Goal: Task Accomplishment & Management: Manage account settings

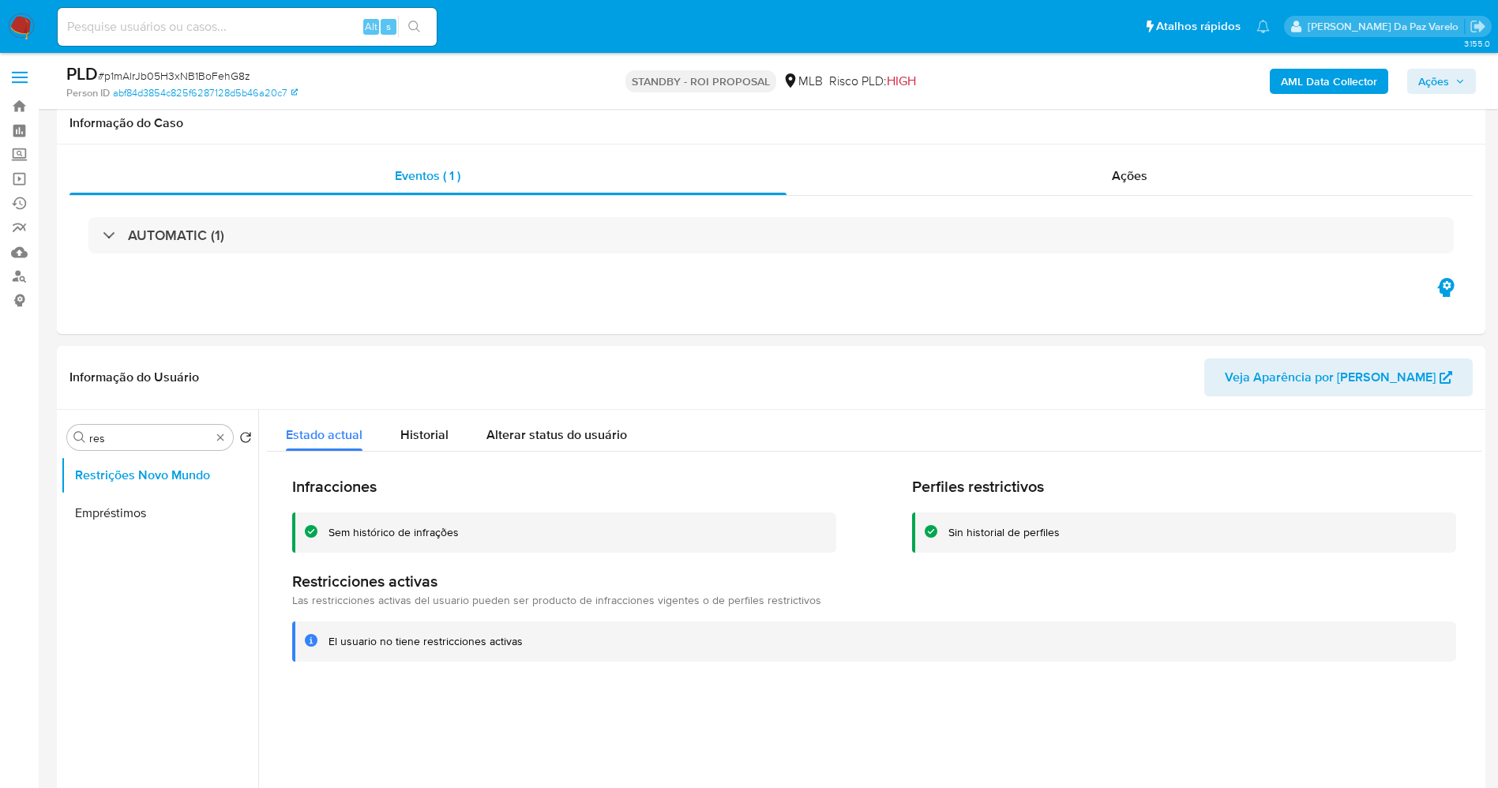
select select "10"
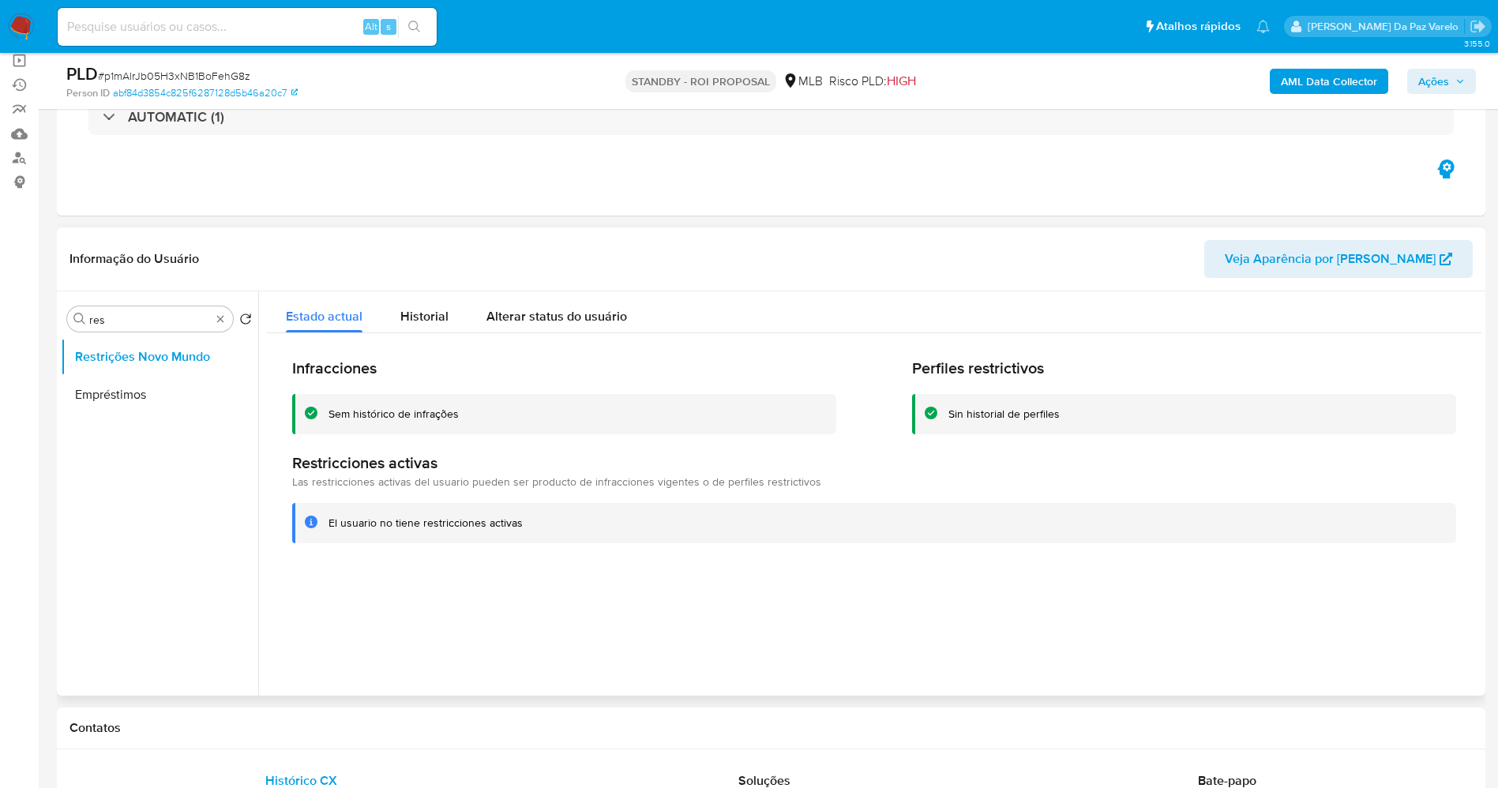
scroll to position [118, 0]
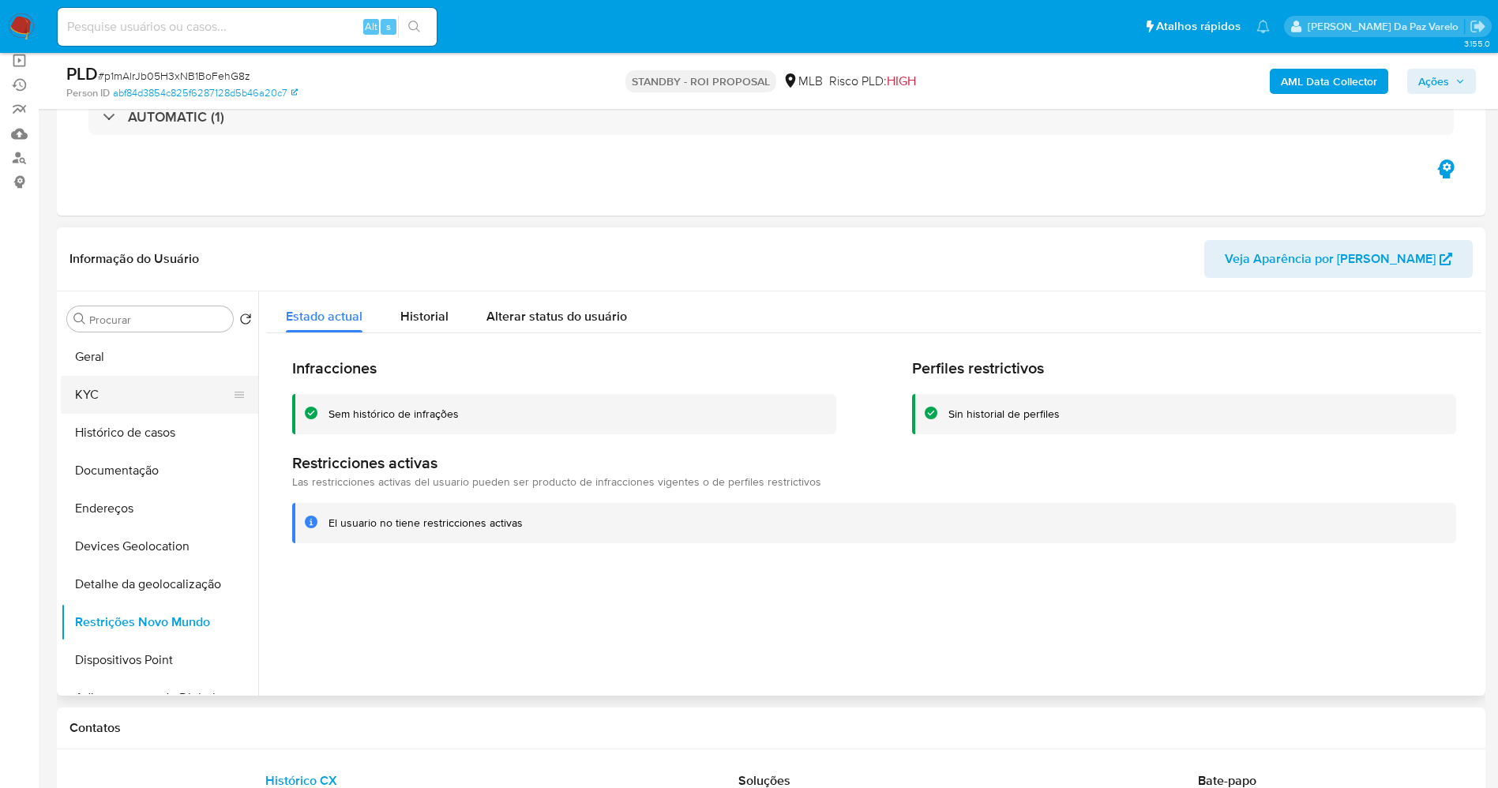
click at [133, 402] on button "KYC" at bounding box center [153, 395] width 185 height 38
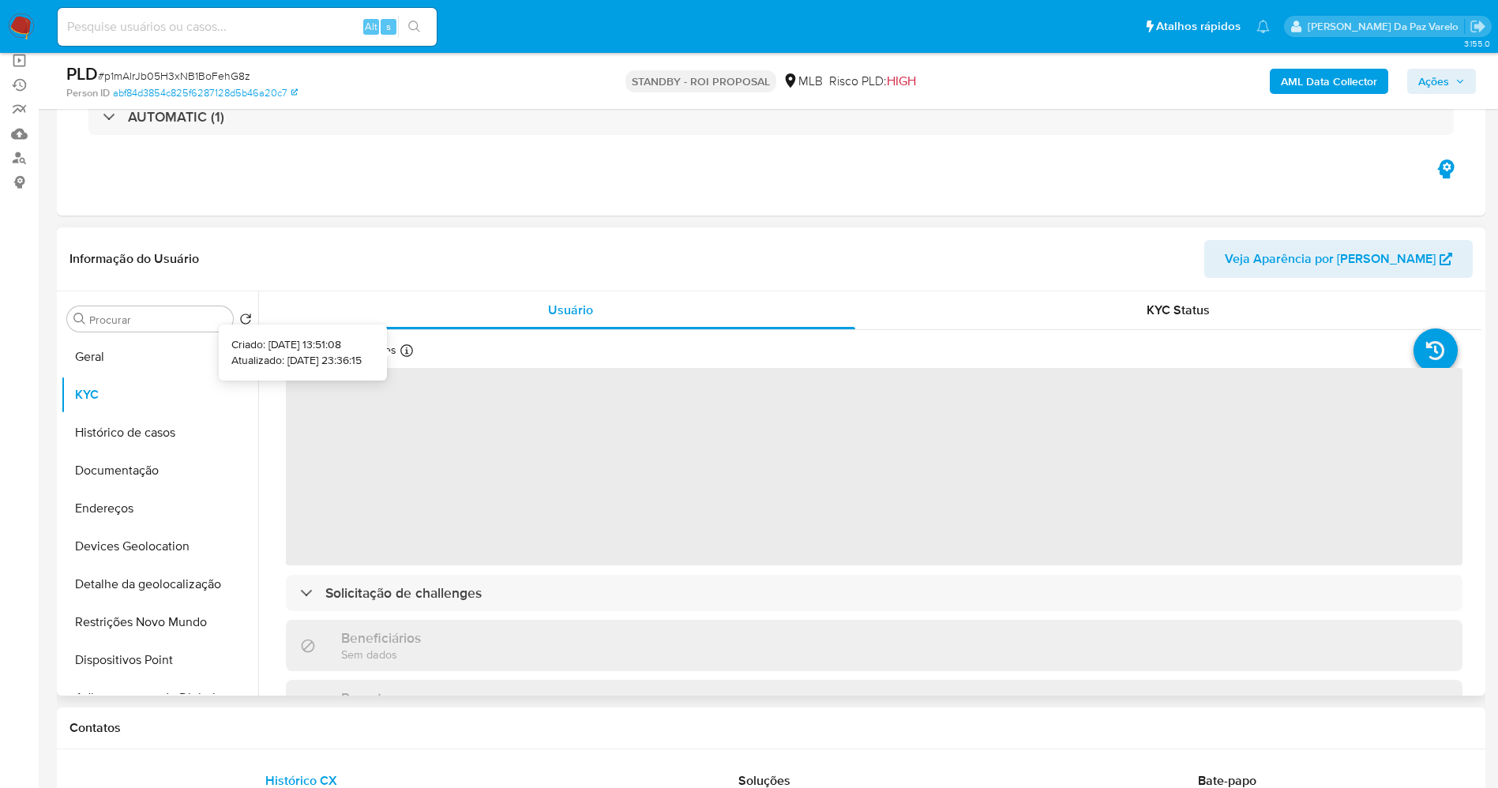
click at [405, 353] on icon at bounding box center [406, 350] width 13 height 13
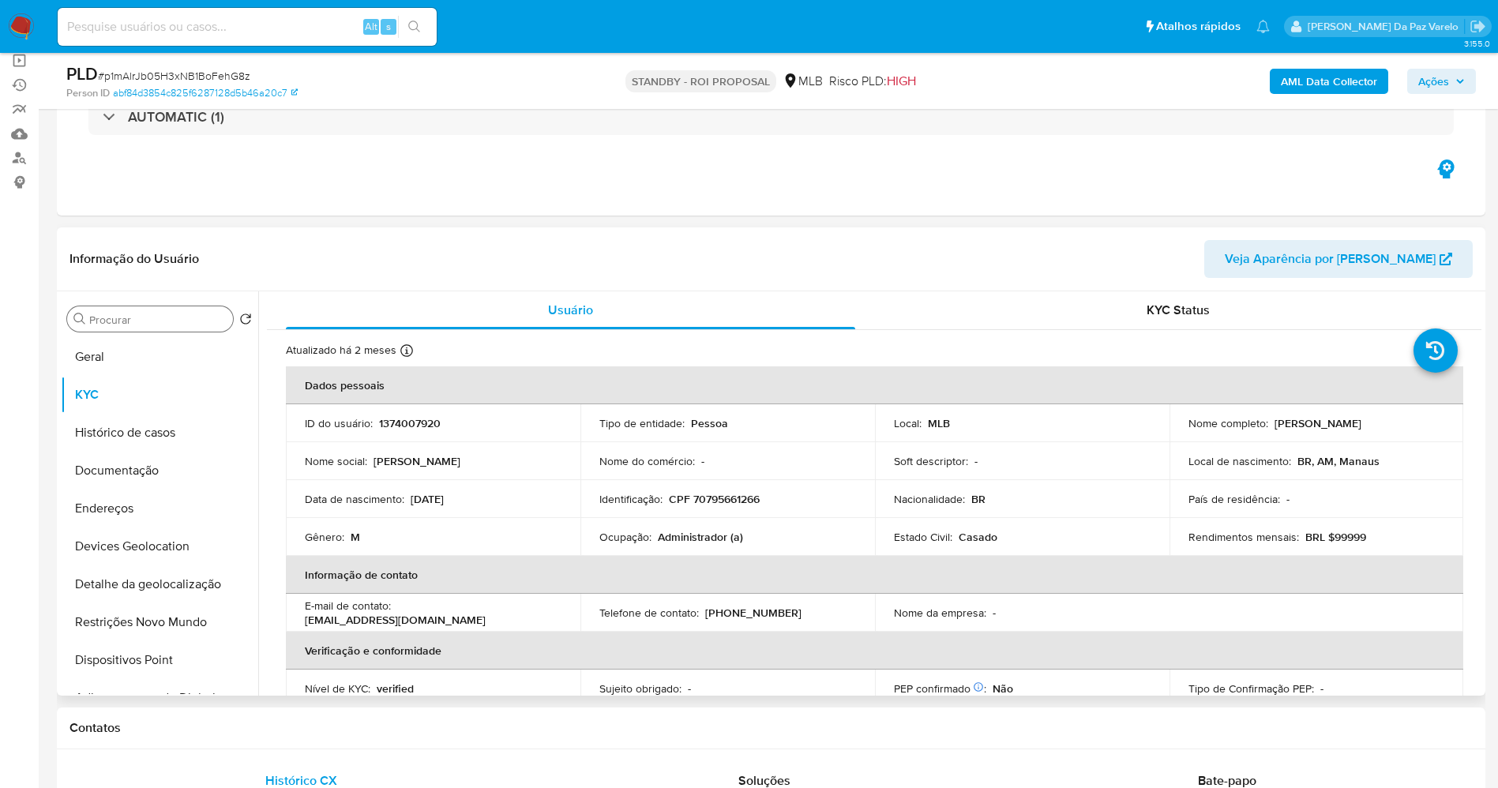
click at [152, 321] on input "res" at bounding box center [157, 320] width 137 height 14
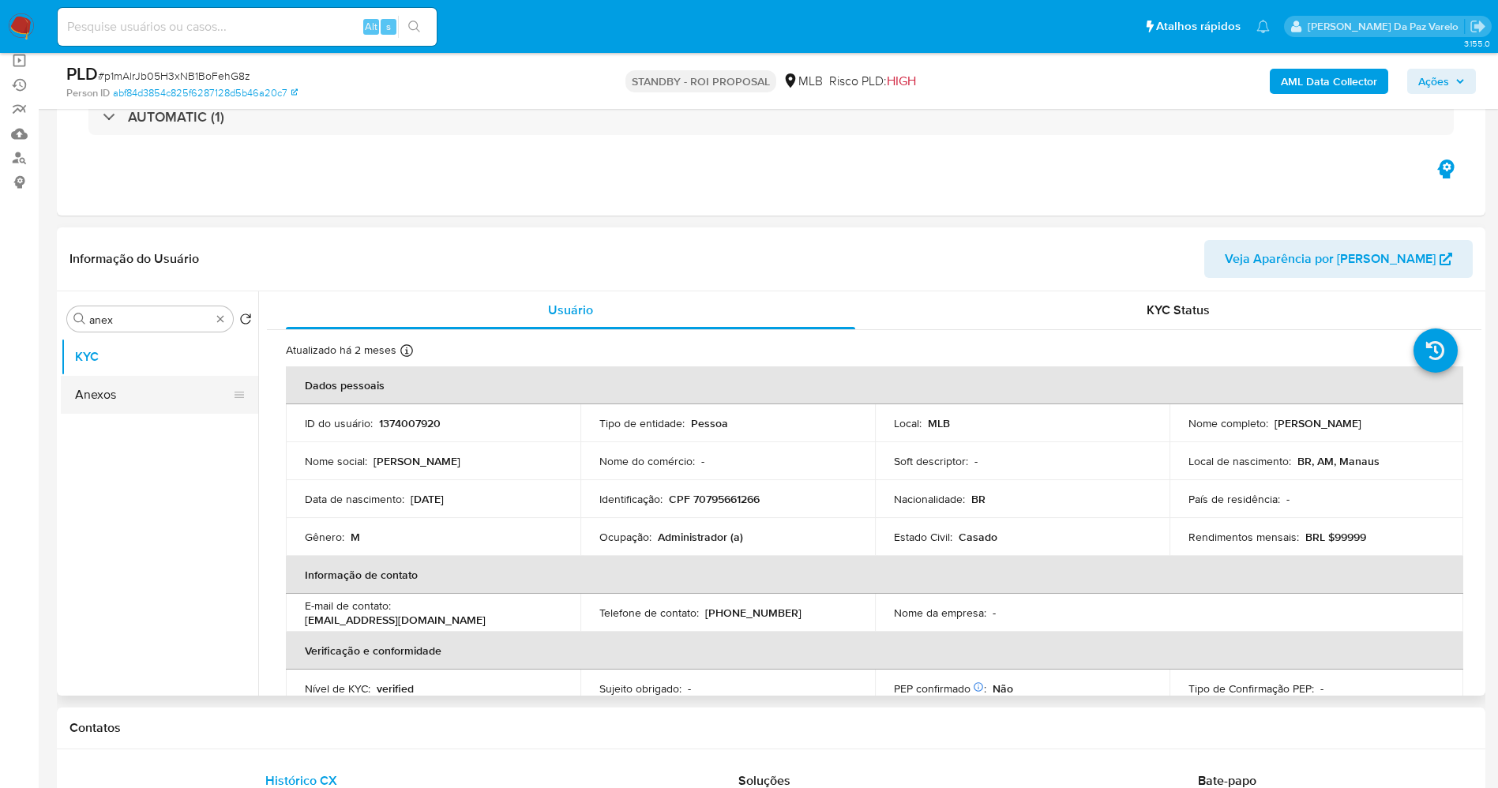
click at [133, 394] on button "Anexos" at bounding box center [153, 395] width 185 height 38
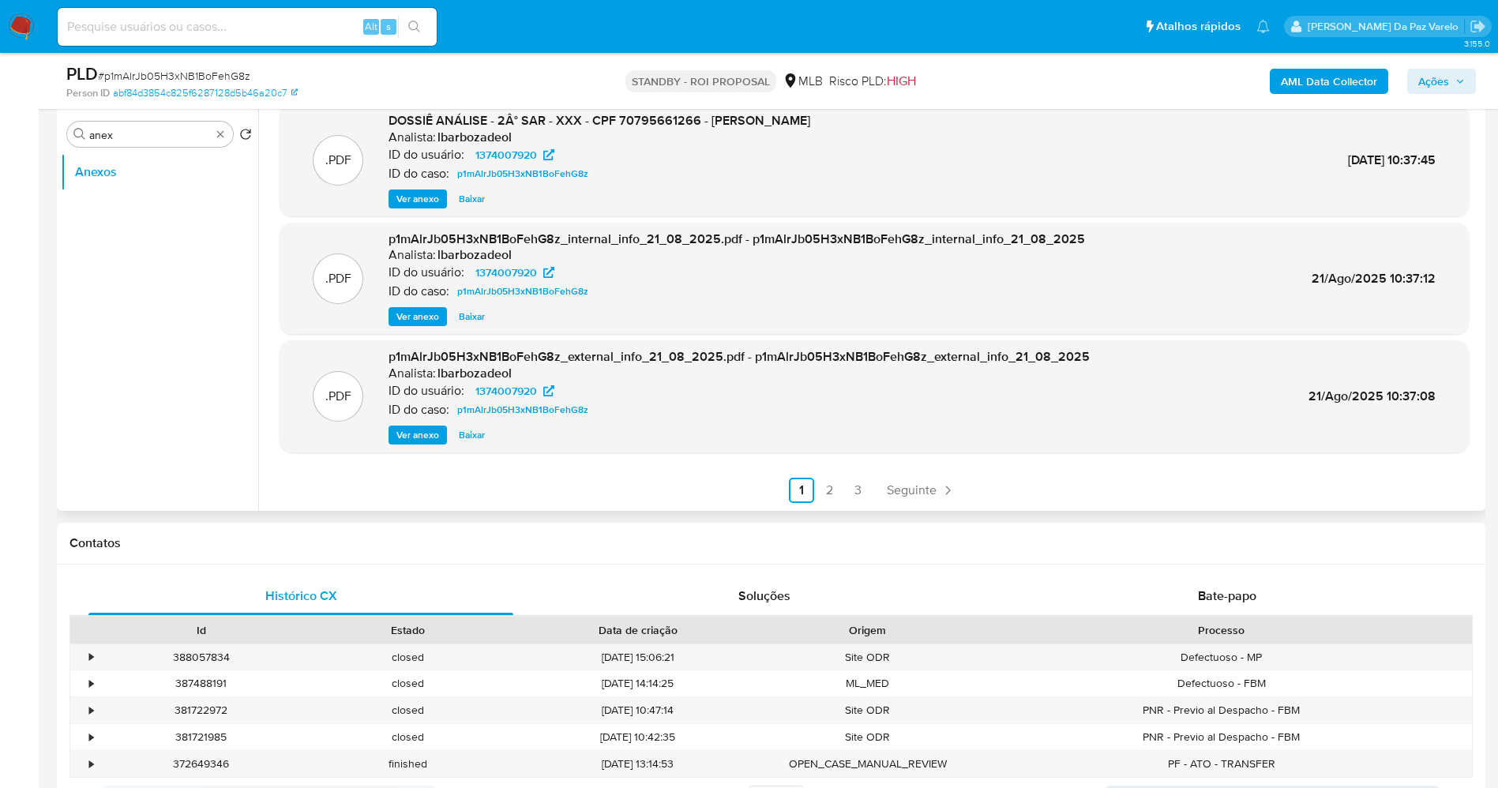
scroll to position [355, 0]
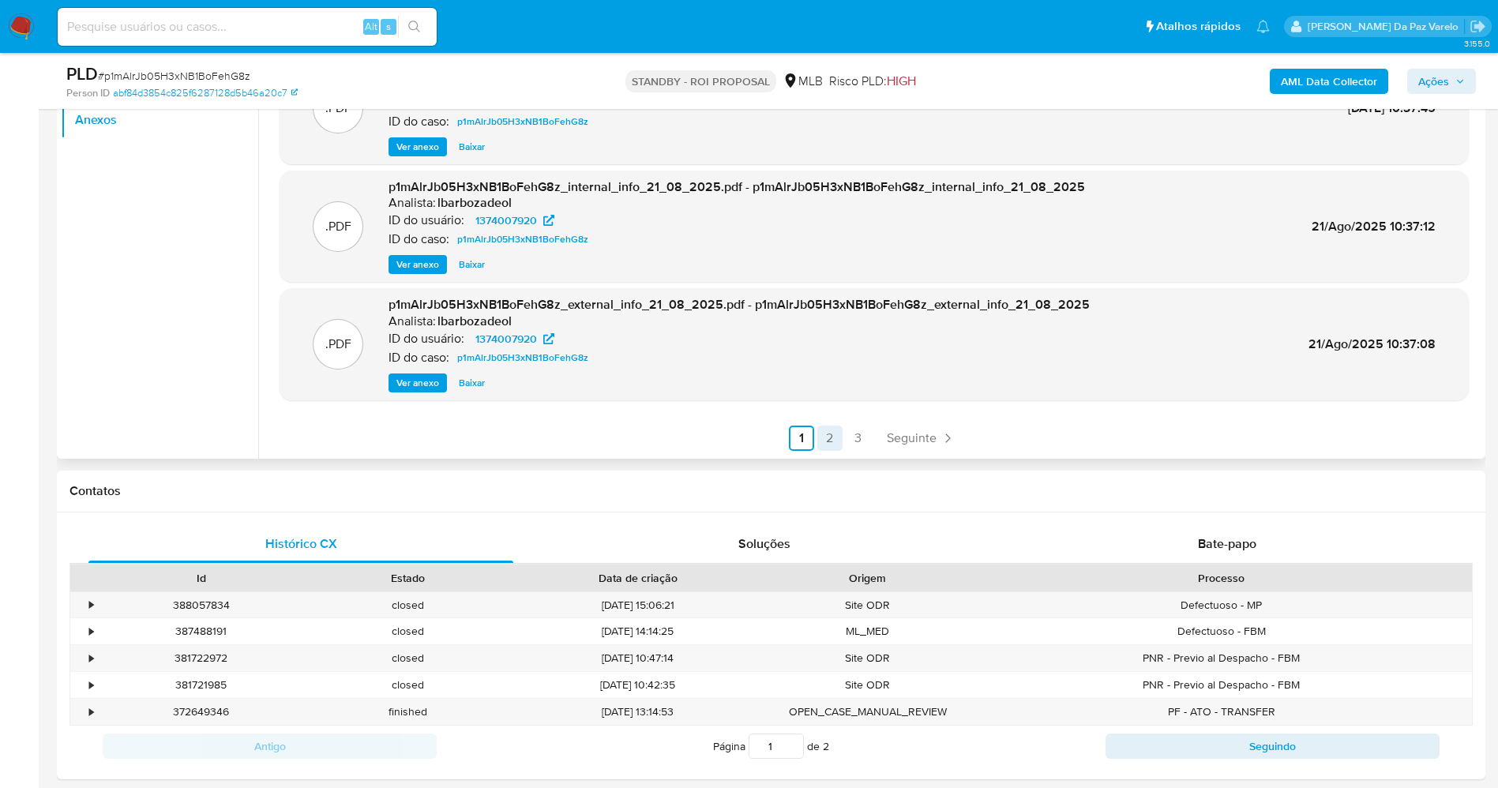
click at [833, 437] on link "2" at bounding box center [829, 438] width 25 height 25
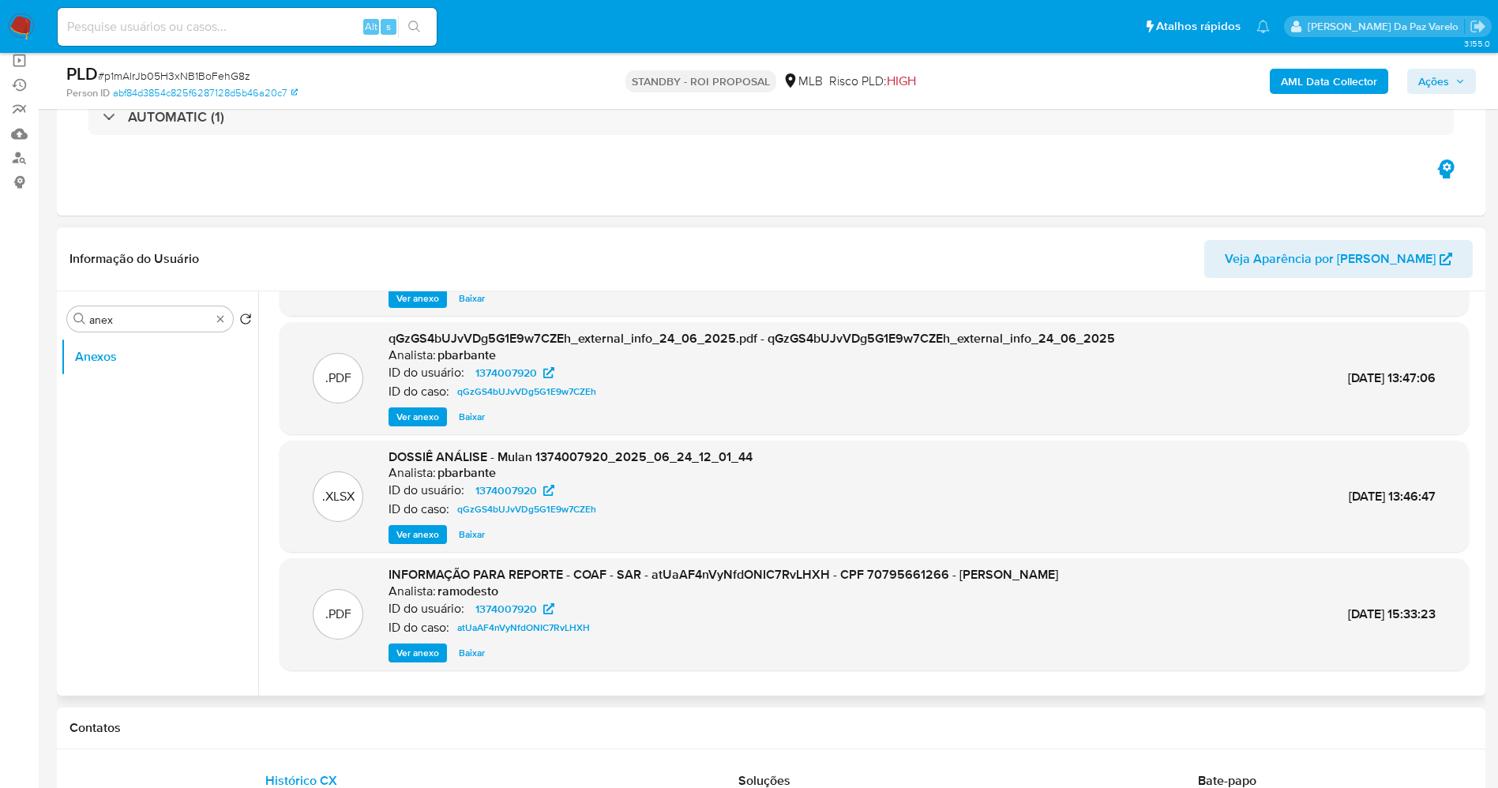
scroll to position [133, 0]
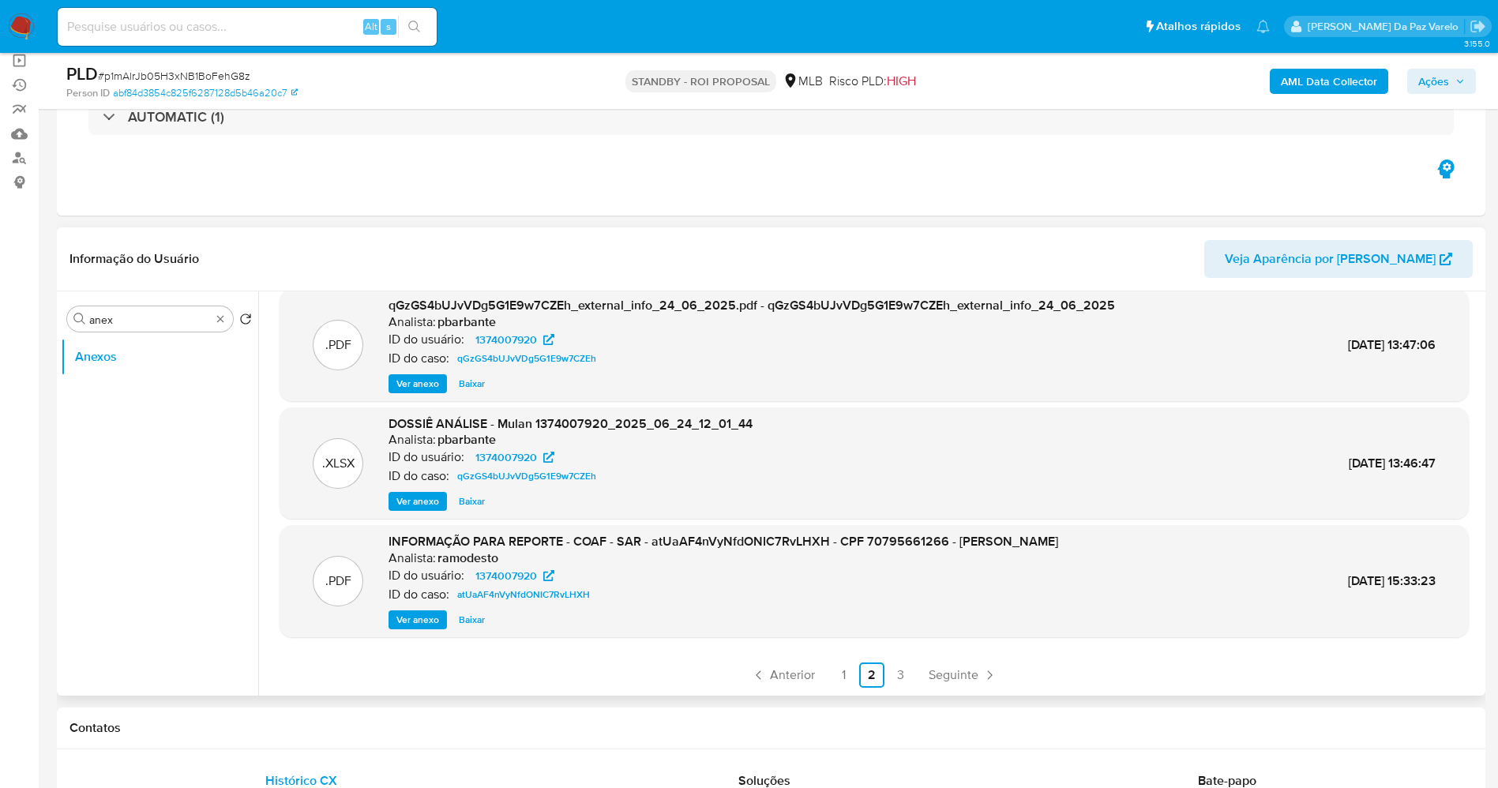
click at [413, 617] on span "Ver anexo" at bounding box center [417, 620] width 43 height 16
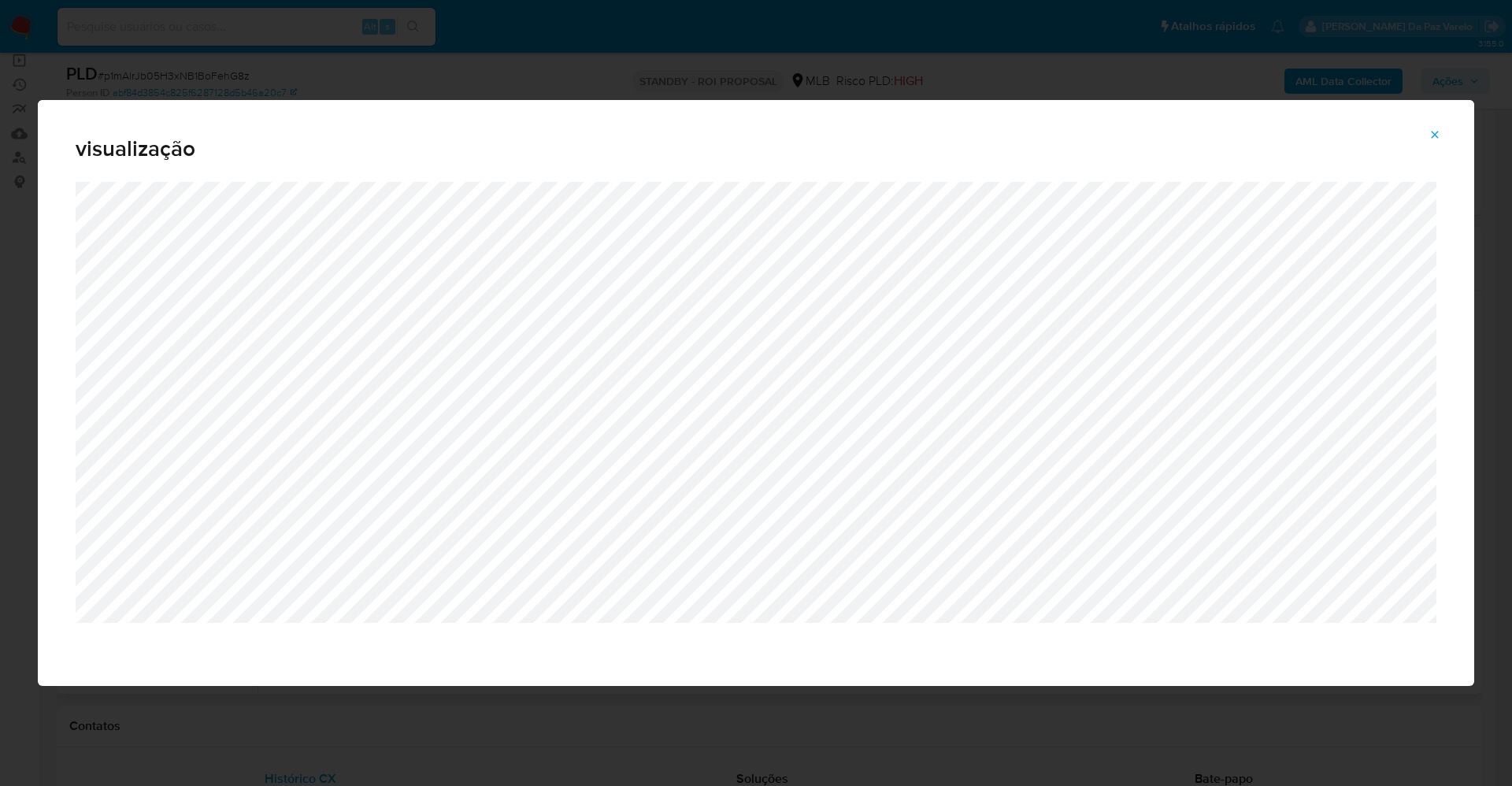
click at [1425, 131] on button "Attachment preview" at bounding box center [1435, 134] width 35 height 25
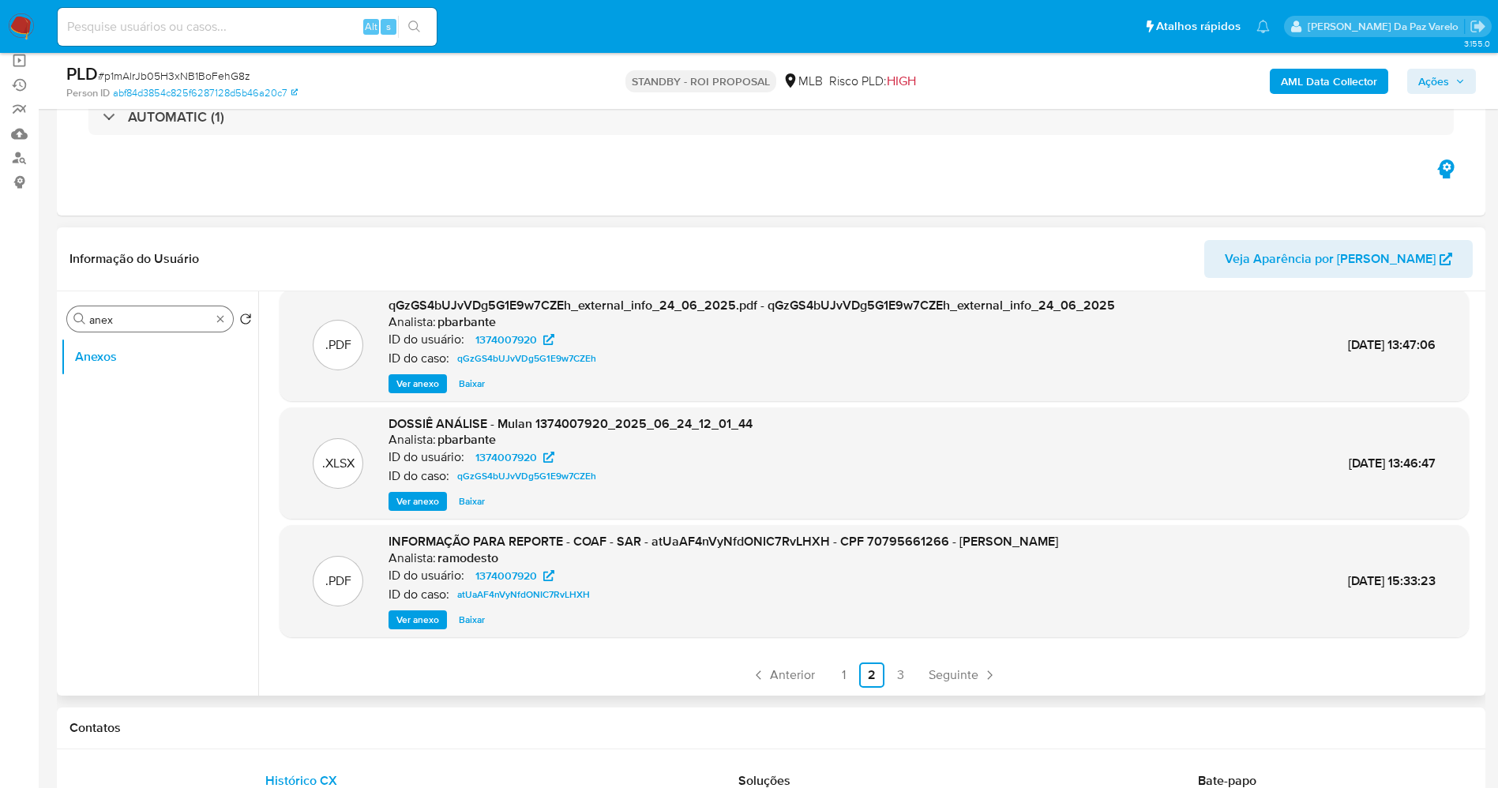
click at [160, 329] on div "Procurar anex" at bounding box center [150, 318] width 166 height 25
click at [162, 321] on input "anex" at bounding box center [150, 320] width 122 height 14
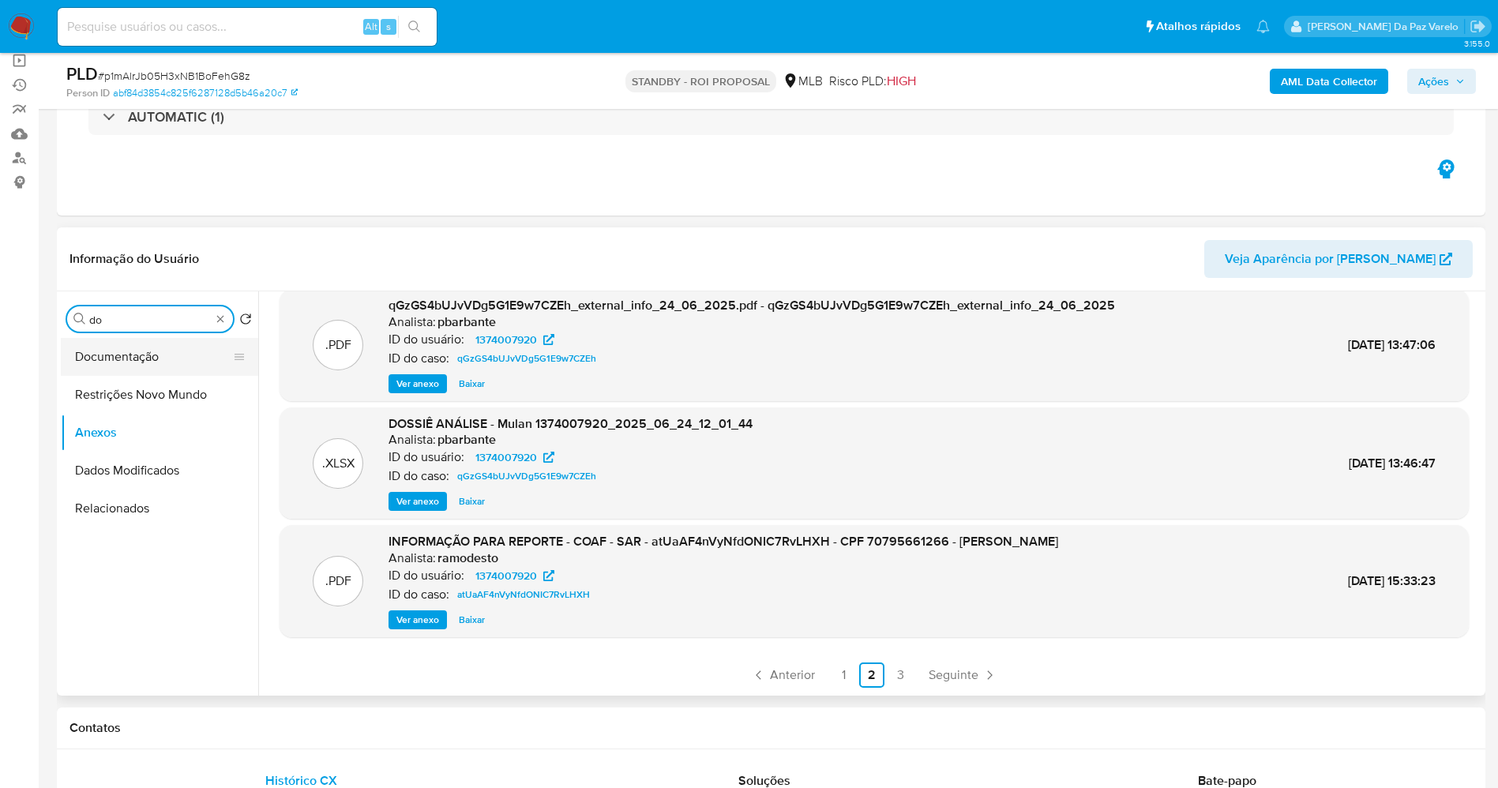
type input "do"
click at [130, 369] on button "Documentação" at bounding box center [153, 357] width 185 height 38
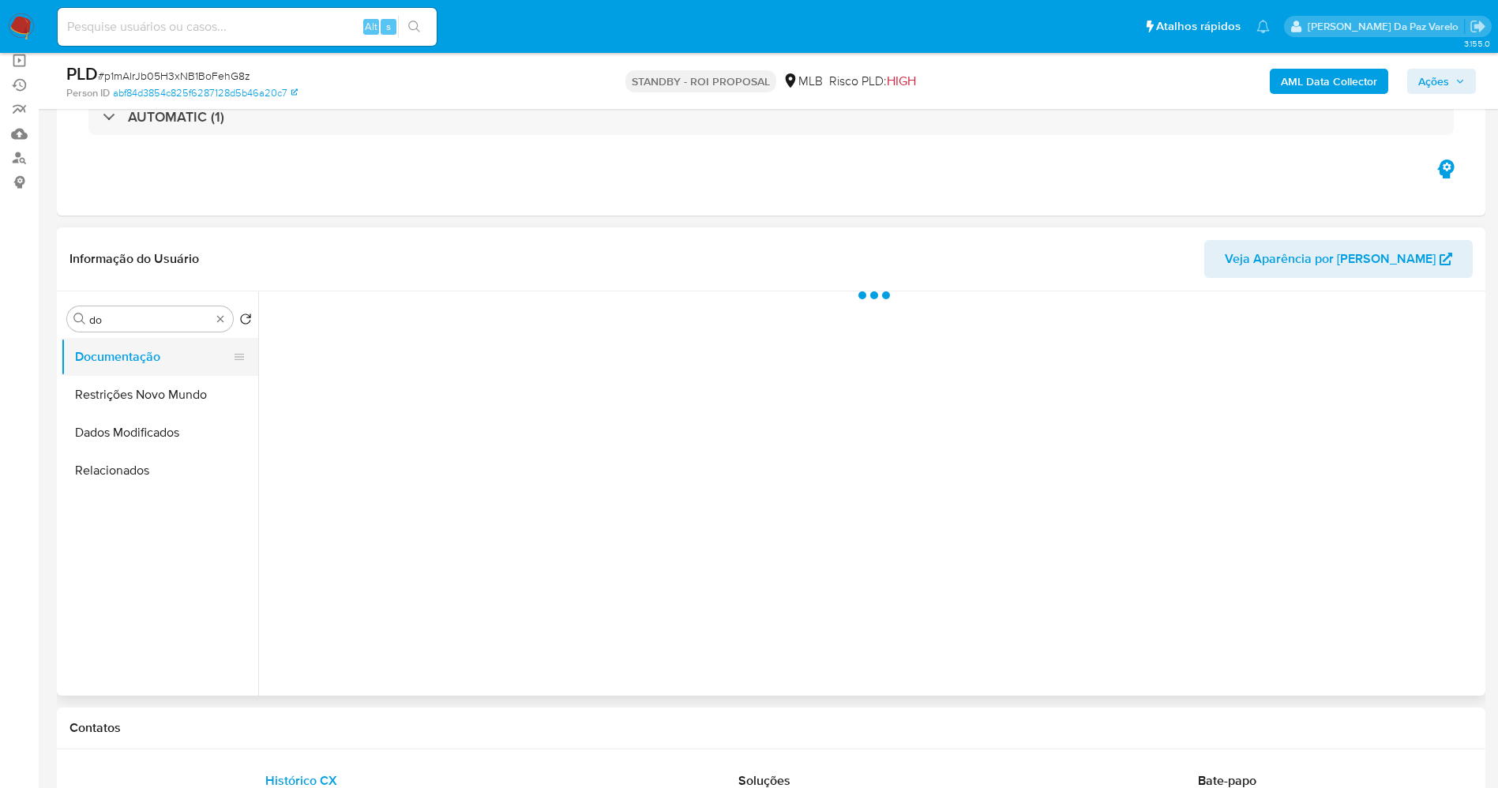
scroll to position [0, 0]
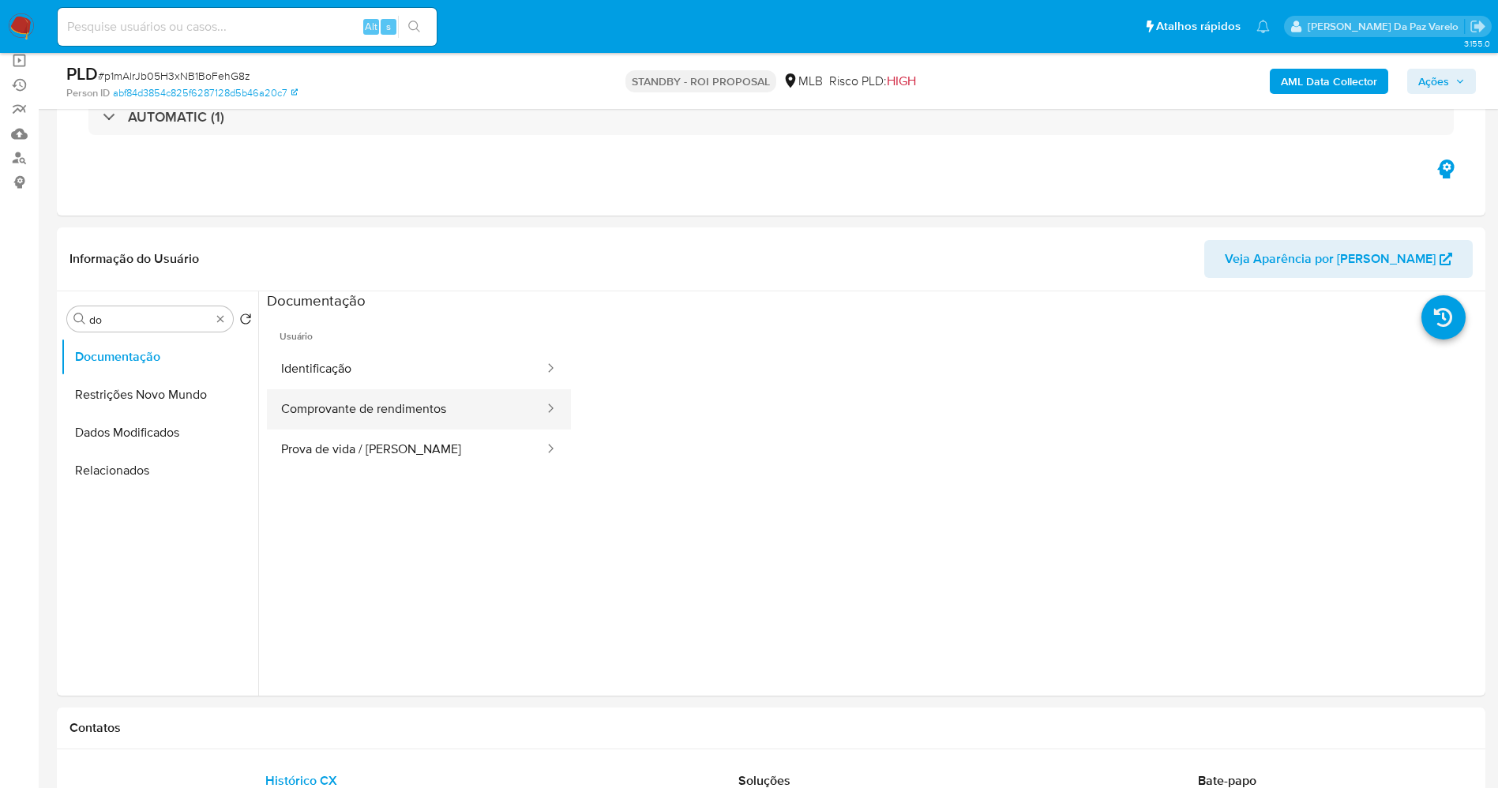
click at [364, 393] on button "Comprovante de rendimentos" at bounding box center [406, 409] width 279 height 40
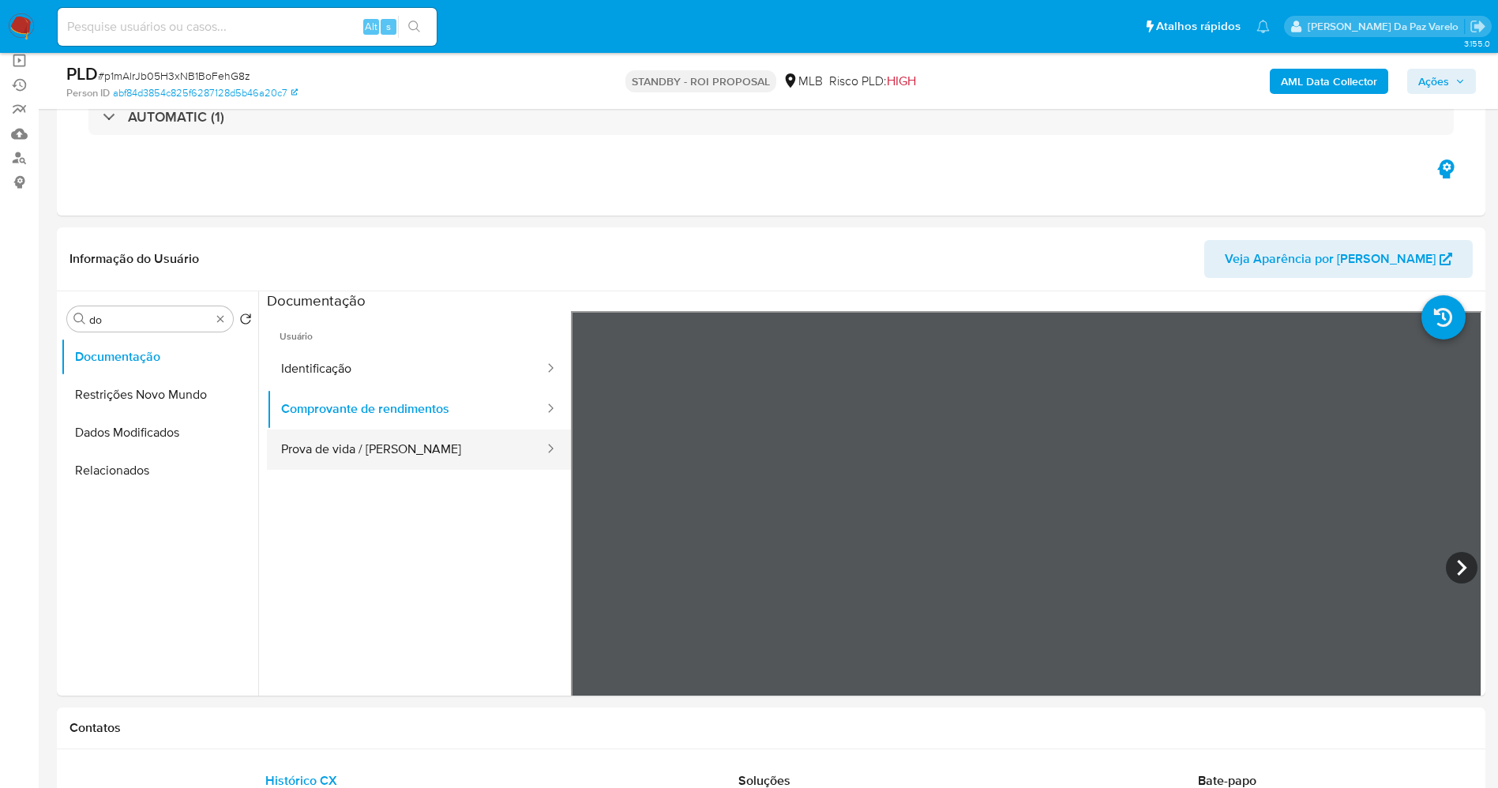
click at [398, 442] on button "Prova de vida / Selfie" at bounding box center [406, 450] width 279 height 40
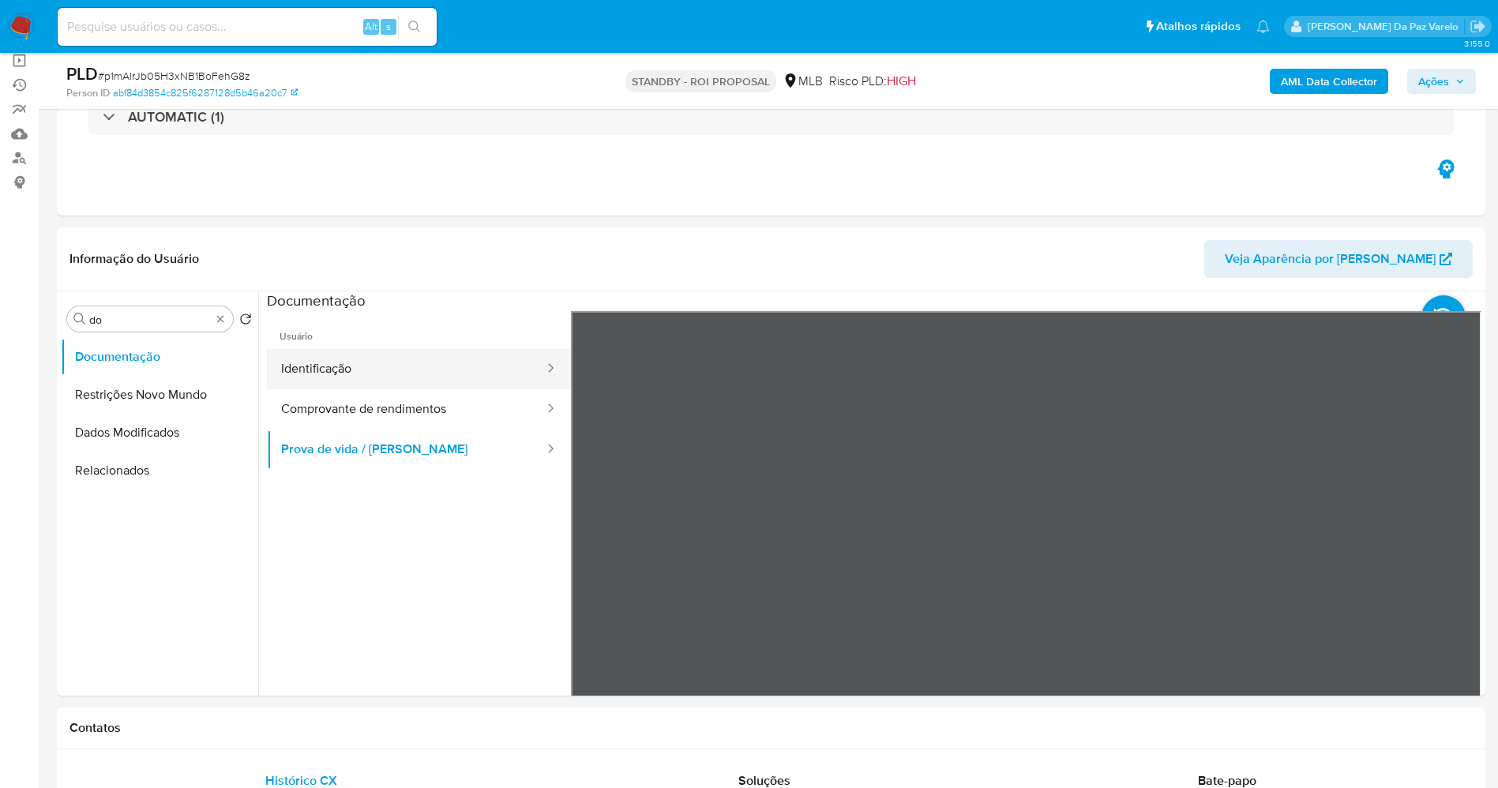
click at [375, 376] on button "Identificação" at bounding box center [406, 369] width 279 height 40
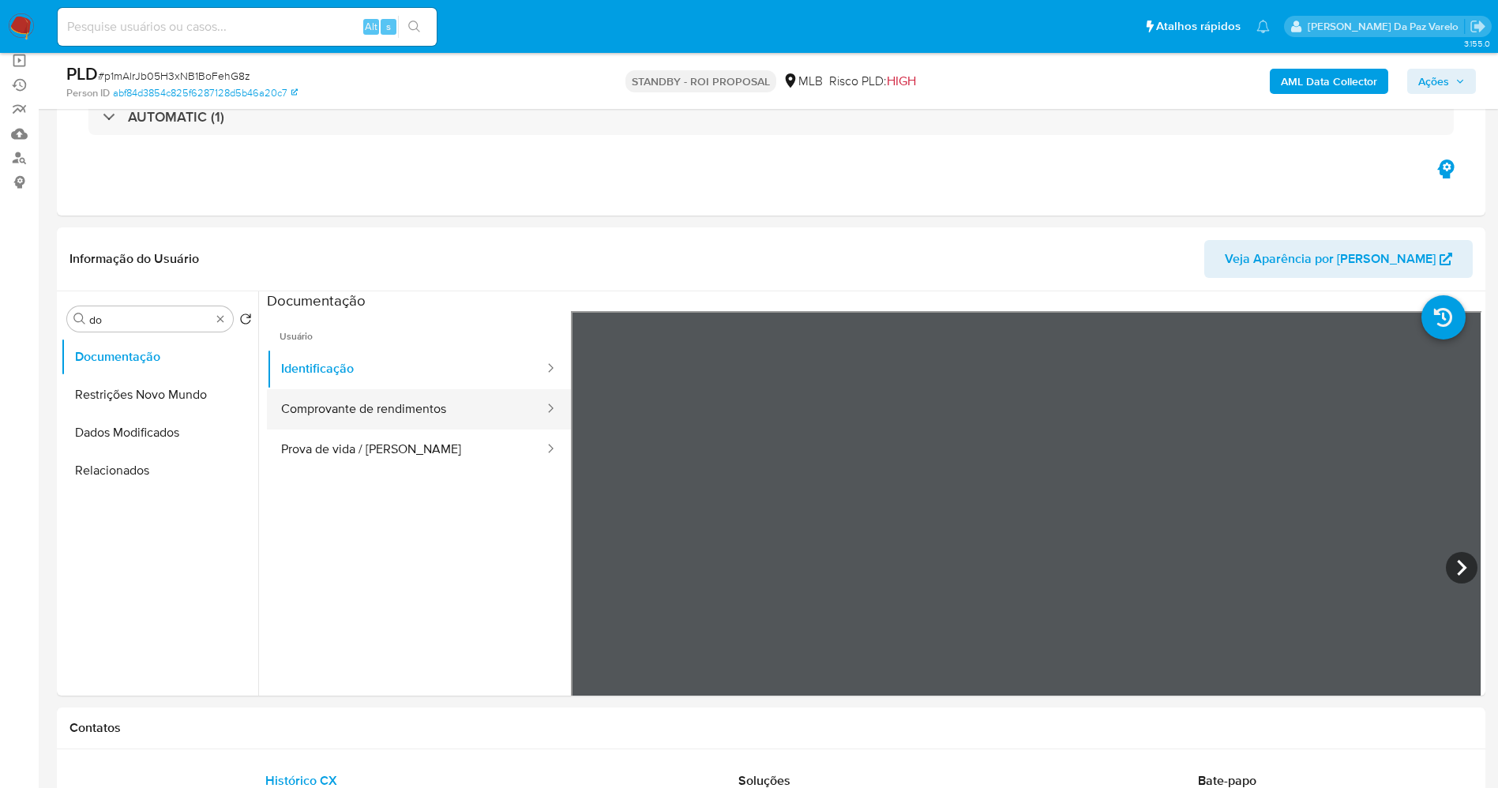
click at [410, 403] on button "Comprovante de rendimentos" at bounding box center [406, 409] width 279 height 40
click at [436, 445] on button "Prova de vida / Selfie" at bounding box center [406, 450] width 279 height 40
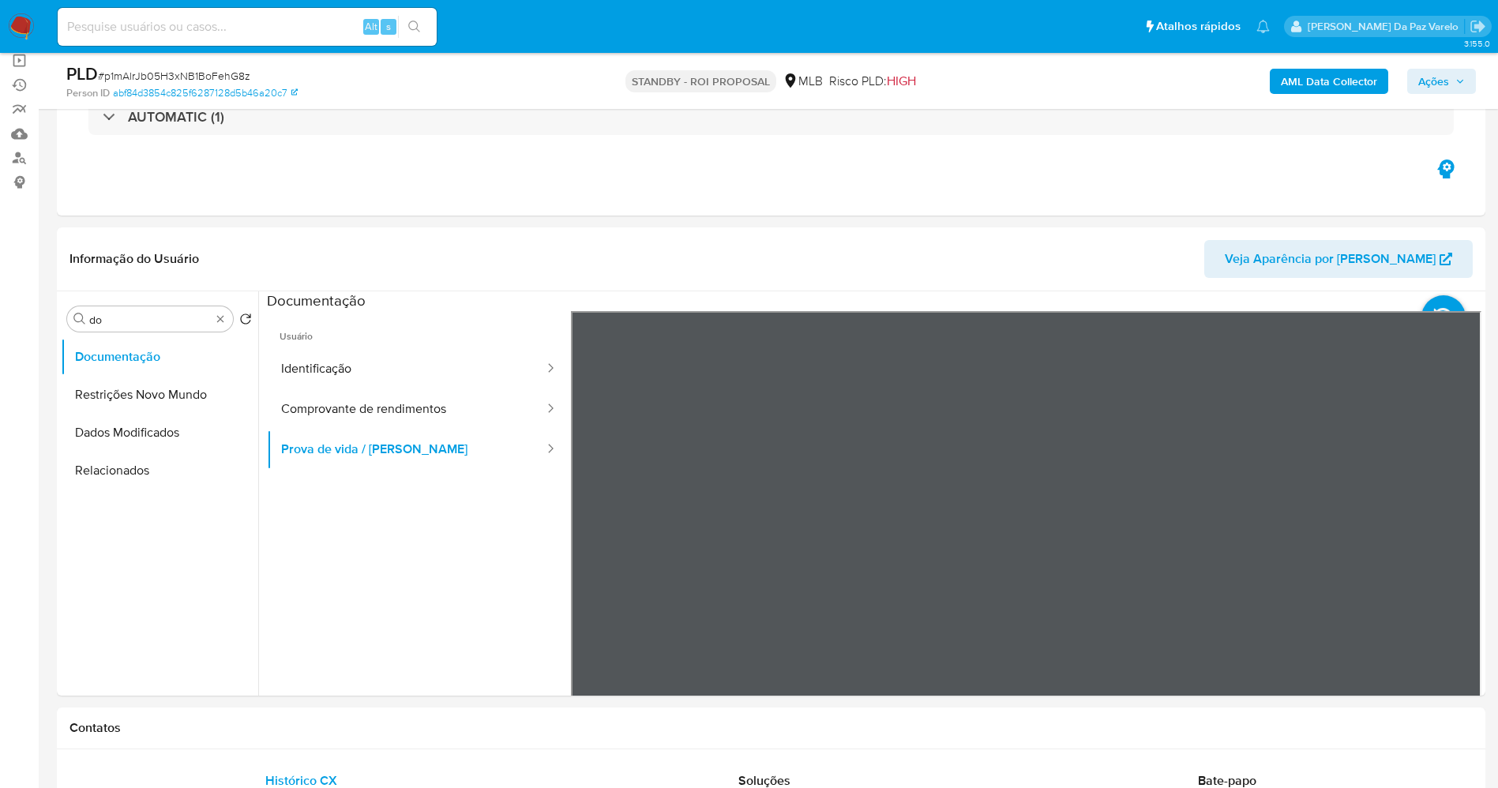
click at [851, 249] on header "Informação do Usuário Veja Aparência por Pessoa" at bounding box center [770, 259] width 1403 height 38
click at [415, 397] on button "Comprovante de rendimentos" at bounding box center [406, 409] width 279 height 40
click at [967, 238] on div "Informação do Usuário Veja Aparência por Pessoa" at bounding box center [771, 259] width 1429 height 64
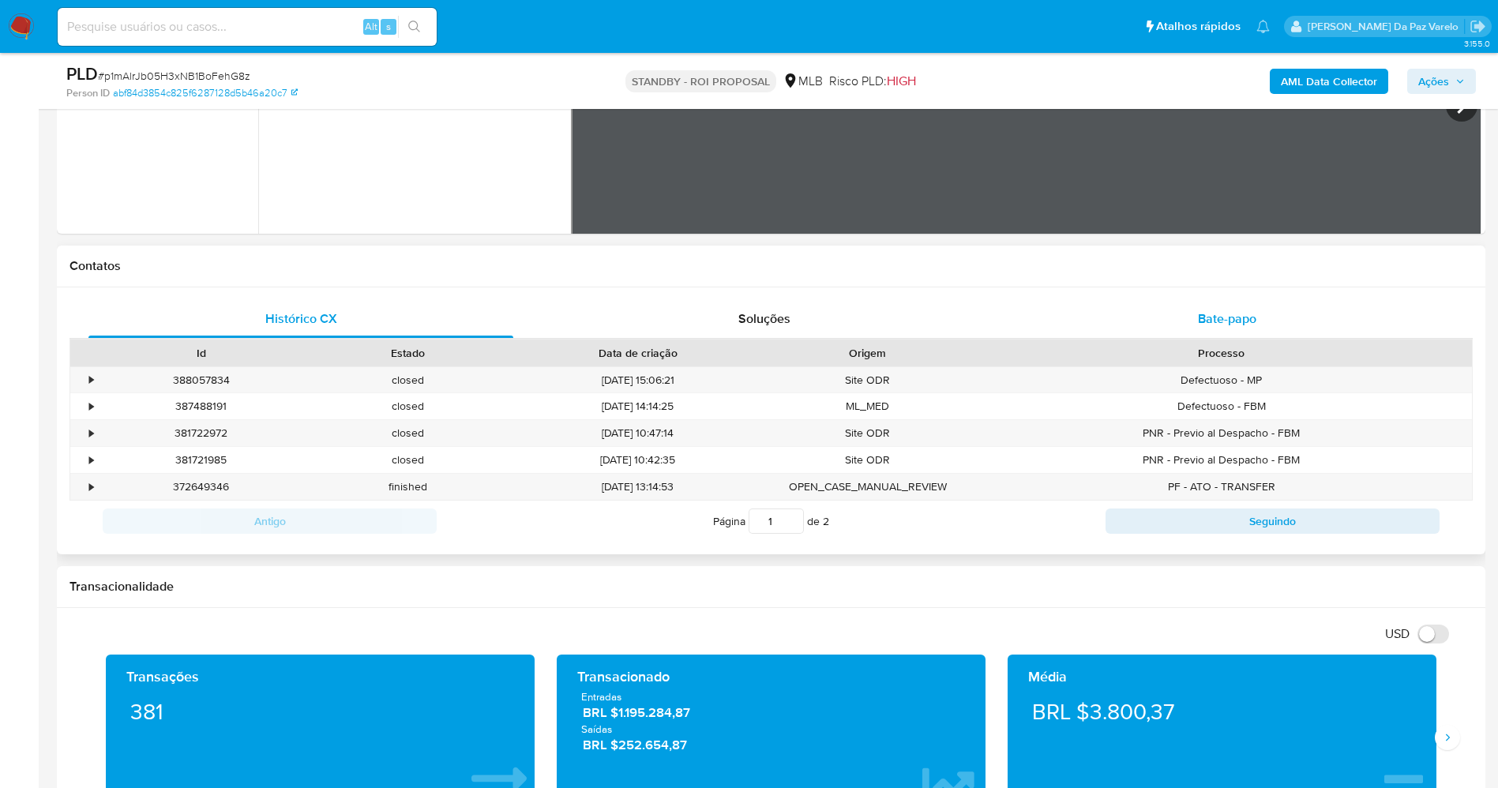
scroll to position [474, 0]
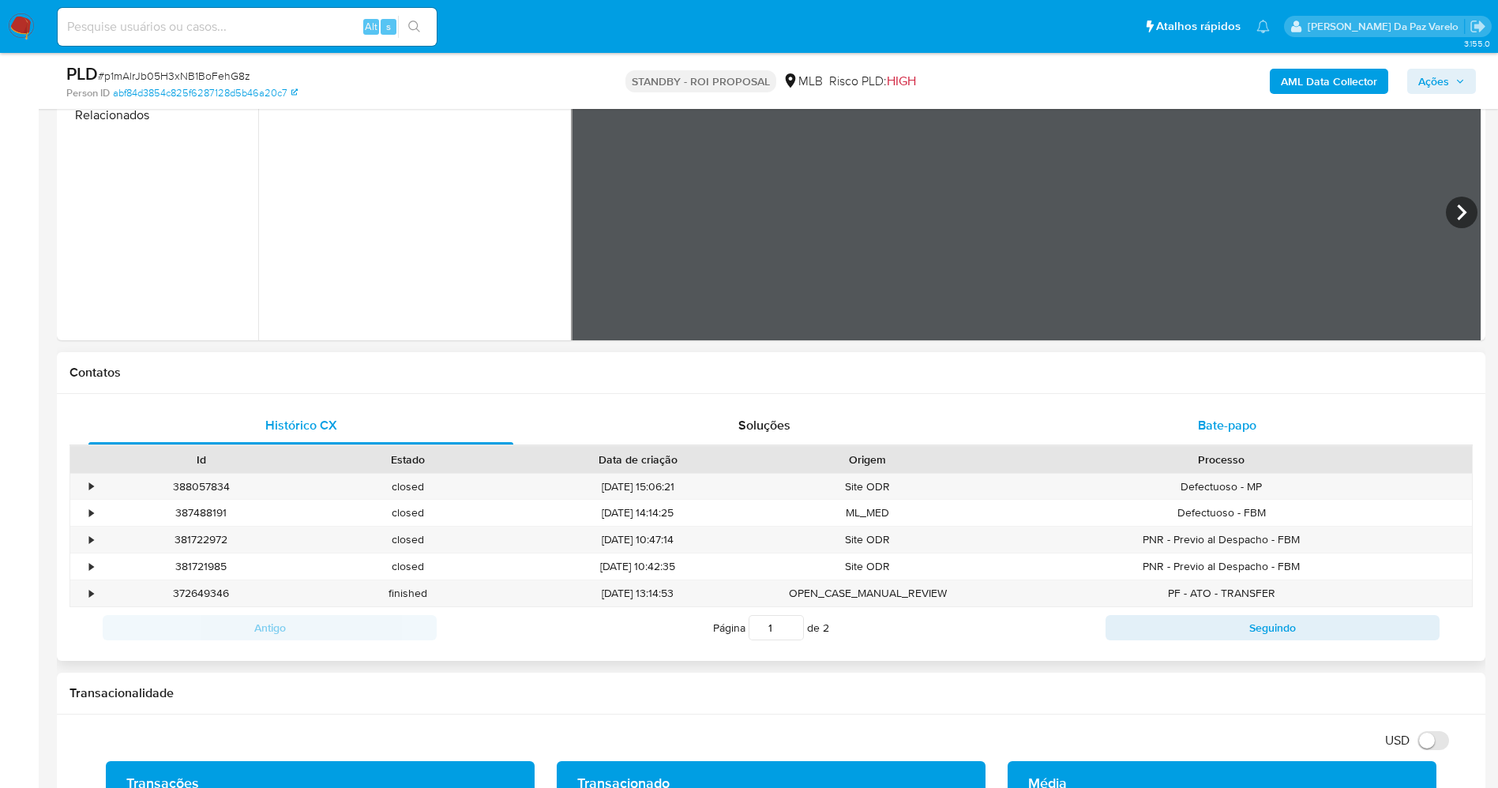
click at [1204, 443] on div "Bate-papo" at bounding box center [1227, 426] width 425 height 38
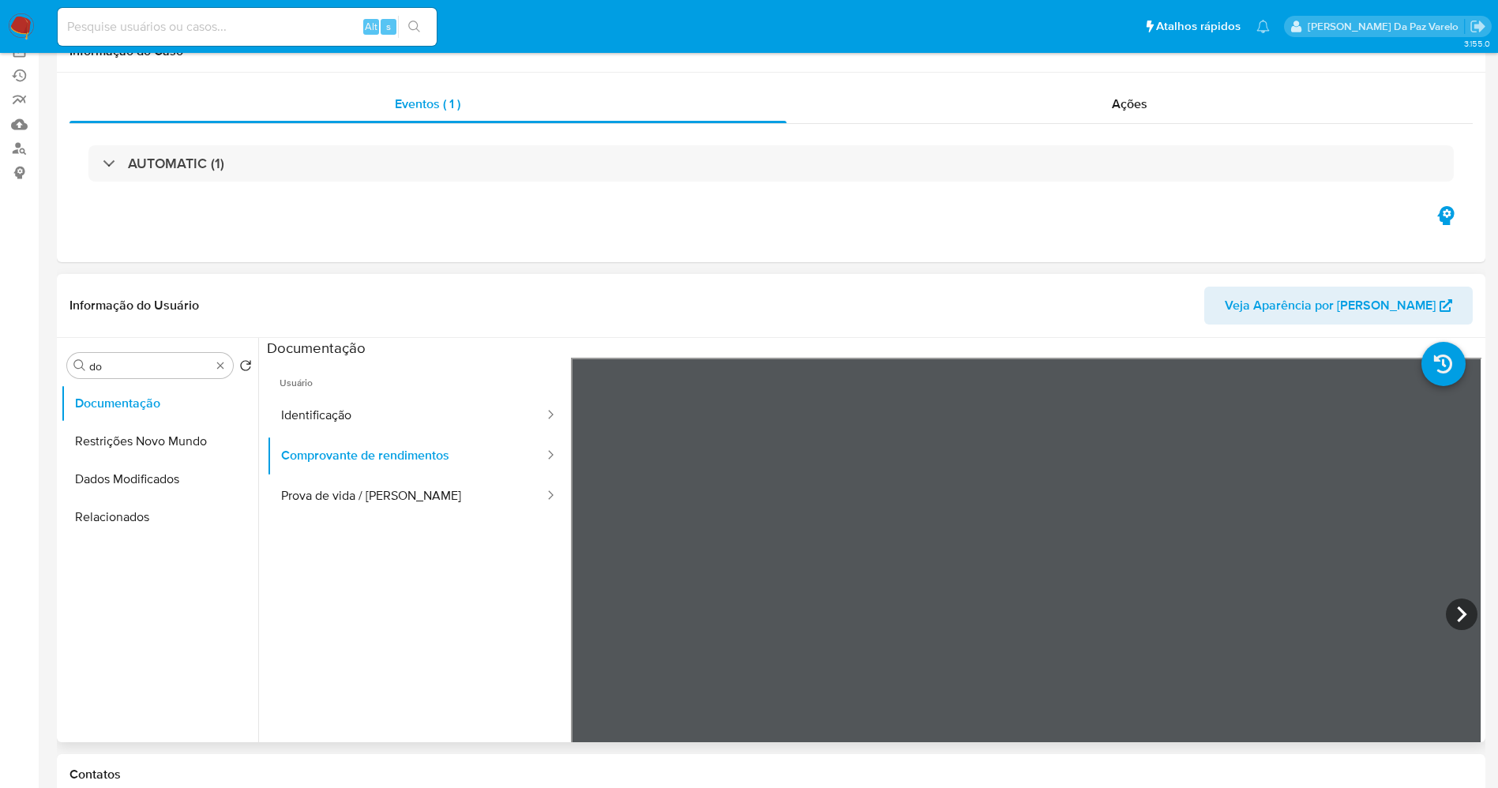
scroll to position [0, 0]
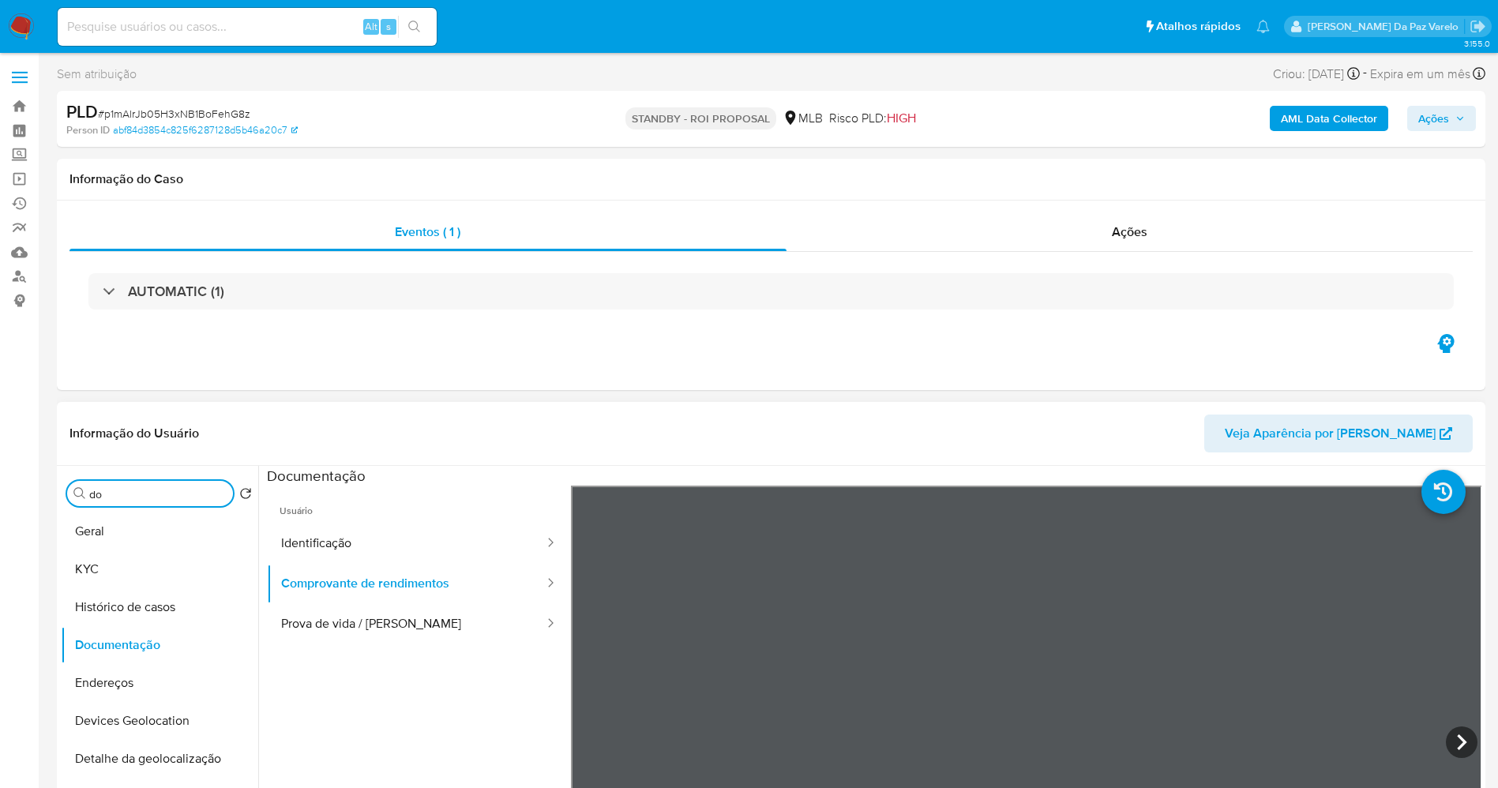
click at [224, 489] on input "do" at bounding box center [157, 494] width 137 height 14
click at [26, 23] on img at bounding box center [21, 26] width 27 height 27
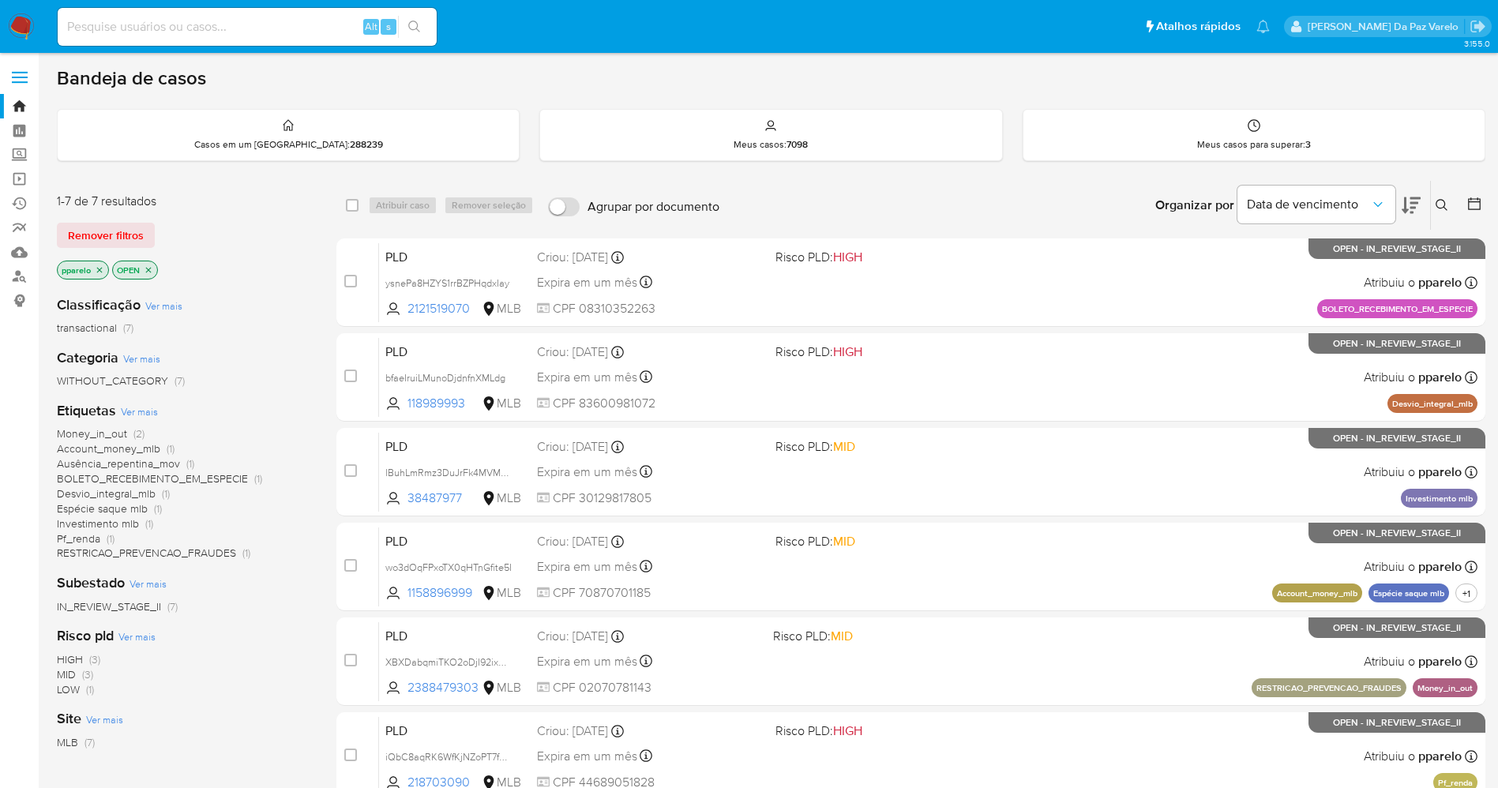
click at [1441, 205] on icon at bounding box center [1442, 205] width 13 height 13
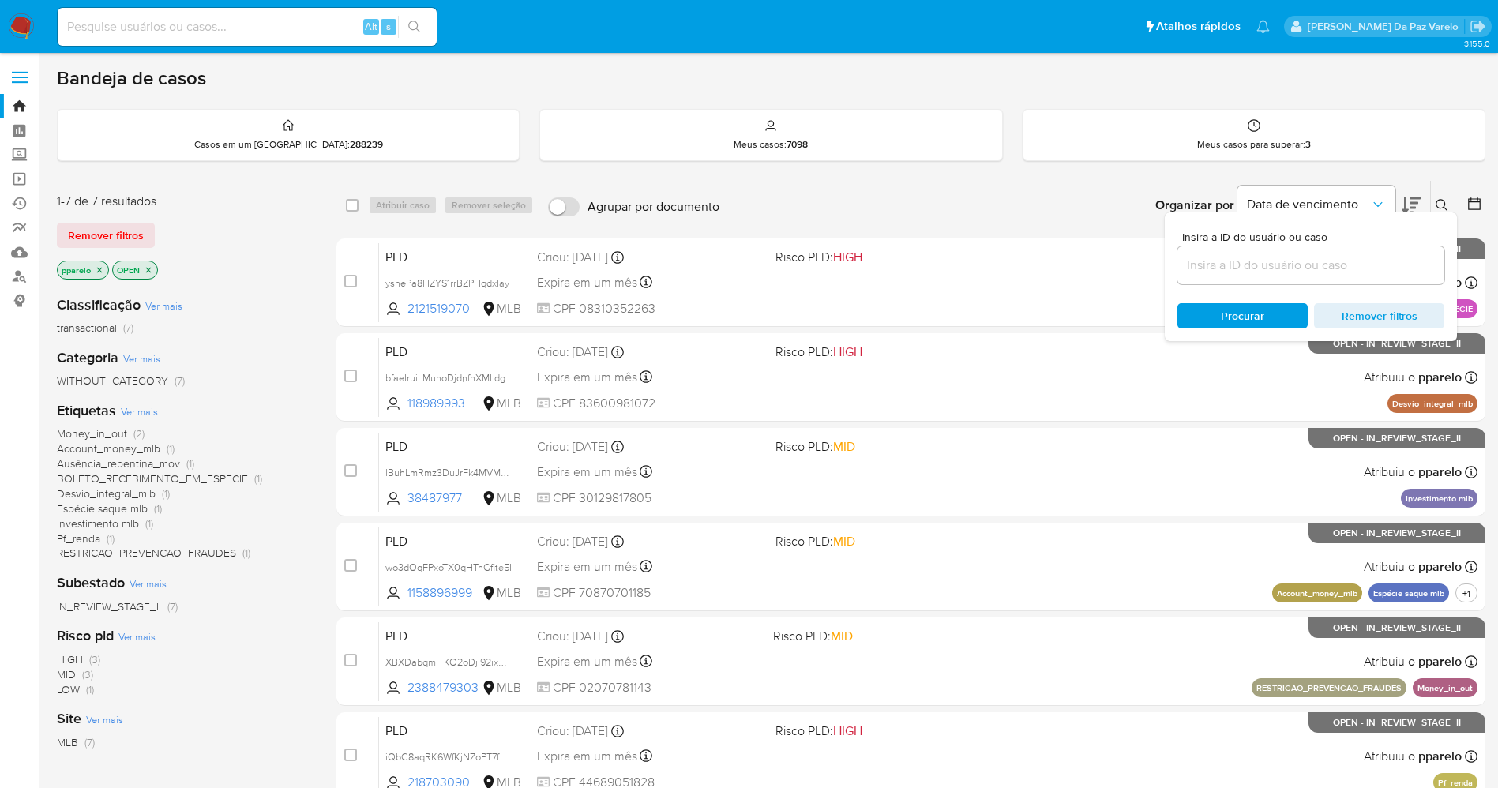
click at [1261, 254] on div at bounding box center [1311, 265] width 267 height 38
click at [1263, 261] on input at bounding box center [1311, 265] width 267 height 21
paste input "p1mAlrJb05H3xNB1BoFehG8z"
type input "p1mAlrJb05H3xNB1BoFehG8z"
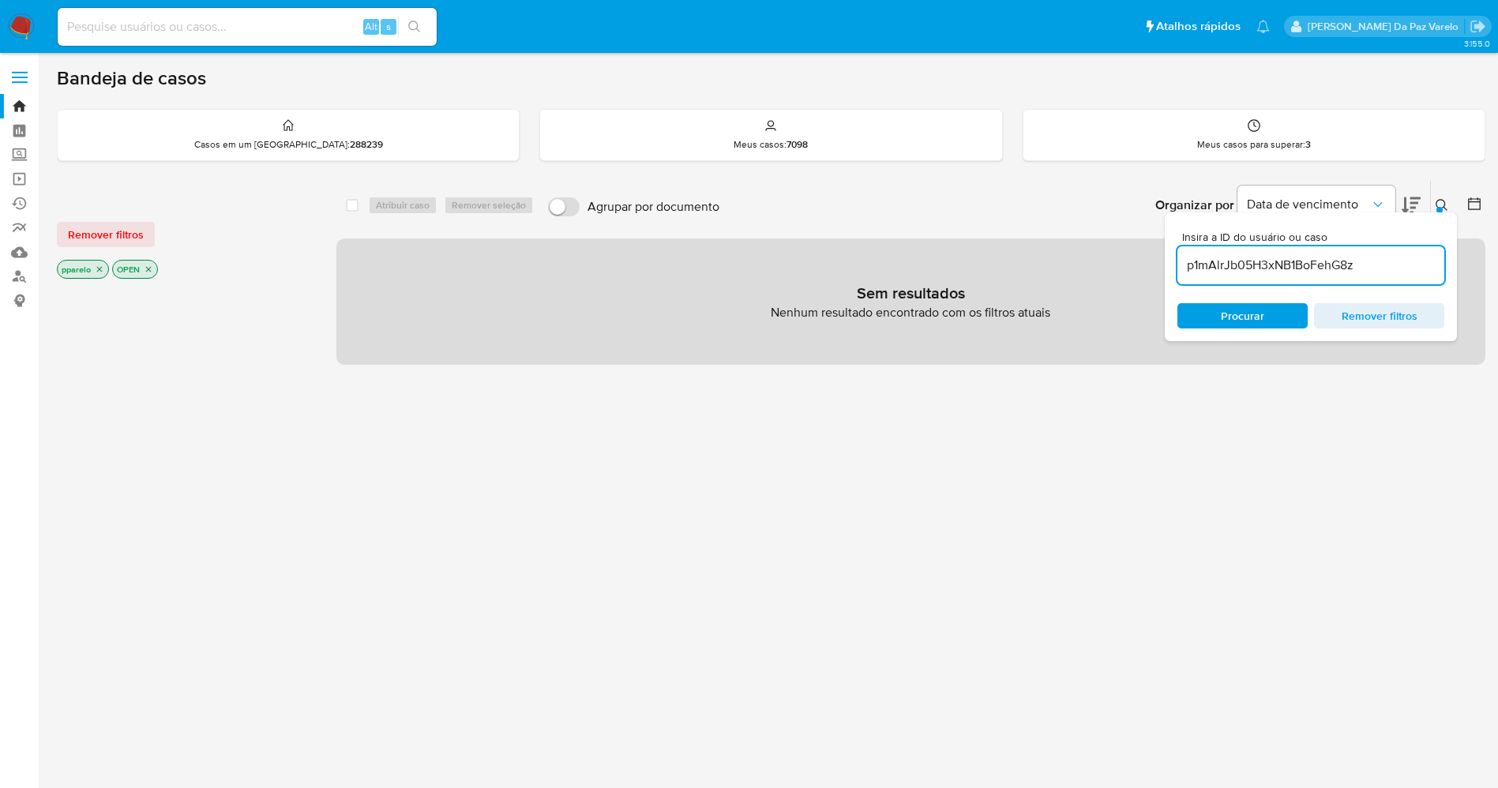
click at [98, 268] on icon "close-filter" at bounding box center [99, 269] width 9 height 9
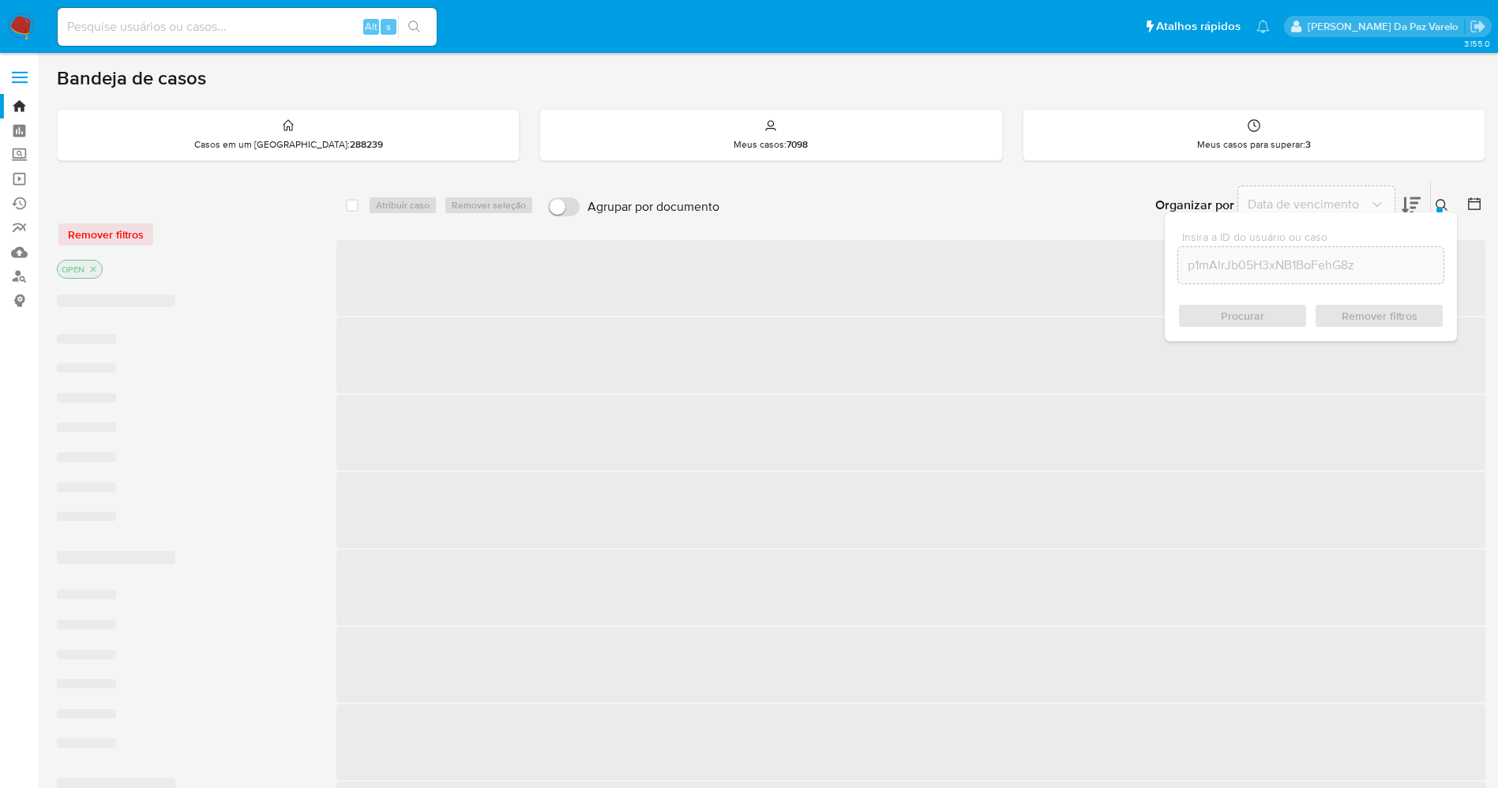
click at [98, 268] on icon "close-filter" at bounding box center [92, 269] width 9 height 9
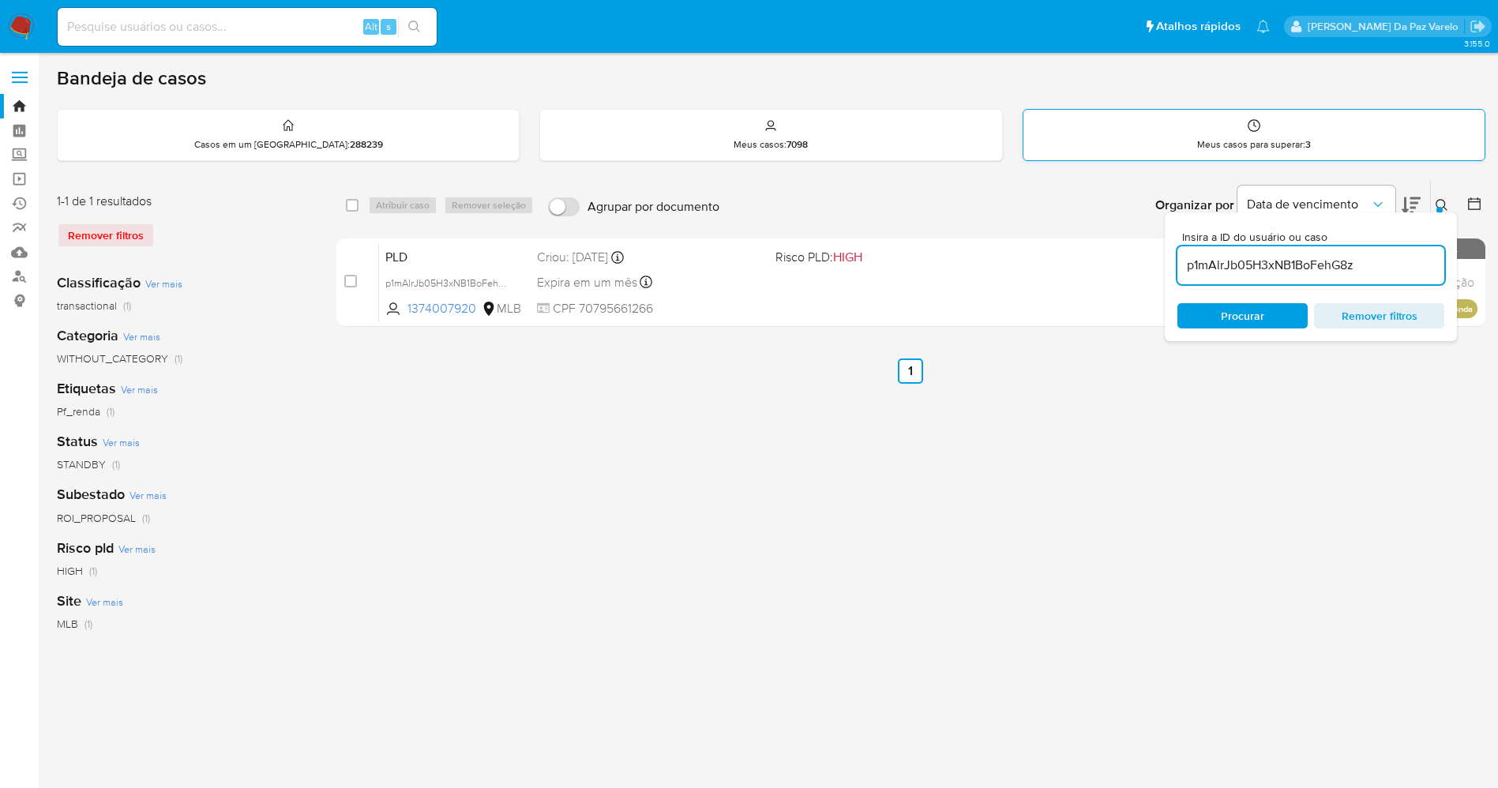
click at [1456, 146] on div "Meus casos para superar : 3" at bounding box center [1254, 135] width 461 height 51
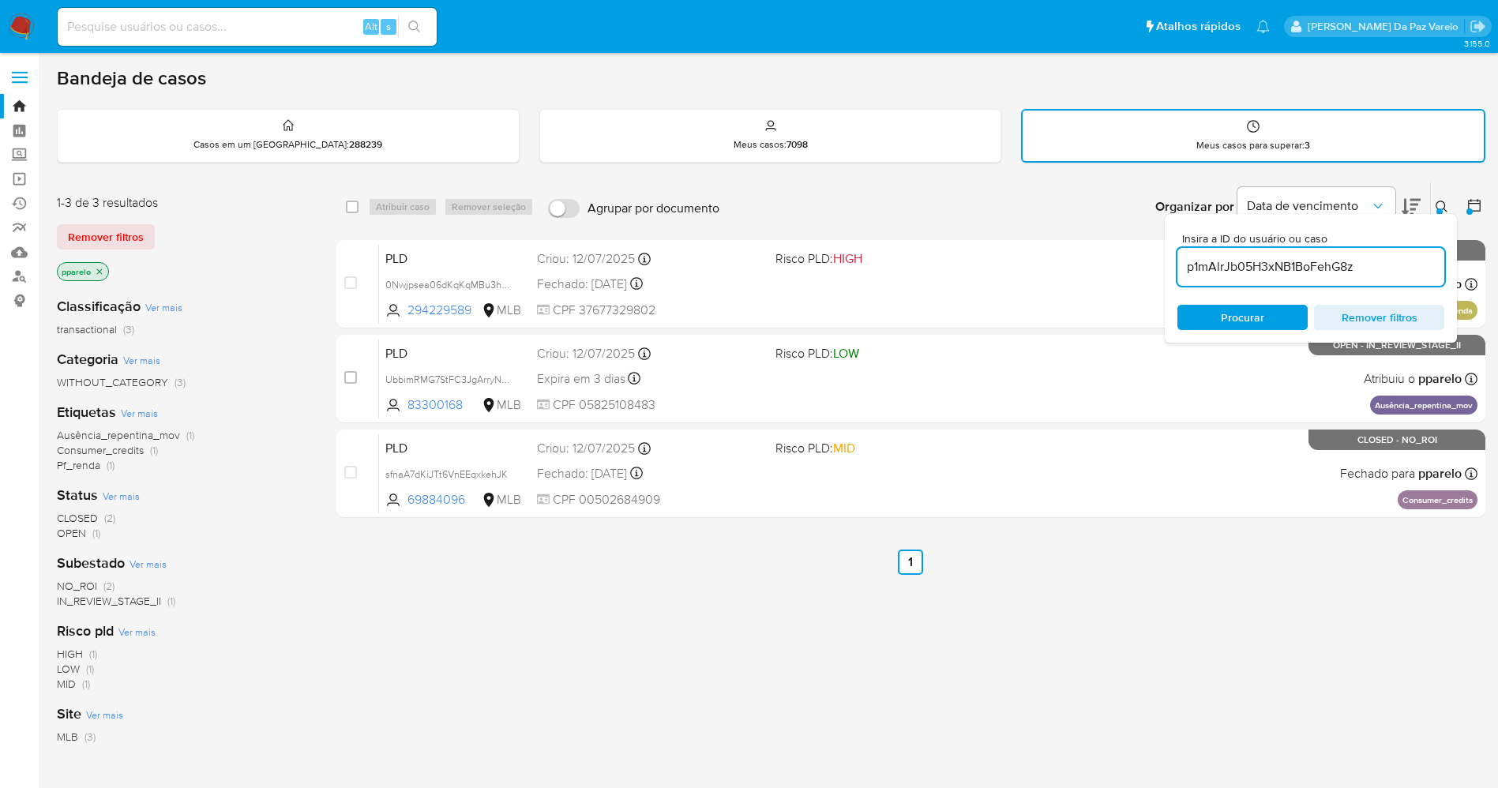
click at [1441, 207] on icon at bounding box center [1442, 207] width 13 height 13
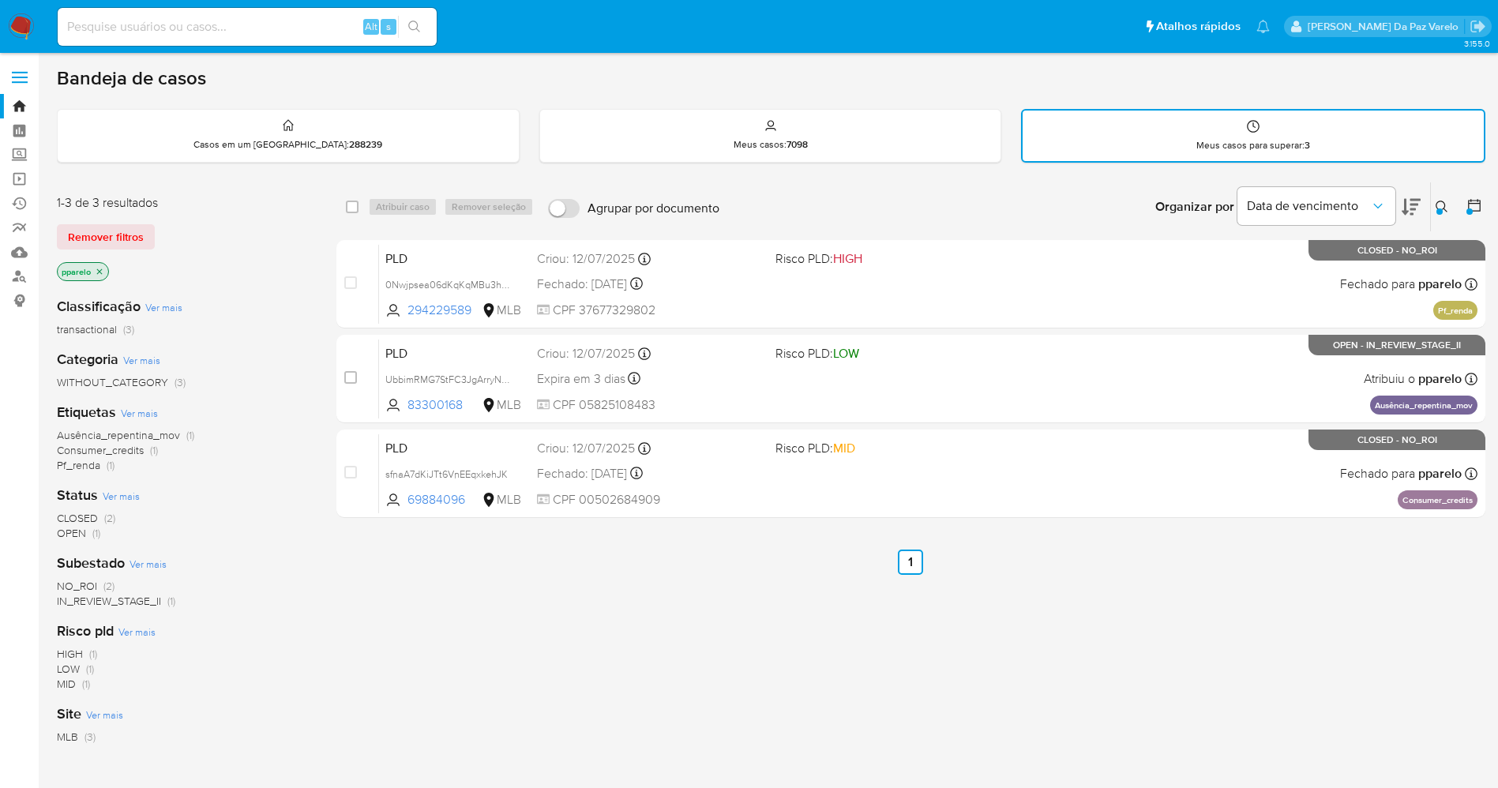
click at [1435, 201] on button at bounding box center [1444, 206] width 26 height 19
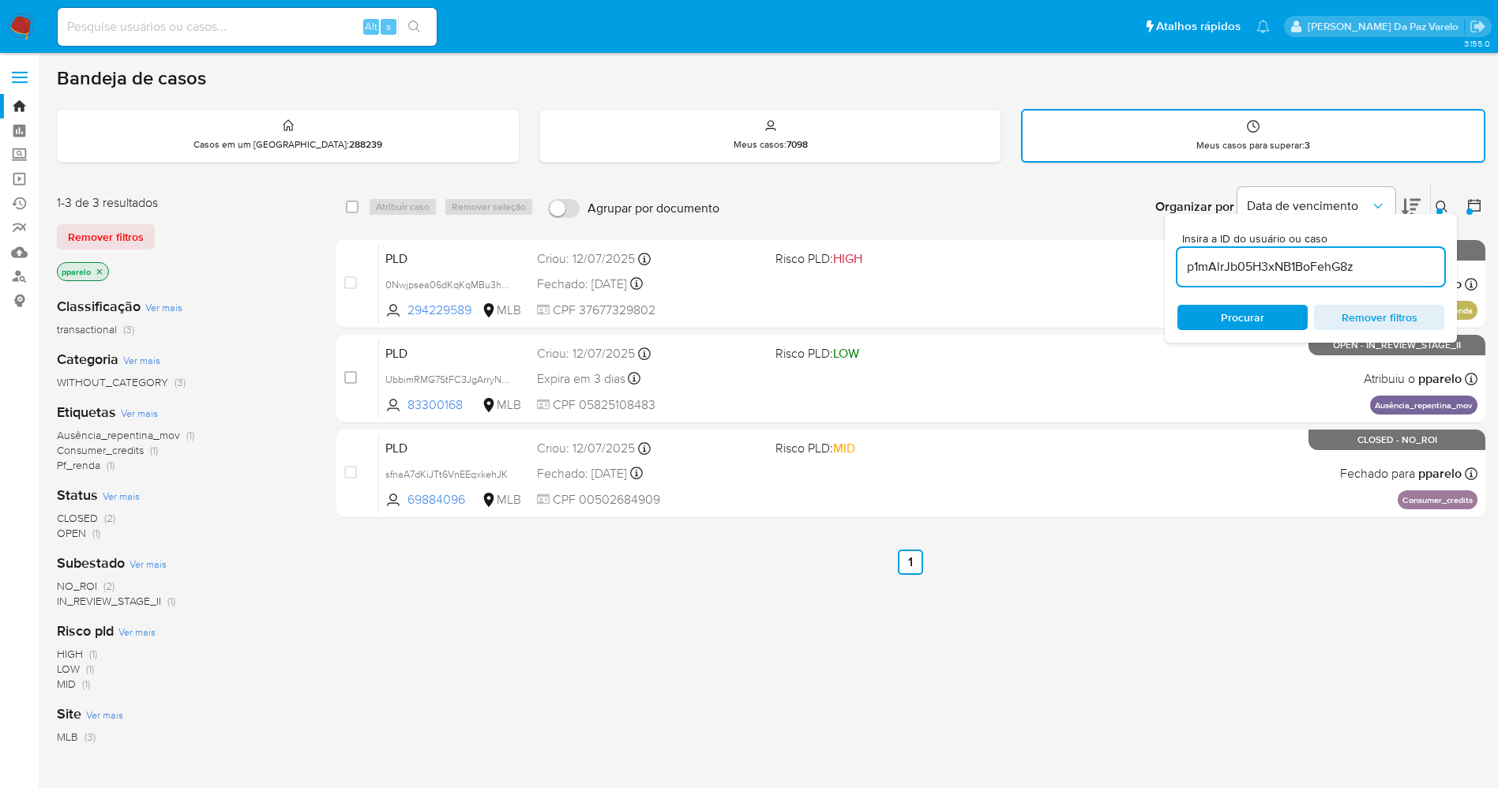
click at [1309, 265] on input "p1mAlrJb05H3xNB1BoFehG8z" at bounding box center [1311, 267] width 267 height 21
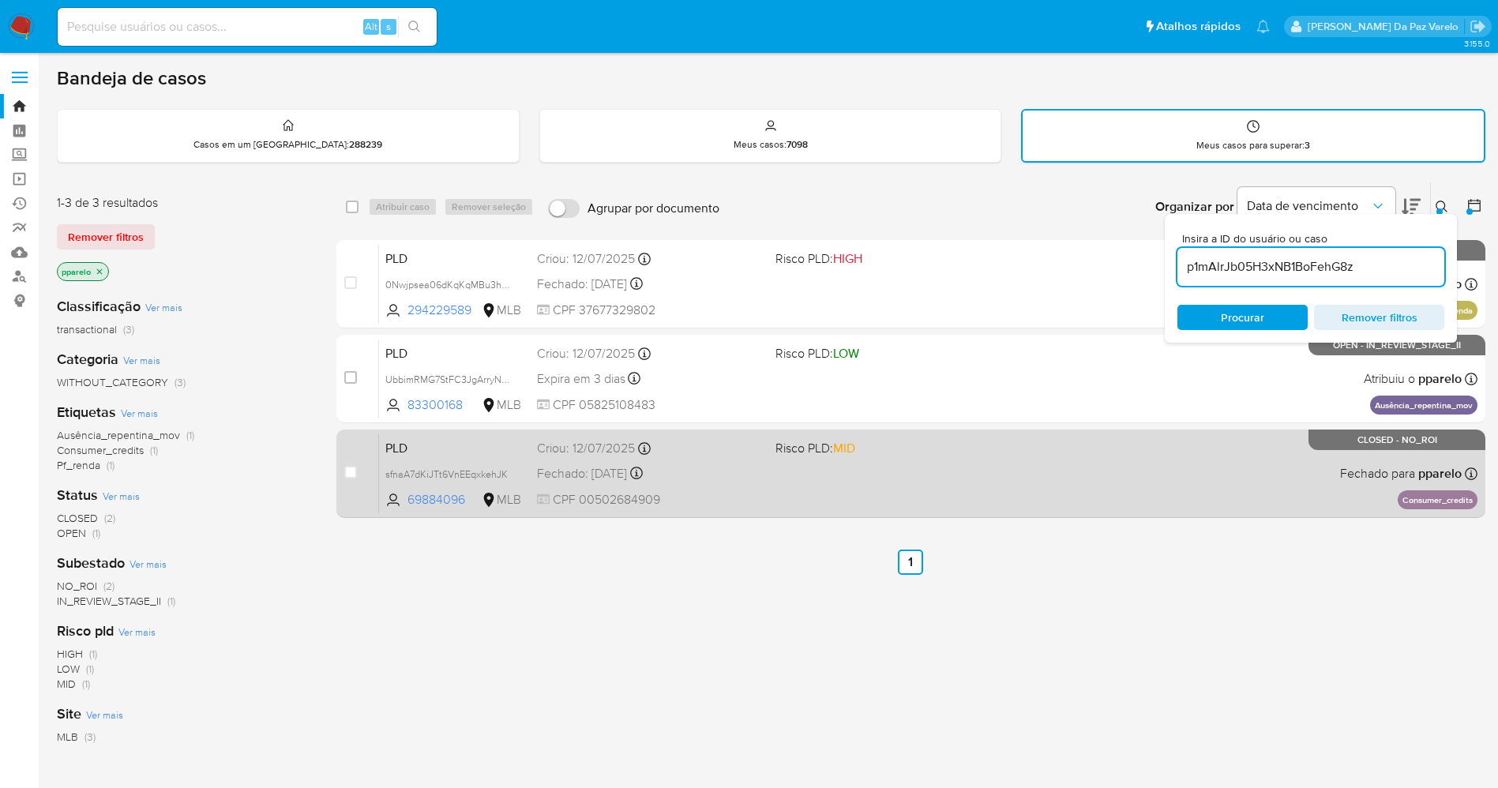
click at [1119, 460] on div "PLD sfnaA7dKiJTt6VnEEqxkehJK 69884096 MLB Risco PLD: MID Criou: 12/07/2025 Crio…" at bounding box center [928, 474] width 1099 height 80
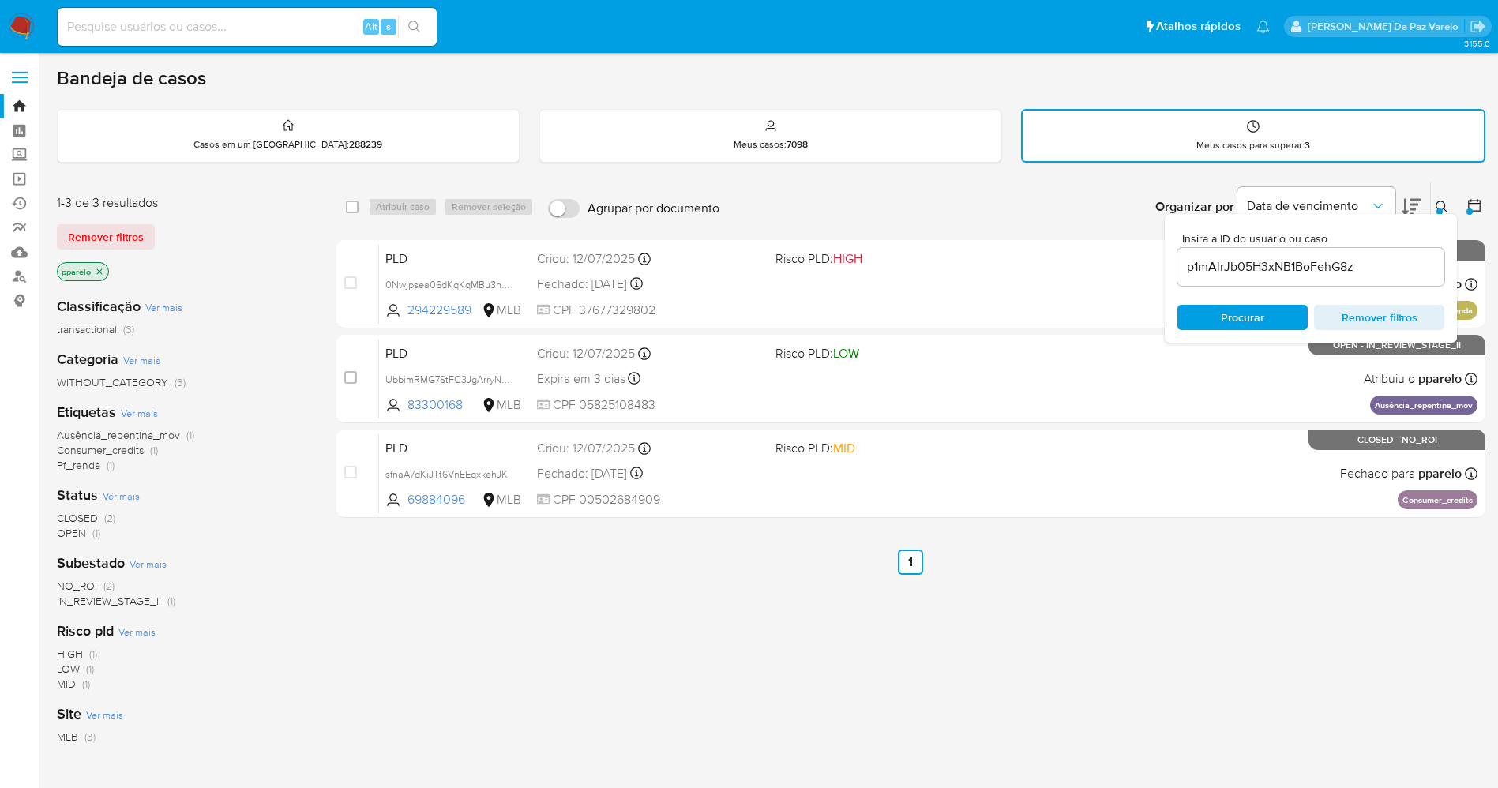
click at [1442, 212] on div at bounding box center [1440, 211] width 6 height 6
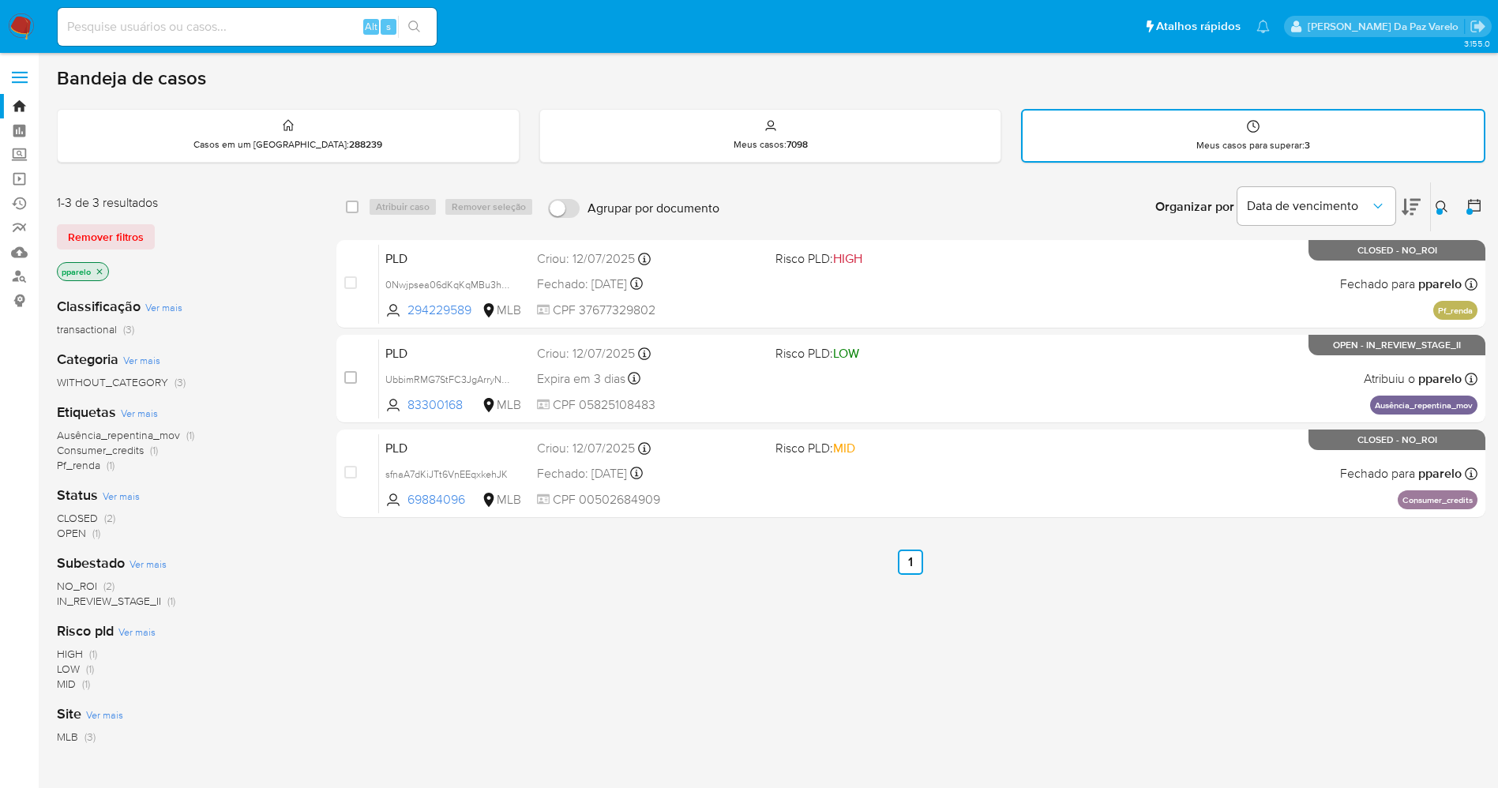
click at [1441, 205] on icon at bounding box center [1442, 207] width 13 height 13
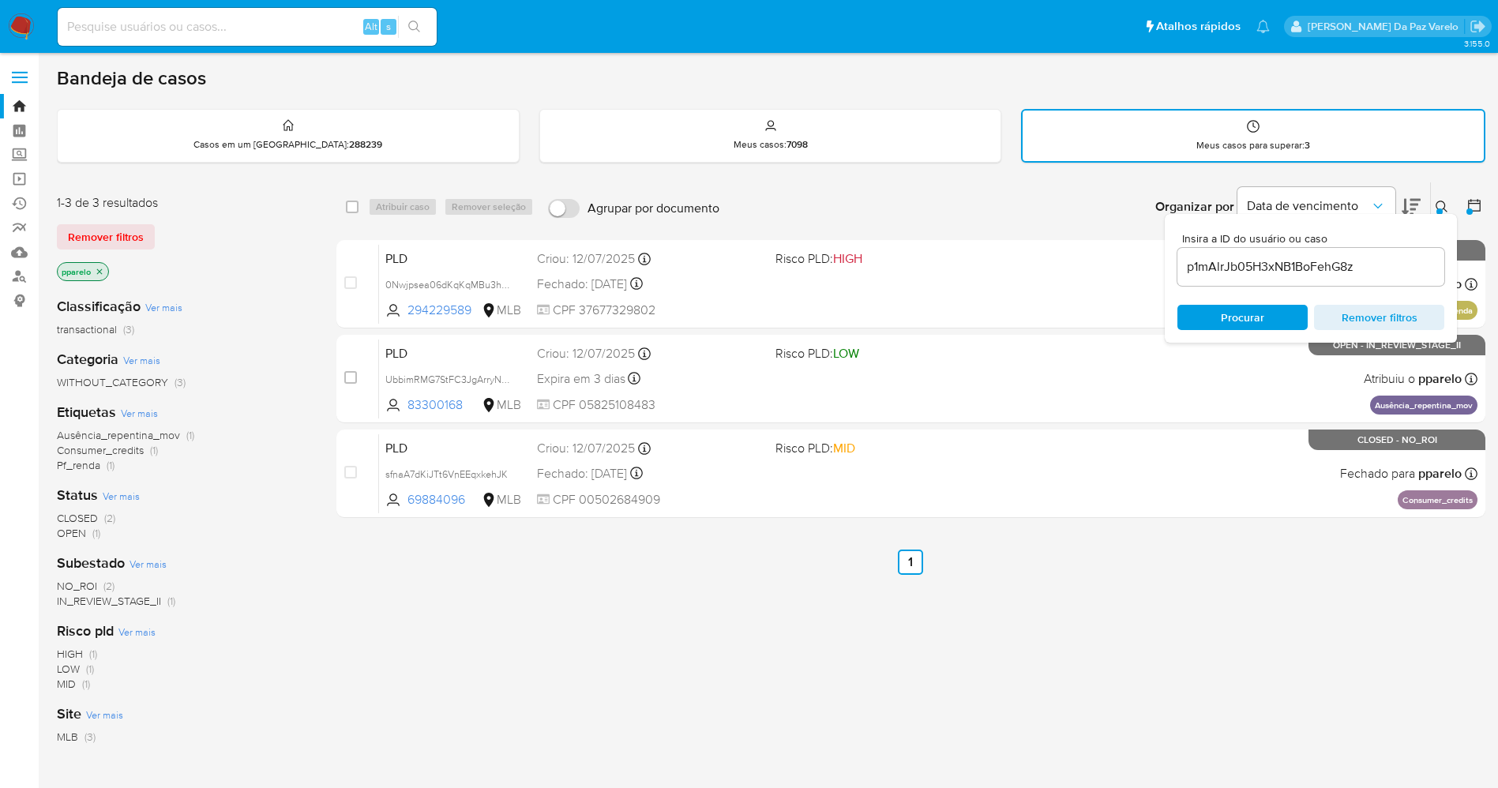
click at [106, 276] on p "pparelo" at bounding box center [83, 271] width 51 height 17
click at [100, 273] on icon "close-filter" at bounding box center [99, 271] width 9 height 9
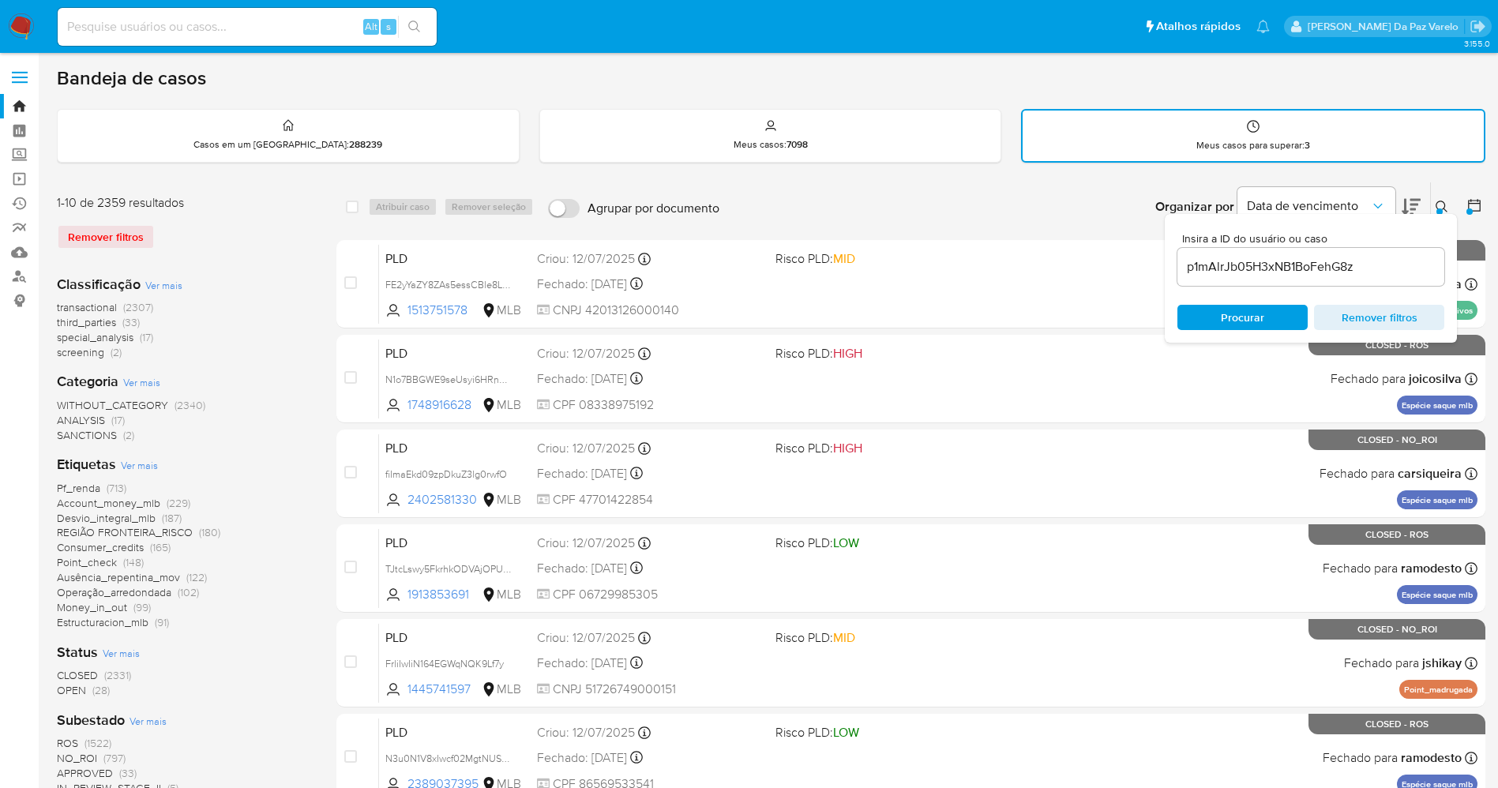
click at [1438, 204] on icon at bounding box center [1442, 207] width 13 height 13
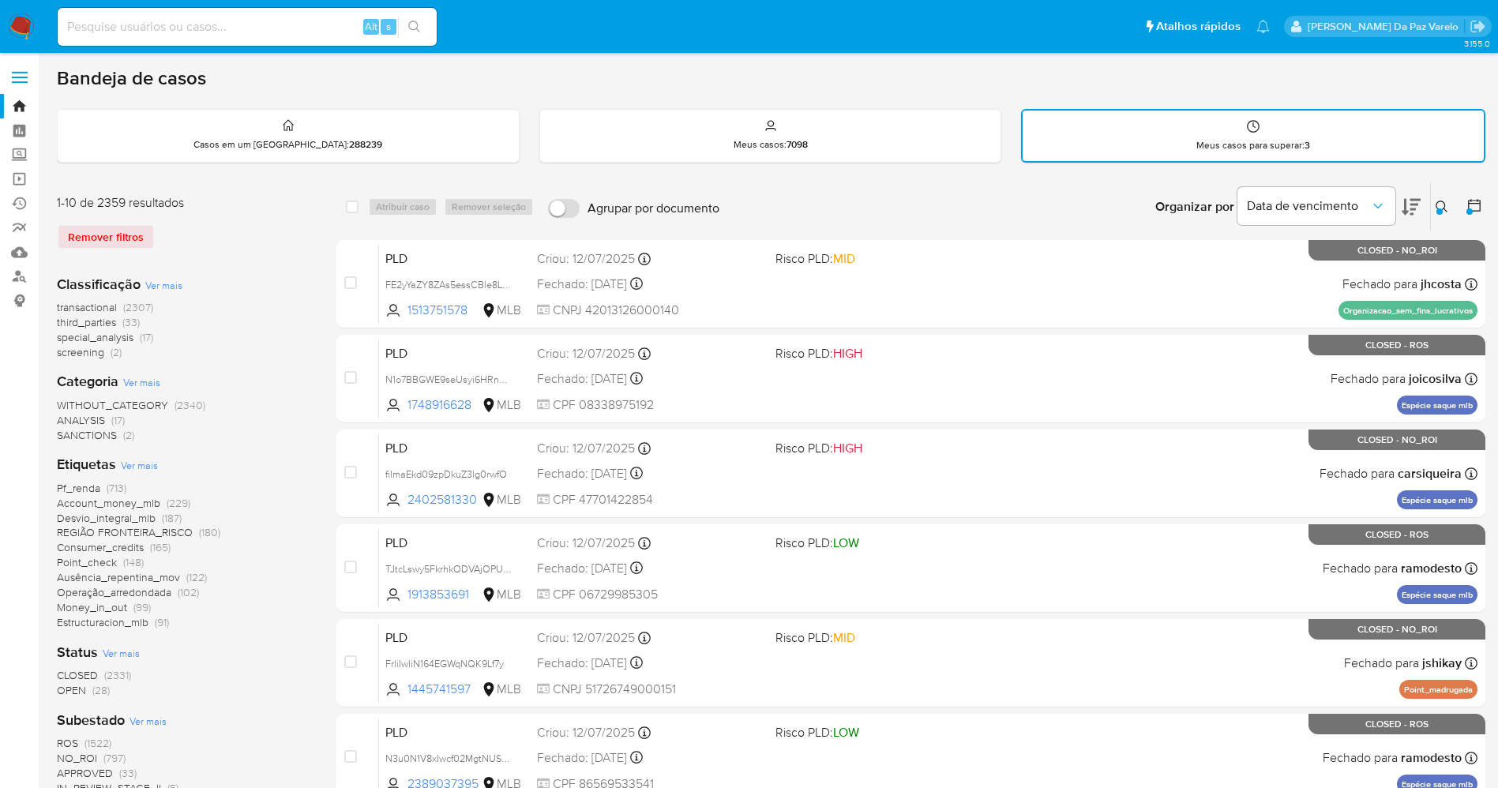
click at [1437, 211] on div at bounding box center [1440, 211] width 6 height 6
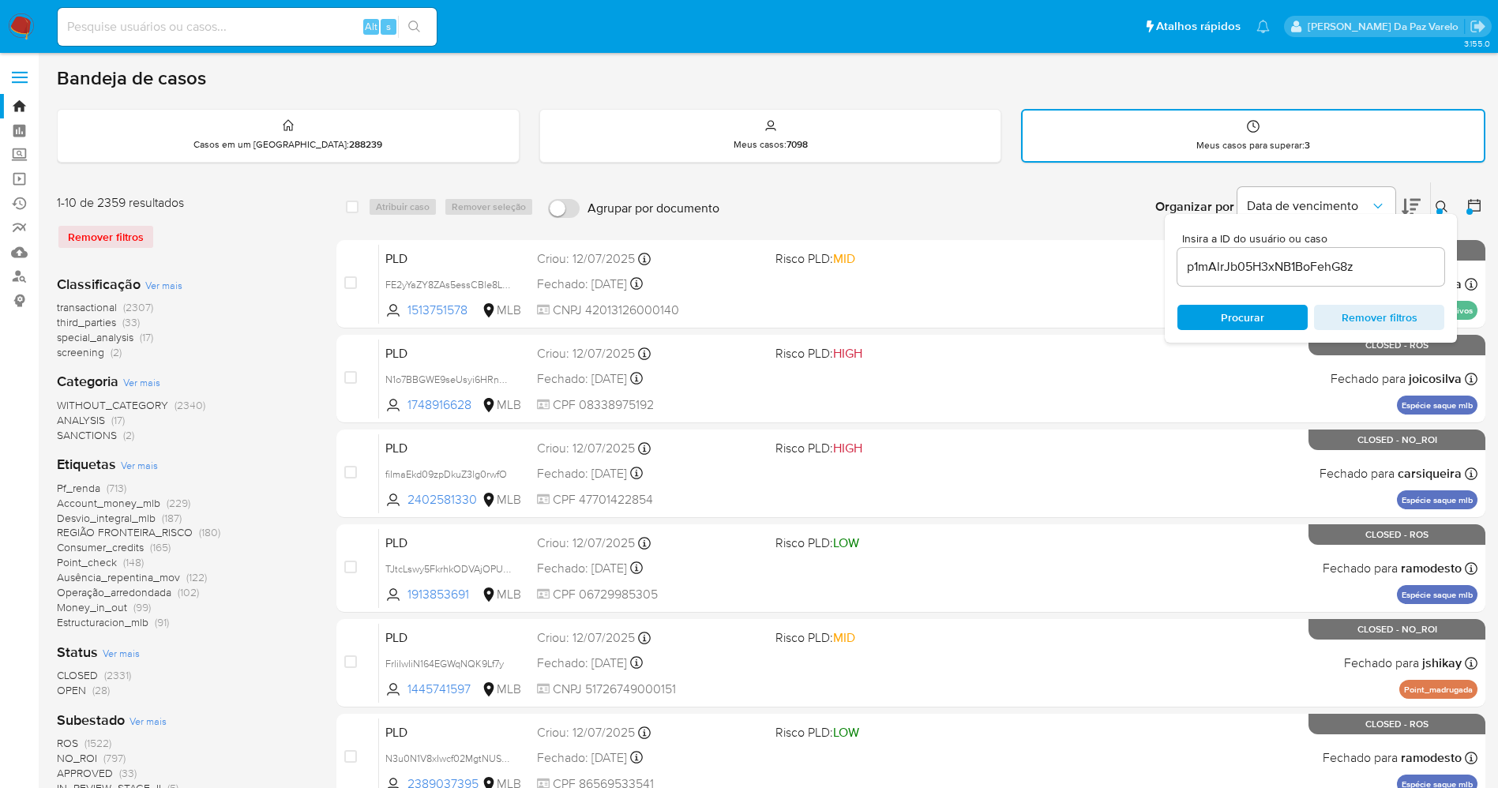
click at [1352, 272] on input "p1mAlrJb05H3xNB1BoFehG8z" at bounding box center [1311, 267] width 267 height 21
click at [1275, 308] on span "Procurar" at bounding box center [1243, 317] width 108 height 22
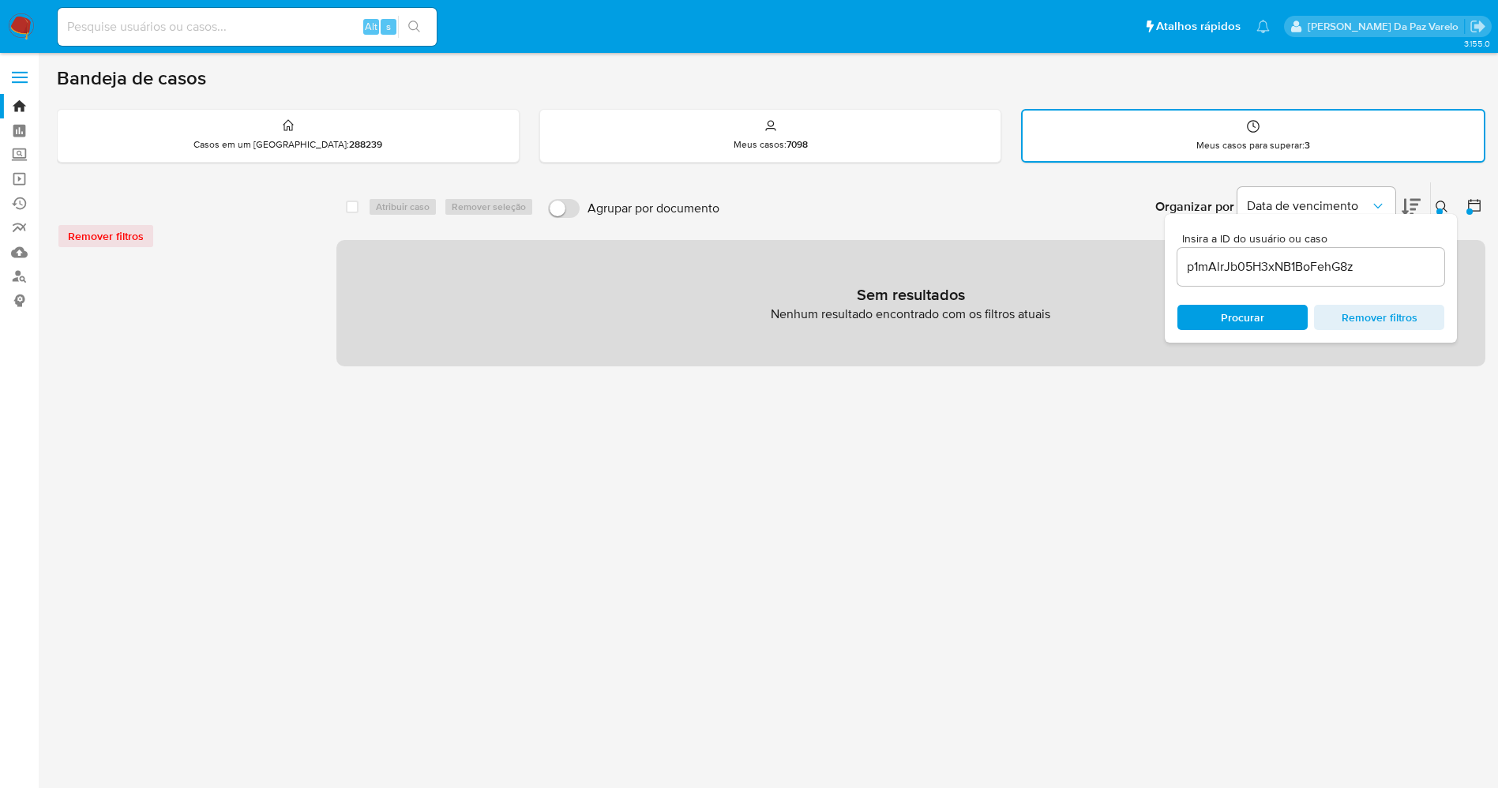
click at [1418, 263] on input "p1mAlrJb05H3xNB1BoFehG8z" at bounding box center [1311, 267] width 267 height 21
click at [301, 38] on div "Alt s" at bounding box center [247, 27] width 379 height 38
click at [303, 30] on input at bounding box center [247, 27] width 379 height 21
paste input "p1mAlrJb05H3xNB1BoFehG8z"
type input "p1mAlrJb05H3xNB1BoFehG8z"
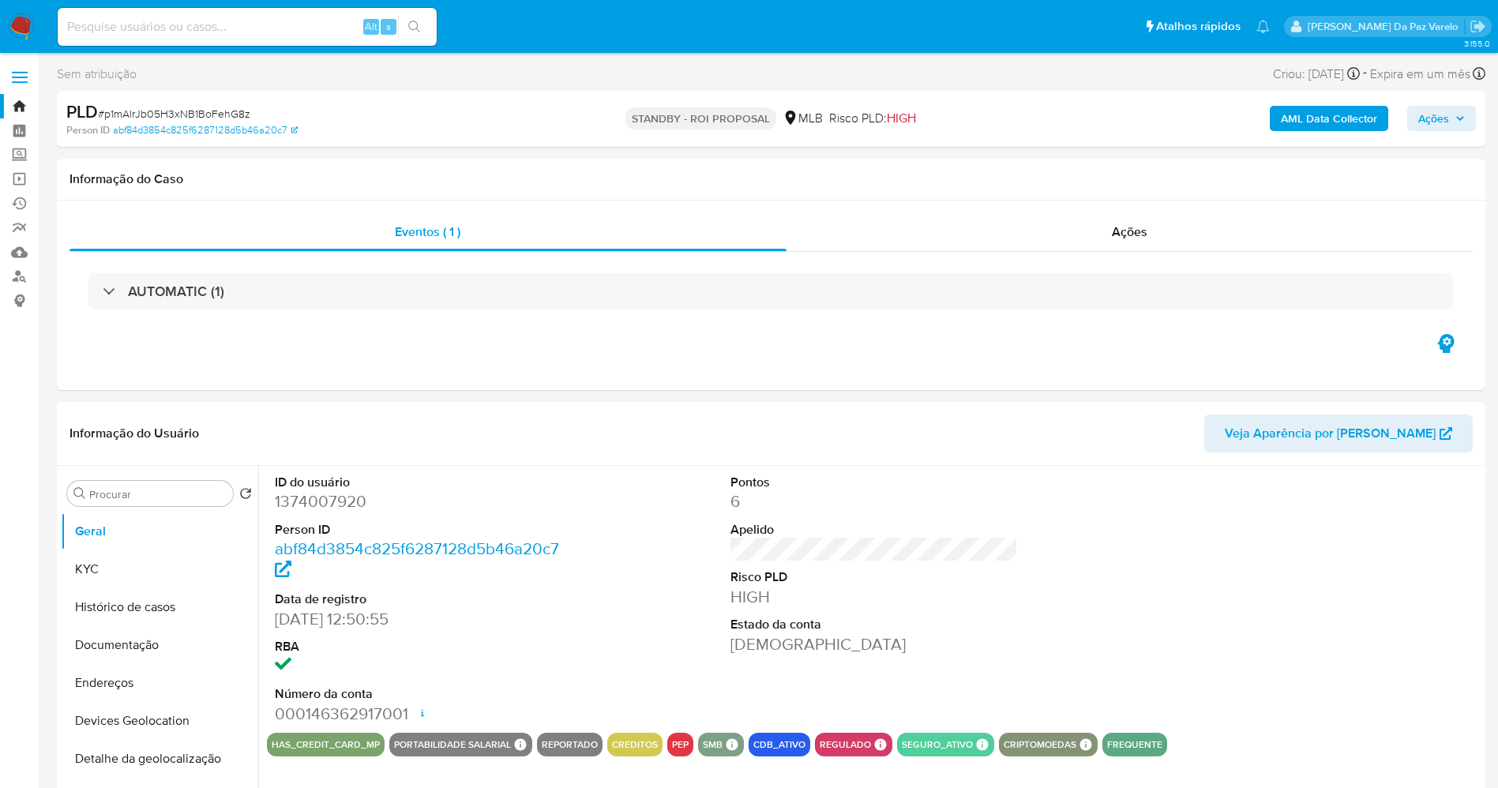
click at [28, 31] on img at bounding box center [21, 26] width 27 height 27
select select "10"
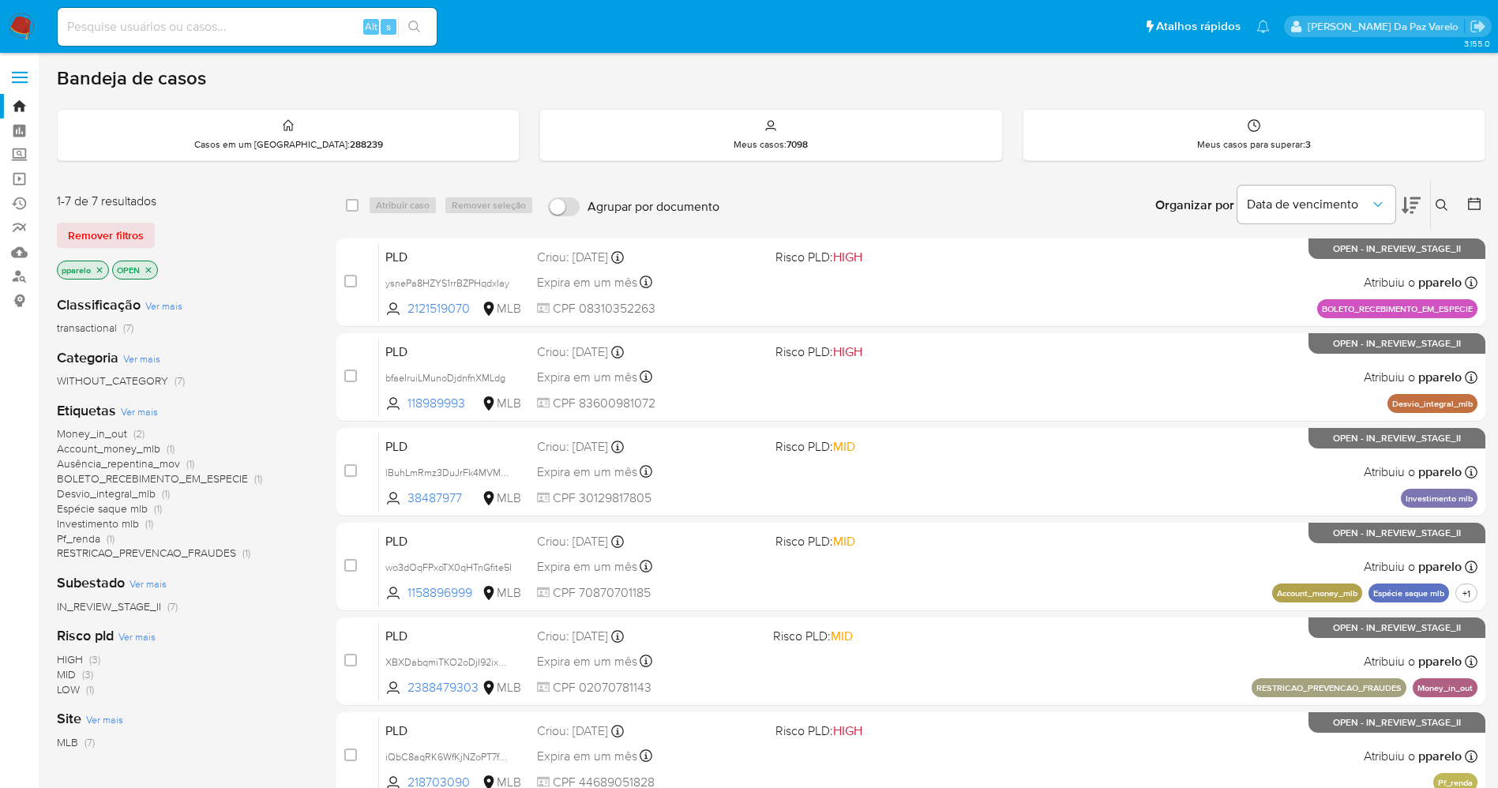
click at [1445, 206] on icon at bounding box center [1442, 205] width 13 height 13
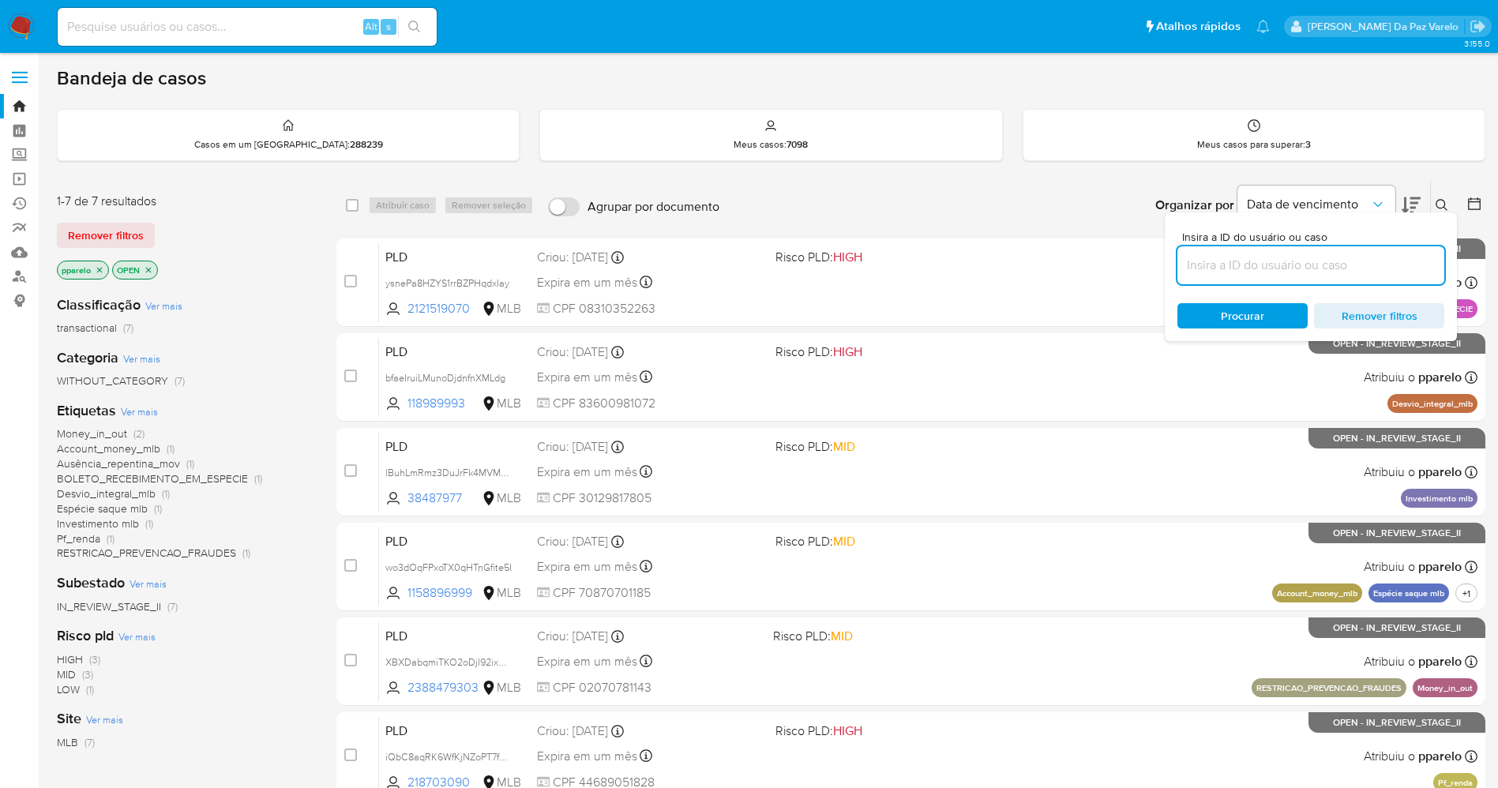
click at [1317, 274] on input at bounding box center [1311, 265] width 267 height 21
type input "p1mAlrJb05H3xNB1BoFehG8z"
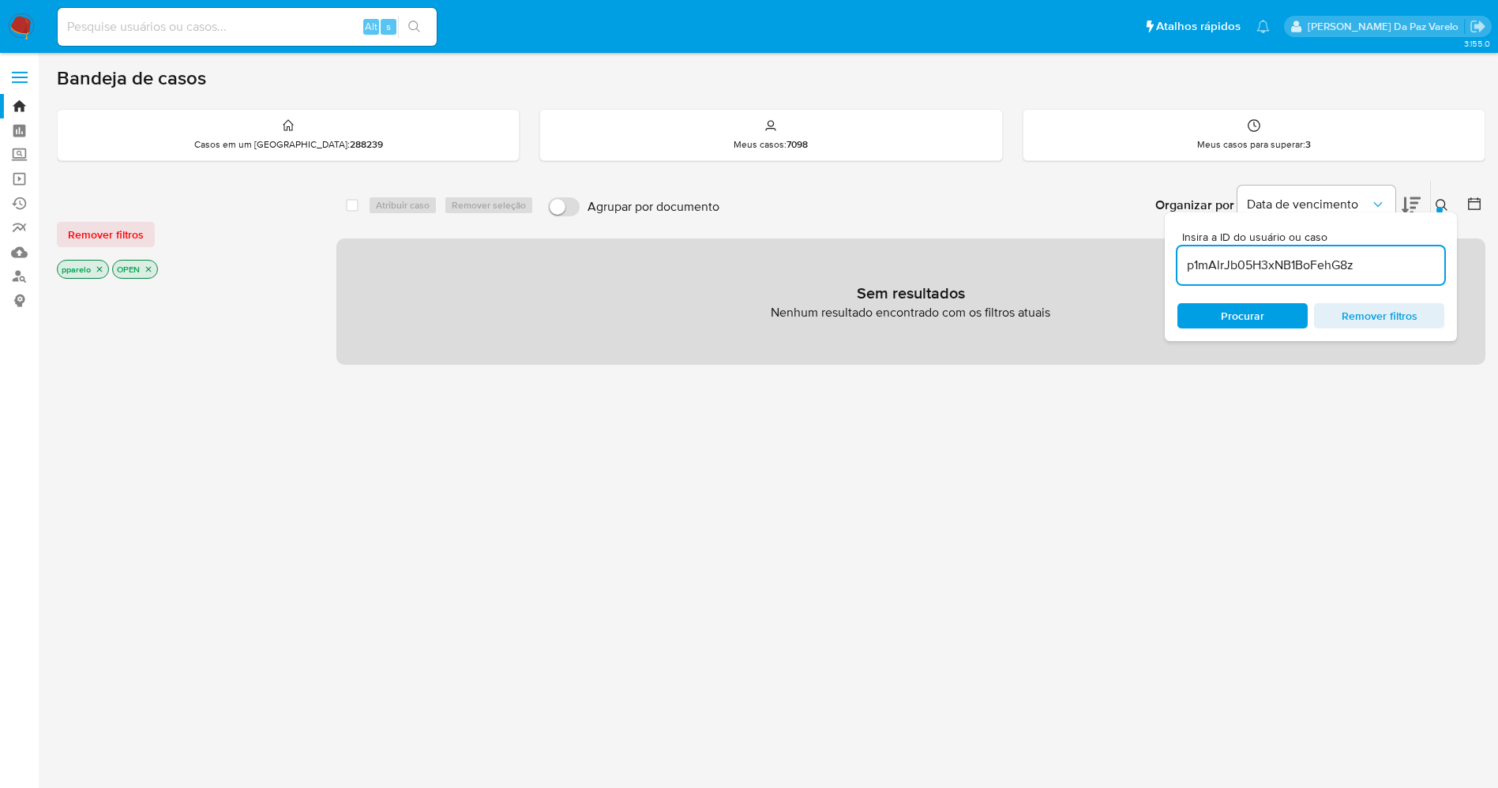
click at [1451, 205] on button at bounding box center [1444, 205] width 26 height 19
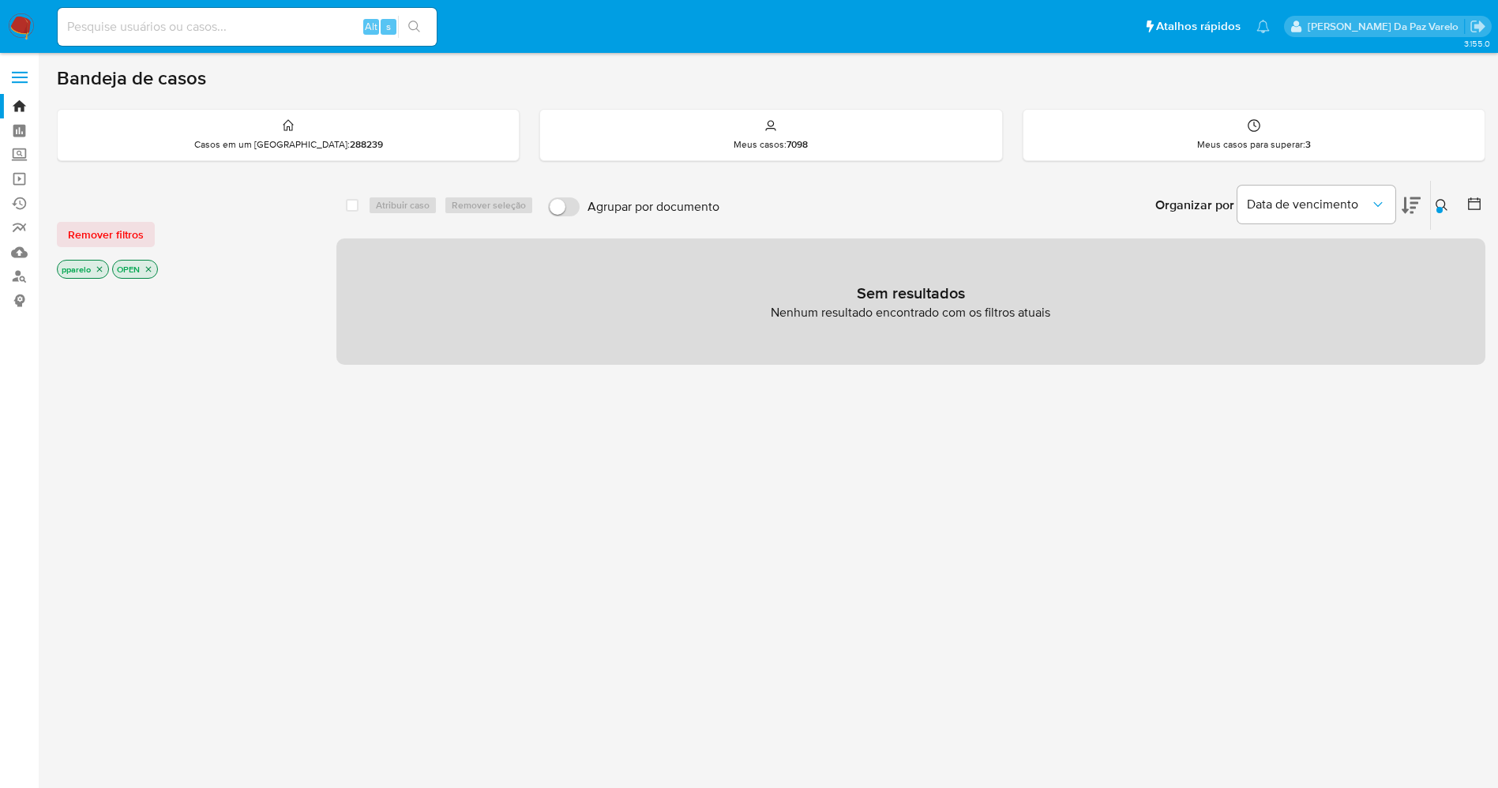
click at [1451, 205] on button at bounding box center [1444, 205] width 26 height 19
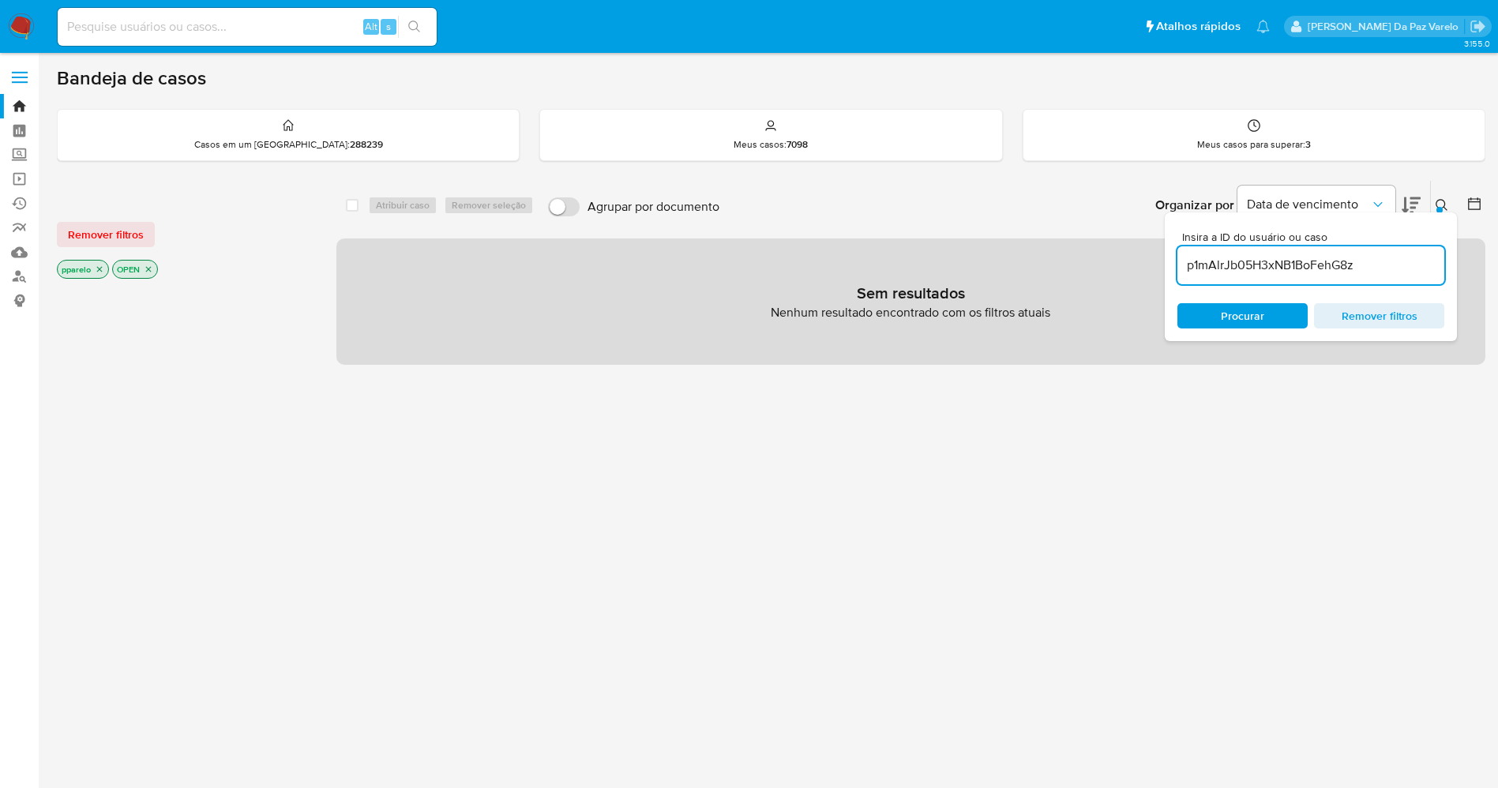
click at [103, 269] on icon "close-filter" at bounding box center [99, 269] width 9 height 9
click at [97, 269] on icon "close-filter" at bounding box center [92, 269] width 9 height 9
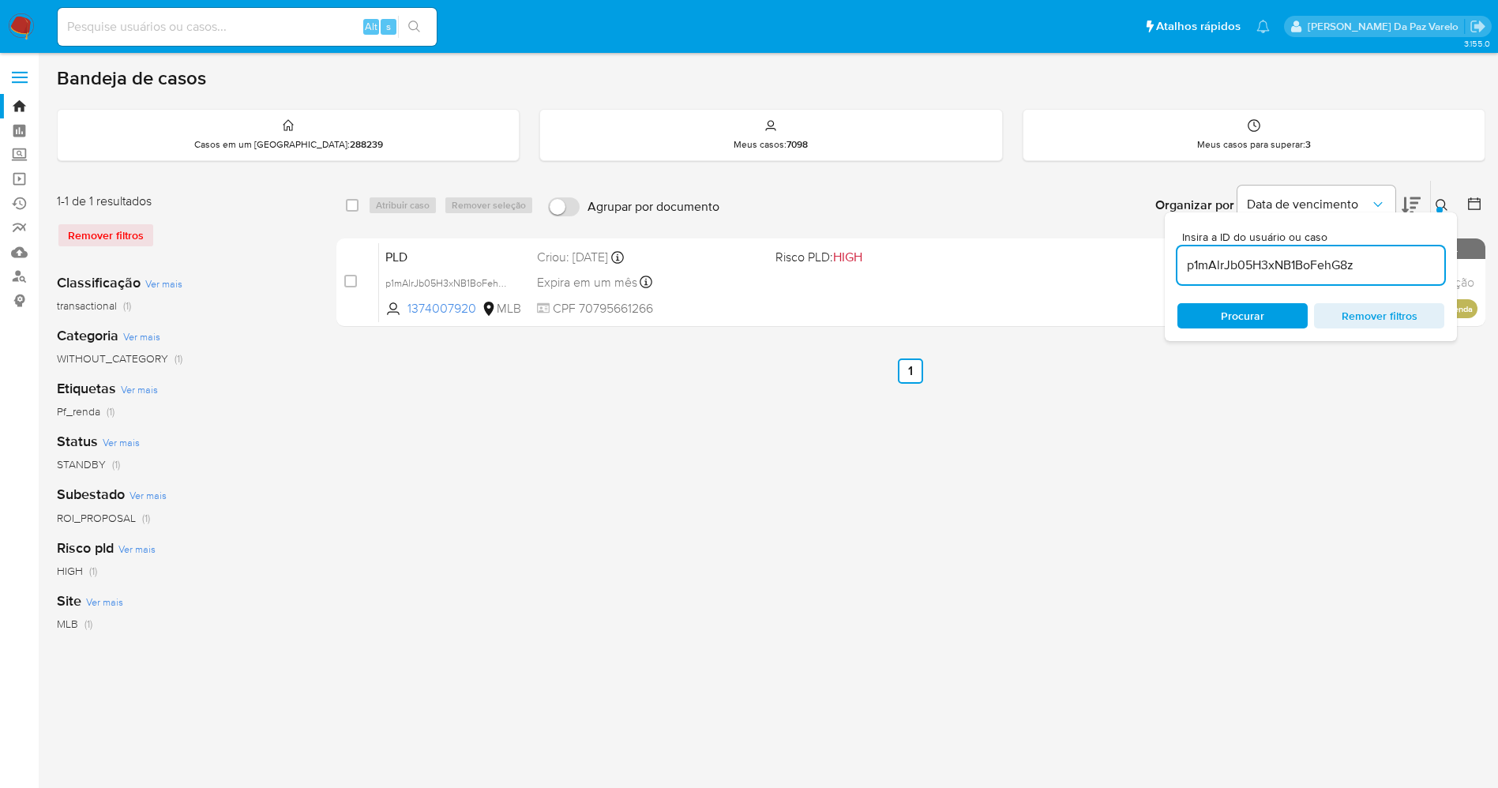
click at [1452, 208] on button at bounding box center [1444, 205] width 26 height 19
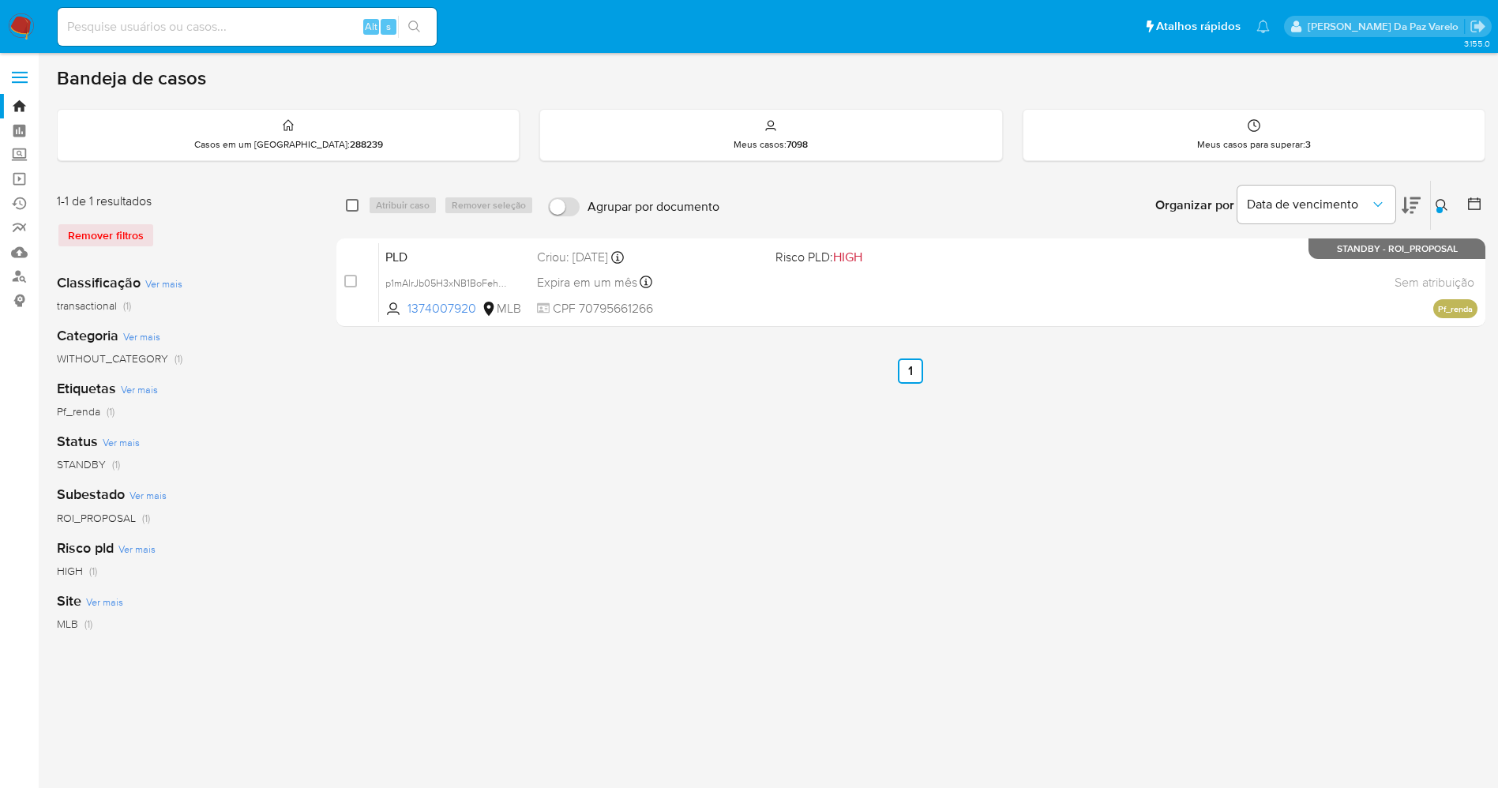
click at [349, 208] on input "checkbox" at bounding box center [352, 205] width 13 height 13
checkbox input "true"
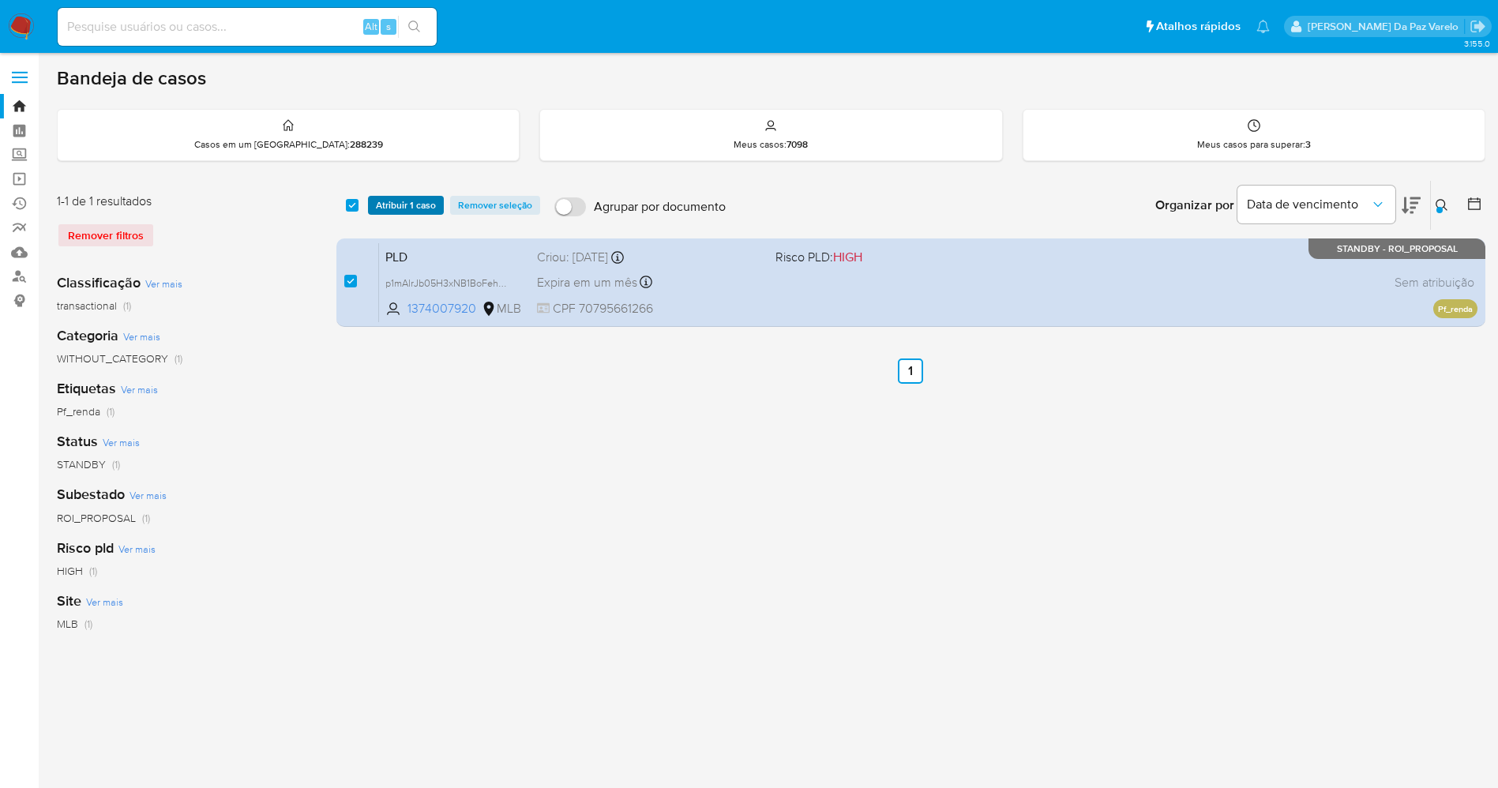
click at [396, 206] on span "Atribuir 1 caso" at bounding box center [406, 205] width 60 height 16
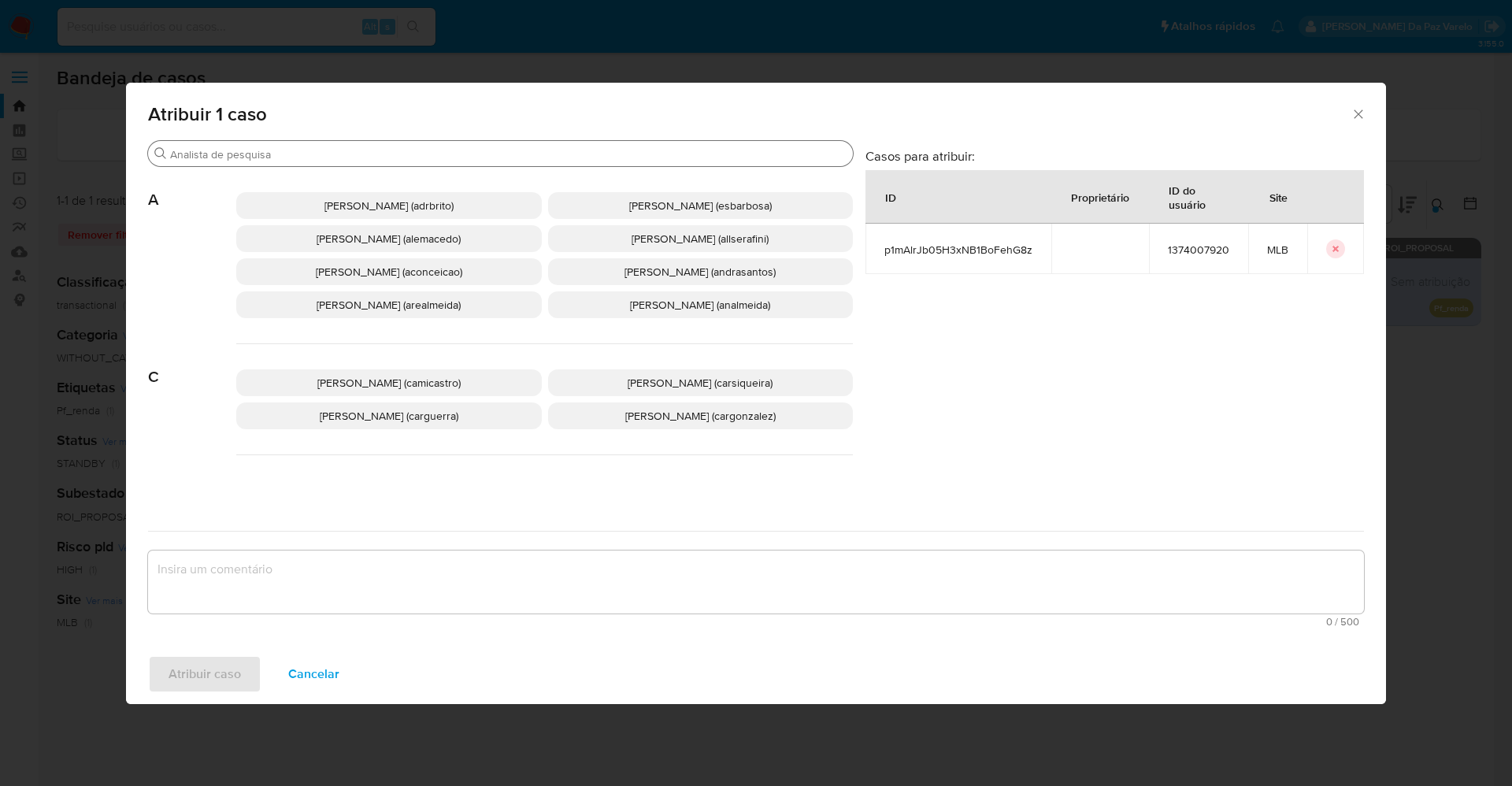
click at [460, 158] on input "Procurar" at bounding box center [509, 155] width 676 height 14
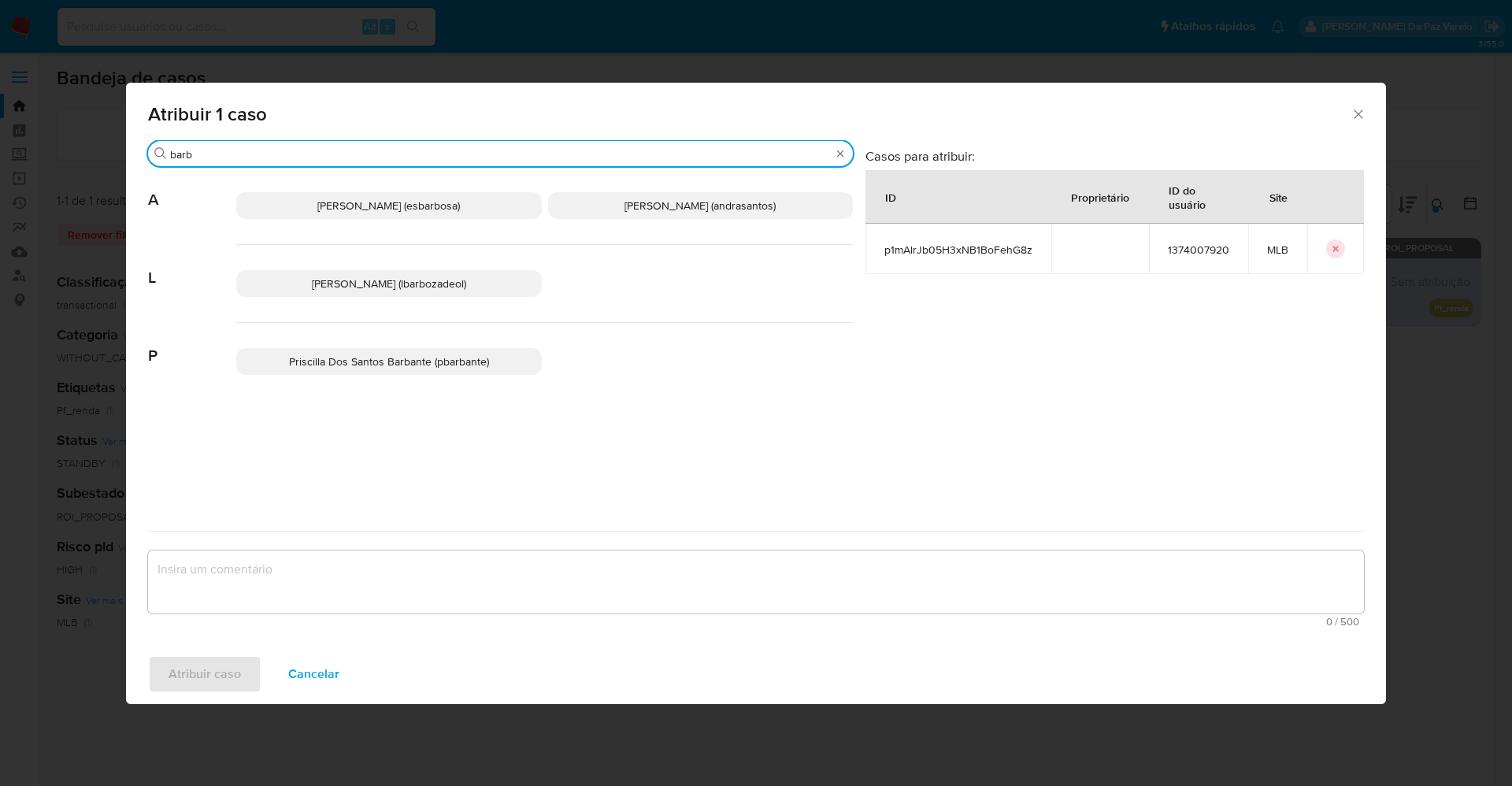
type input "barb"
click at [396, 291] on span "Lucas Barboza De Oliveira (lbarbozadeol)" at bounding box center [389, 283] width 155 height 16
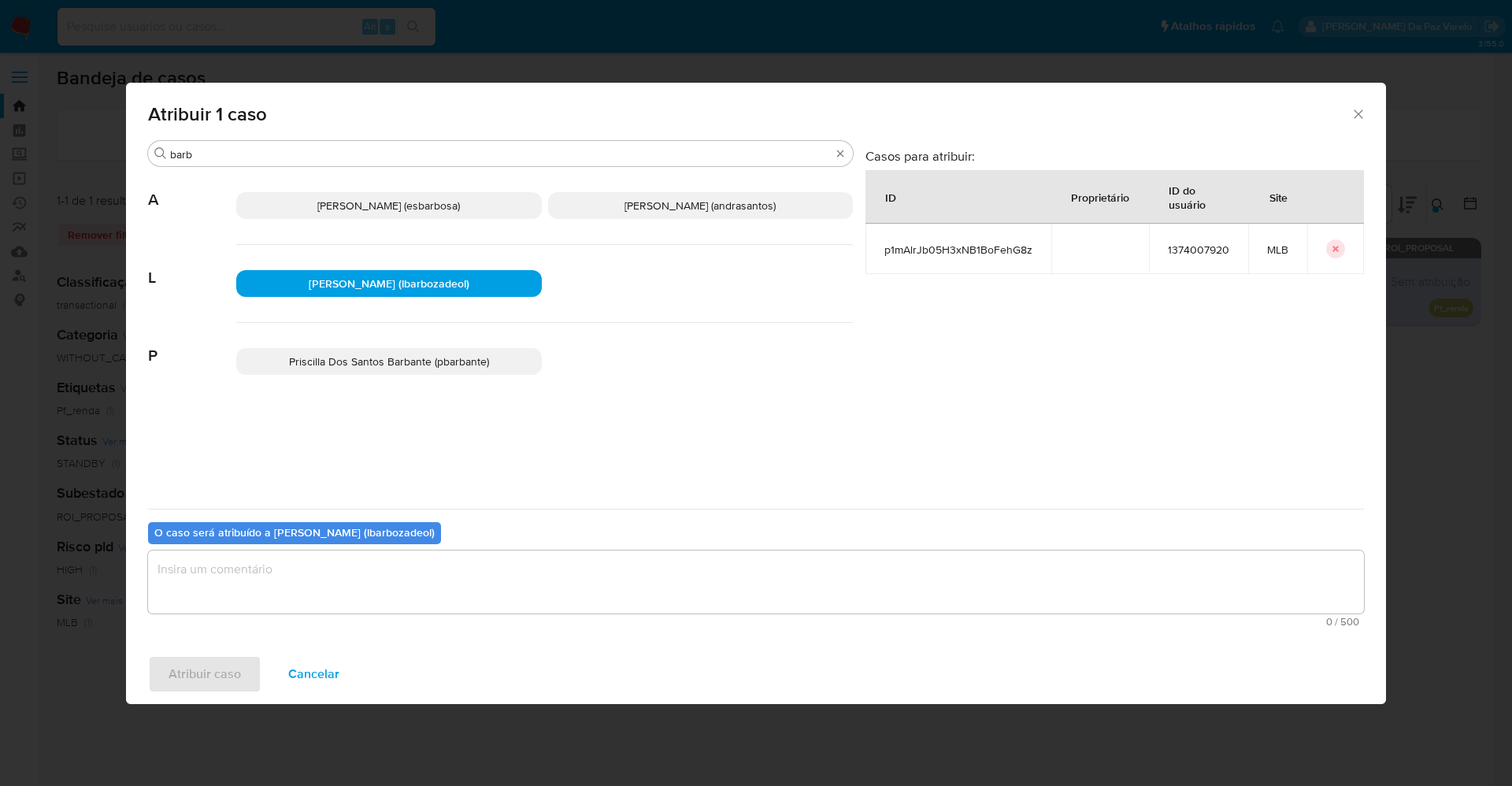
click at [372, 572] on textarea "assign-modal" at bounding box center [755, 582] width 1216 height 63
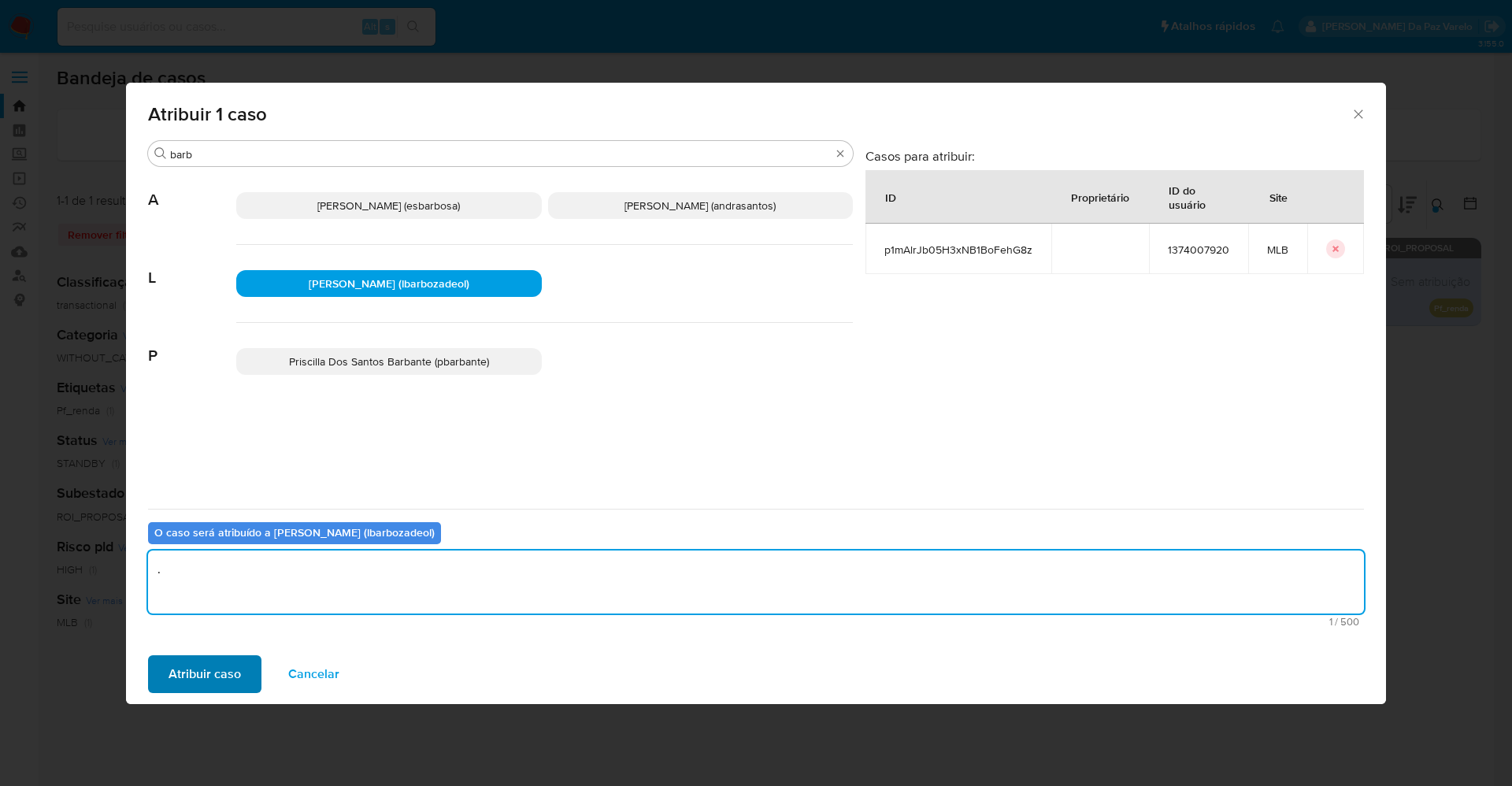
type textarea "."
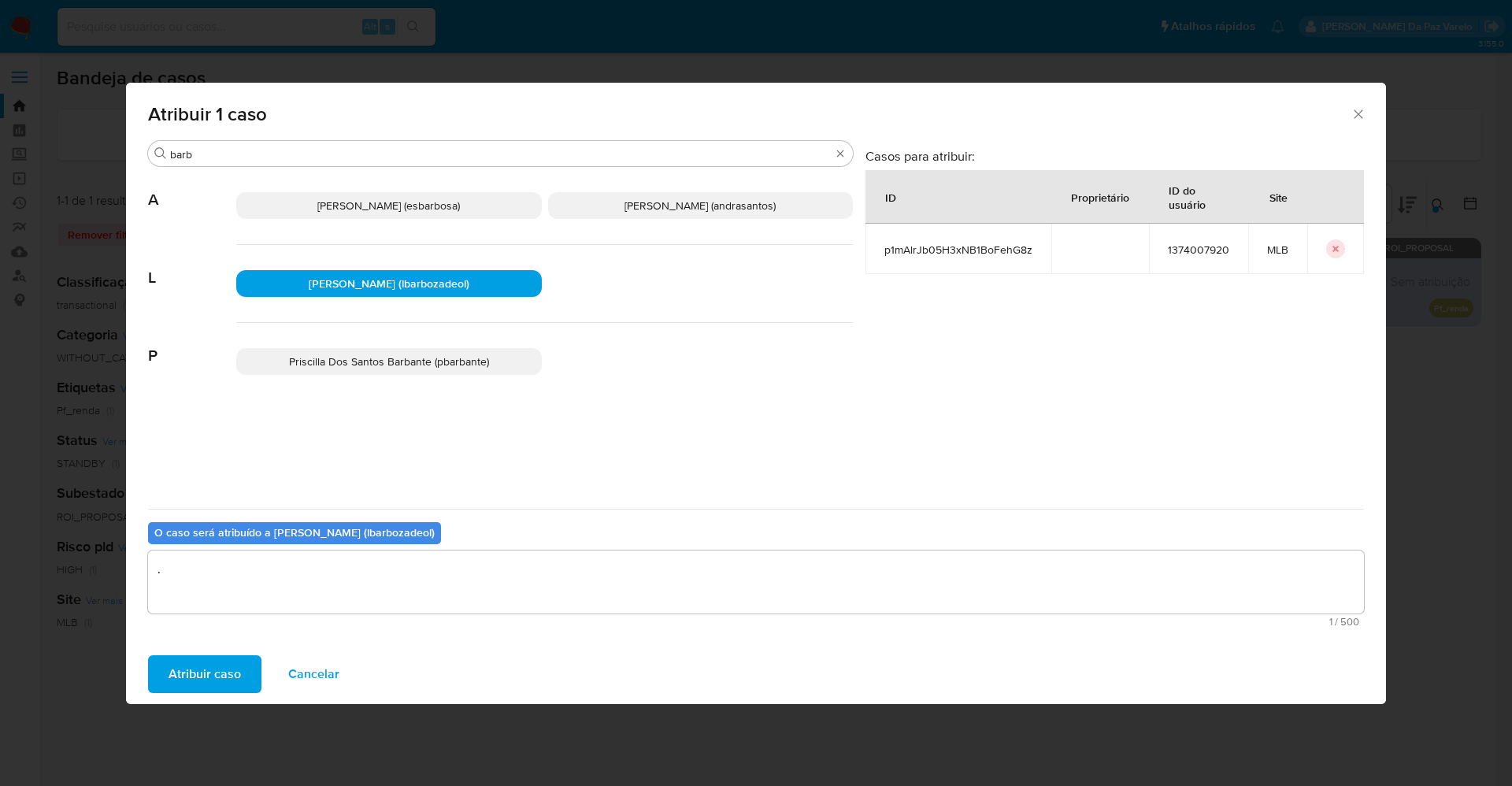
click at [225, 669] on span "Atribuir caso" at bounding box center [204, 674] width 73 height 35
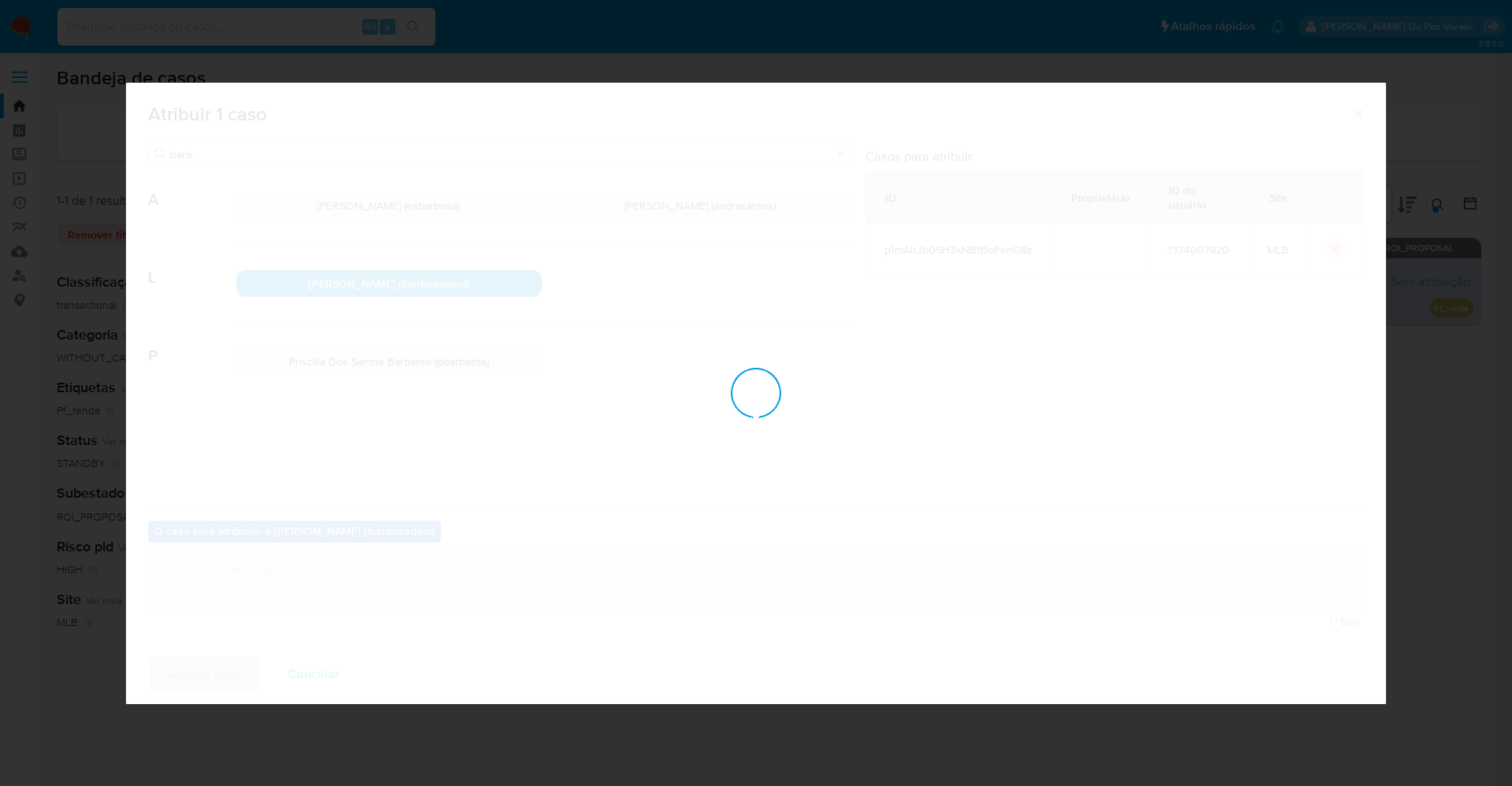
checkbox input "false"
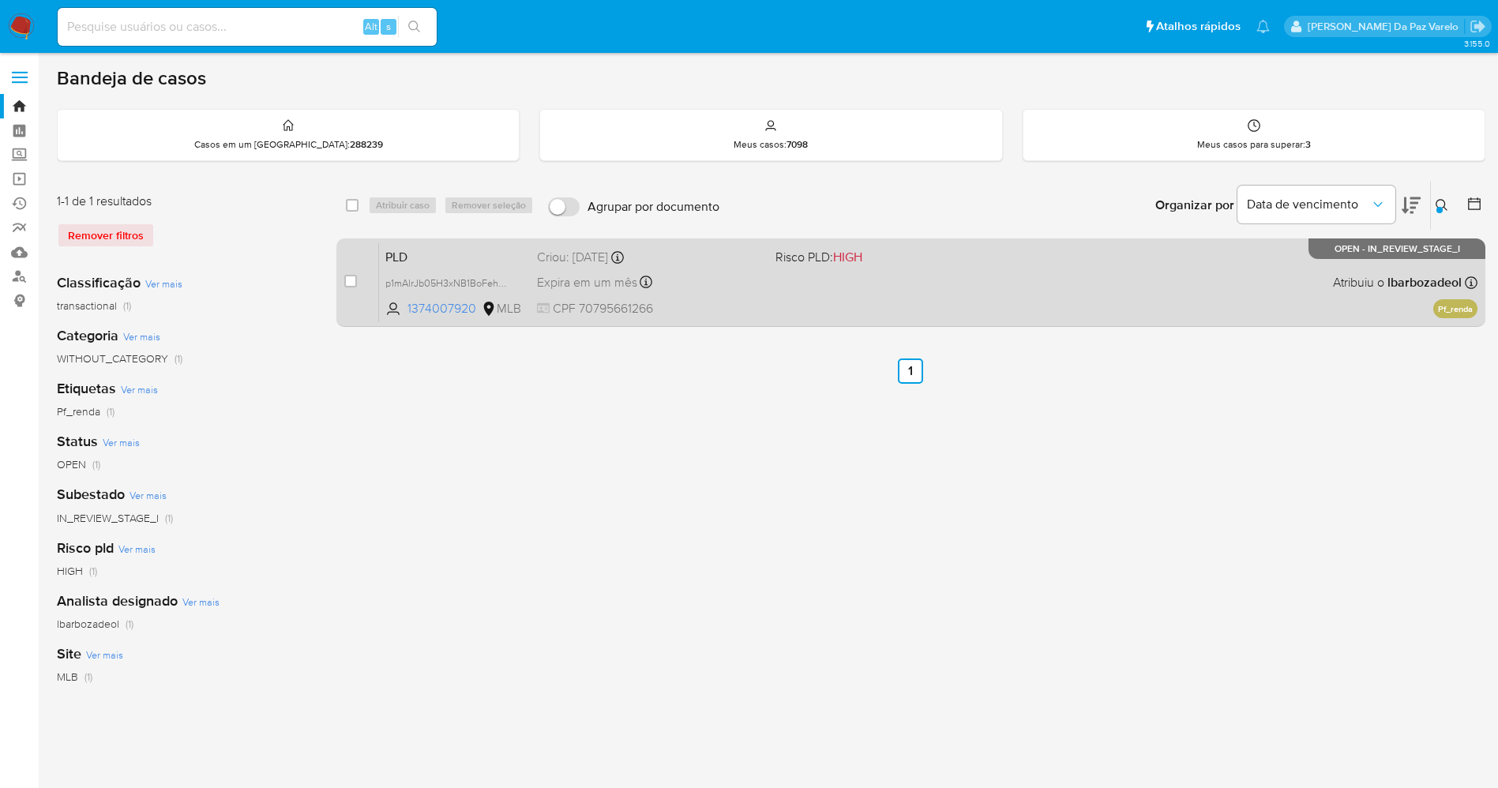
click at [791, 273] on div "PLD p1mAlrJb05H3xNB1BoFehG8z 1374007920 MLB Risco PLD: HIGH Criou: 12/08/2025 C…" at bounding box center [928, 282] width 1099 height 80
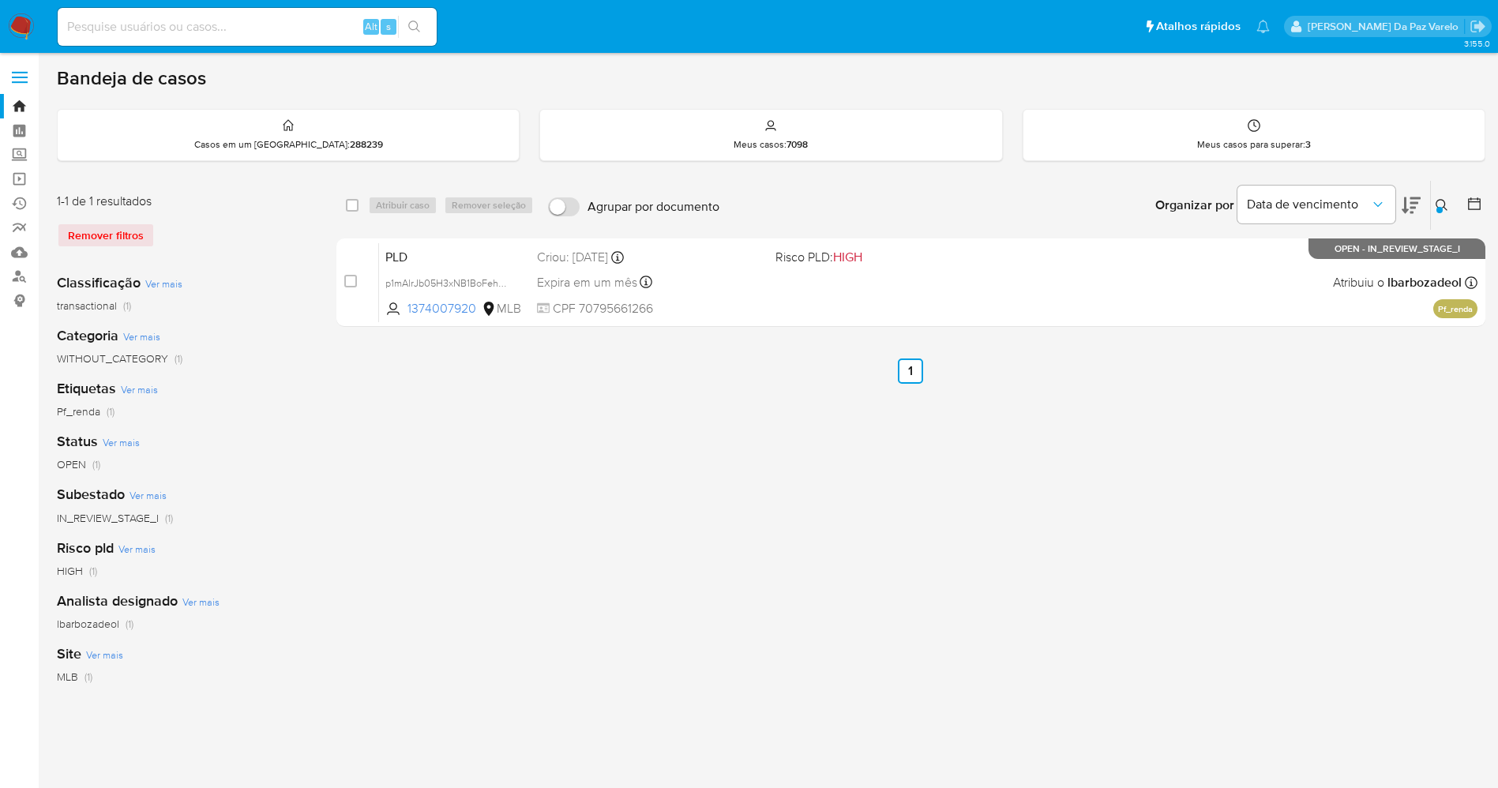
click at [317, 22] on input at bounding box center [247, 27] width 379 height 21
paste input "8kPbpBHJLc6LAXEMUcQaNGLj"
type input "8kPbpBHJLc6LAXEMUcQaNGLj"
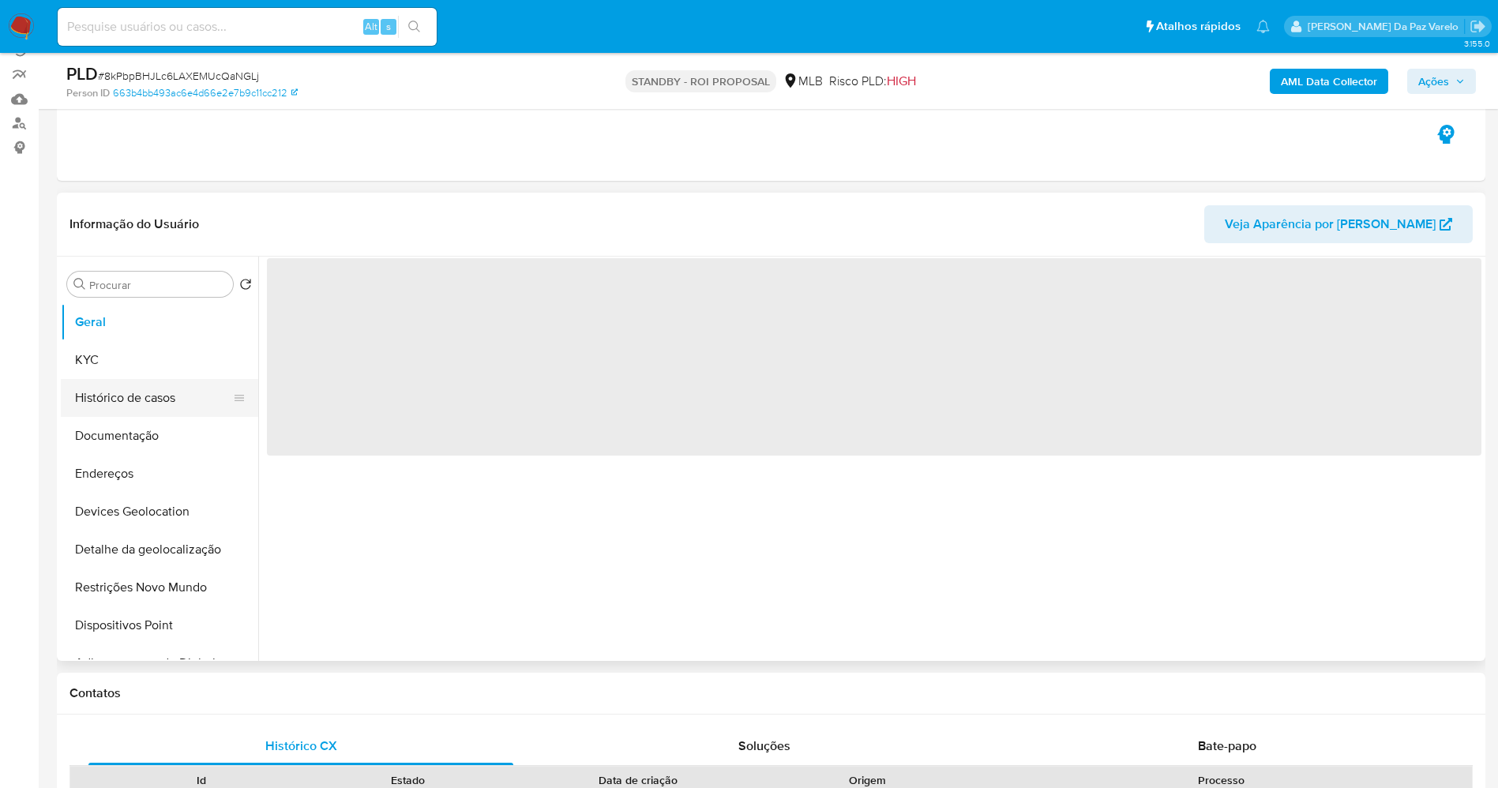
scroll to position [237, 0]
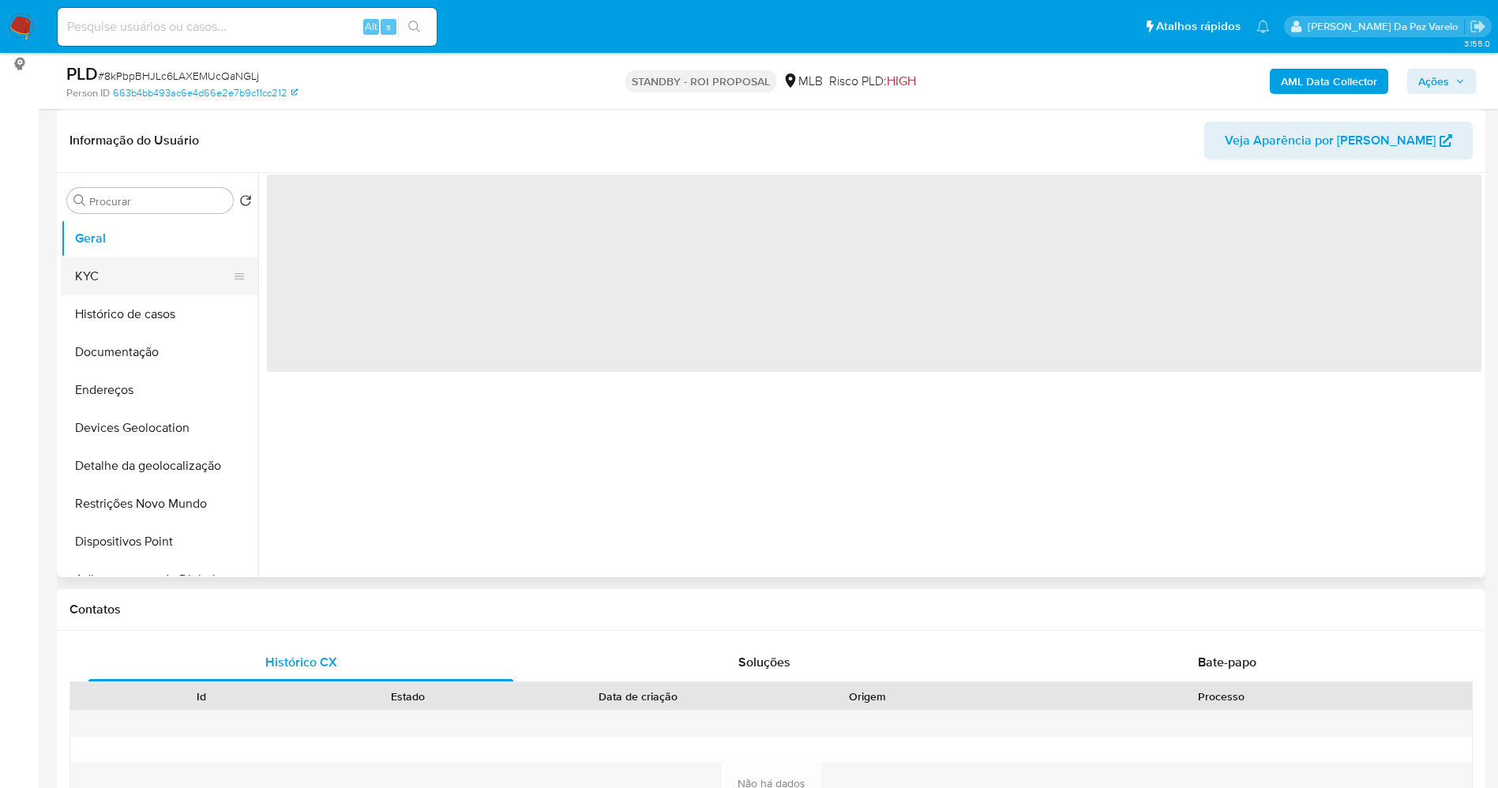
click at [133, 277] on button "KYC" at bounding box center [153, 276] width 185 height 38
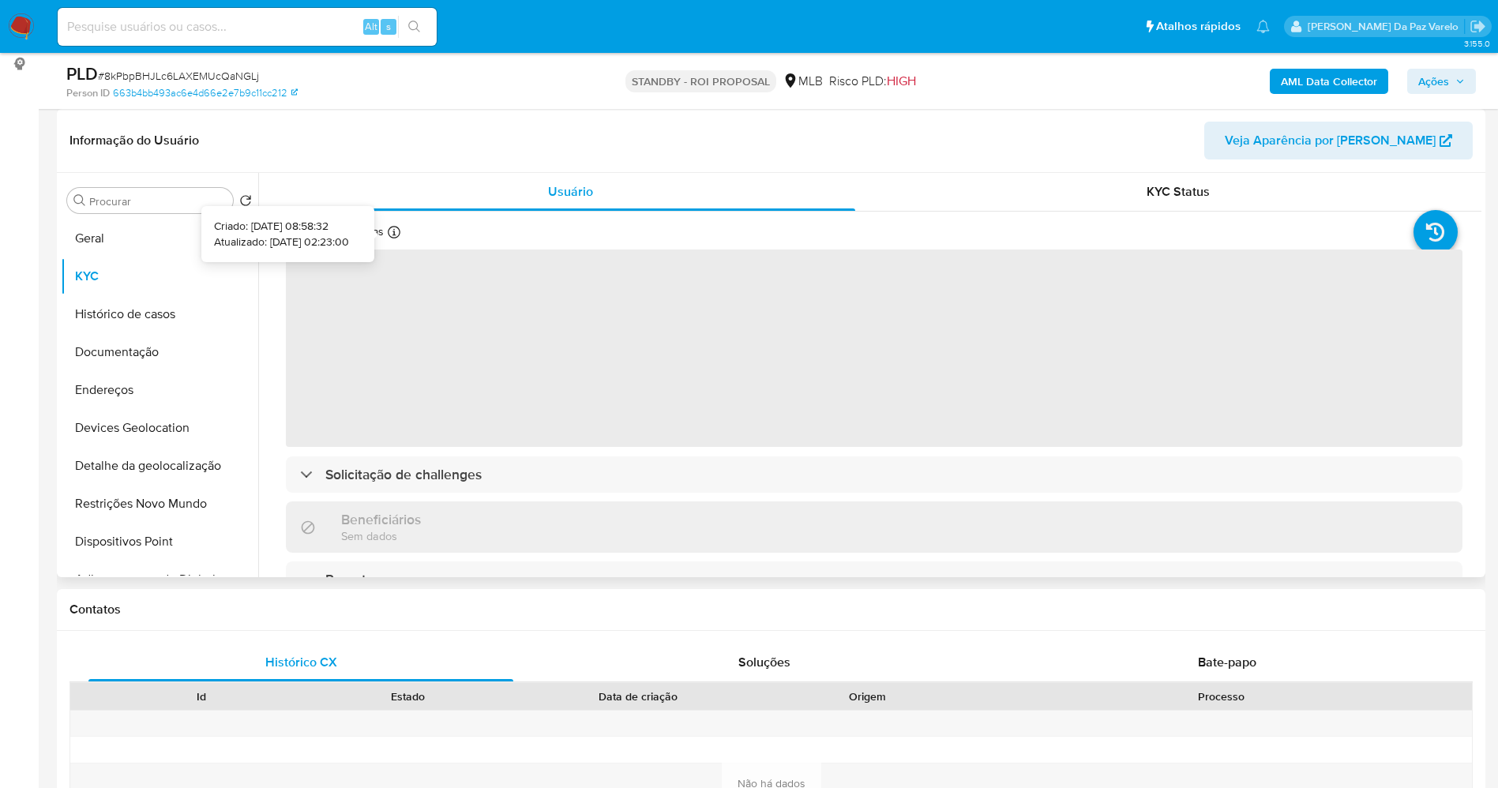
click at [396, 235] on icon at bounding box center [394, 232] width 13 height 13
select select "10"
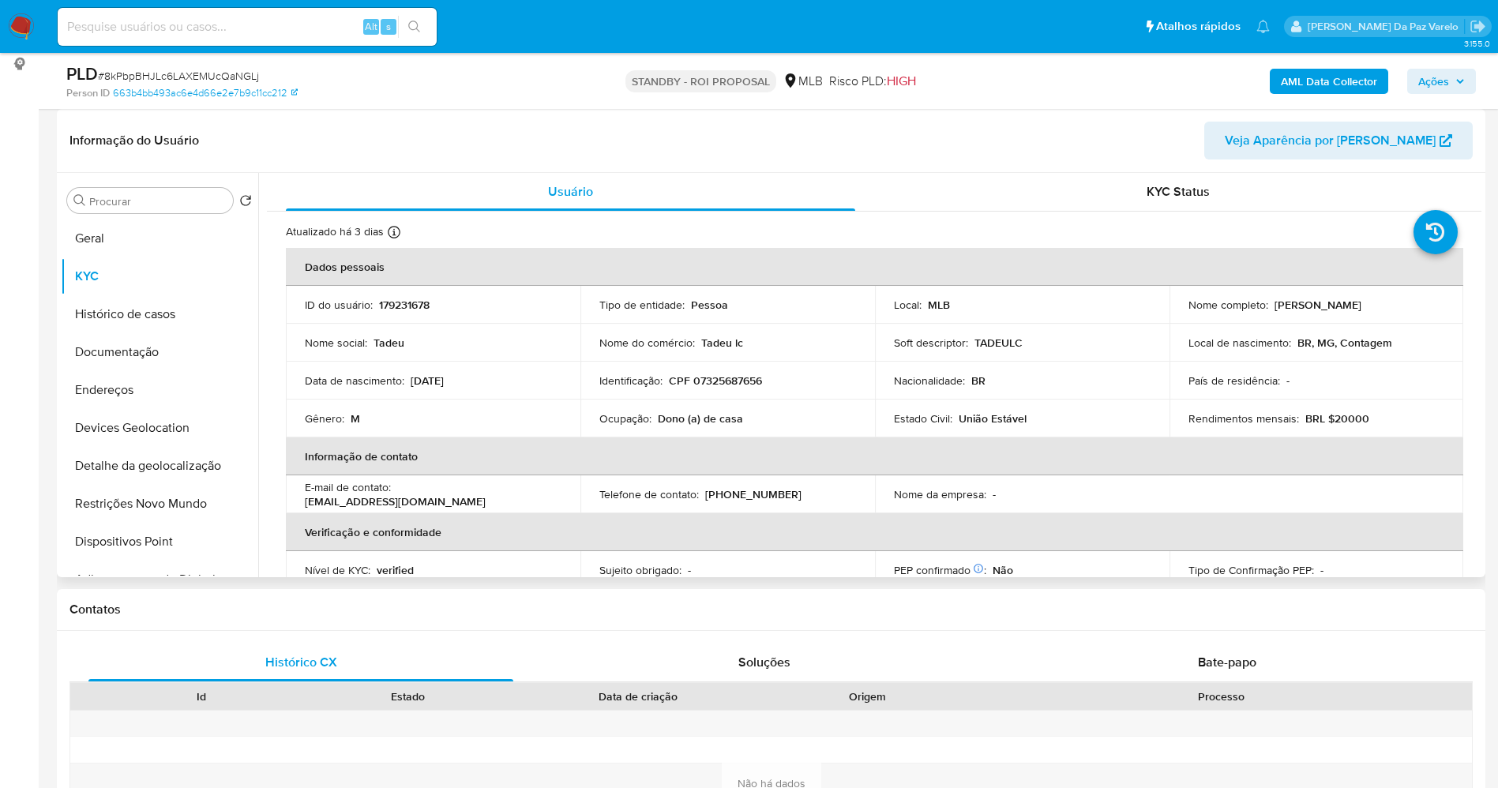
click at [390, 235] on icon at bounding box center [394, 232] width 13 height 13
click at [93, 257] on button "KYC" at bounding box center [153, 276] width 185 height 38
click at [117, 242] on button "Geral" at bounding box center [153, 239] width 185 height 38
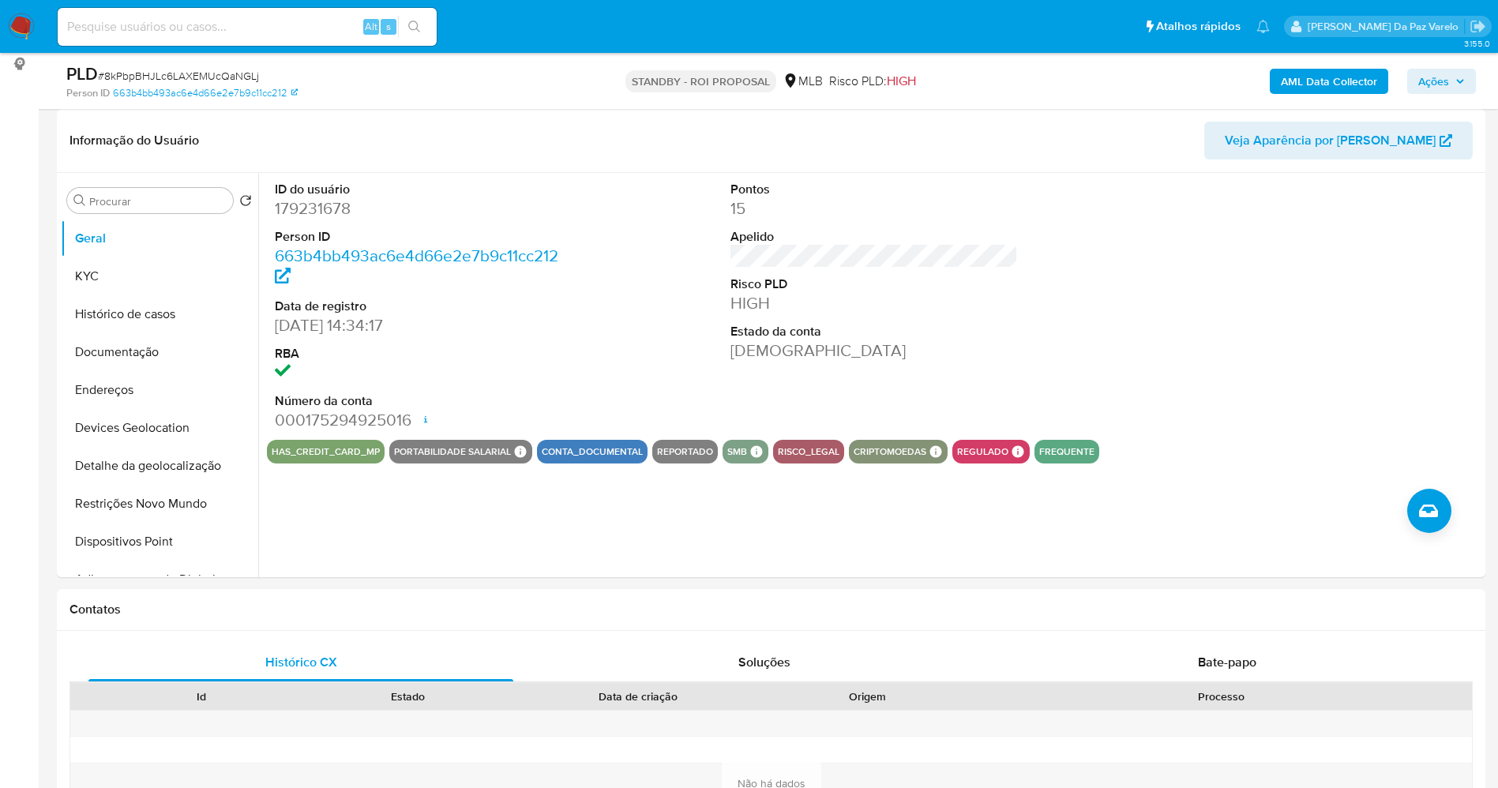
click at [366, 22] on span "Alt" at bounding box center [371, 26] width 13 height 15
click at [318, 26] on input at bounding box center [247, 27] width 379 height 21
paste input "KkLkTKCdxkoHIonsvDvoRFZ9"
type input "KkLkTKCdxkoHIonsvDvoRFZ9"
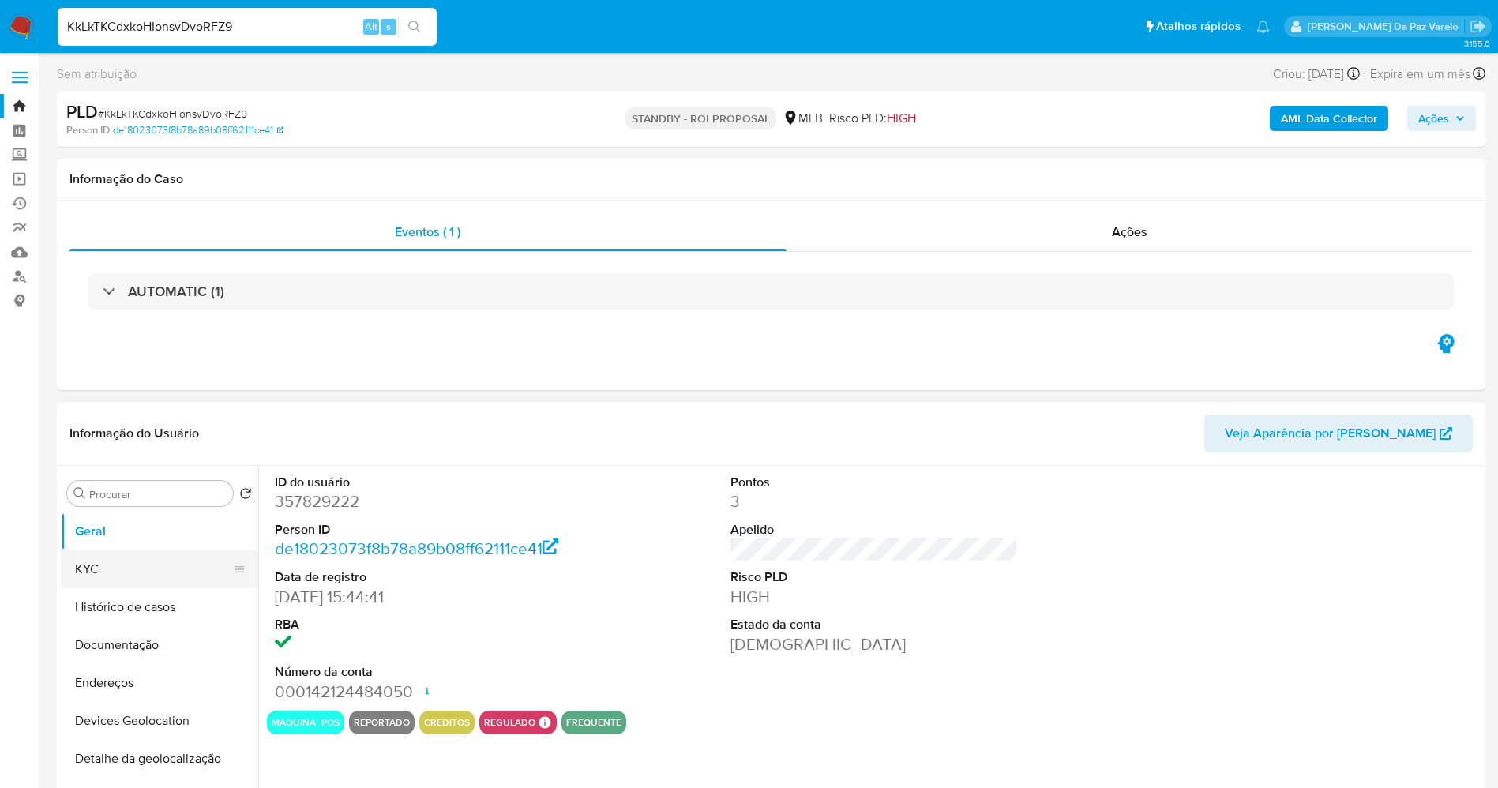
click at [130, 572] on button "KYC" at bounding box center [153, 569] width 185 height 38
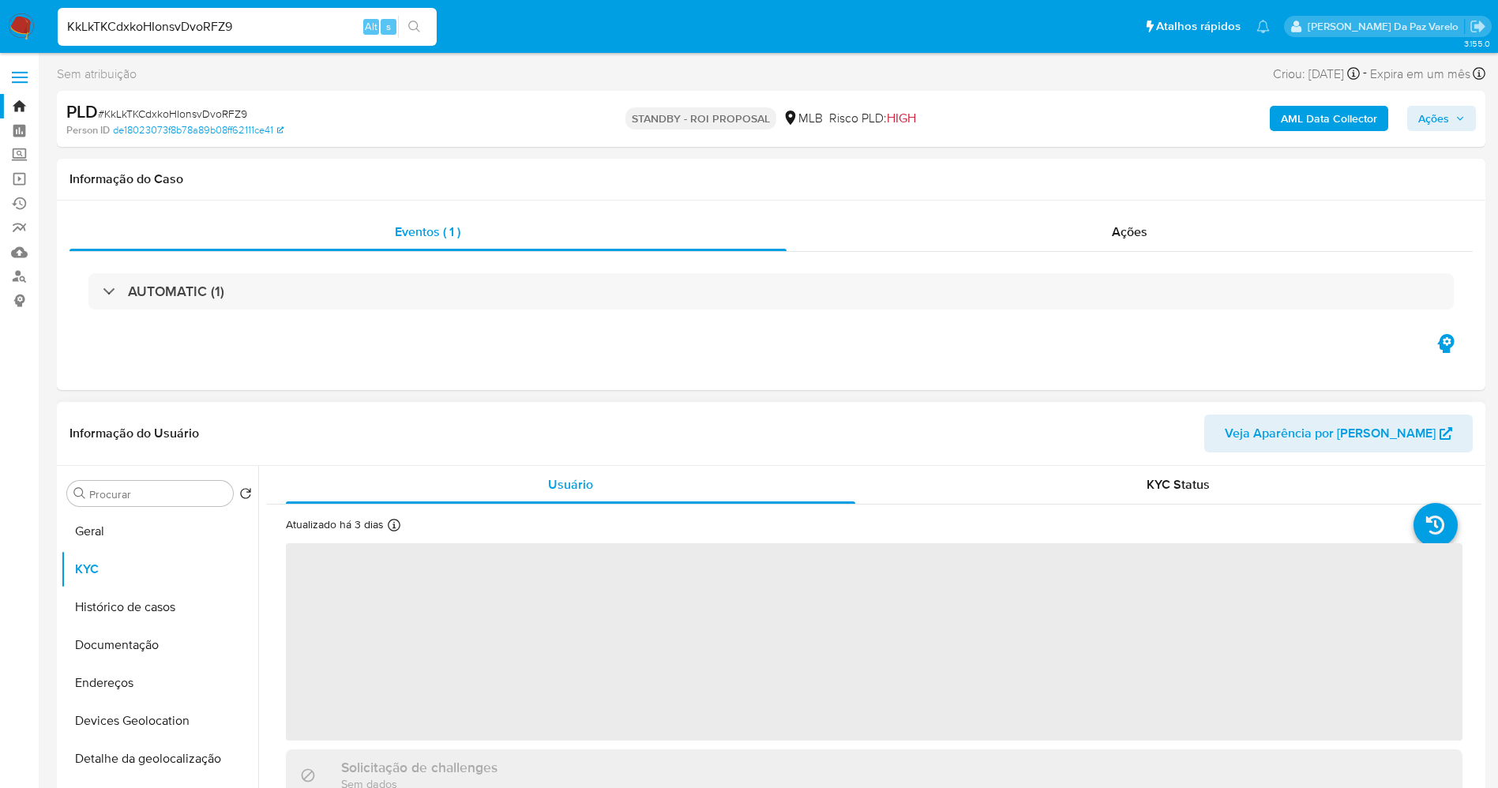
select select "10"
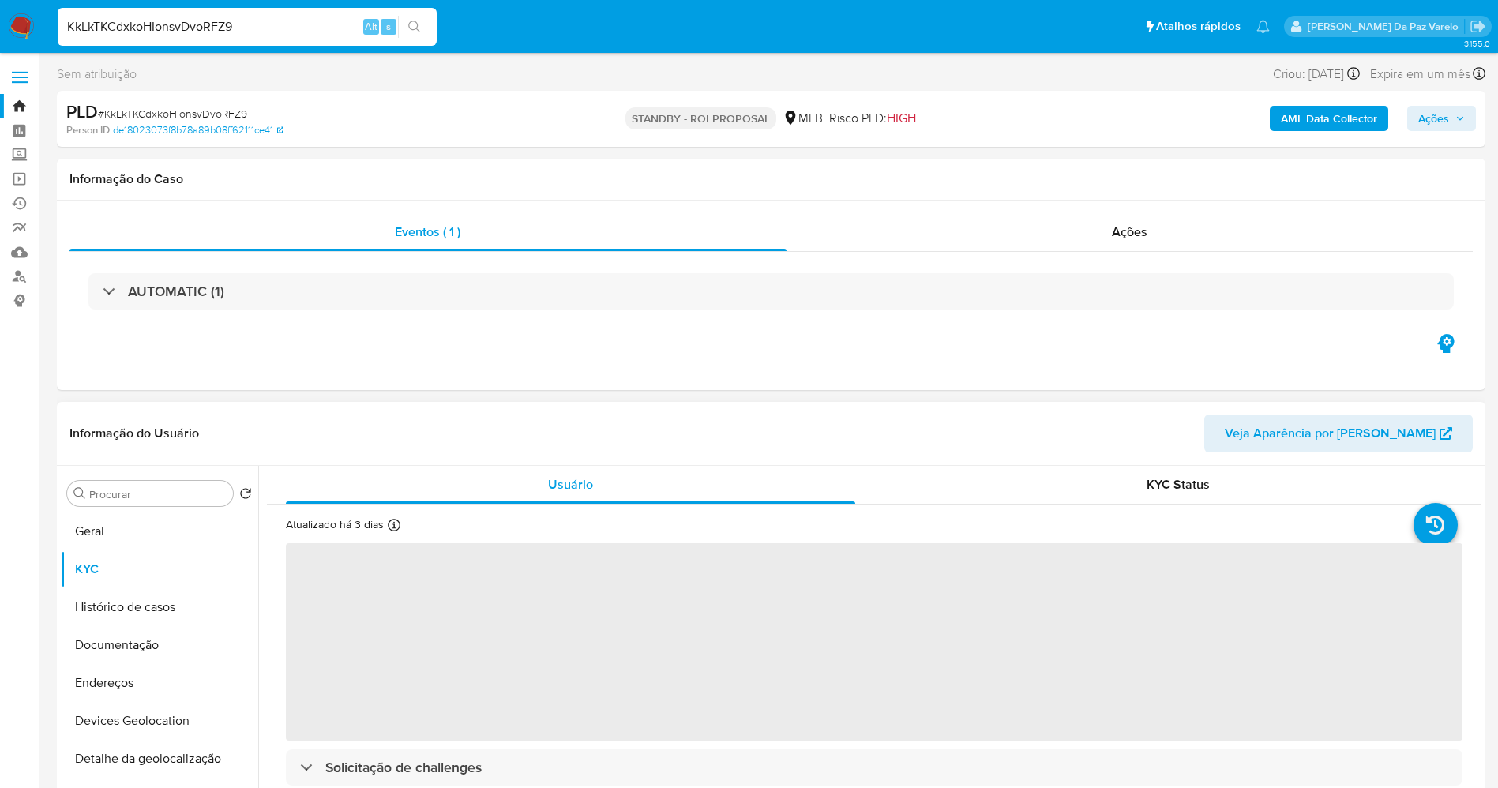
click at [386, 528] on div "Atualizado há 3 dias Criado: 15/03/2020 04:10:27 Atualizado: 19/08/2025 03:13:05" at bounding box center [367, 527] width 162 height 21
click at [393, 528] on icon at bounding box center [394, 525] width 13 height 13
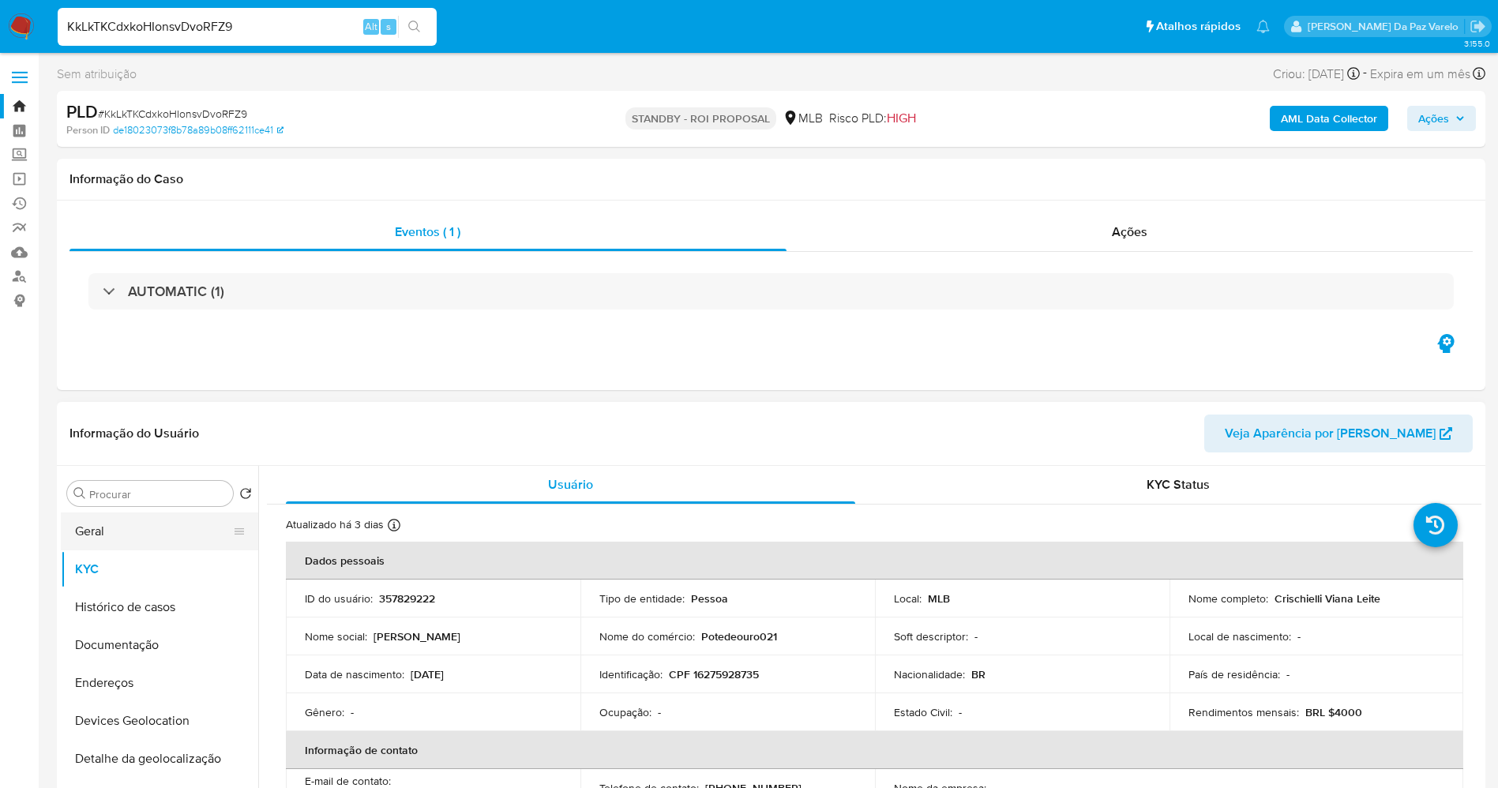
click at [130, 538] on button "Geral" at bounding box center [153, 532] width 185 height 38
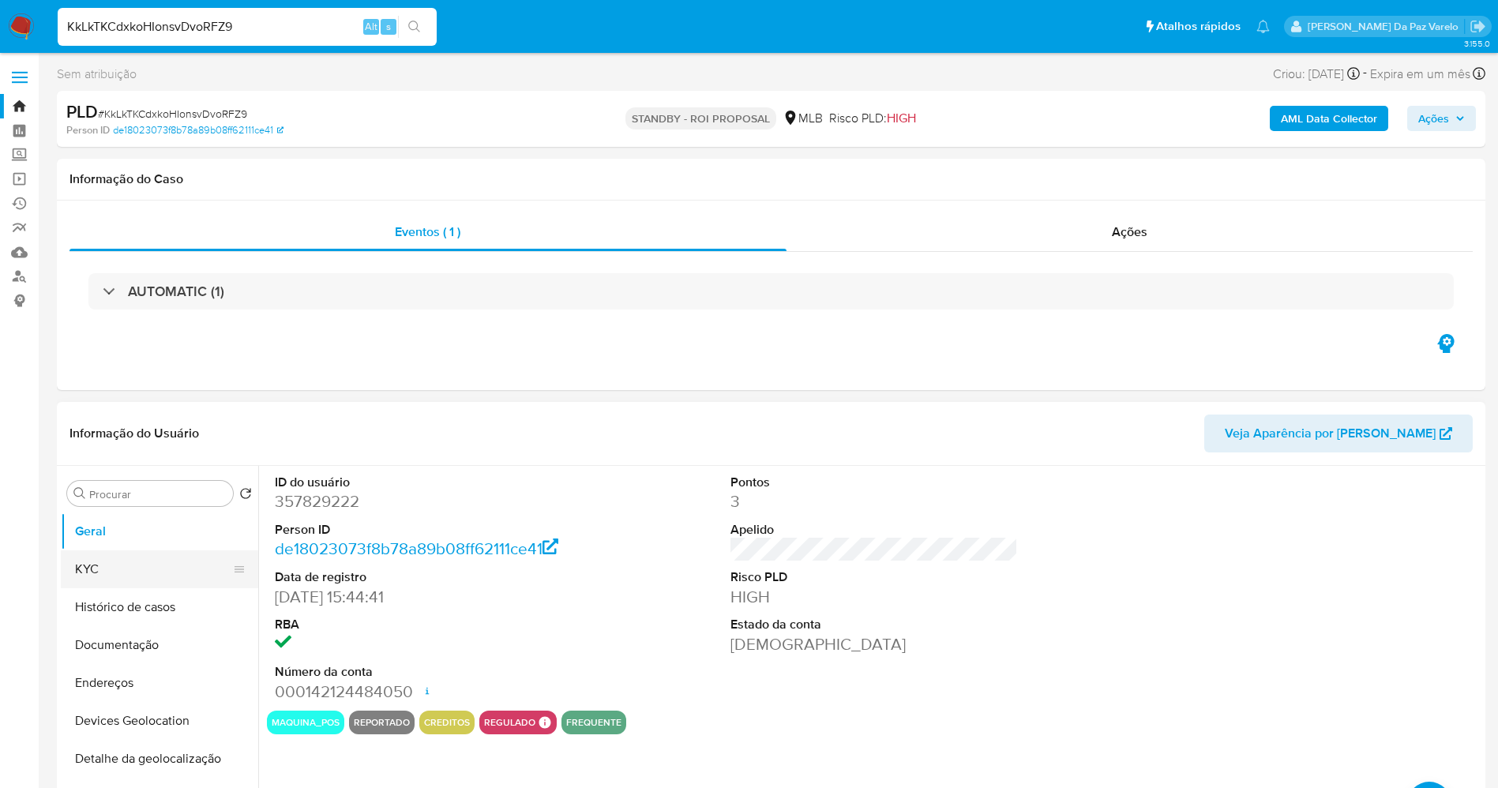
click at [140, 572] on button "KYC" at bounding box center [153, 569] width 185 height 38
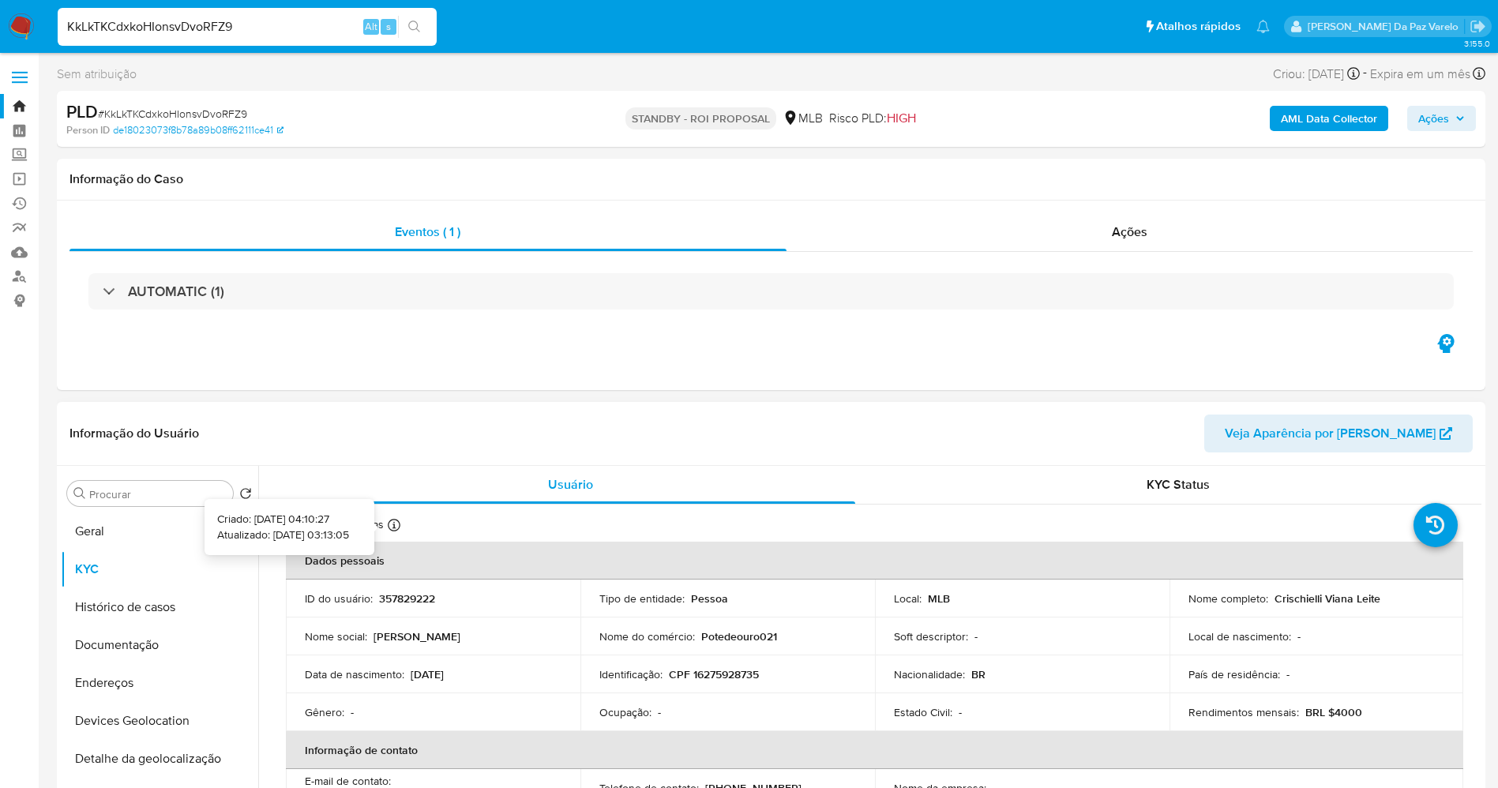
click at [398, 519] on icon at bounding box center [394, 525] width 13 height 13
click at [366, 27] on span "Alt" at bounding box center [371, 26] width 13 height 15
click at [332, 26] on input "KkLkTKCdxkoHIonsvDvoRFZ9" at bounding box center [247, 27] width 379 height 21
click at [391, 529] on icon at bounding box center [394, 525] width 13 height 13
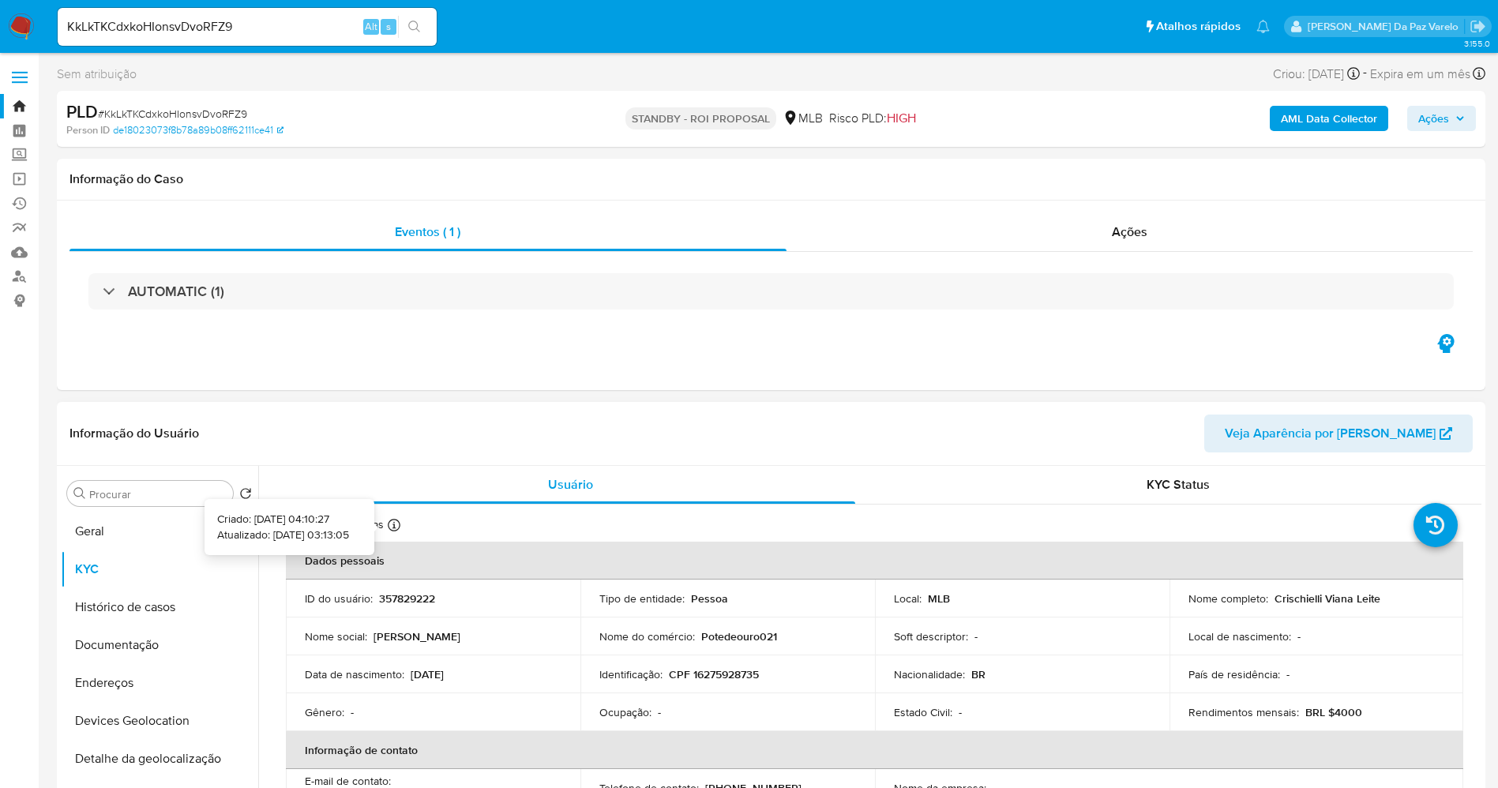
click at [392, 529] on icon at bounding box center [394, 525] width 13 height 13
click at [158, 528] on button "Geral" at bounding box center [153, 532] width 185 height 38
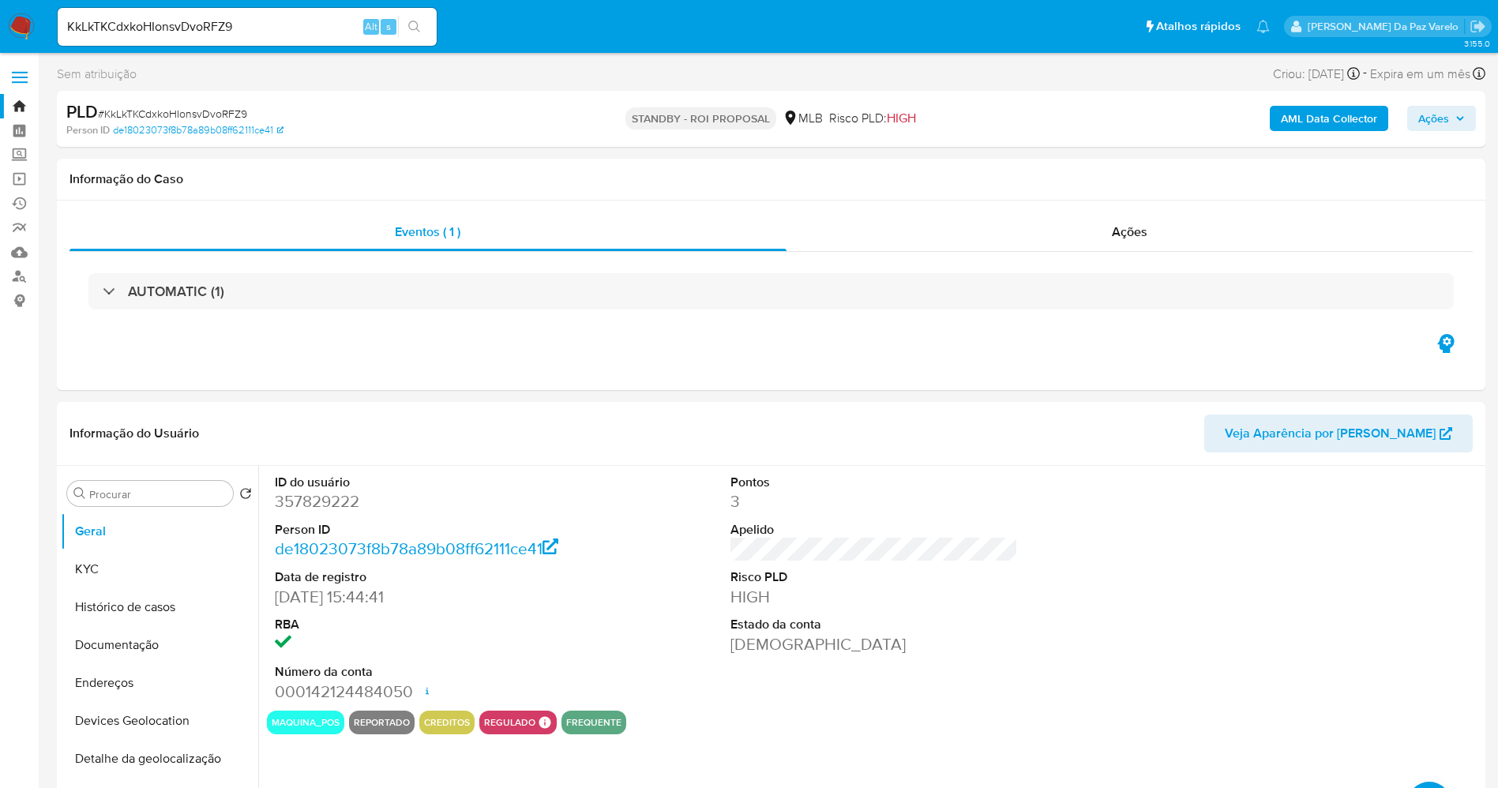
click at [307, 20] on input "KkLkTKCdxkoHIonsvDvoRFZ9" at bounding box center [247, 27] width 379 height 21
paste input "P20Y7VtJUfvaGIKzSEsVb2ZN"
type input "P20Y7VtJUfvaGIKzSEsVb2ZN"
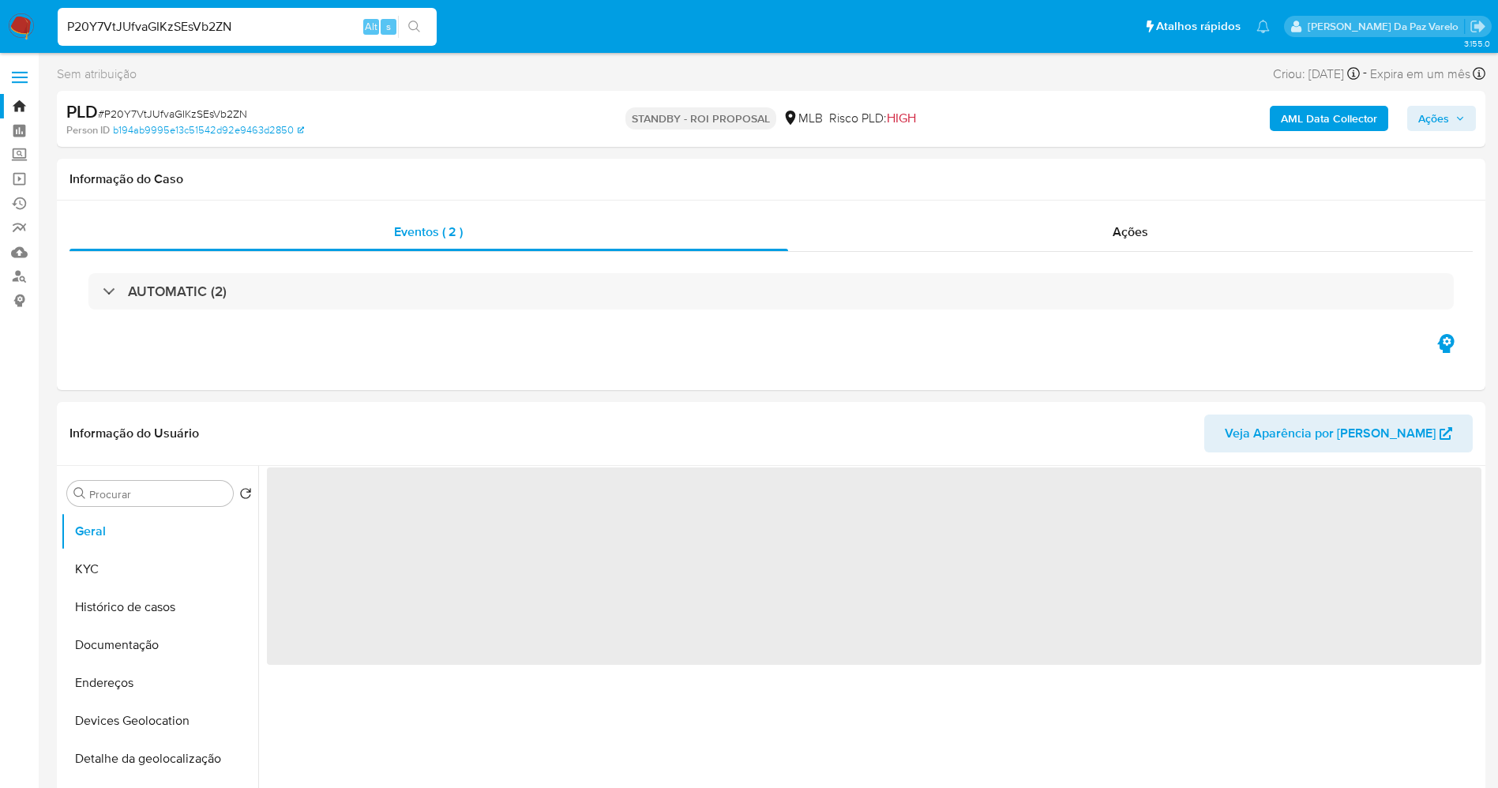
select select "10"
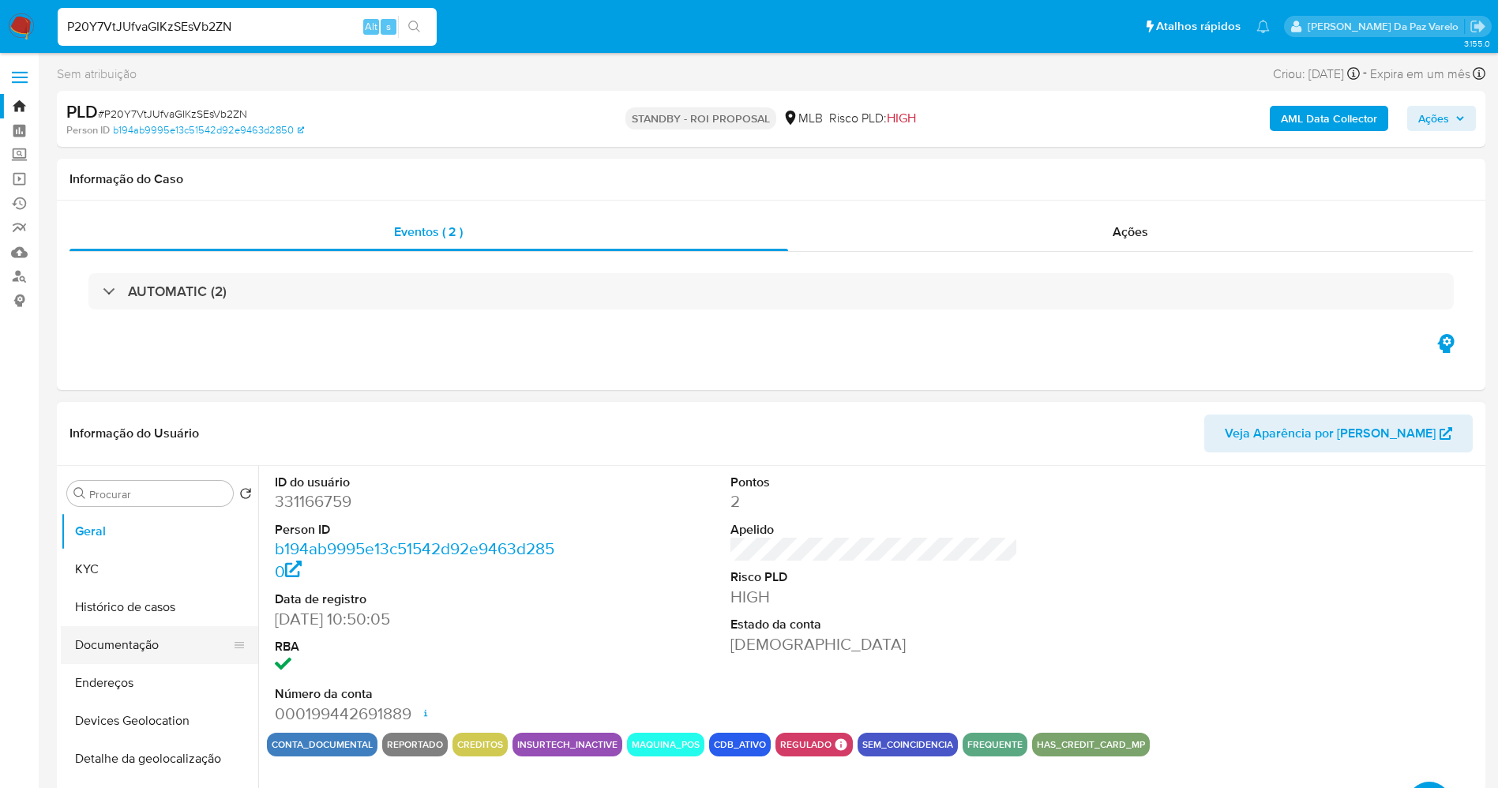
click at [135, 648] on button "Documentação" at bounding box center [153, 645] width 185 height 38
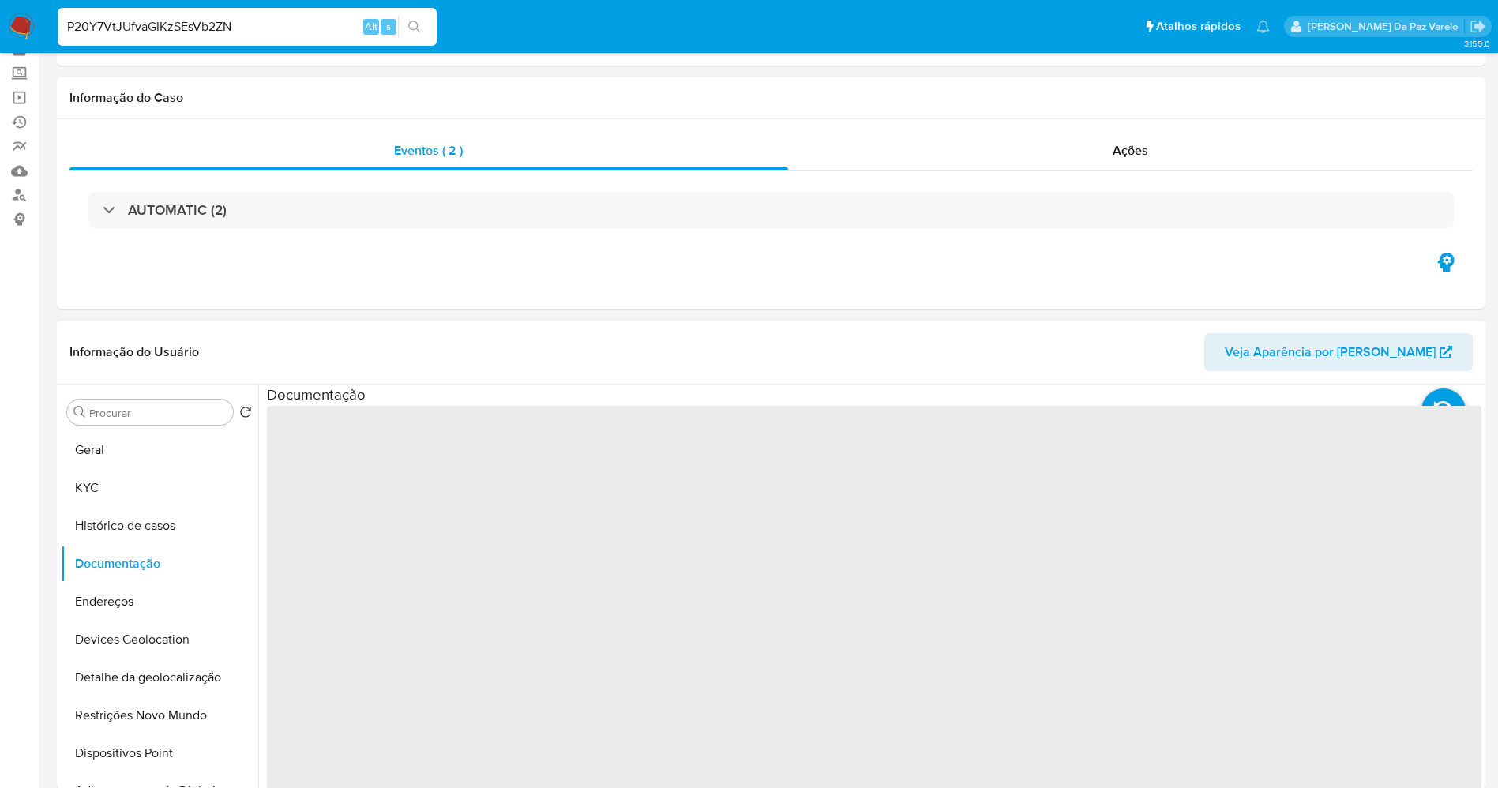
scroll to position [118, 0]
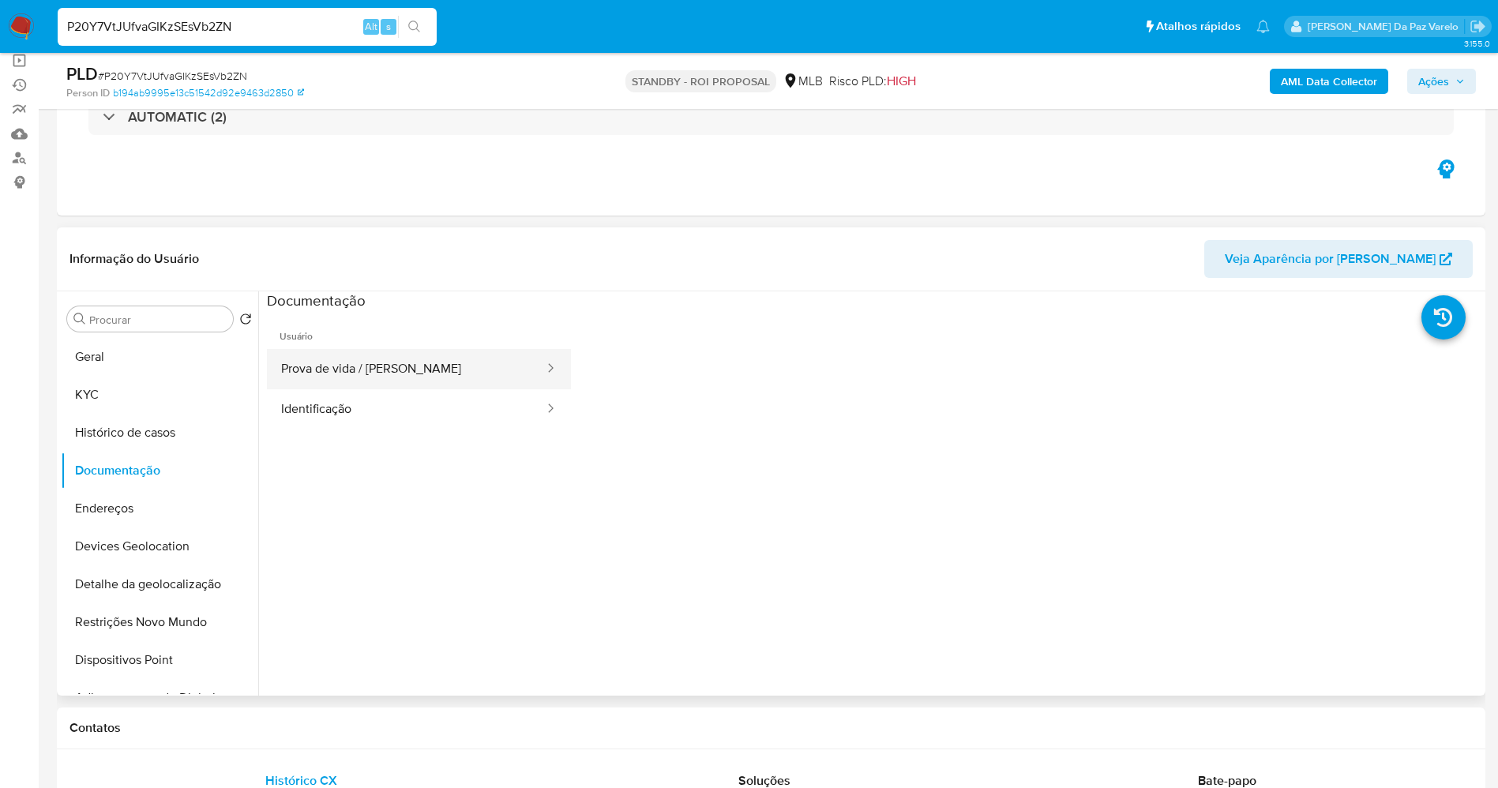
click at [385, 373] on button "Prova de vida / Selfie" at bounding box center [406, 369] width 279 height 40
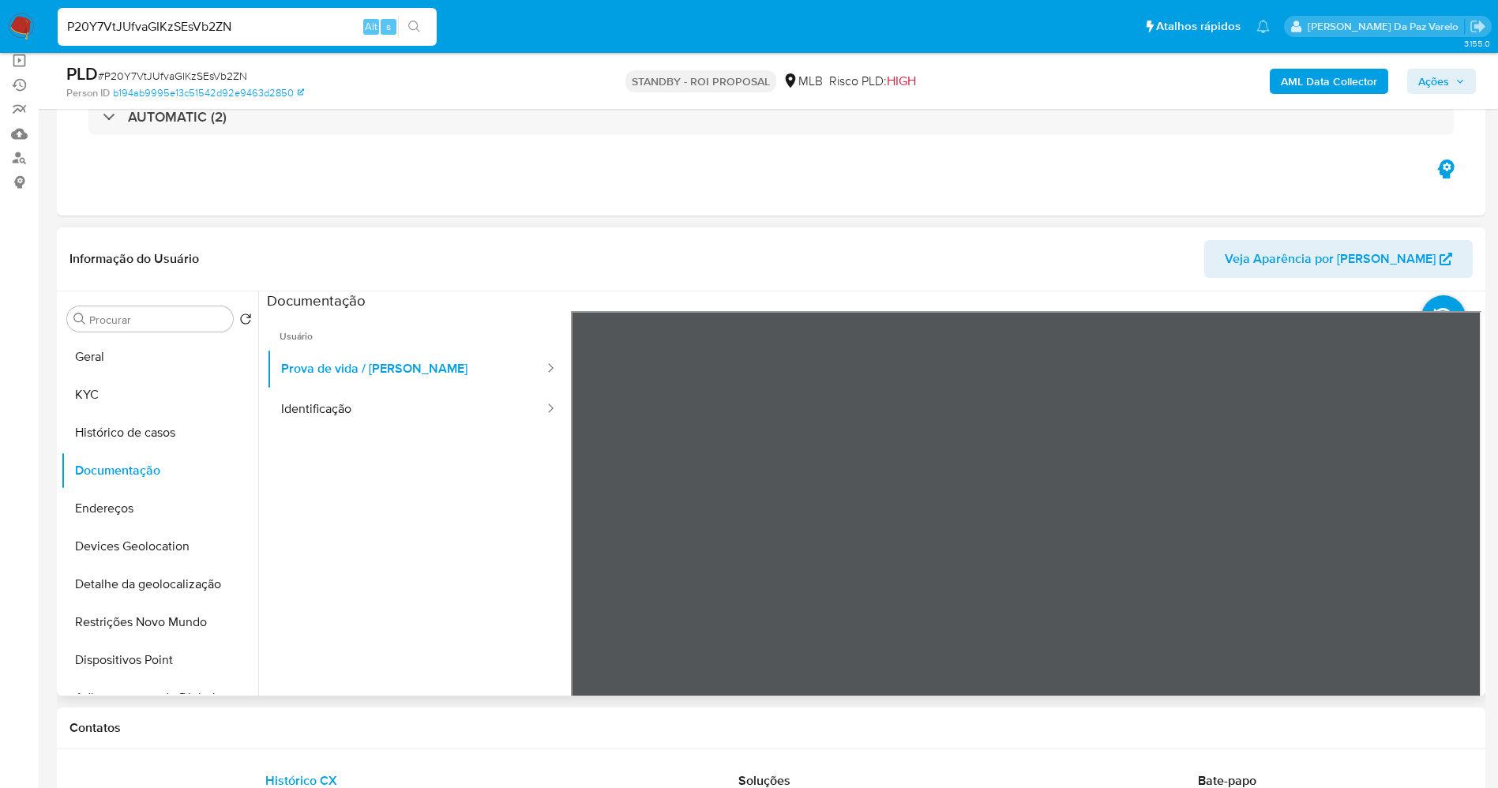
scroll to position [50, 0]
click at [291, 29] on input "P20Y7VtJUfvaGIKzSEsVb2ZN" at bounding box center [247, 27] width 379 height 21
paste input "OqSaqdMZTqLbdjoenbIpbojR"
type input "OqSaqdMZTqLbdjoenbIpbojR"
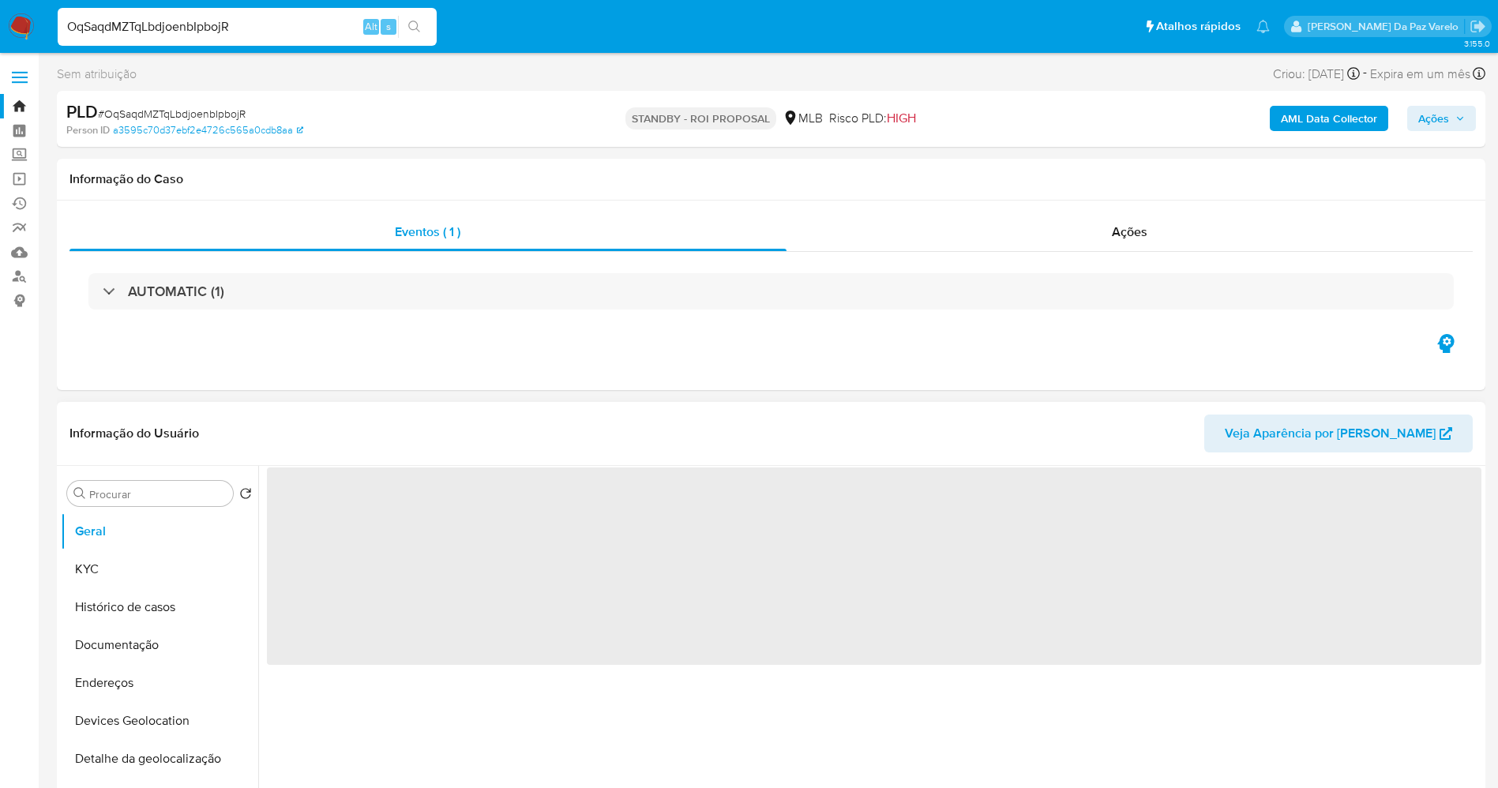
select select "10"
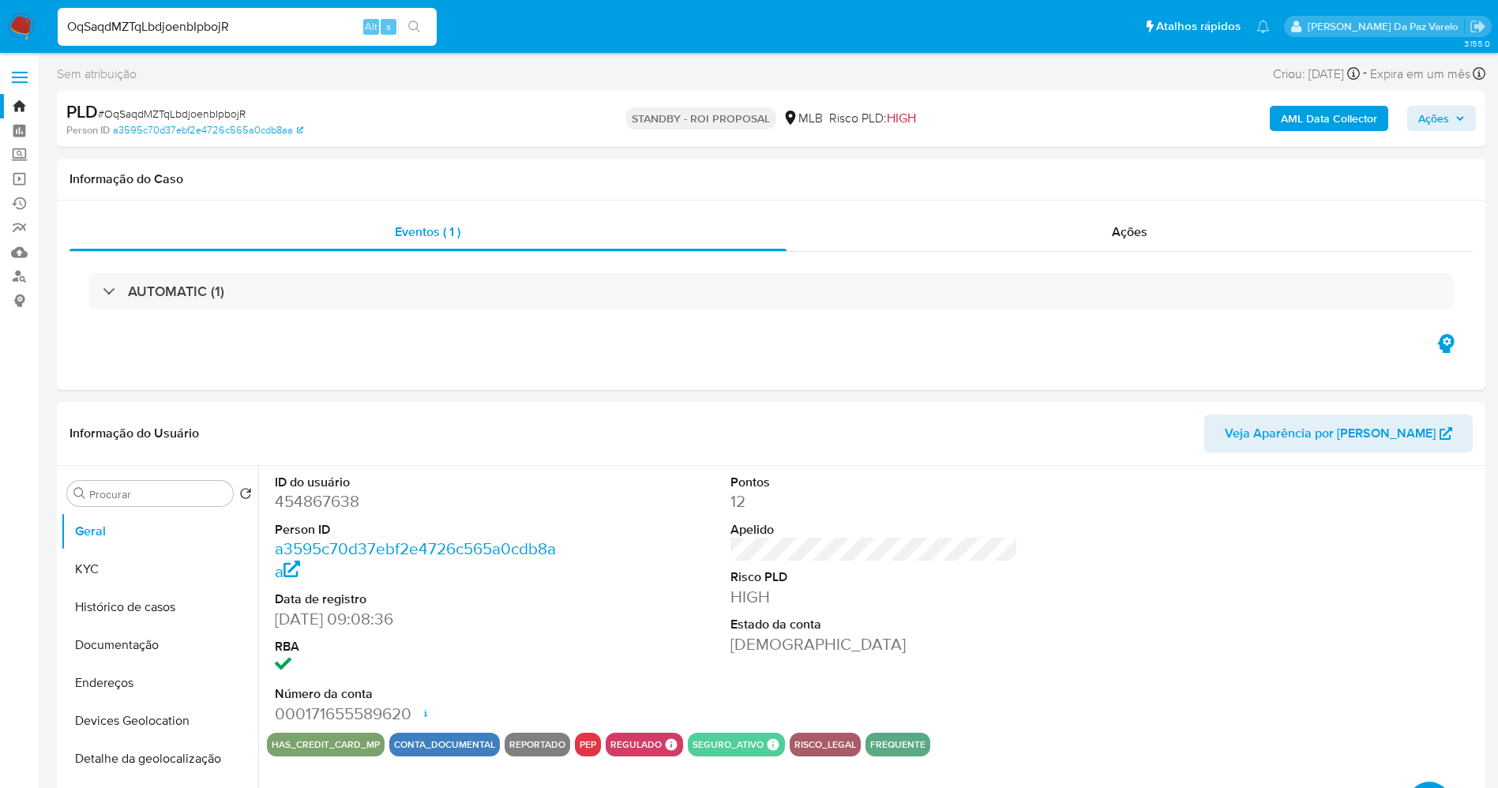
click at [310, 27] on input "OqSaqdMZTqLbdjoenbIpbojR" at bounding box center [247, 27] width 379 height 21
paste input "XKjqatQWulVeR3MwI9QzOc8s"
type input "XKjqatQWulVeR3MwI9QzOc8s"
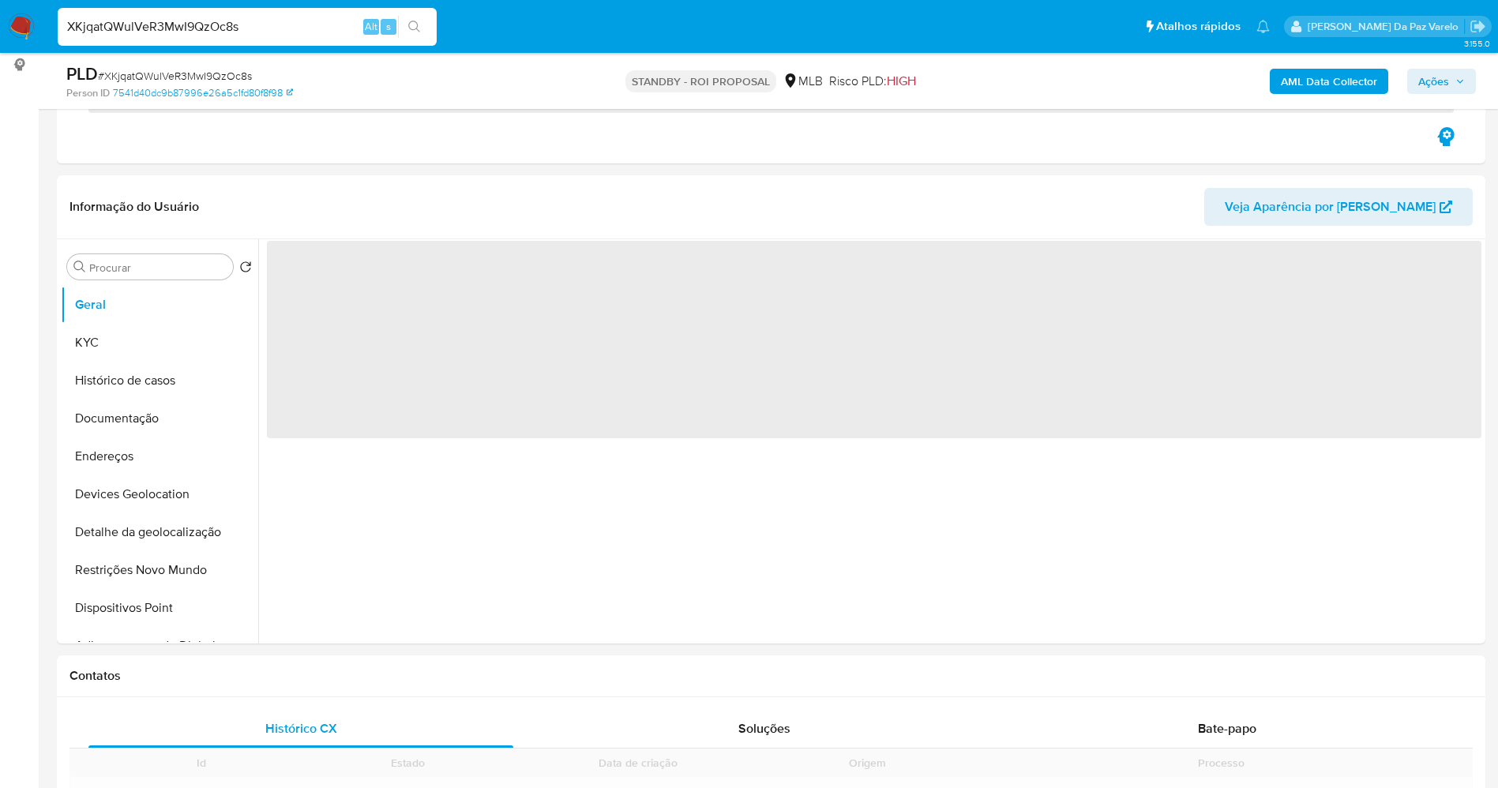
scroll to position [237, 0]
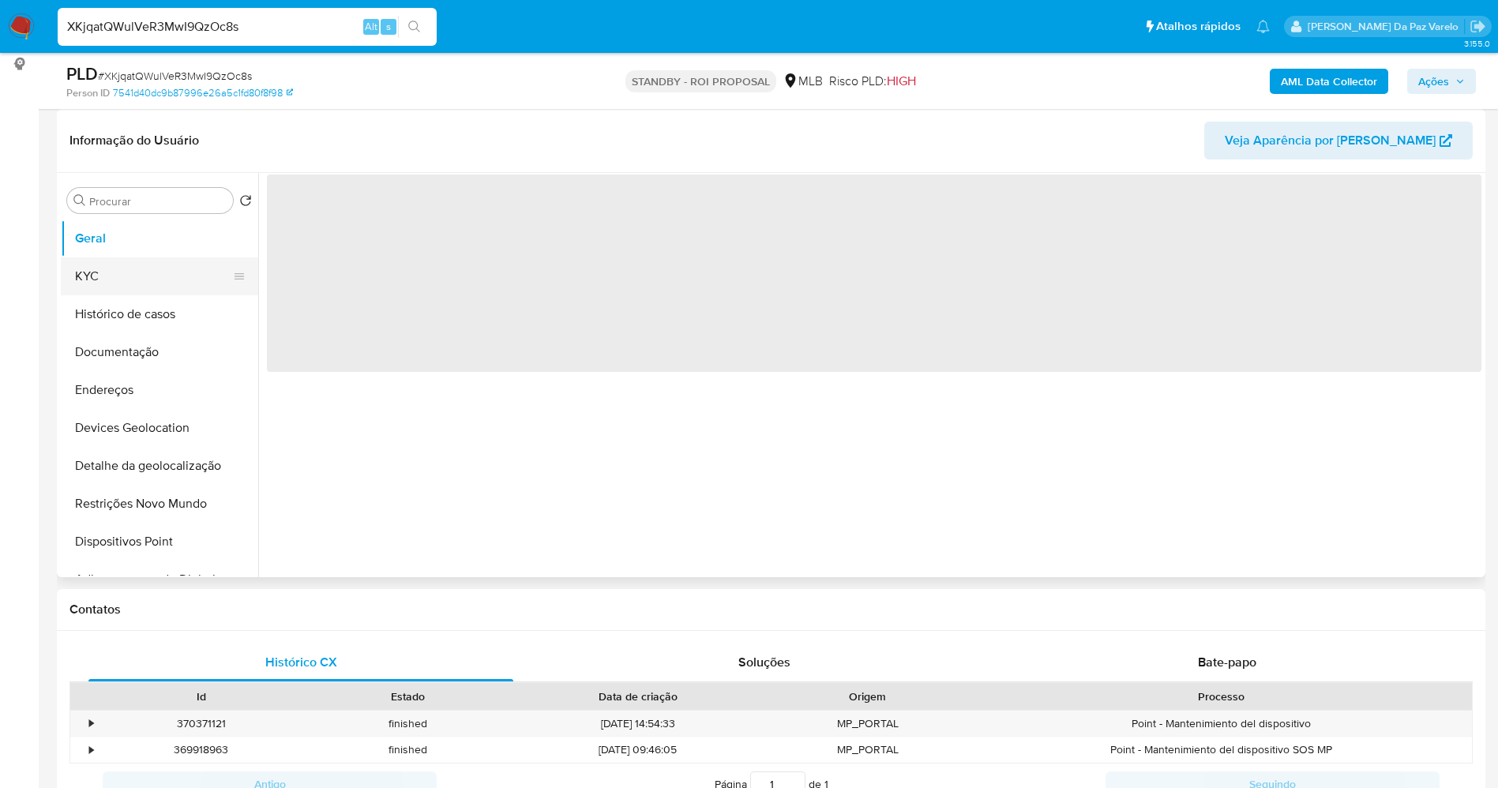
click at [157, 269] on button "KYC" at bounding box center [153, 276] width 185 height 38
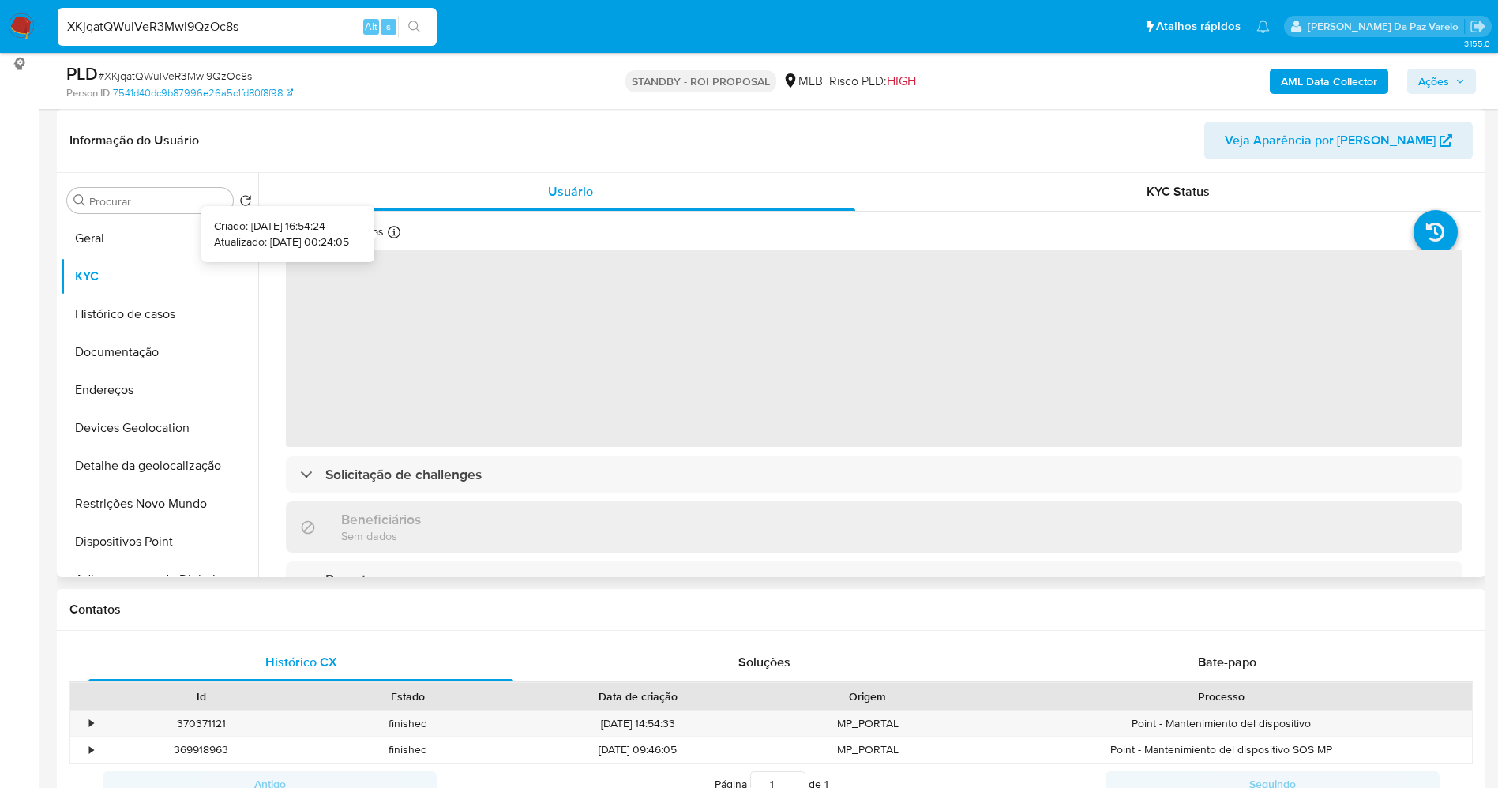
click at [391, 236] on icon at bounding box center [394, 232] width 13 height 13
select select "10"
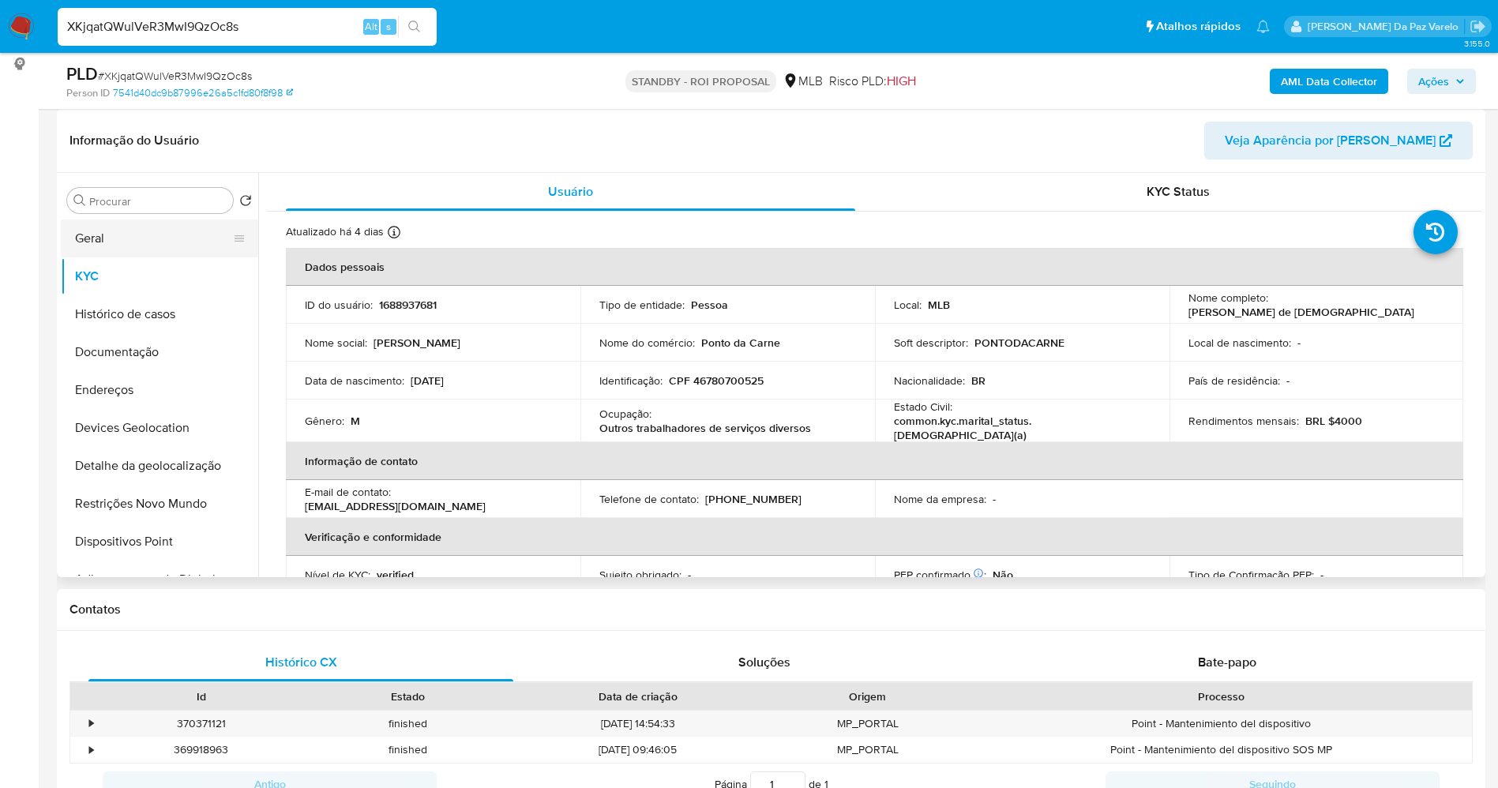
click at [174, 248] on button "Geral" at bounding box center [153, 239] width 185 height 38
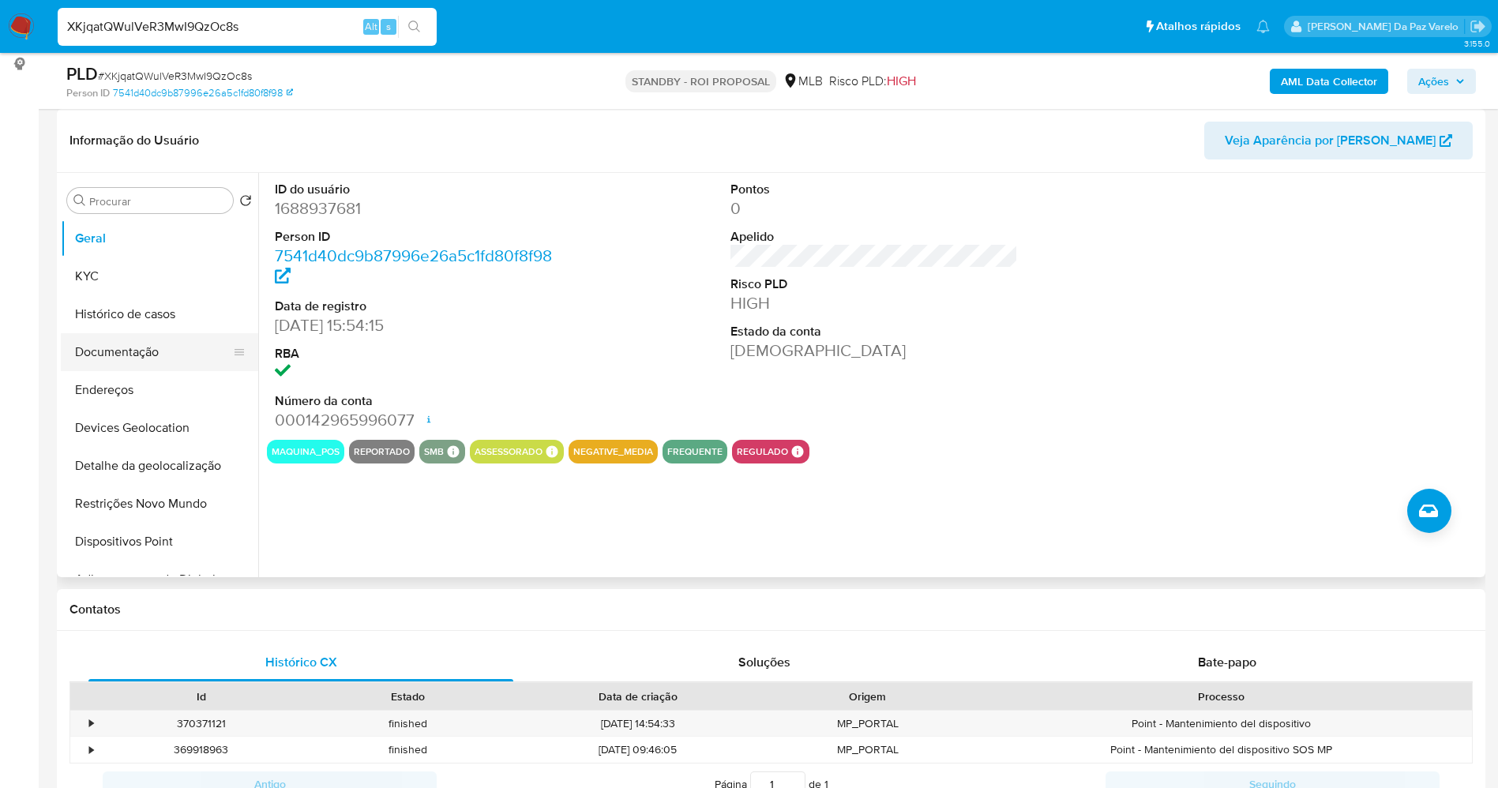
click at [151, 360] on button "Documentação" at bounding box center [153, 352] width 185 height 38
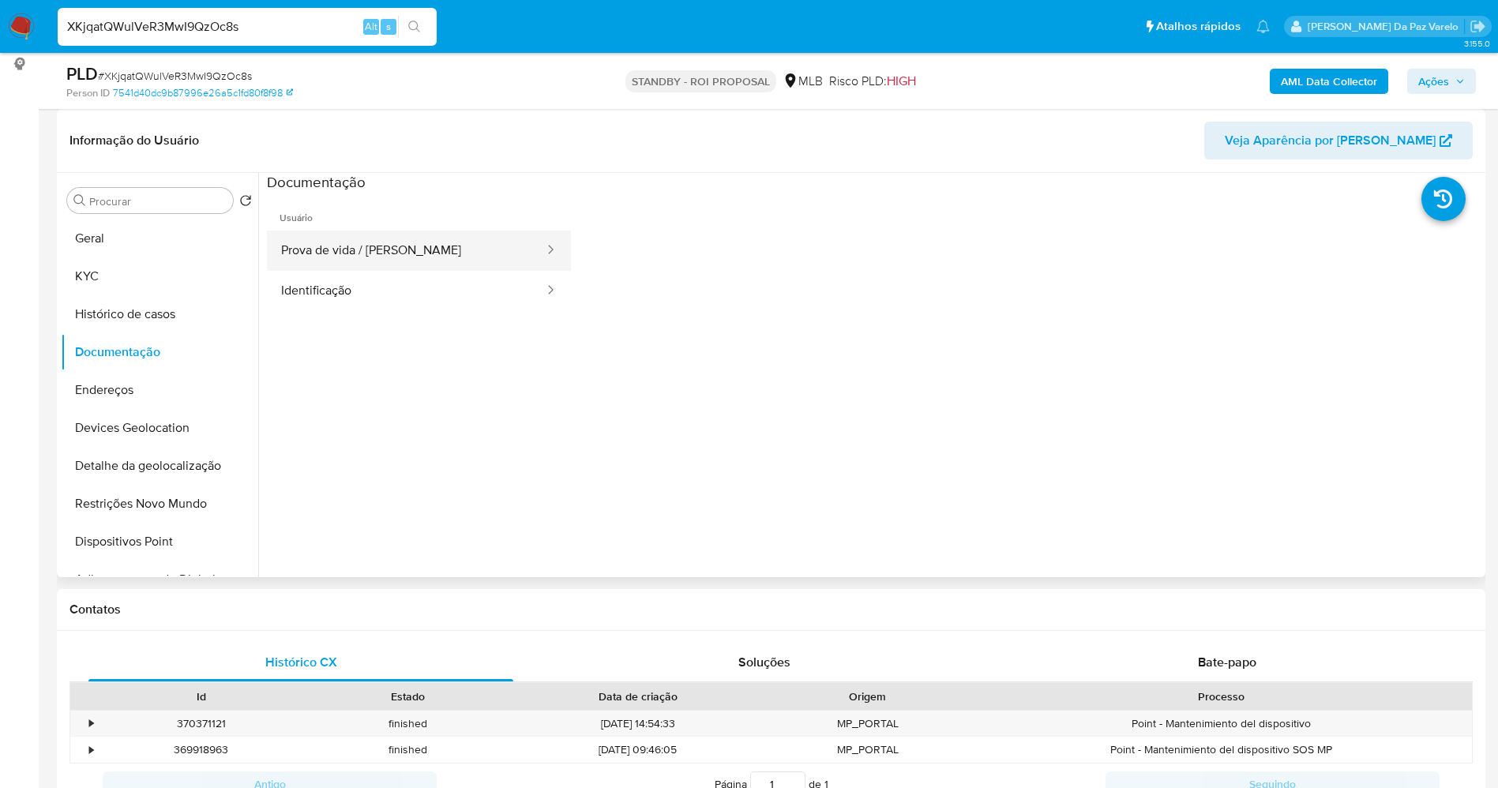
click at [397, 254] on button "Prova de vida / Selfie" at bounding box center [406, 251] width 279 height 40
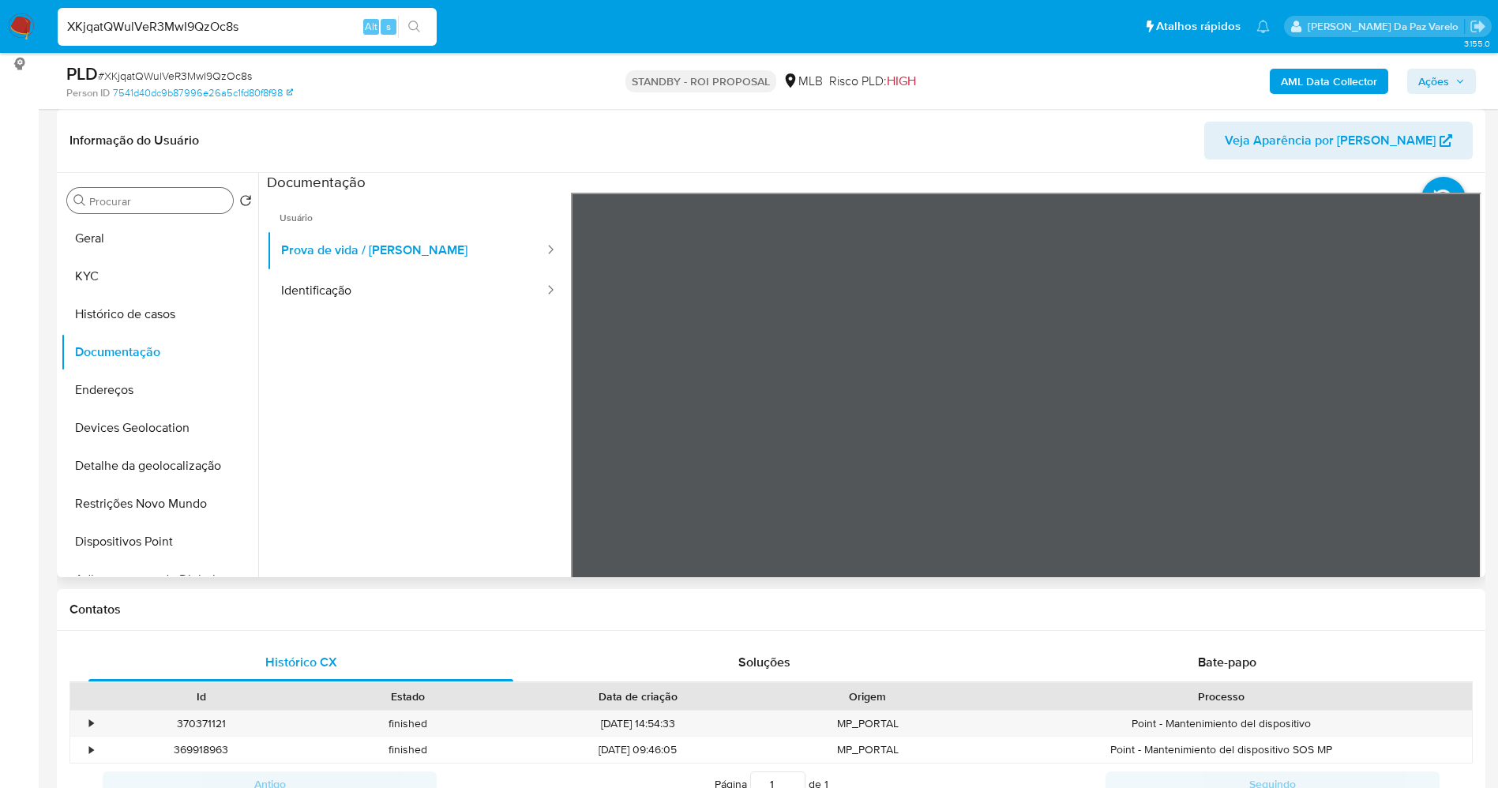
click at [122, 197] on input "Procurar" at bounding box center [157, 201] width 137 height 14
click at [122, 202] on input "Procurar" at bounding box center [157, 201] width 137 height 14
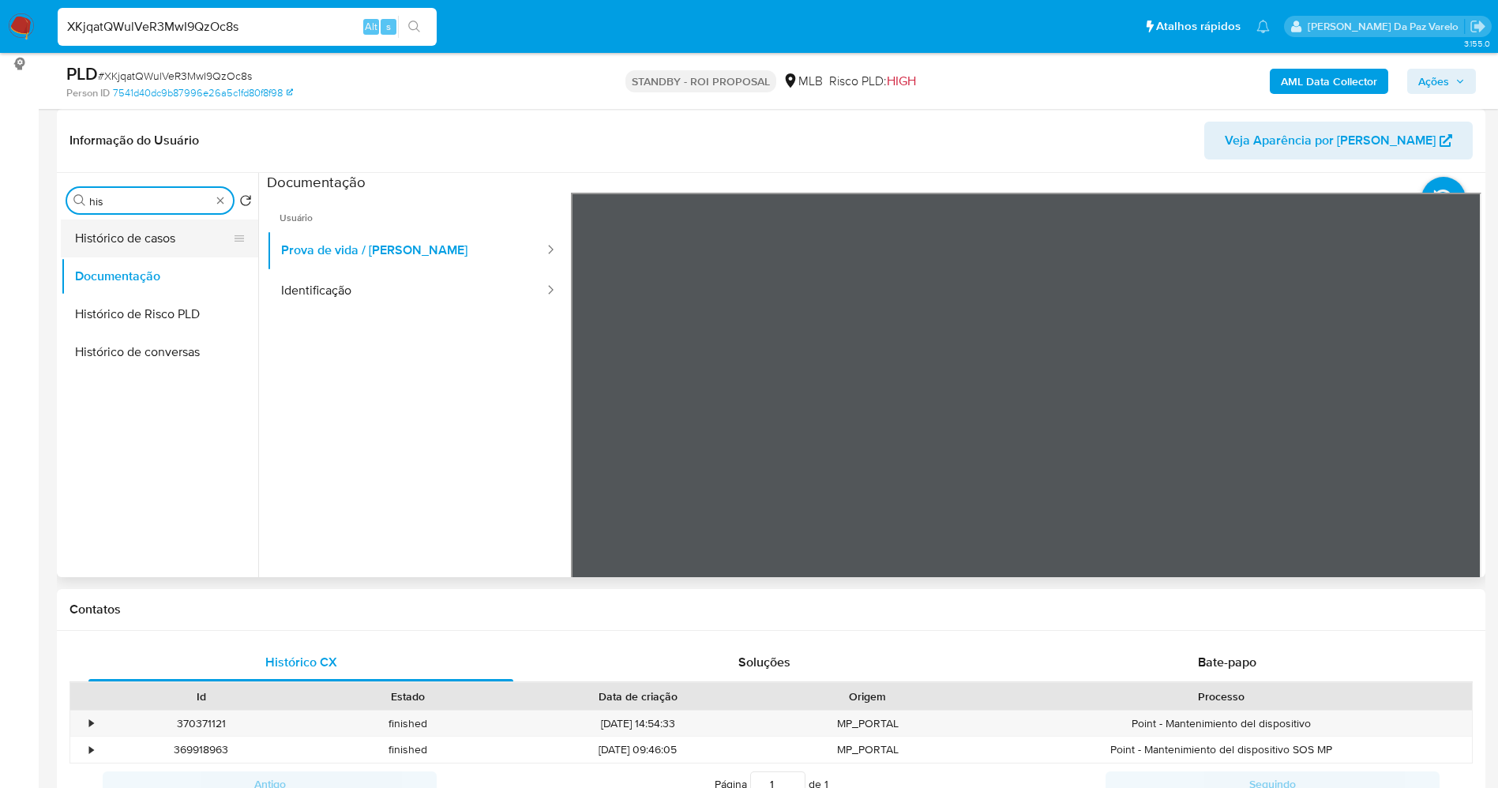
type input "his"
click at [147, 237] on button "Histórico de casos" at bounding box center [153, 239] width 185 height 38
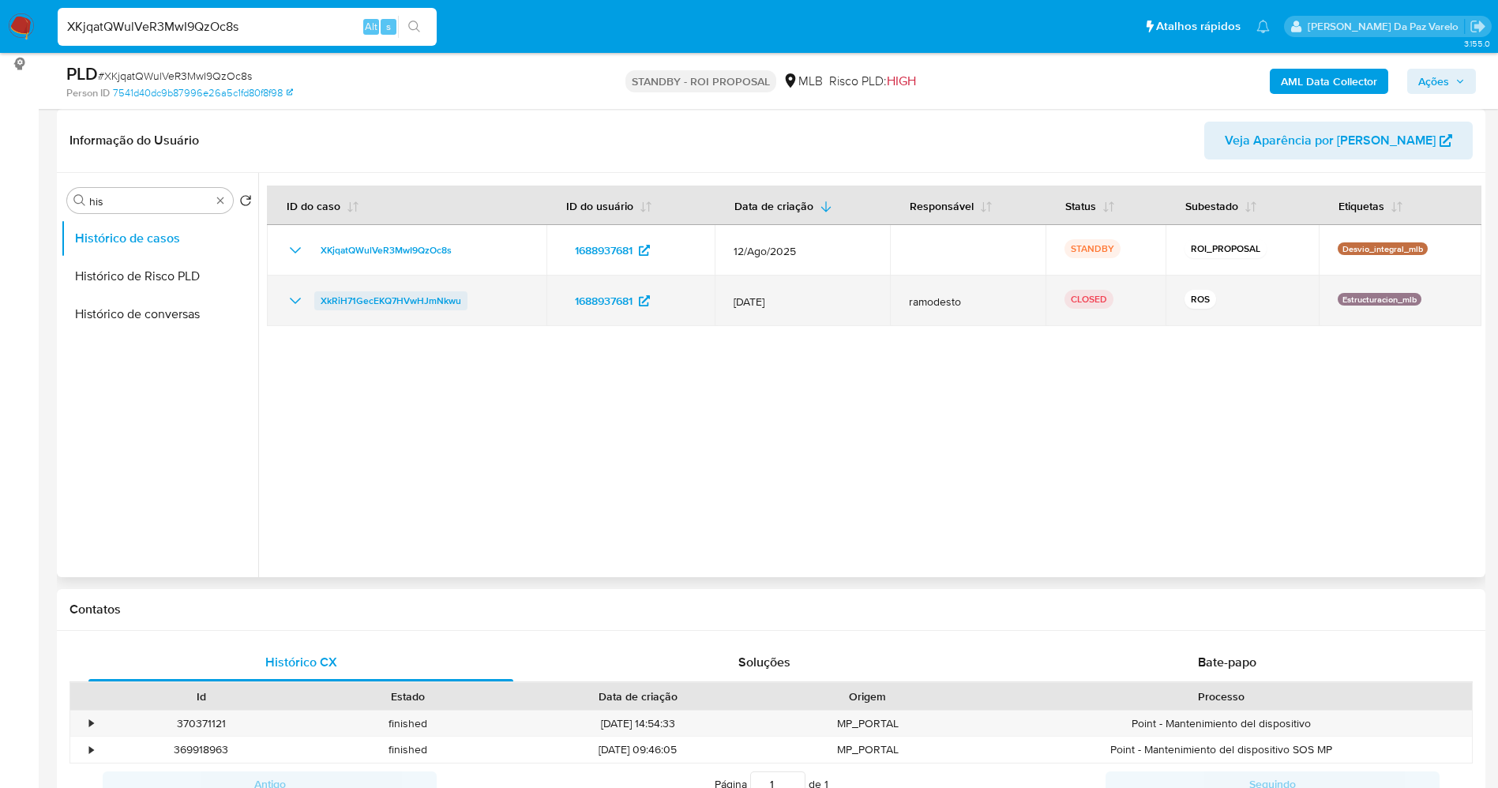
click at [438, 302] on span "XkRiH71GecEKQ7HVwHJmNkwu" at bounding box center [391, 300] width 141 height 19
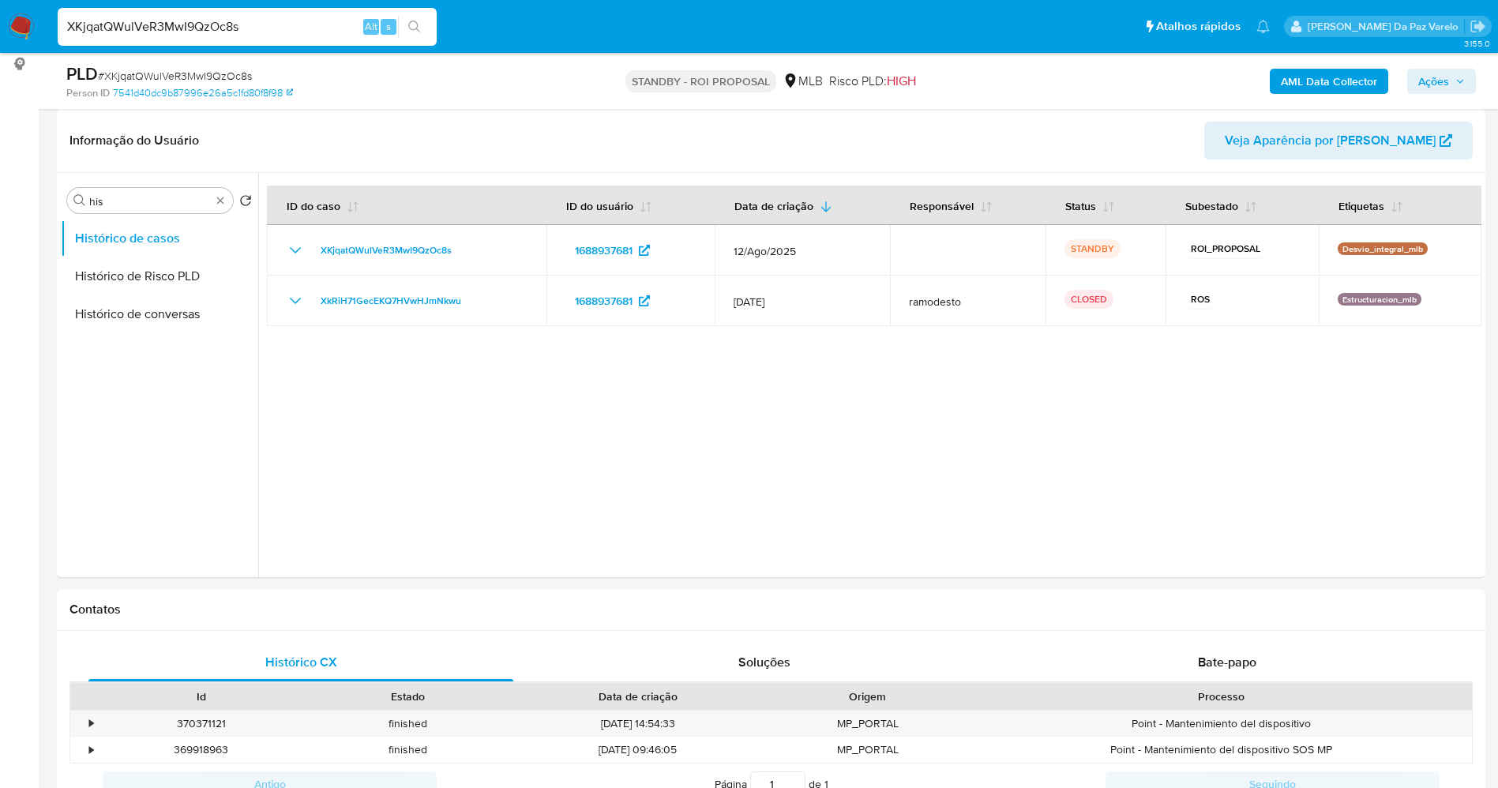
click at [295, 28] on input "XKjqatQWulVeR3MwI9QzOc8s" at bounding box center [247, 27] width 379 height 21
click at [332, 30] on input "XKjqatQWulVeR3MwI9QzOc8s" at bounding box center [247, 27] width 379 height 21
paste input "oKLfJihJAdILvPR6d3HLlyx6"
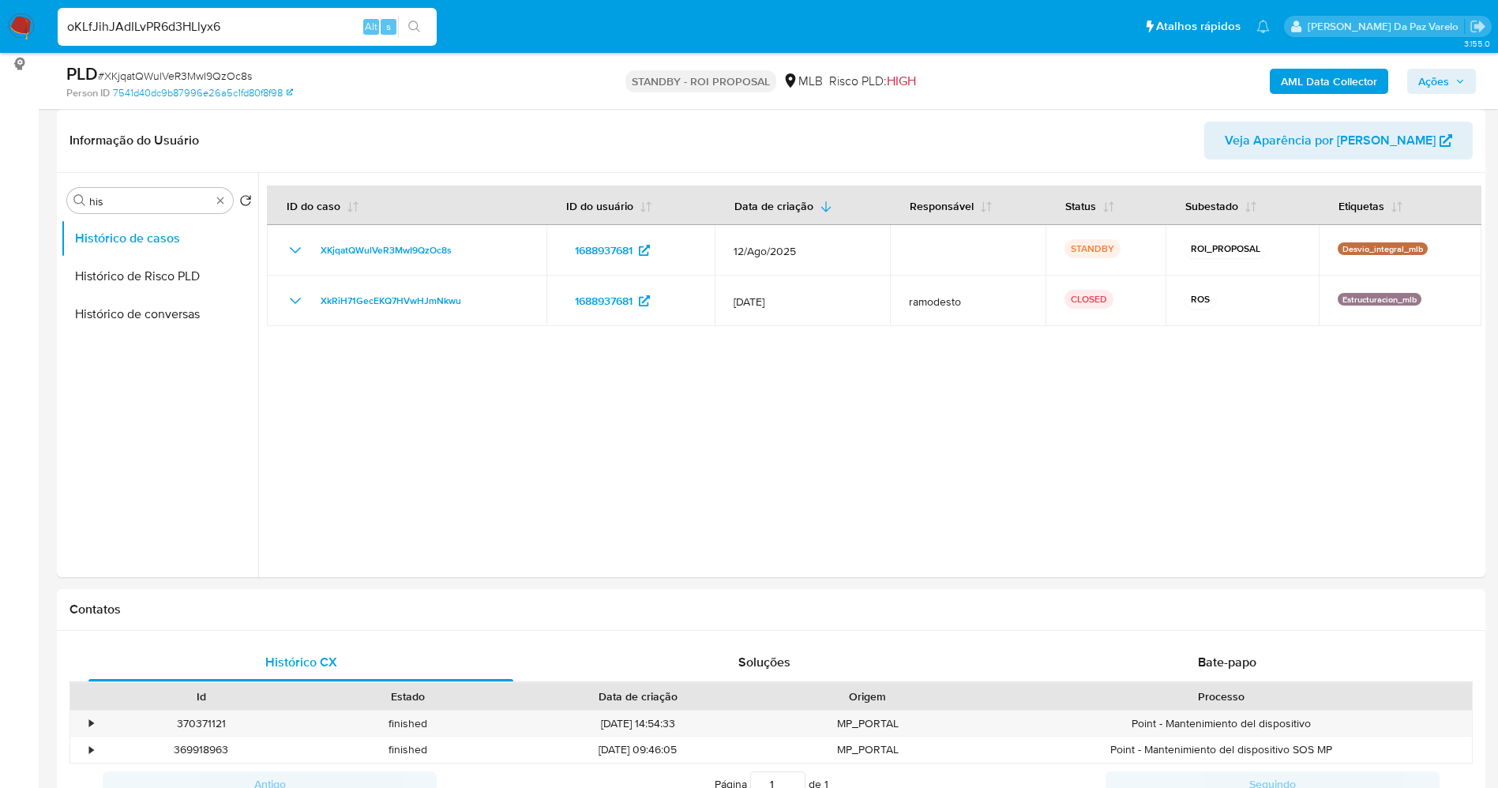
type input "oKLfJihJAdILvPR6d3HLlyx6"
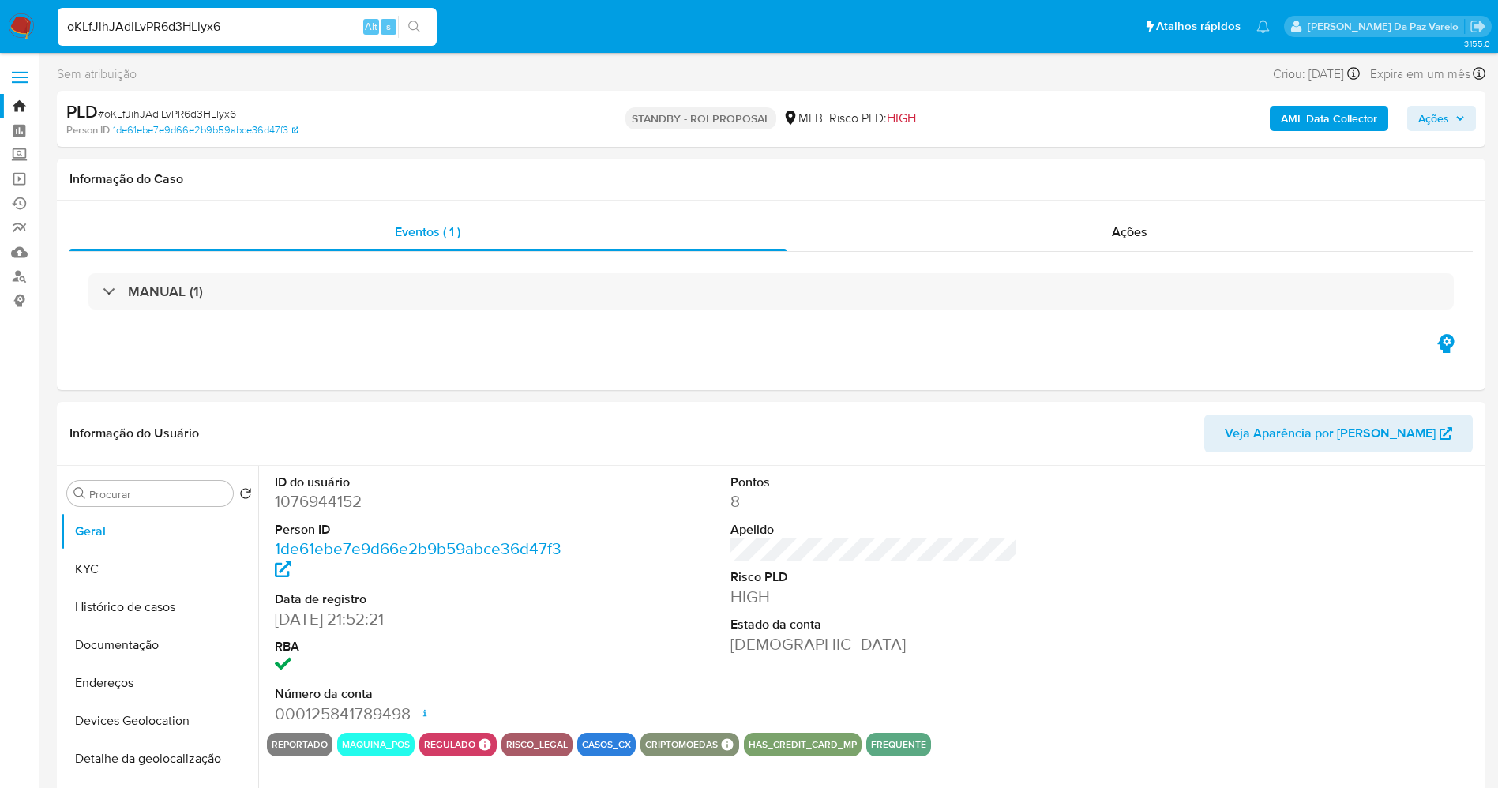
select select "10"
click at [329, 28] on input "oKLfJihJAdILvPR6d3HLlyx6" at bounding box center [247, 27] width 379 height 21
paste input "nWsMMXx256RzXkbkEFxQ4bgG"
type input "nWsMMXx256RzXkbkEFxQ4bgG"
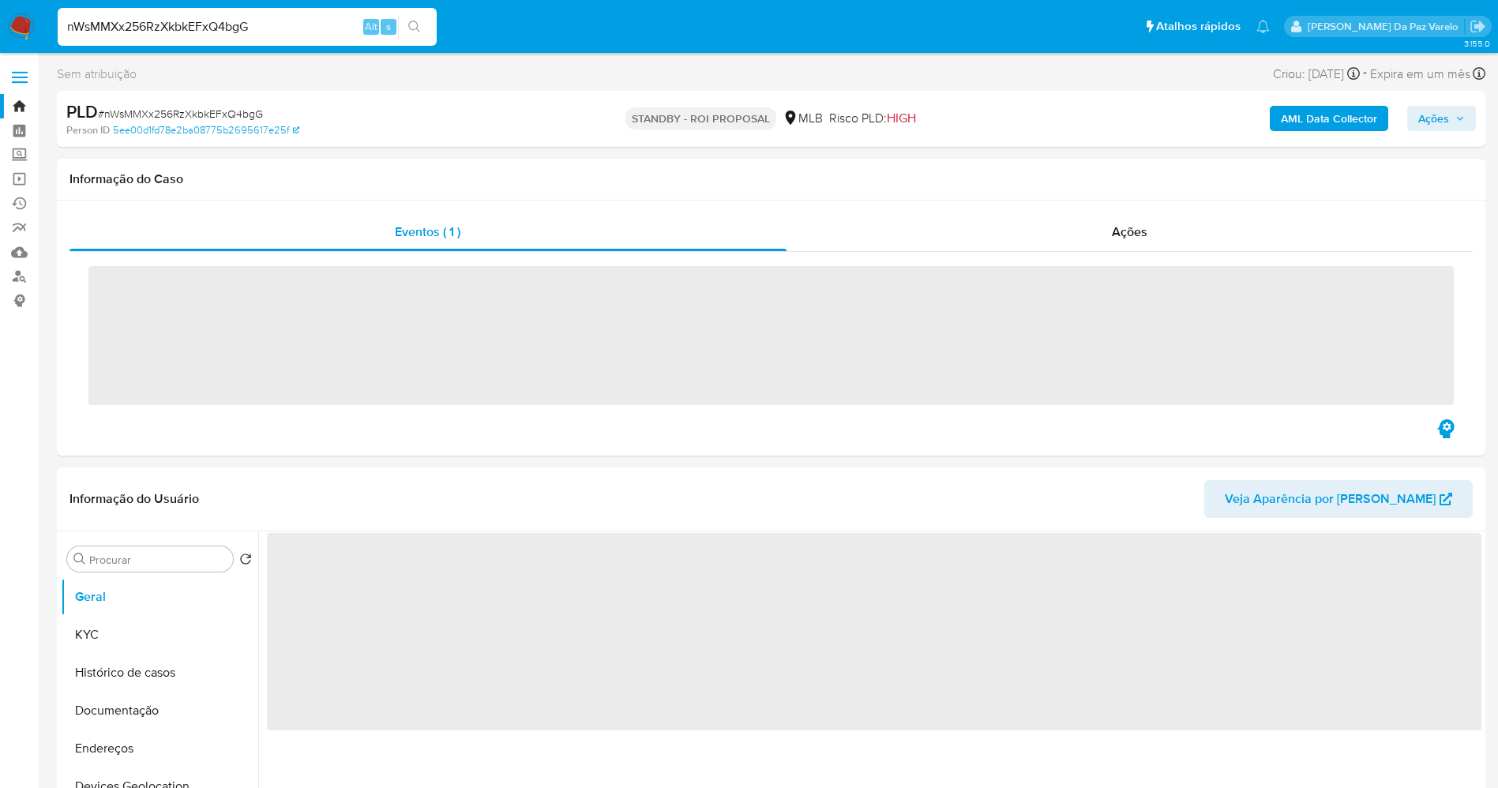
select select "10"
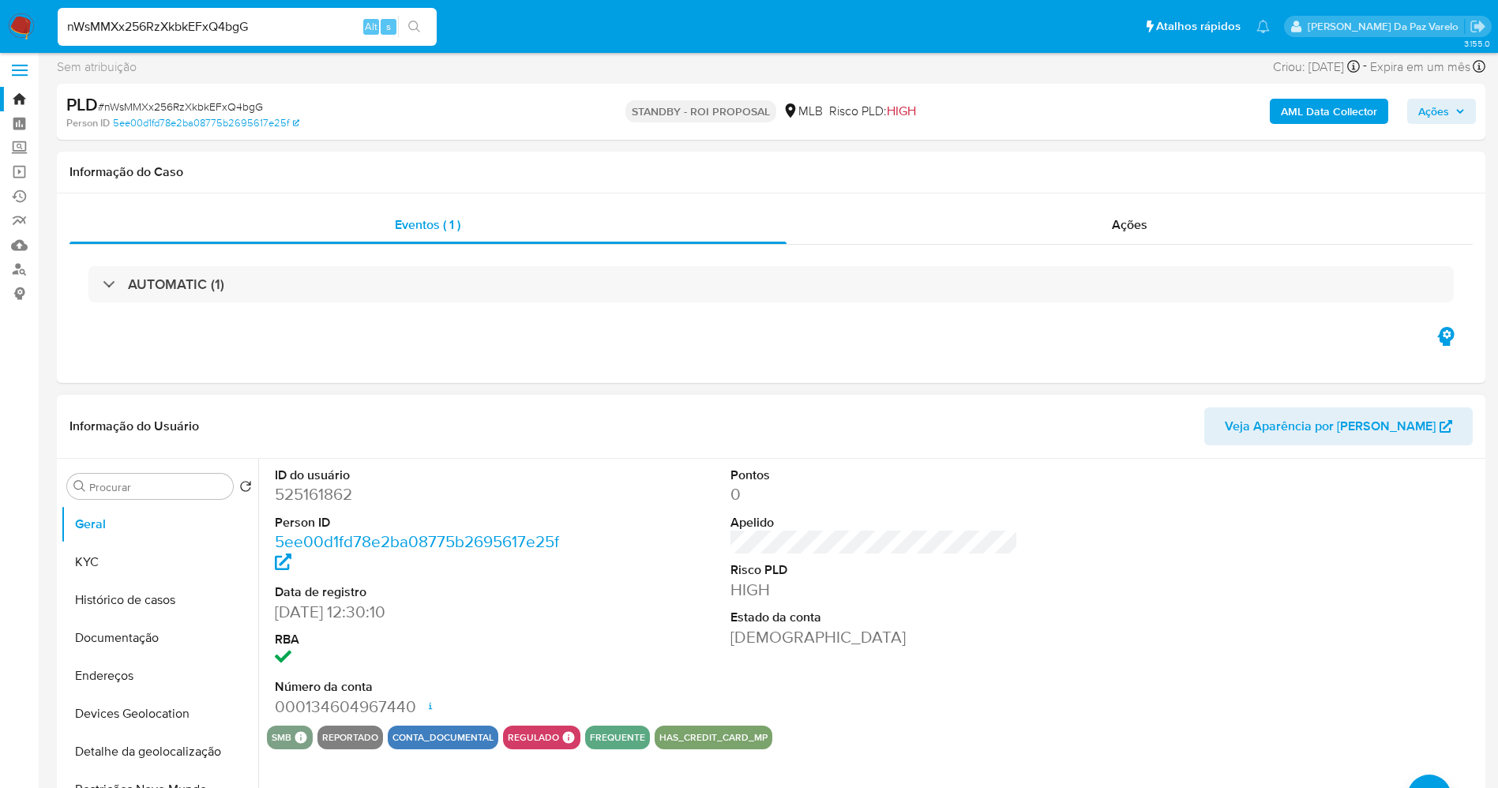
scroll to position [237, 0]
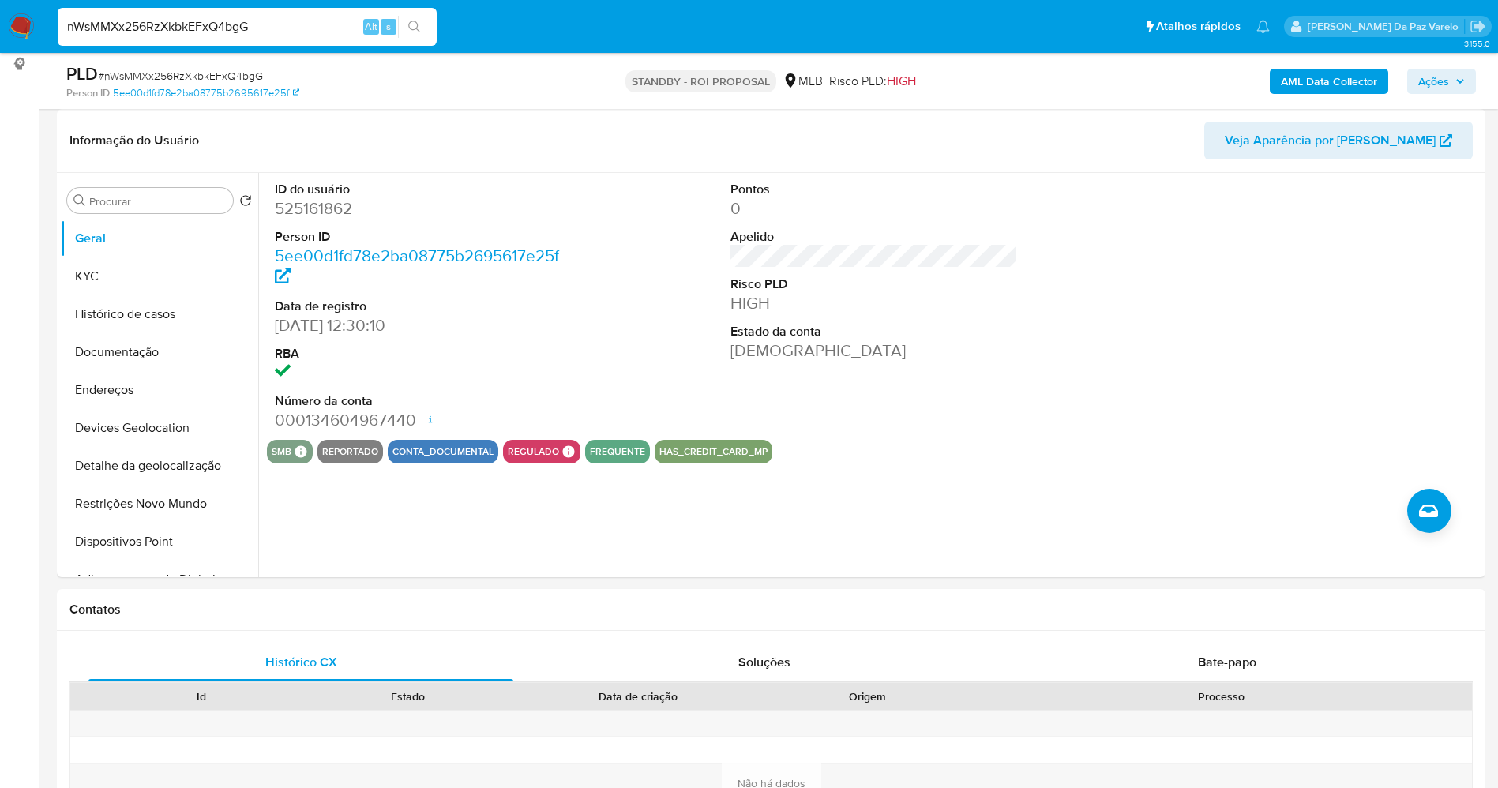
click at [250, 13] on div "nWsMMXx256RzXkbkEFxQ4bgG Alt s" at bounding box center [247, 27] width 379 height 38
click at [245, 19] on input "nWsMMXx256RzXkbkEFxQ4bgG" at bounding box center [247, 27] width 379 height 21
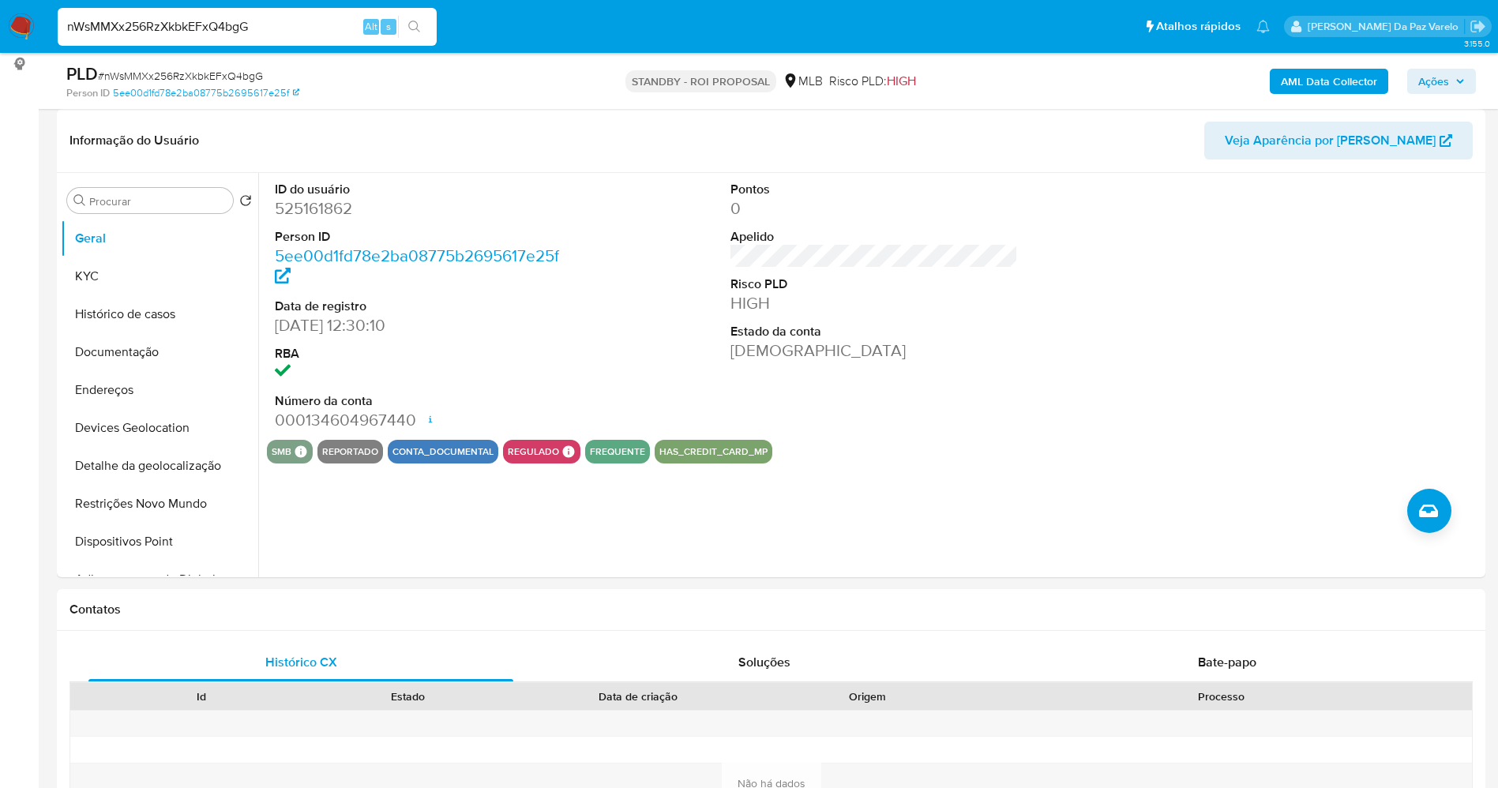
paste input "2QRv8kO8MG1uE2BMIZD4XWFW"
type input "2QRv8kO8MG1uE2BMIZD4XWFW"
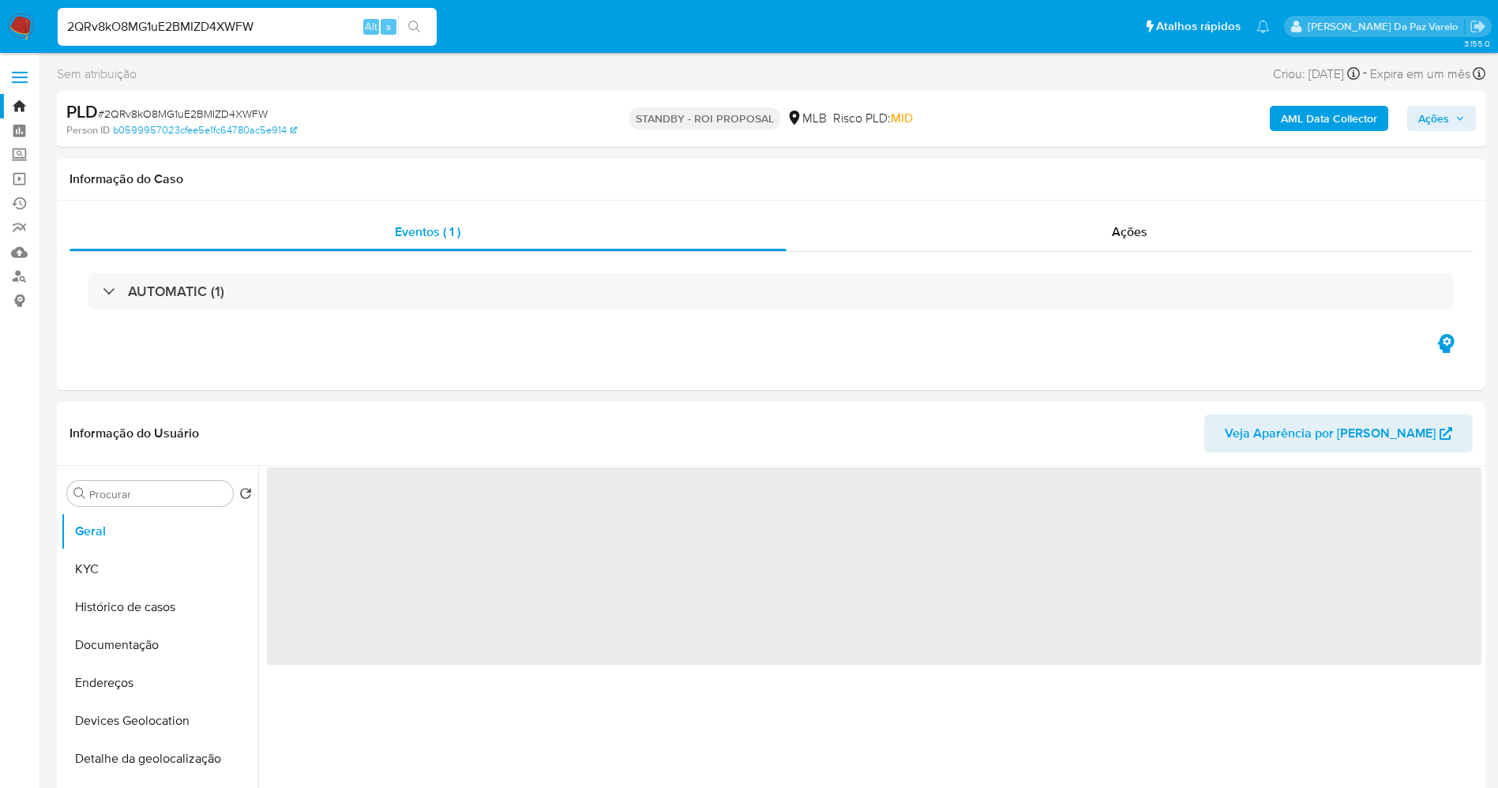
select select "10"
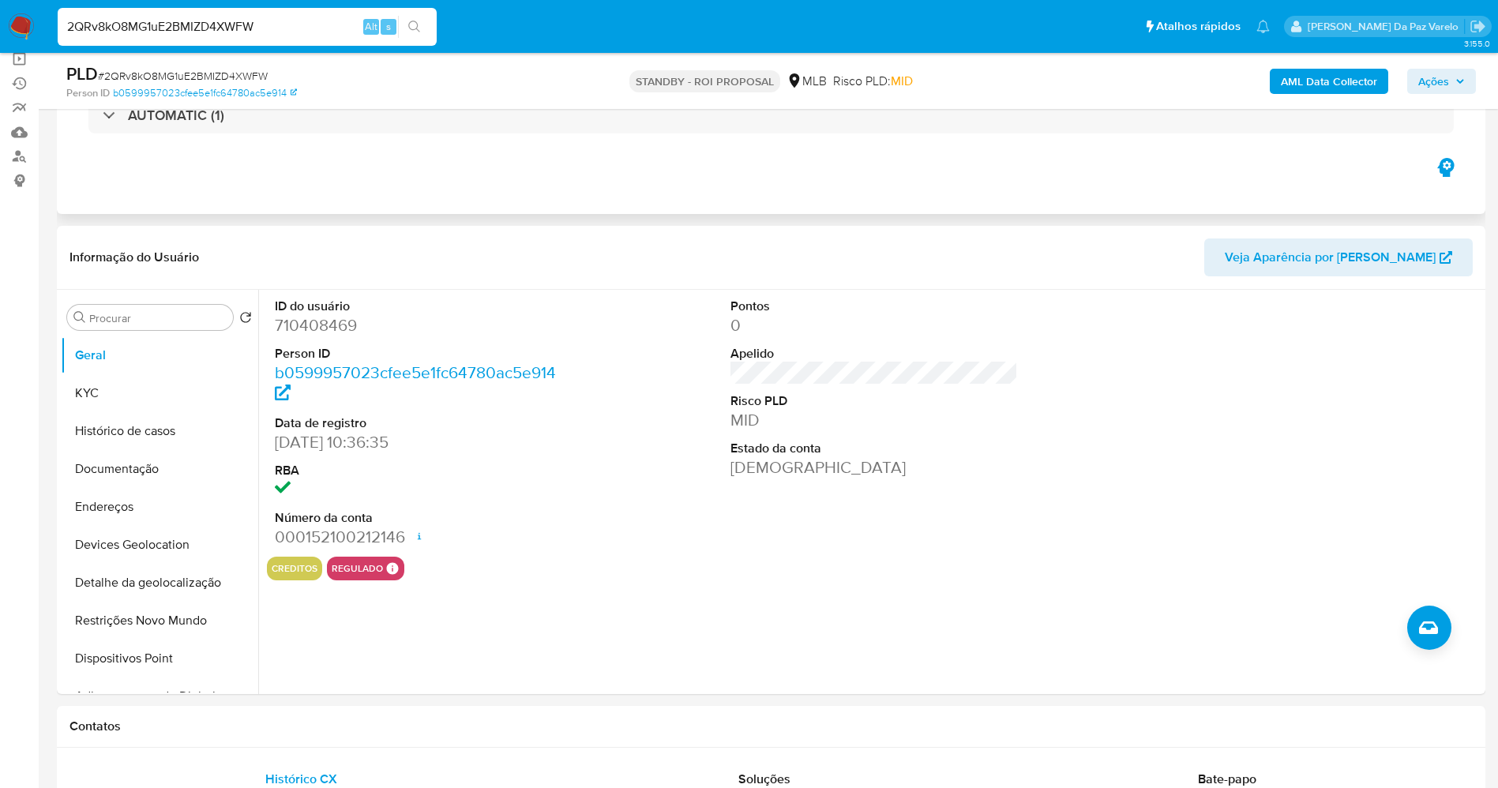
scroll to position [237, 0]
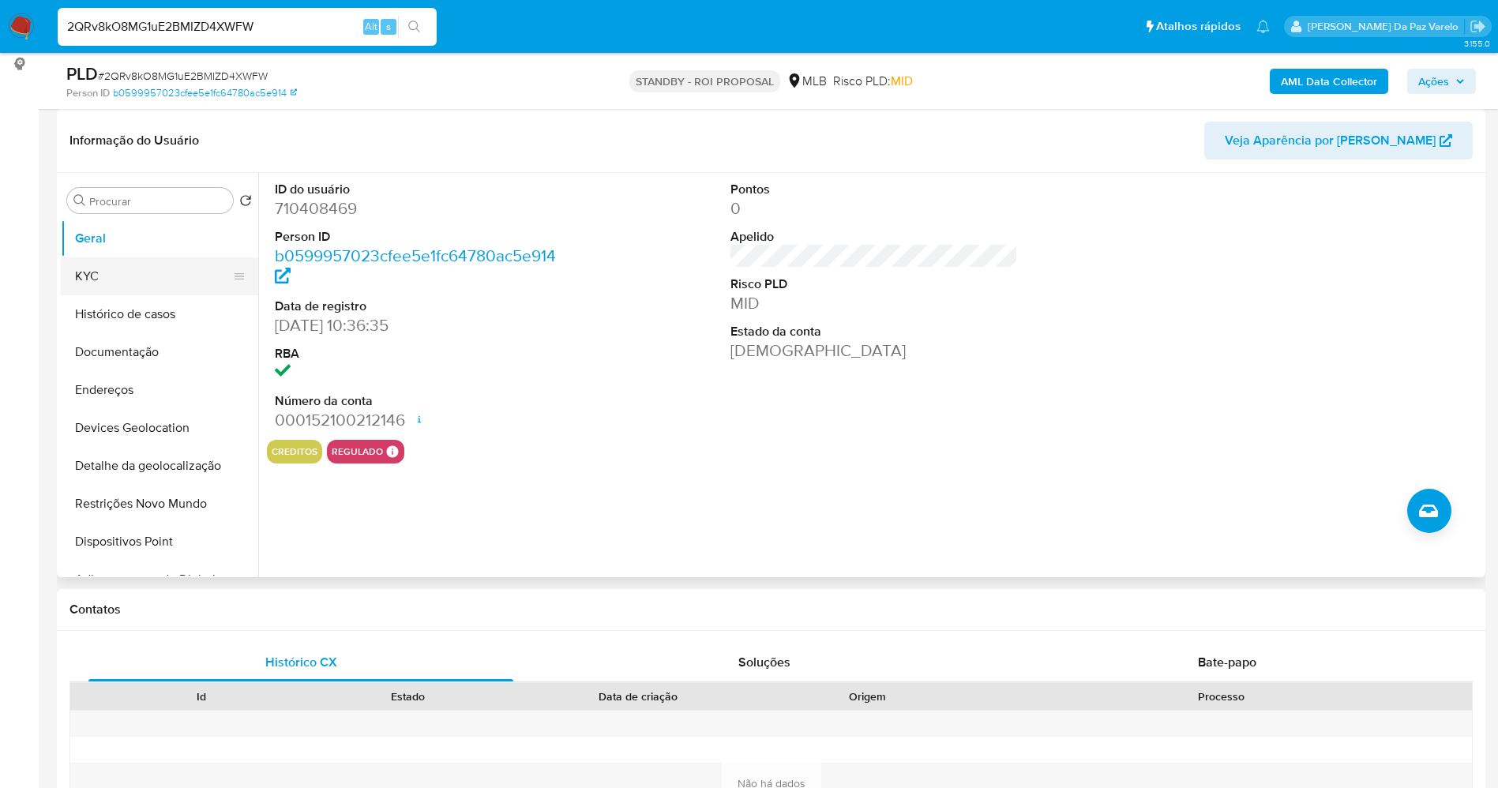
click at [167, 276] on button "KYC" at bounding box center [153, 276] width 185 height 38
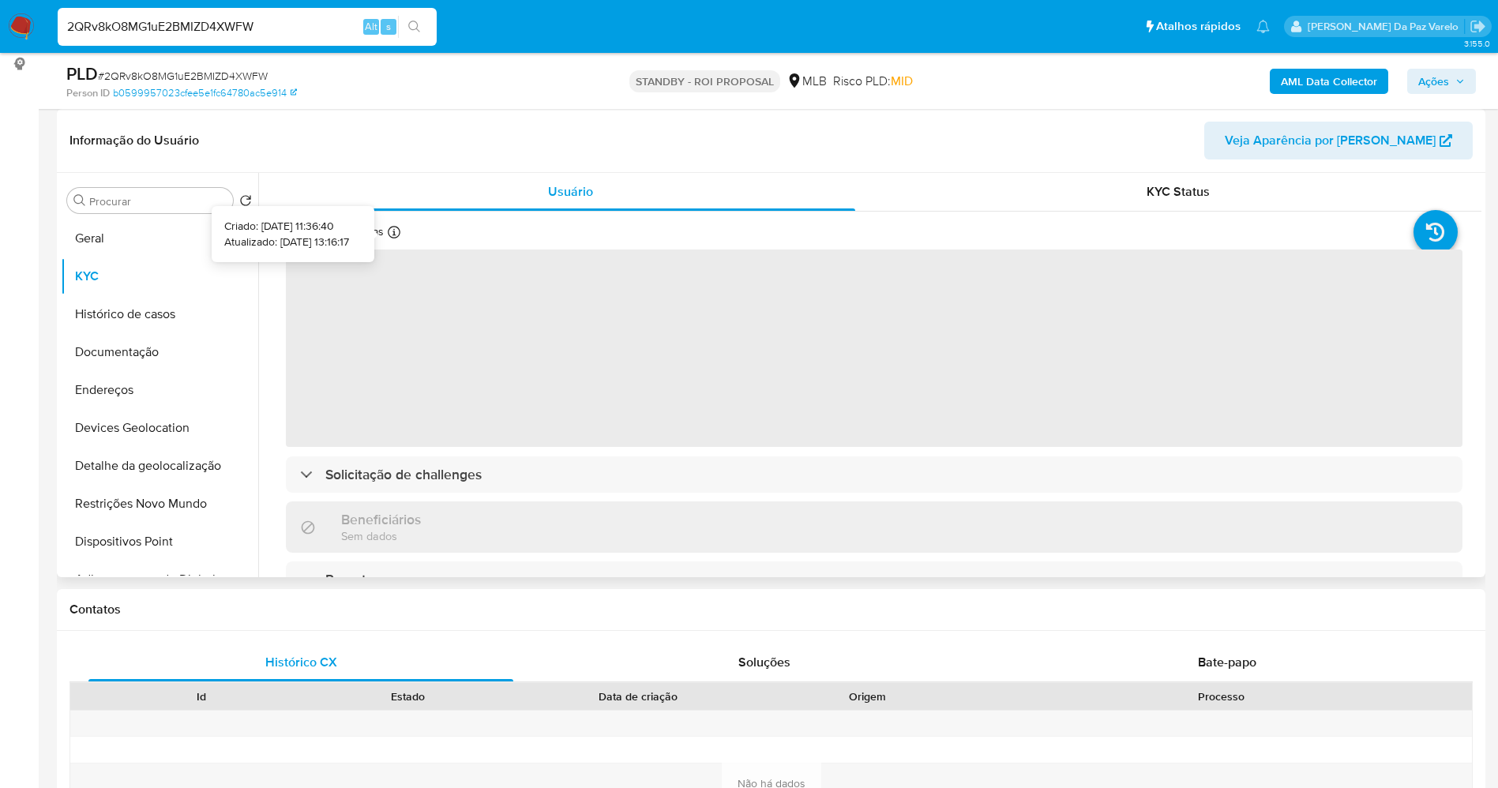
click at [395, 234] on icon at bounding box center [394, 232] width 13 height 13
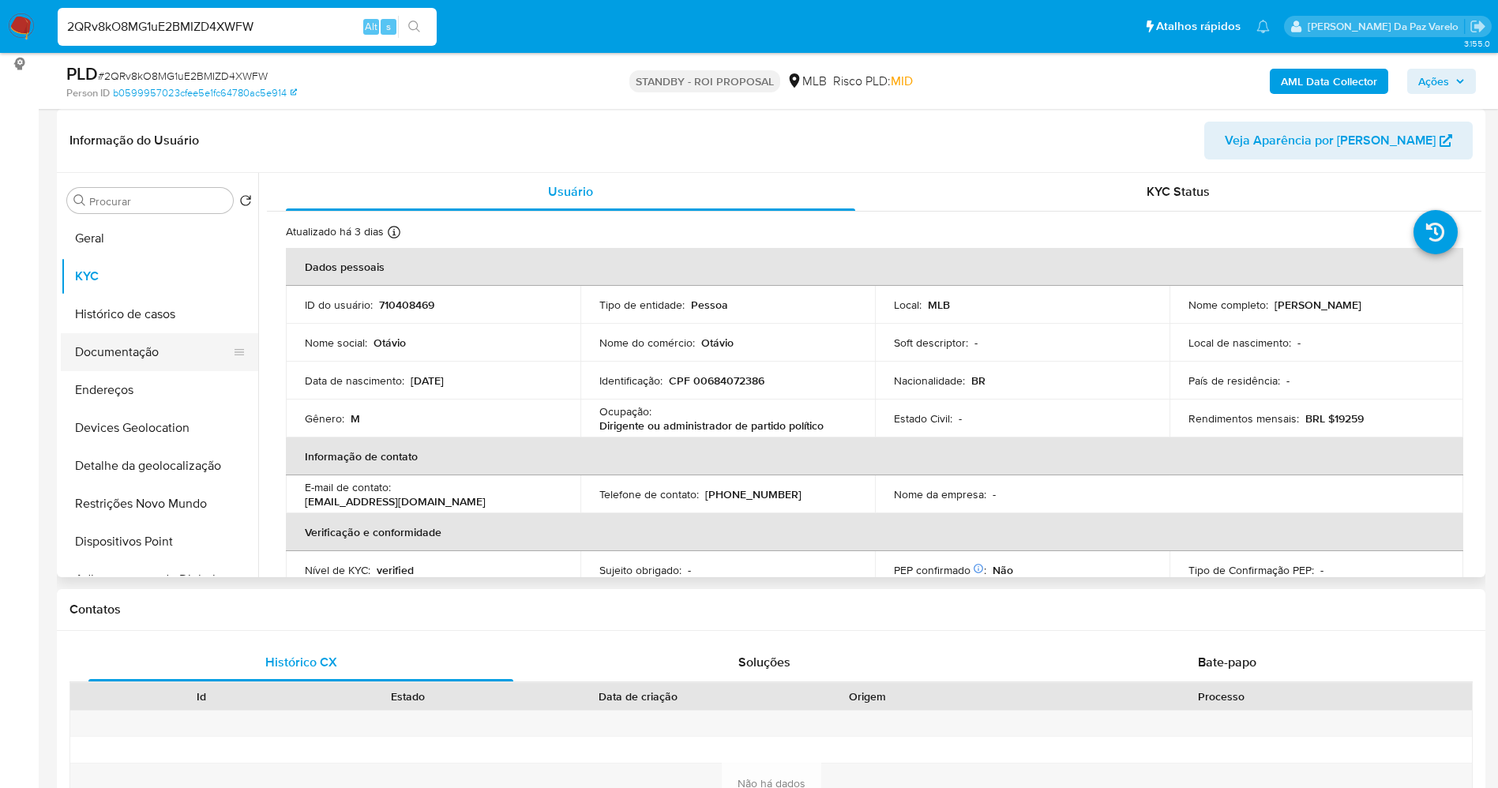
click at [148, 352] on button "Documentação" at bounding box center [153, 352] width 185 height 38
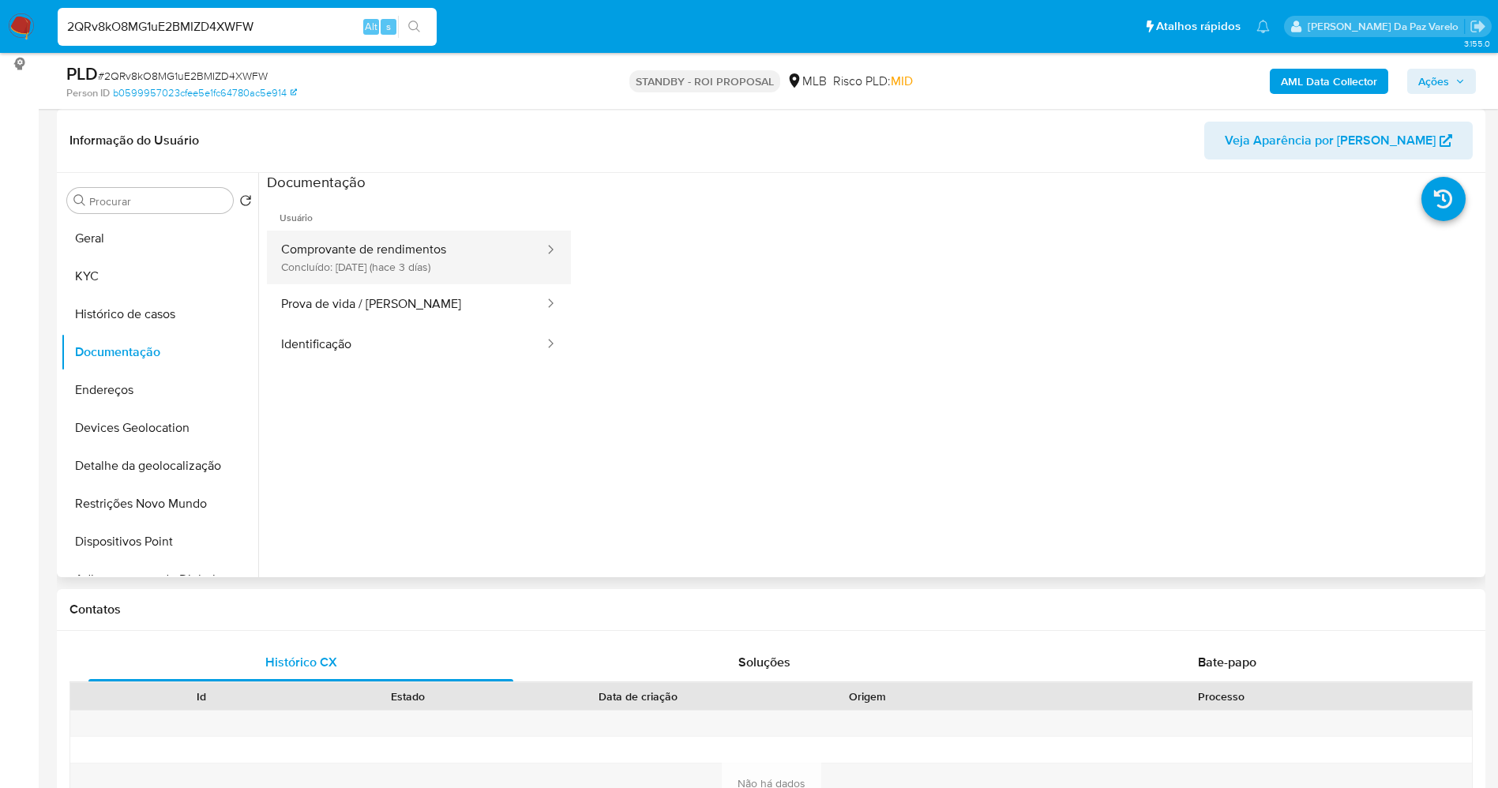
click at [425, 253] on button "Comprovante de rendimentos Concluído: 19/08/2025 (hace 3 días)" at bounding box center [406, 258] width 279 height 54
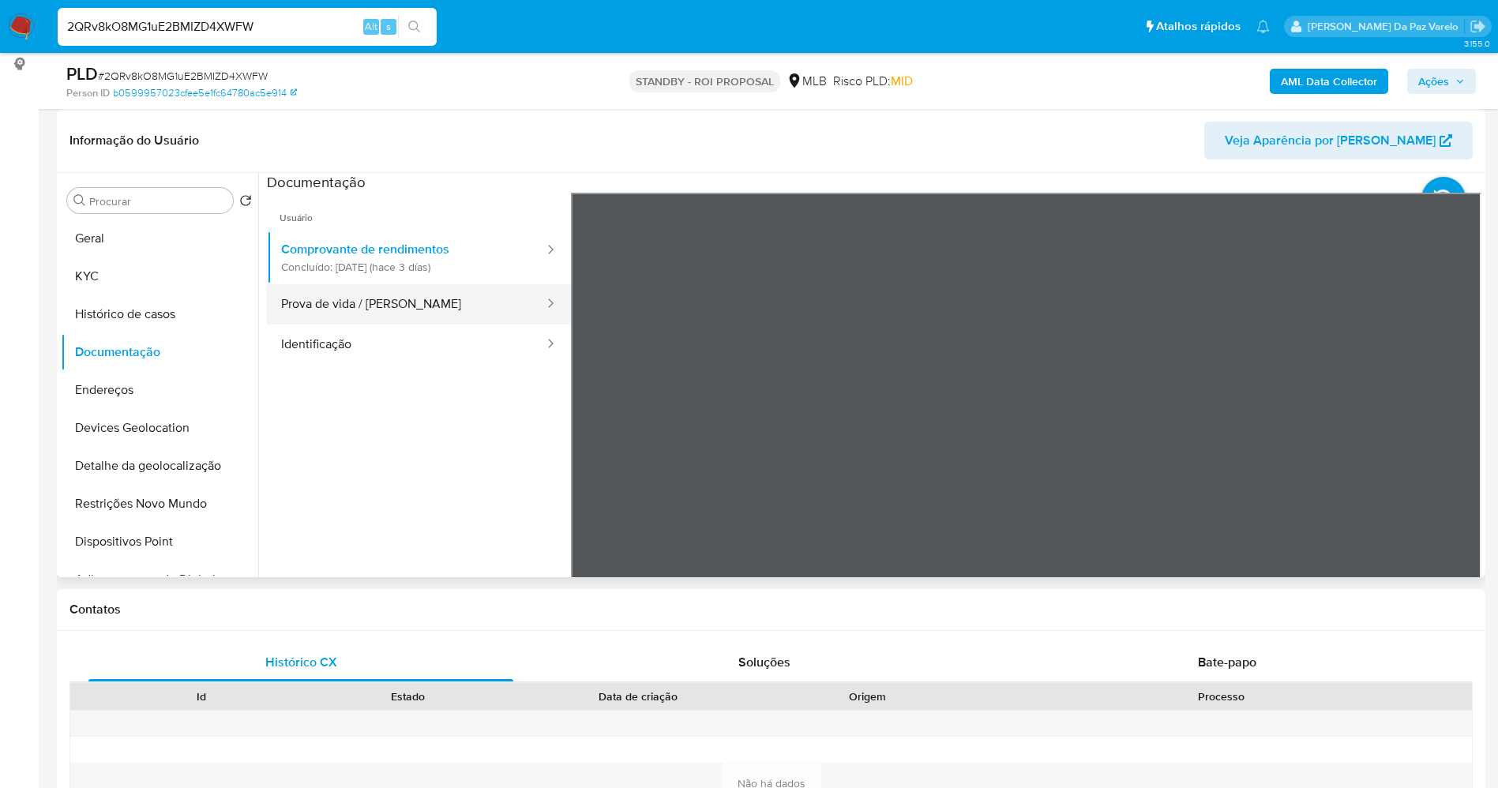
click at [392, 303] on button "Prova de vida / Selfie" at bounding box center [406, 304] width 279 height 40
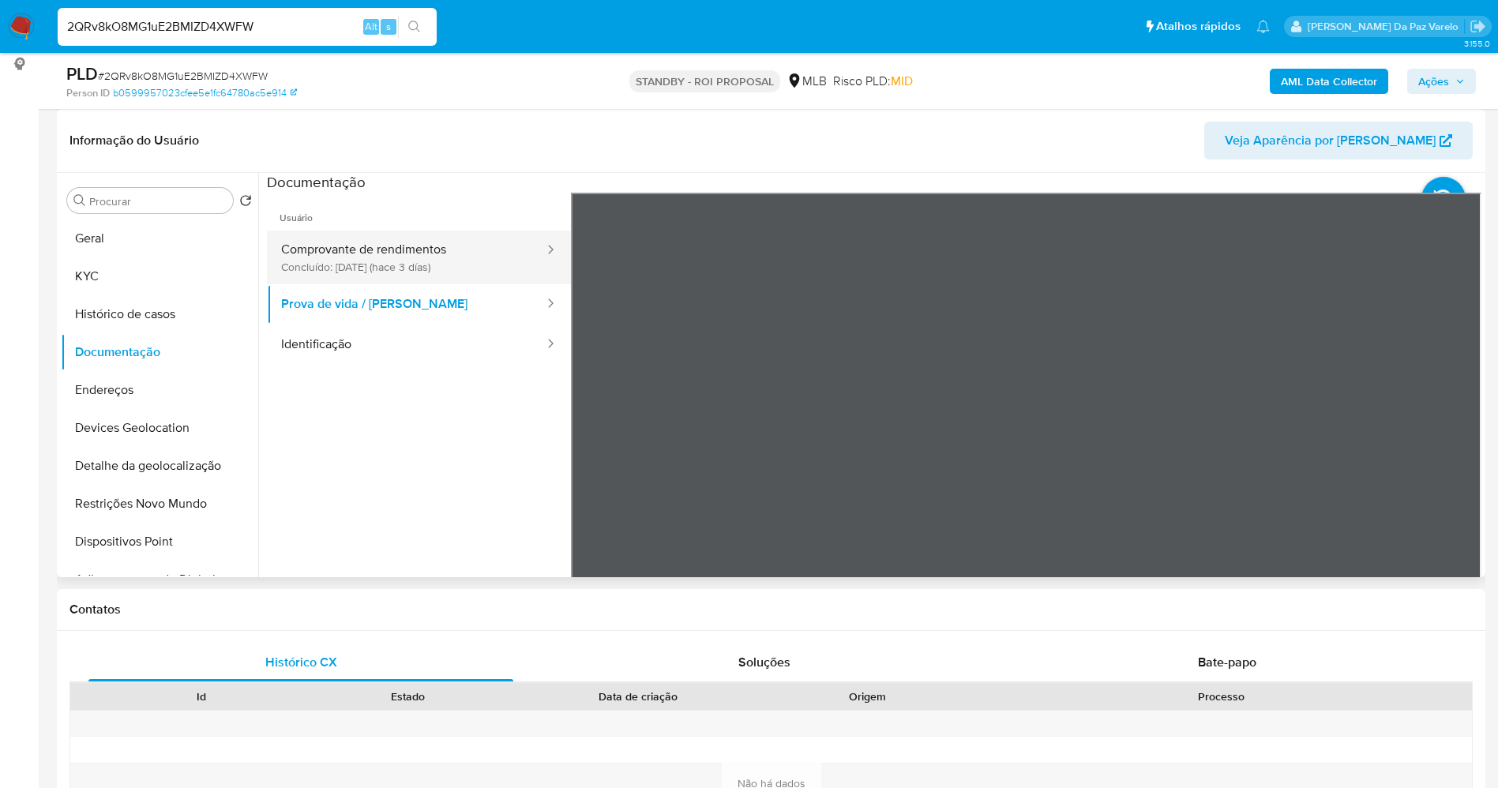
click at [426, 254] on button "Comprovante de rendimentos Concluído: 19/08/2025 (hace 3 días)" at bounding box center [406, 258] width 279 height 54
click at [486, 436] on ul "Usuário Comprovante de rendimentos Concluído: 19/08/2025 (hace 3 días) Prova de…" at bounding box center [419, 420] width 304 height 455
click at [297, 18] on input "2QRv8kO8MG1uE2BMIZD4XWFW" at bounding box center [247, 27] width 379 height 21
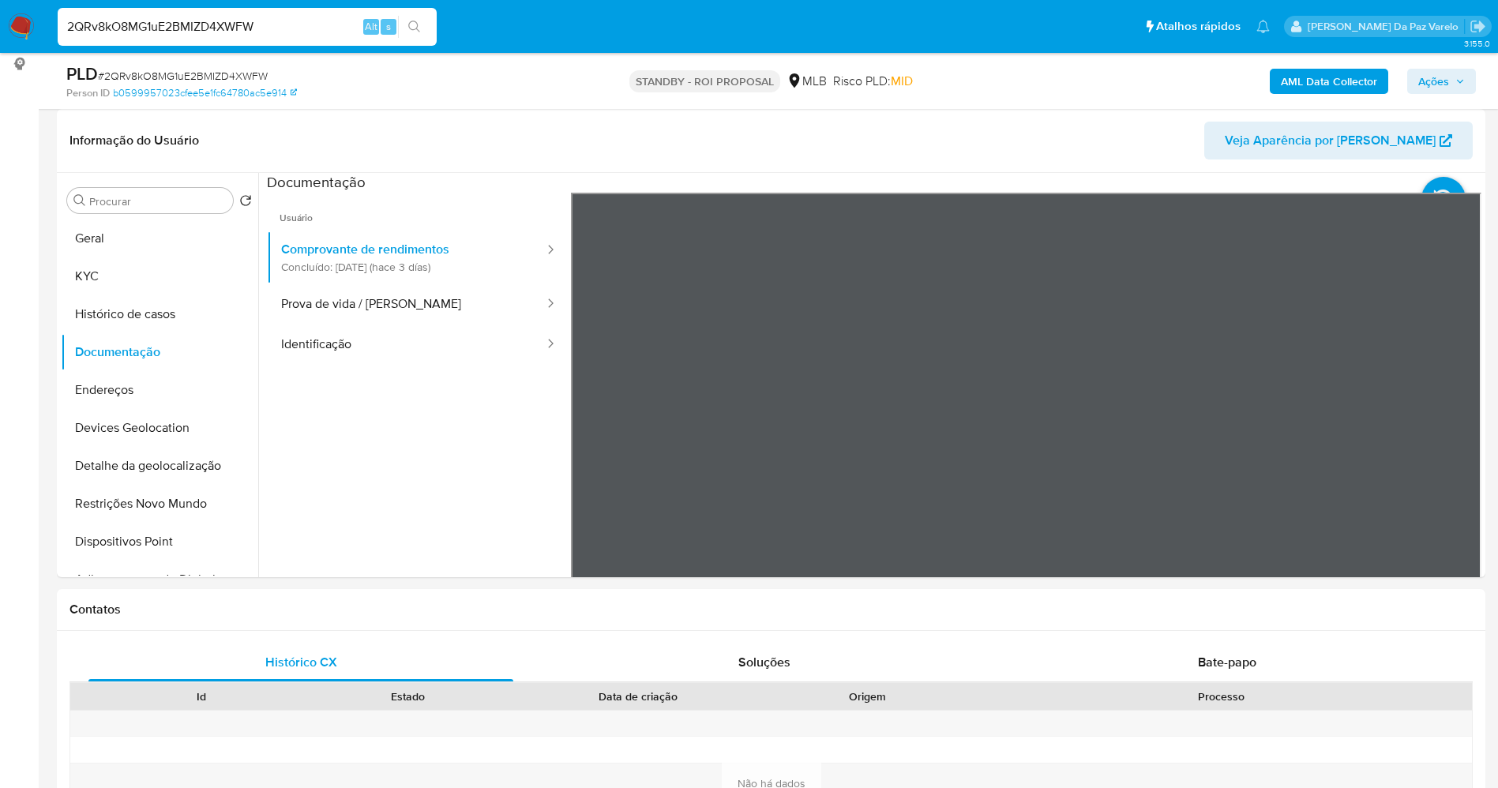
click at [297, 18] on input "2QRv8kO8MG1uE2BMIZD4XWFW" at bounding box center [247, 27] width 379 height 21
paste input "aMzZKjDlLnq1WJJ0J6i3xaME"
type input "aMzZKjDlLnq1WJJ0J6i3xaME"
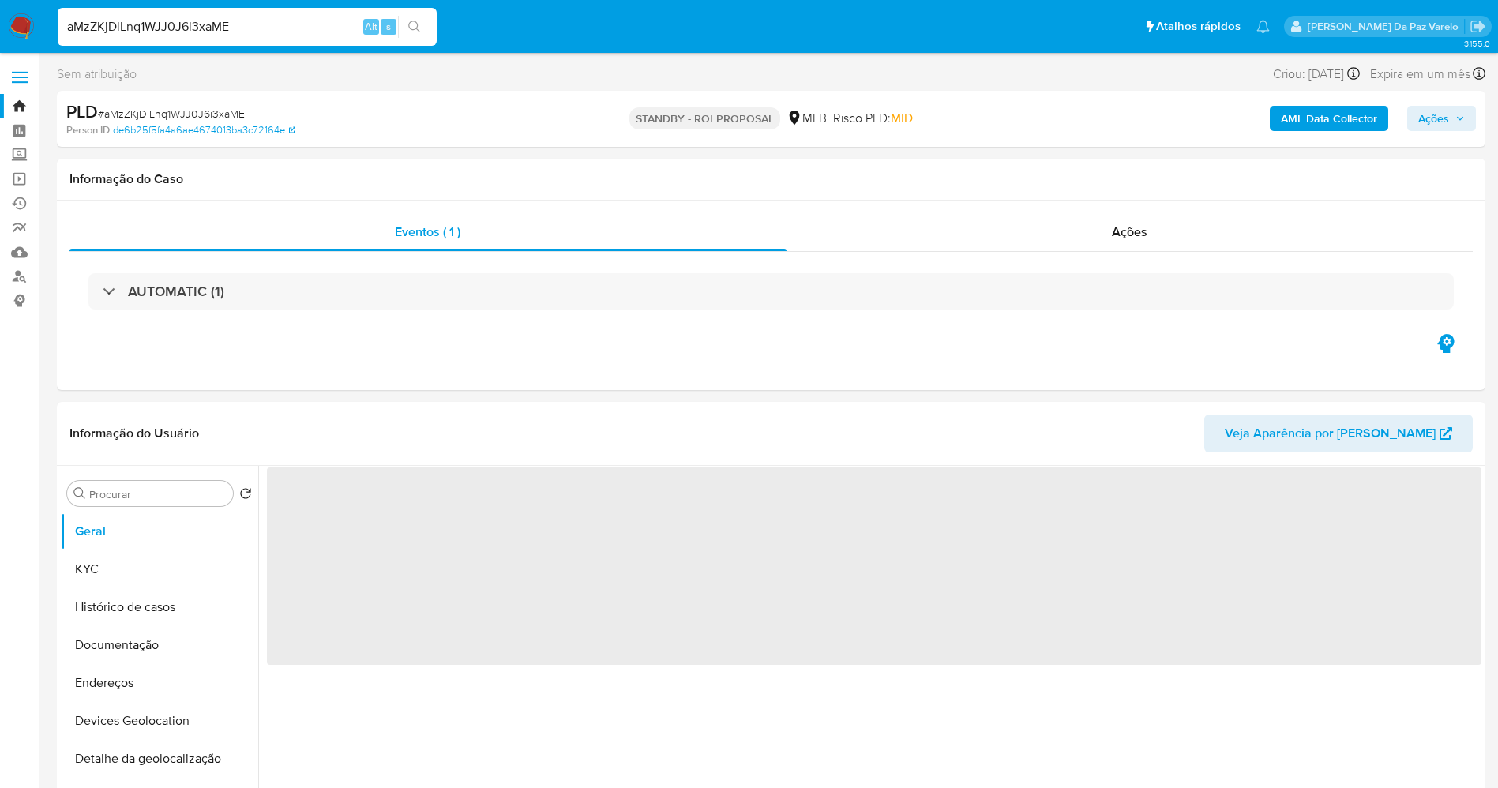
select select "10"
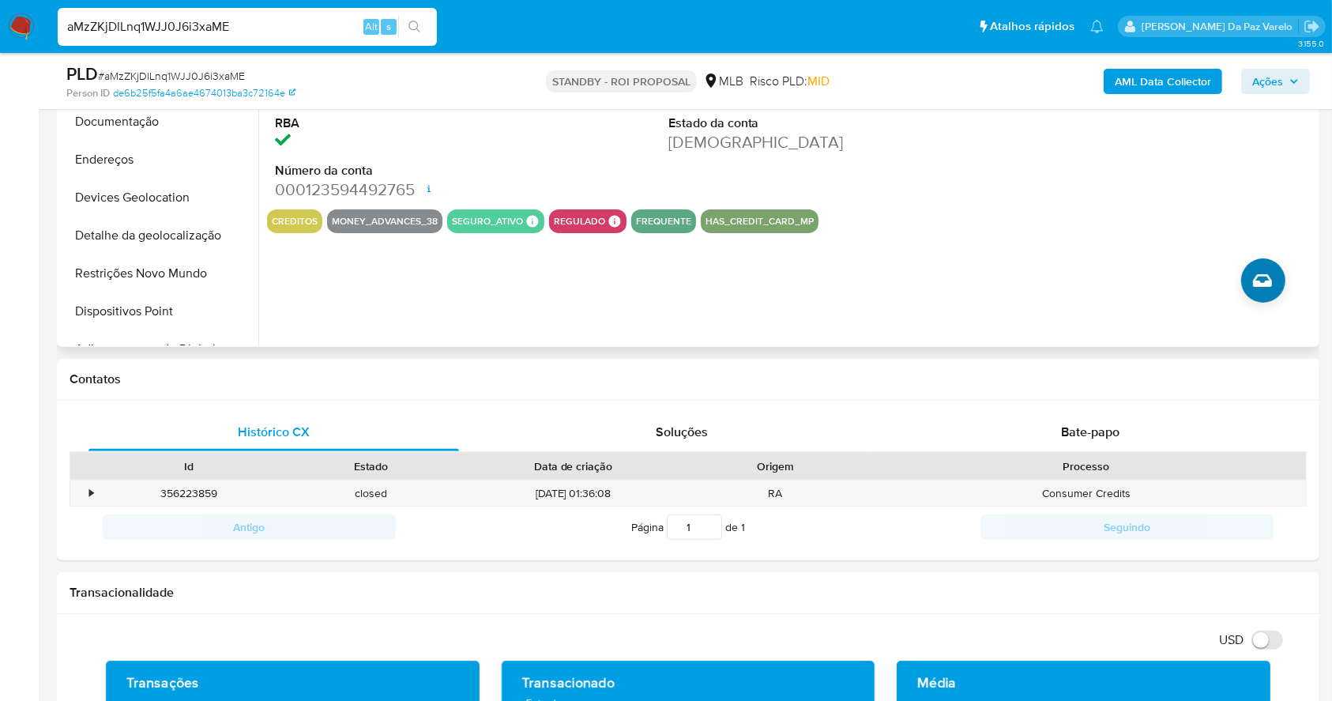
scroll to position [152, 0]
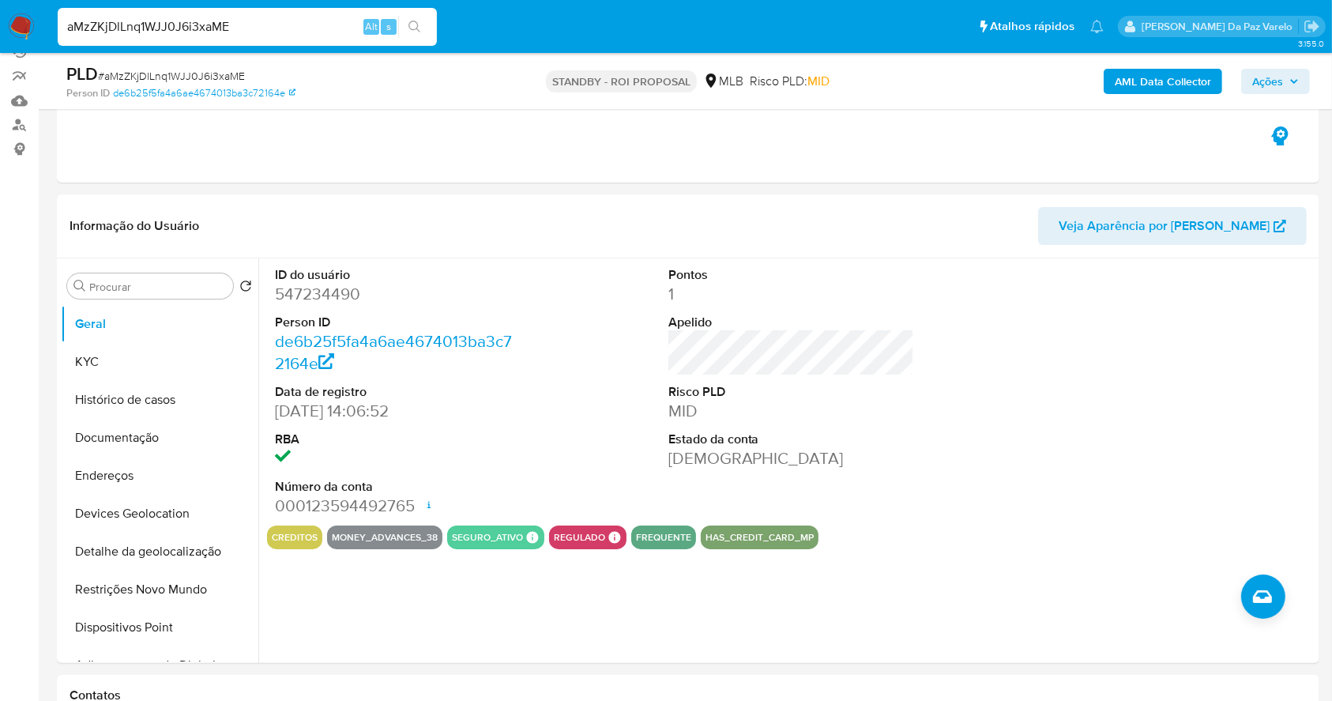
click at [227, 25] on input "aMzZKjDlLnq1WJJ0J6i3xaME" at bounding box center [247, 27] width 379 height 21
click at [181, 350] on button "KYC" at bounding box center [153, 362] width 185 height 38
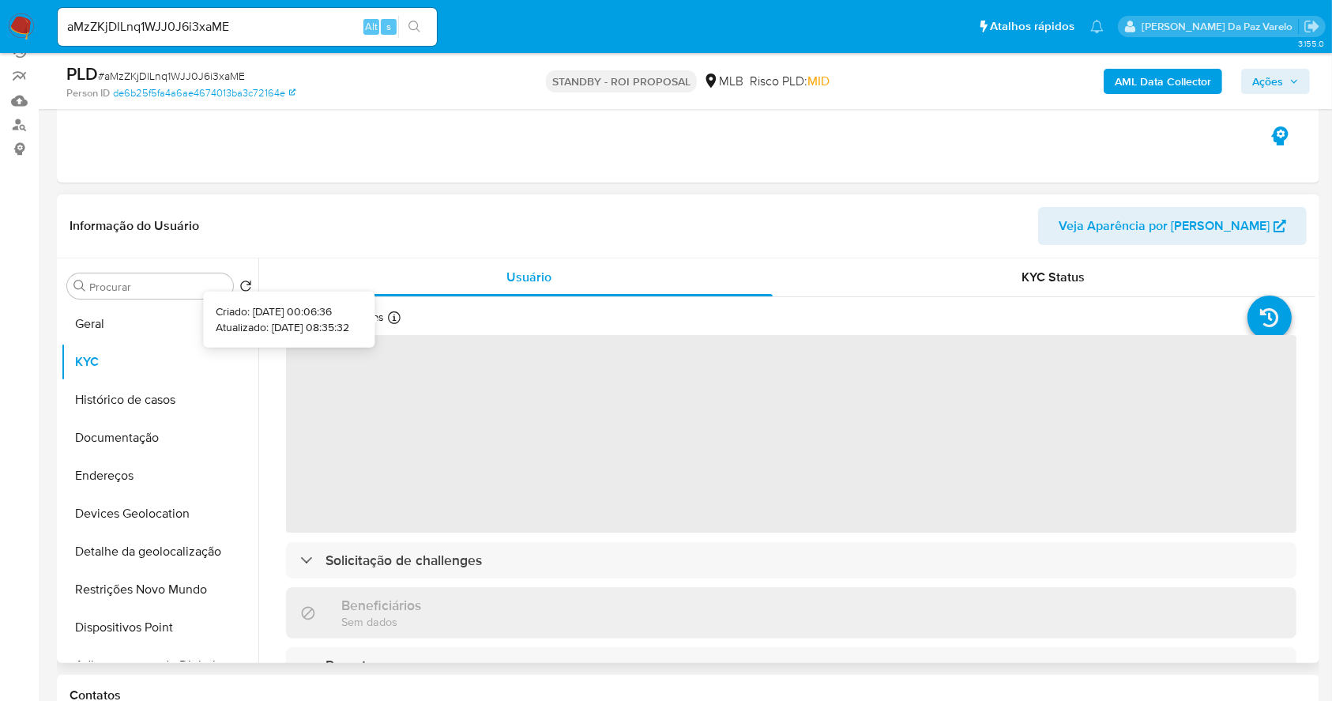
click at [395, 319] on icon at bounding box center [394, 317] width 13 height 13
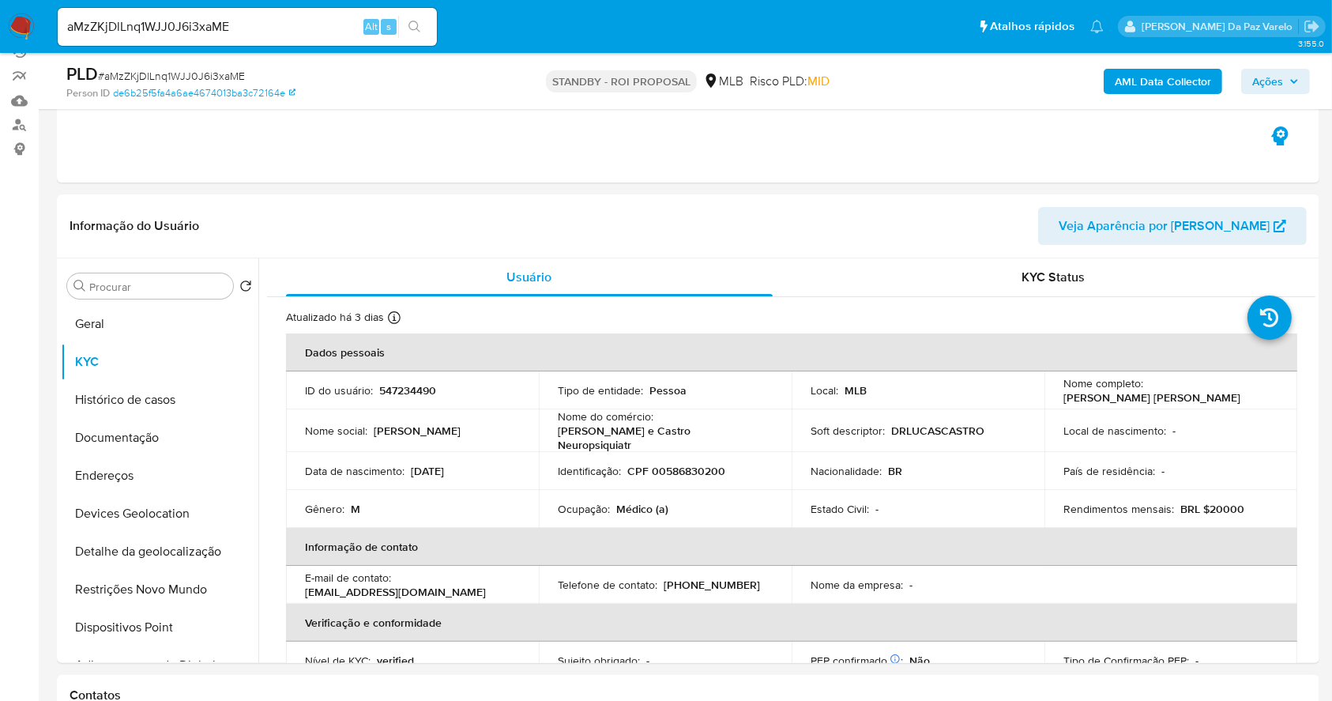
click at [244, 34] on input "aMzZKjDlLnq1WJJ0J6i3xaME" at bounding box center [247, 27] width 379 height 21
paste input "qyCsKGO86qwenrl4hw6cf76m"
type input "qyCsKGO86qwenrl4hw6cf76m"
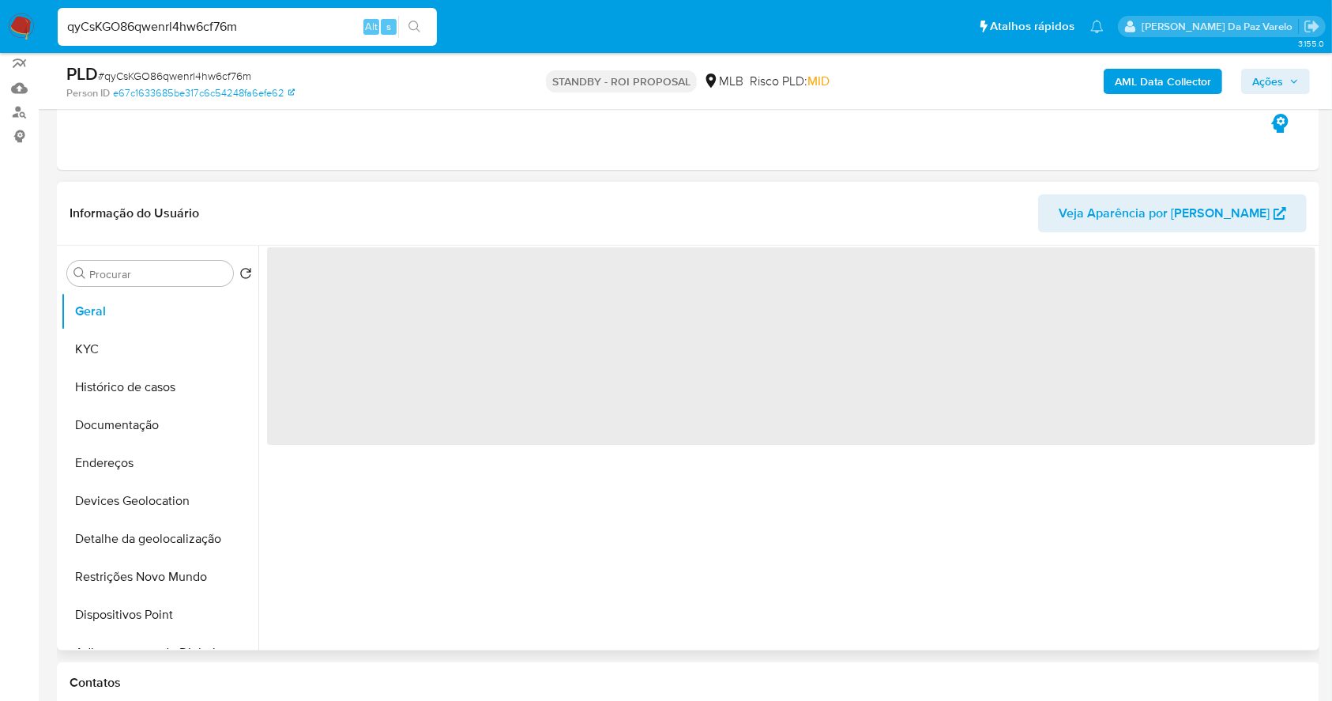
scroll to position [210, 0]
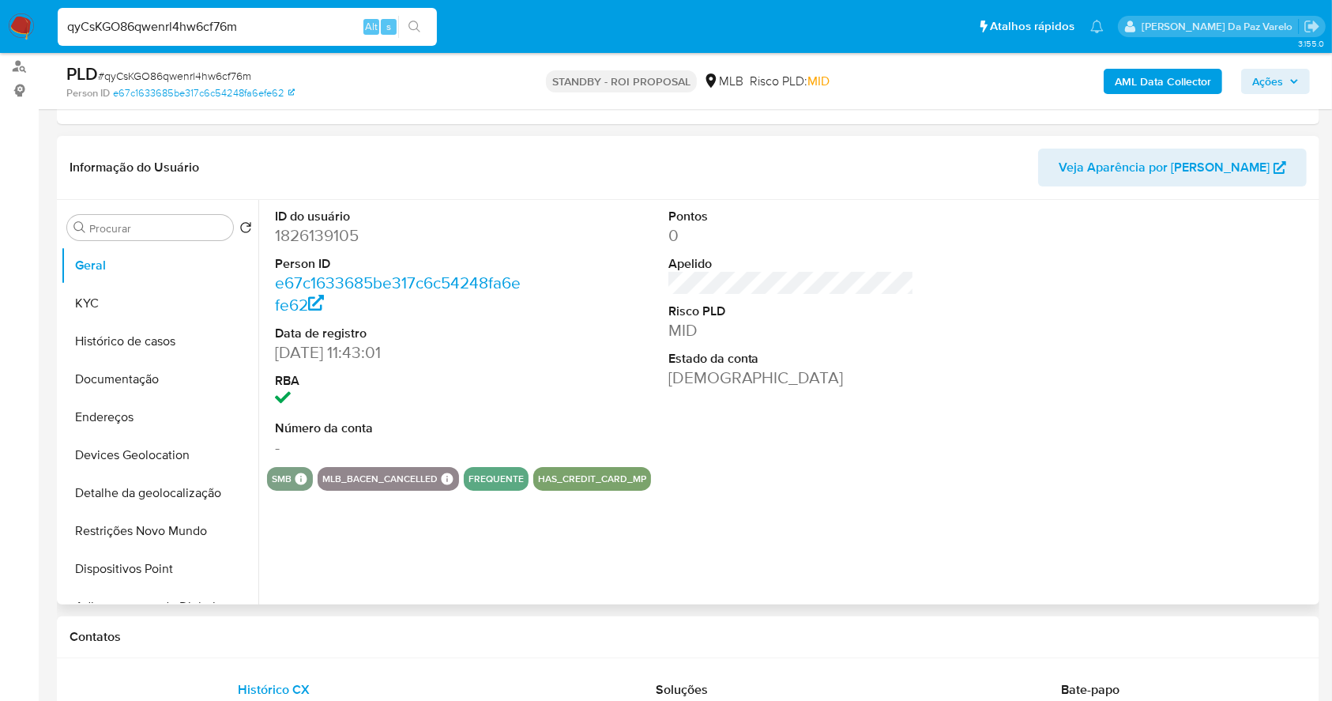
select select "10"
click at [299, 28] on input "qyCsKGO86qwenrl4hw6cf76m" at bounding box center [247, 27] width 379 height 21
paste input "L2K1YnYqluYXmLklbNDeS0uX"
type input "L2K1YnYqluYXmLklbNDeS0uX"
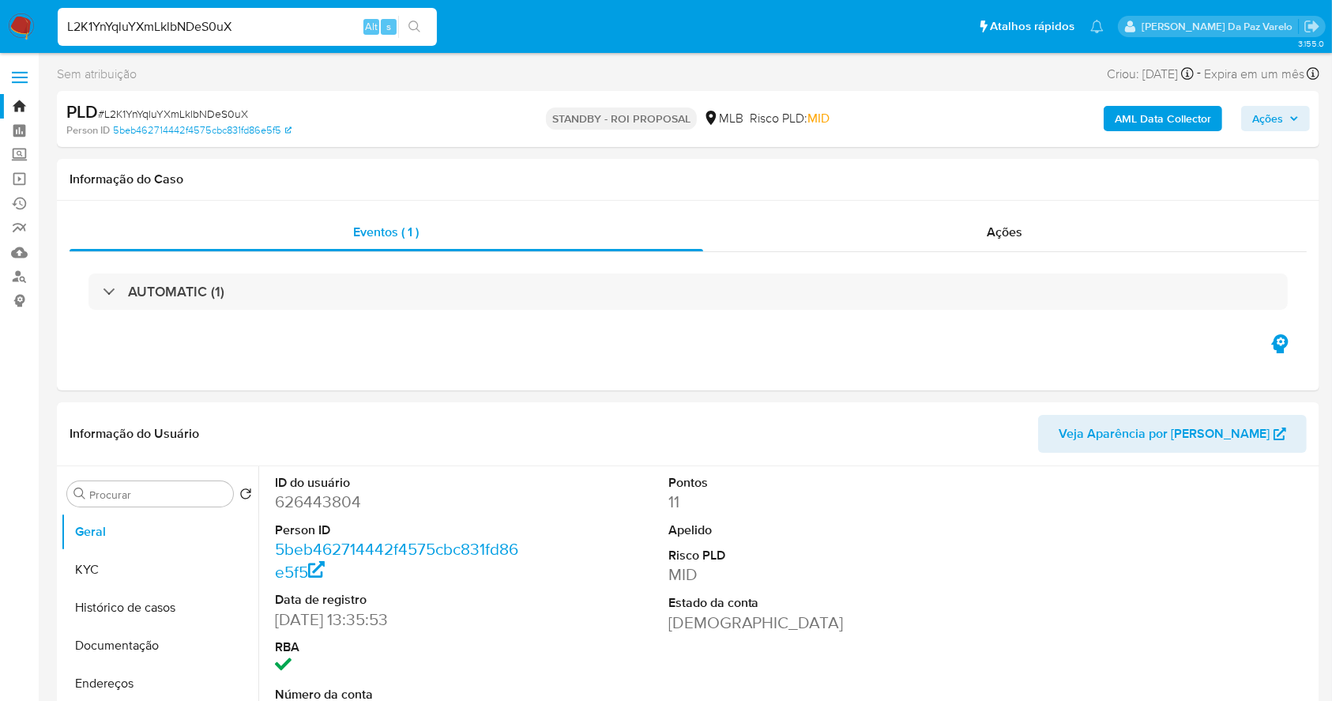
select select "10"
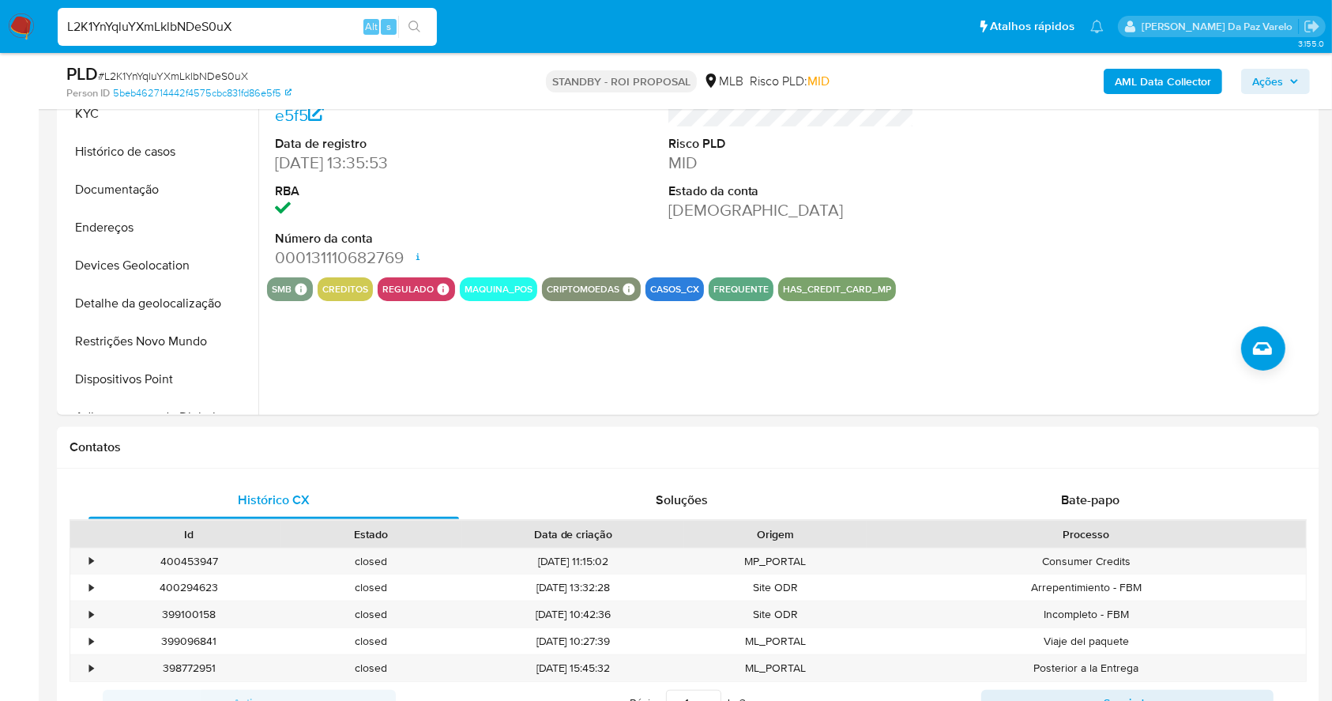
scroll to position [421, 0]
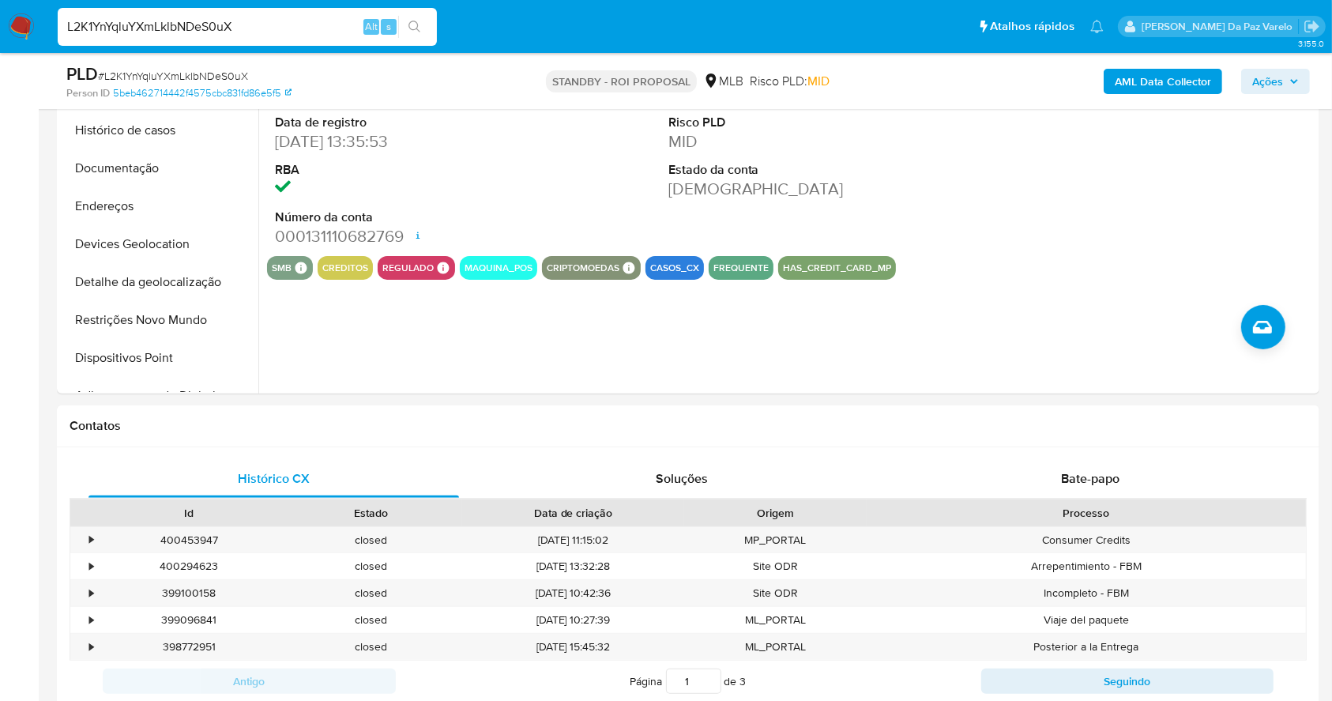
click at [284, 28] on input "L2K1YnYqluYXmLklbNDeS0uX" at bounding box center [247, 27] width 379 height 21
paste input "spRrqQUPUIJrAUGBvEJSluAW"
type input "spRrqQUPUIJrAUGBvEJSluAW"
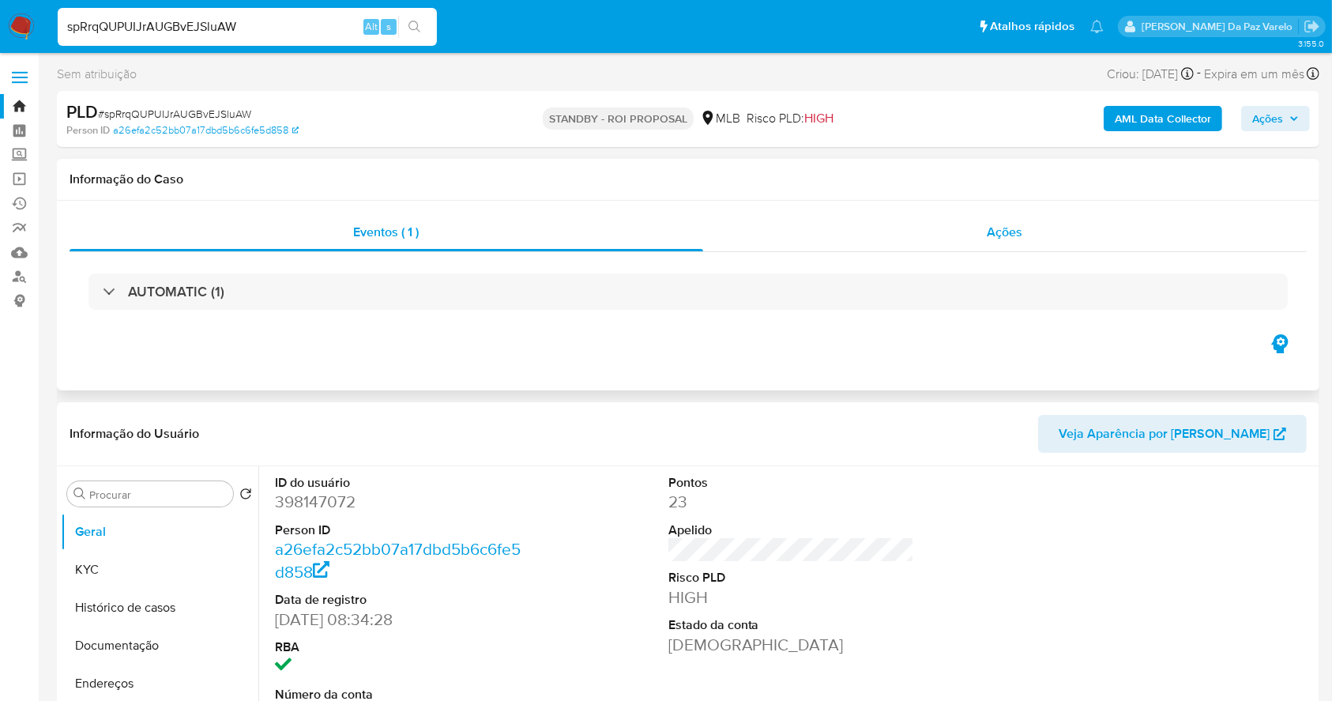
select select "10"
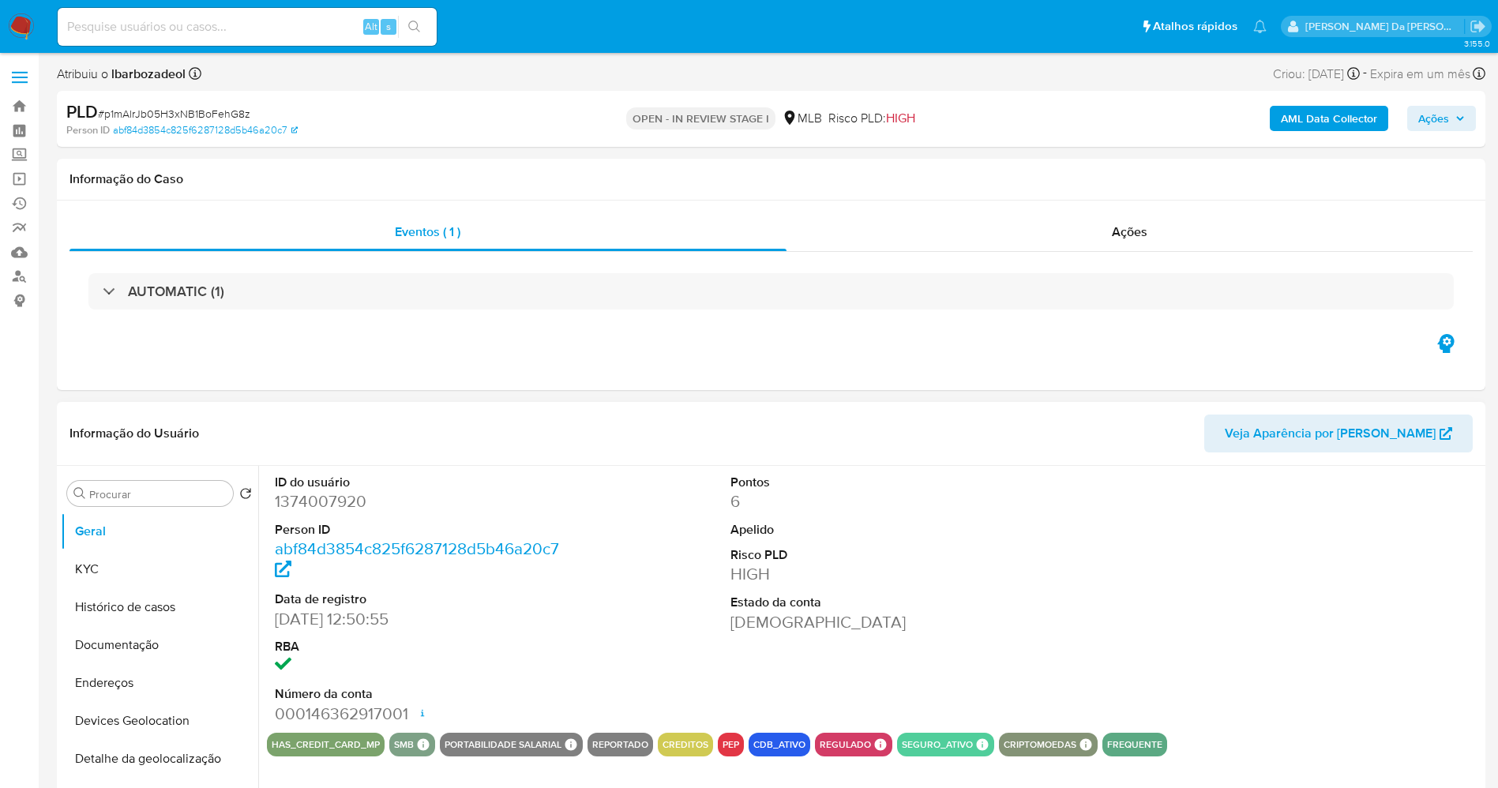
select select "10"
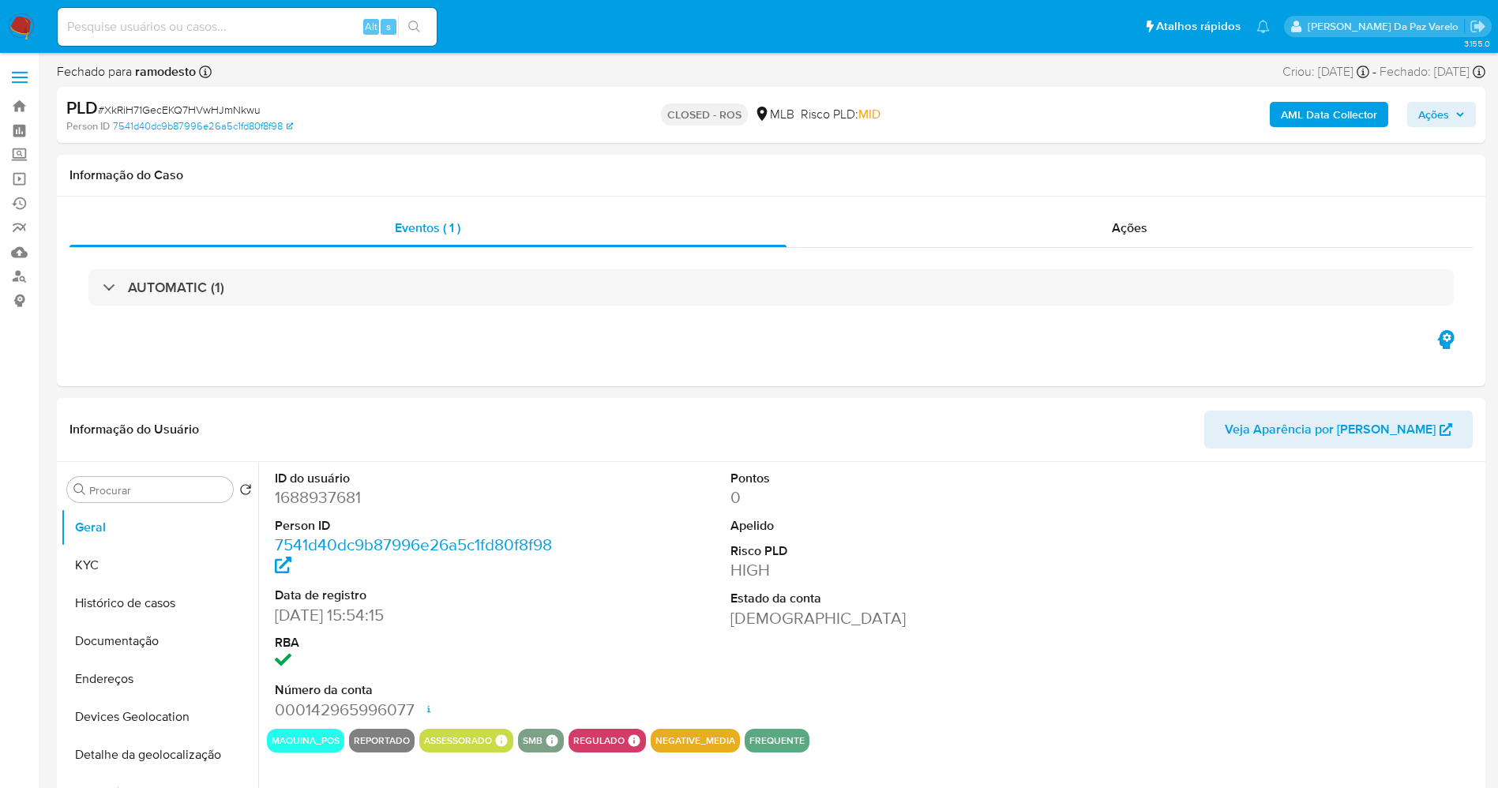
select select "10"
click at [1129, 242] on div "Ações" at bounding box center [1130, 228] width 687 height 38
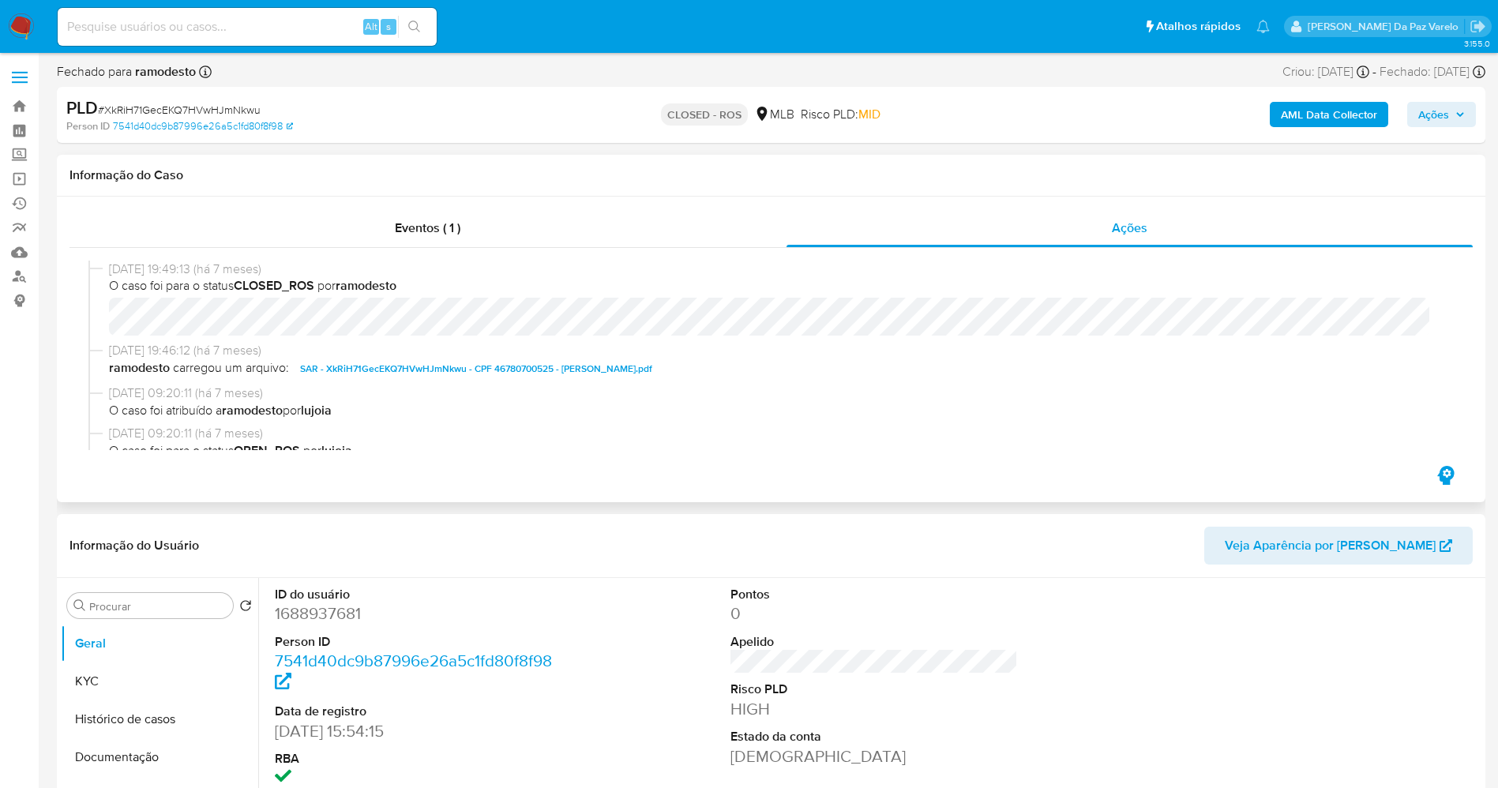
click at [622, 369] on span "SAR - XkRiH71GecEKQ7HVwHJmNkwu - CPF 46780700525 - [PERSON_NAME].pdf" at bounding box center [476, 368] width 352 height 19
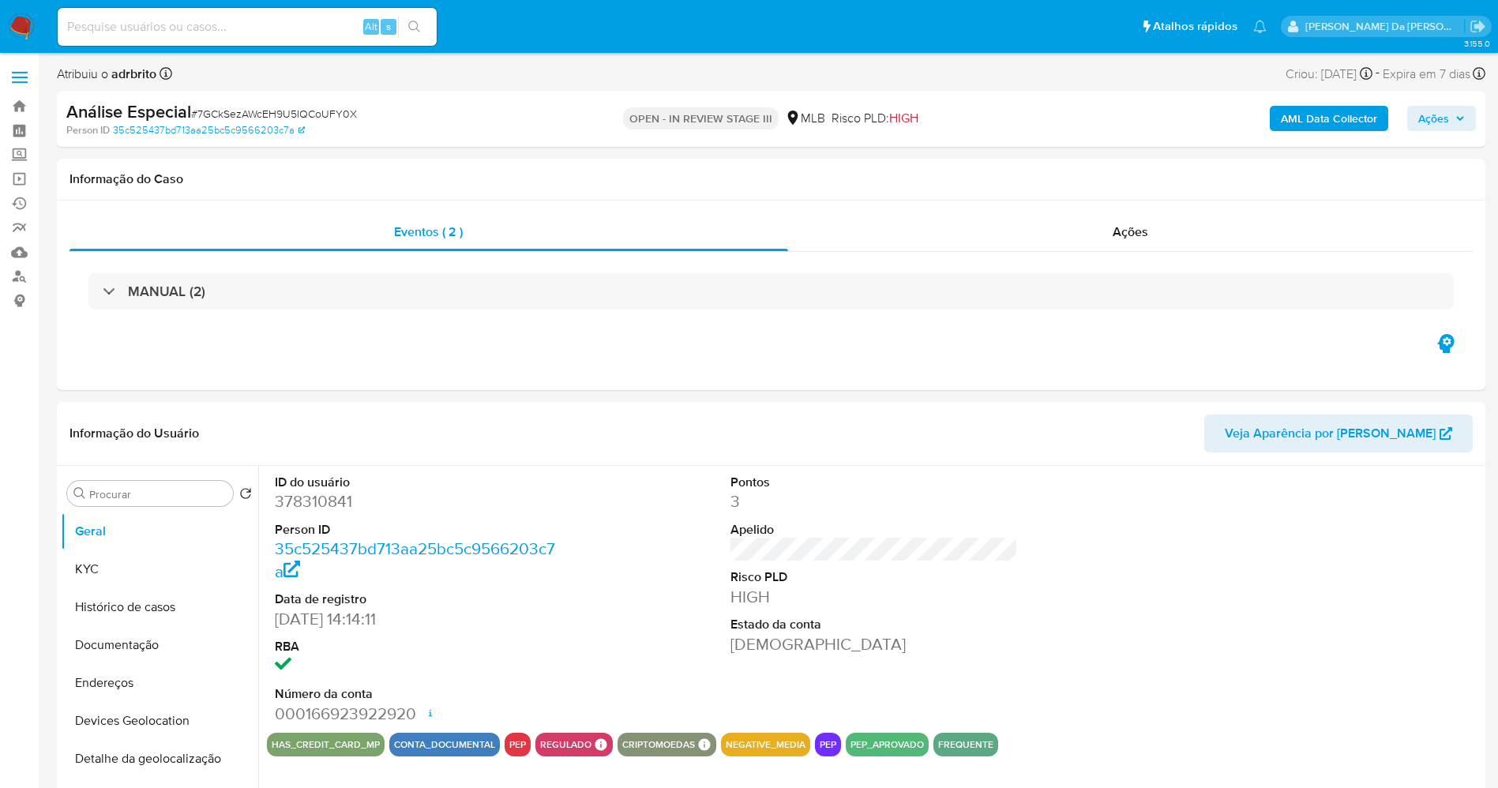
select select "10"
click at [1393, 76] on span "Expira em 7 dias" at bounding box center [1427, 74] width 88 height 17
drag, startPoint x: 1394, startPoint y: 76, endPoint x: 1459, endPoint y: 76, distance: 65.6
click at [1459, 76] on span "Expira em 7 dias" at bounding box center [1427, 74] width 88 height 17
copy span "Expira em 7 dias"
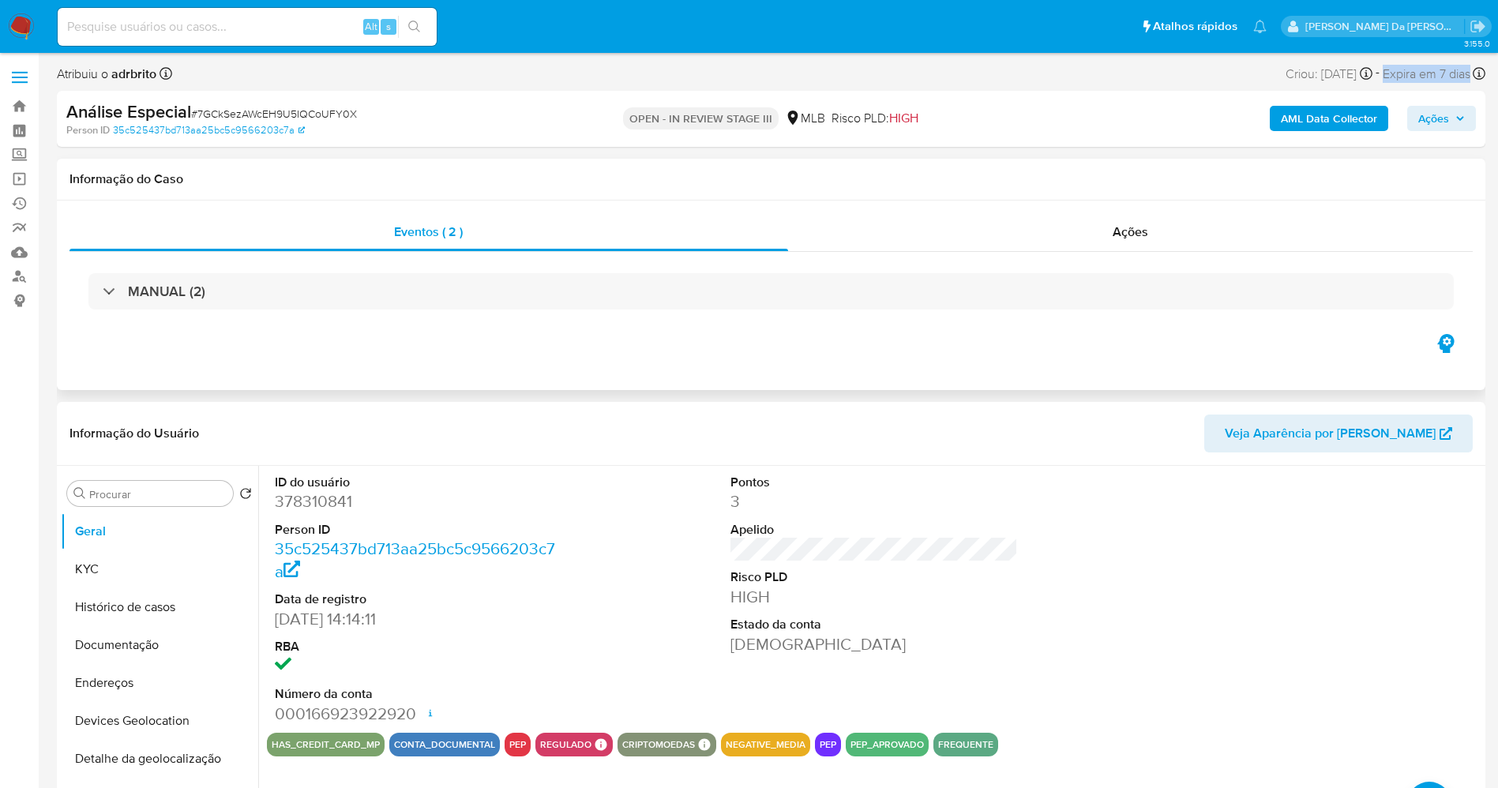
click at [124, 371] on div "Eventos ( 2 ) Ações MANUAL (2)" at bounding box center [771, 296] width 1429 height 190
click at [325, 39] on div "Alt s" at bounding box center [247, 27] width 379 height 38
click at [325, 32] on input at bounding box center [247, 27] width 379 height 21
paste input "UbbimRMG7StFC3JgArryNDKq"
type input "UbbimRMG7StFC3JgArryNDKq"
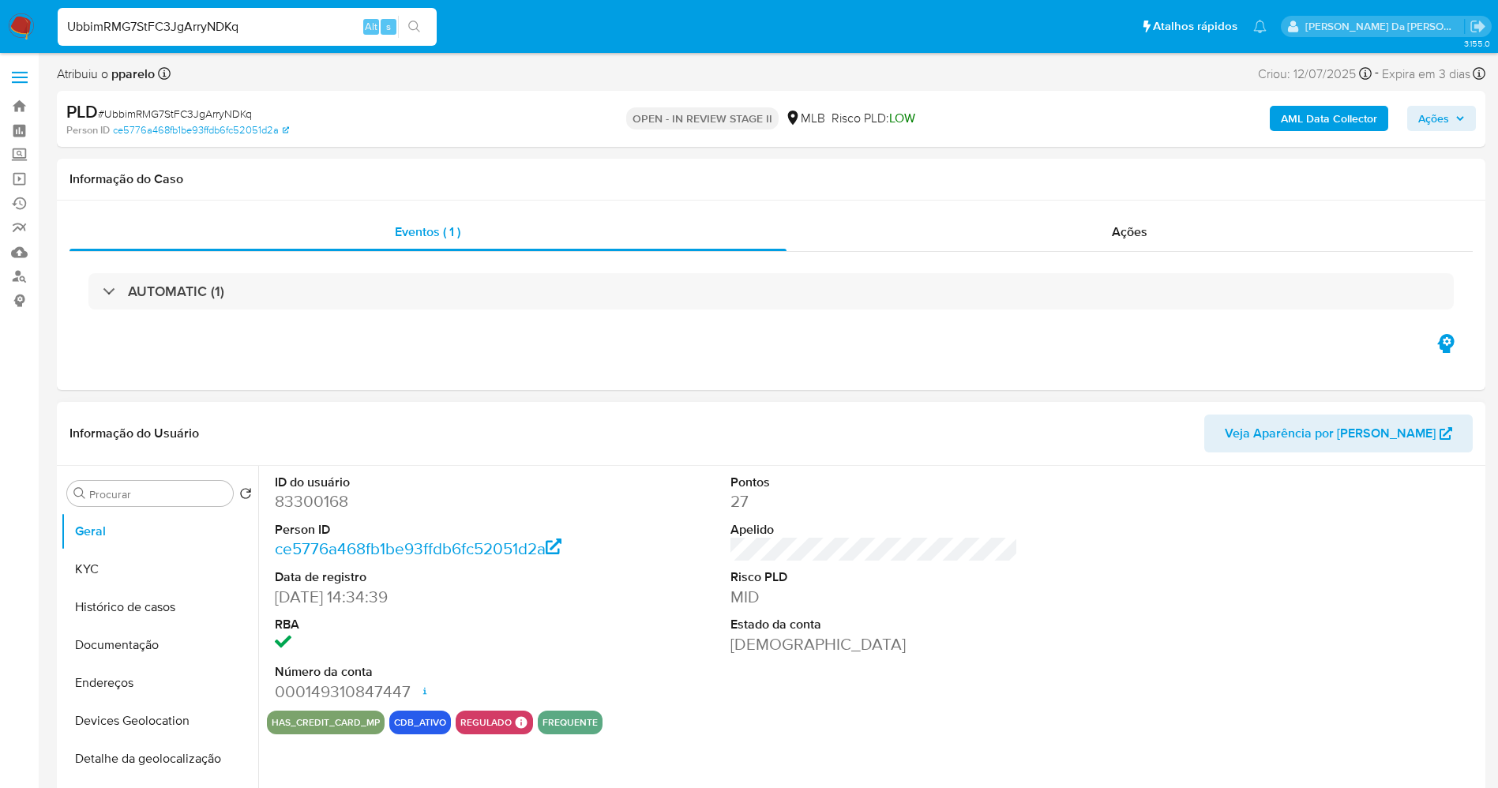
select select "10"
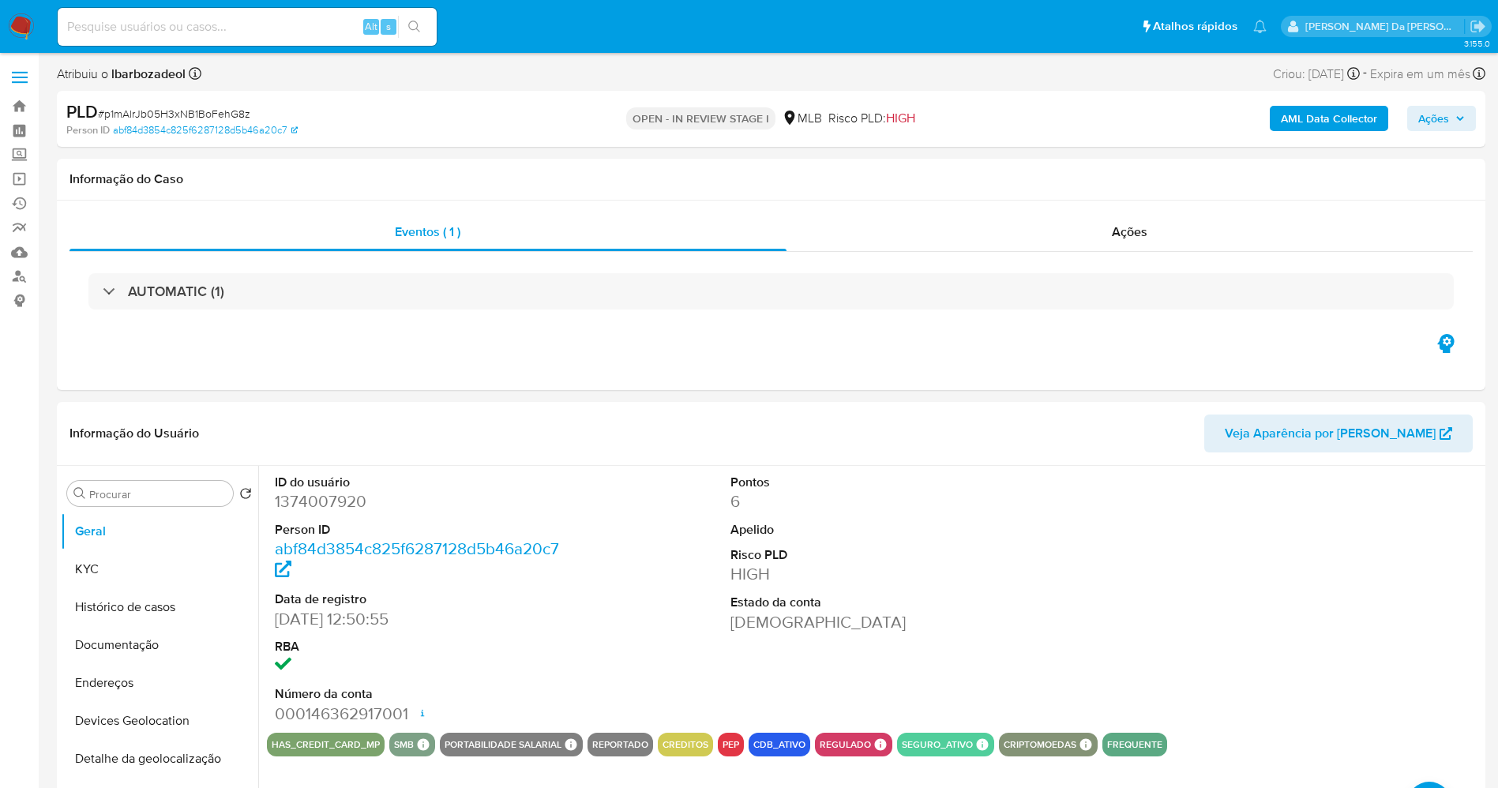
select select "10"
click at [337, 32] on input at bounding box center [247, 27] width 379 height 21
paste input "UbbimRMG7StFC3JgArryNDKq"
type input "UbbimRMG7StFC3JgArryNDKq"
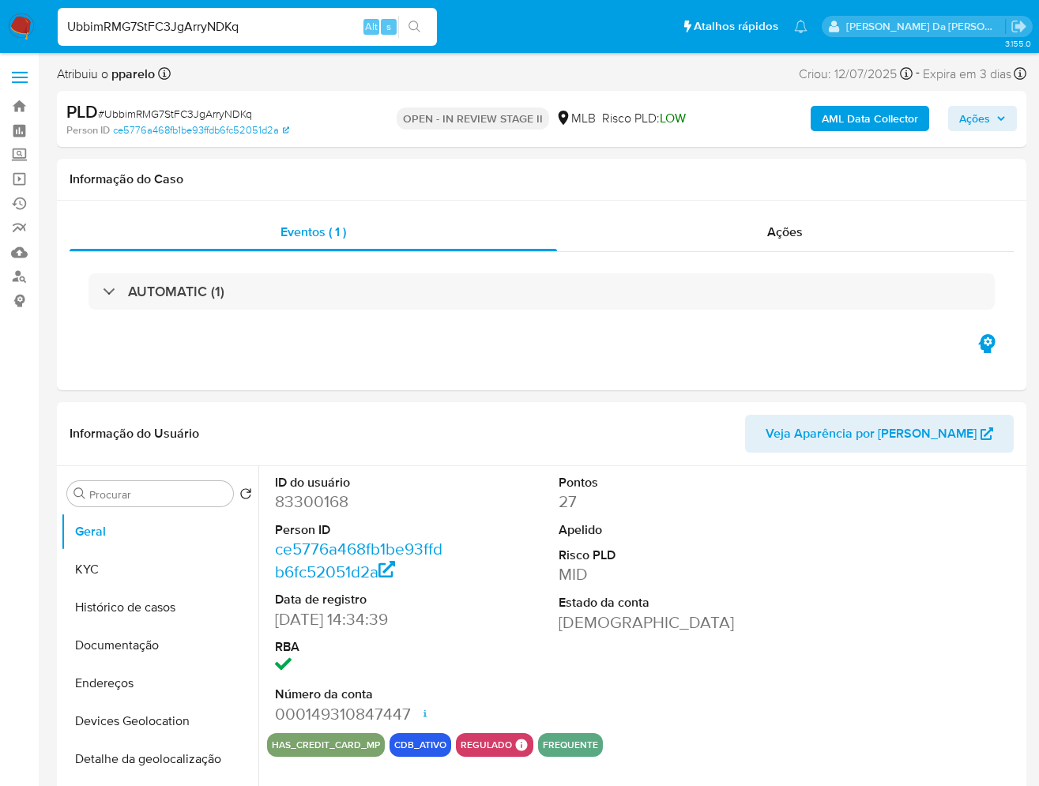
select select "10"
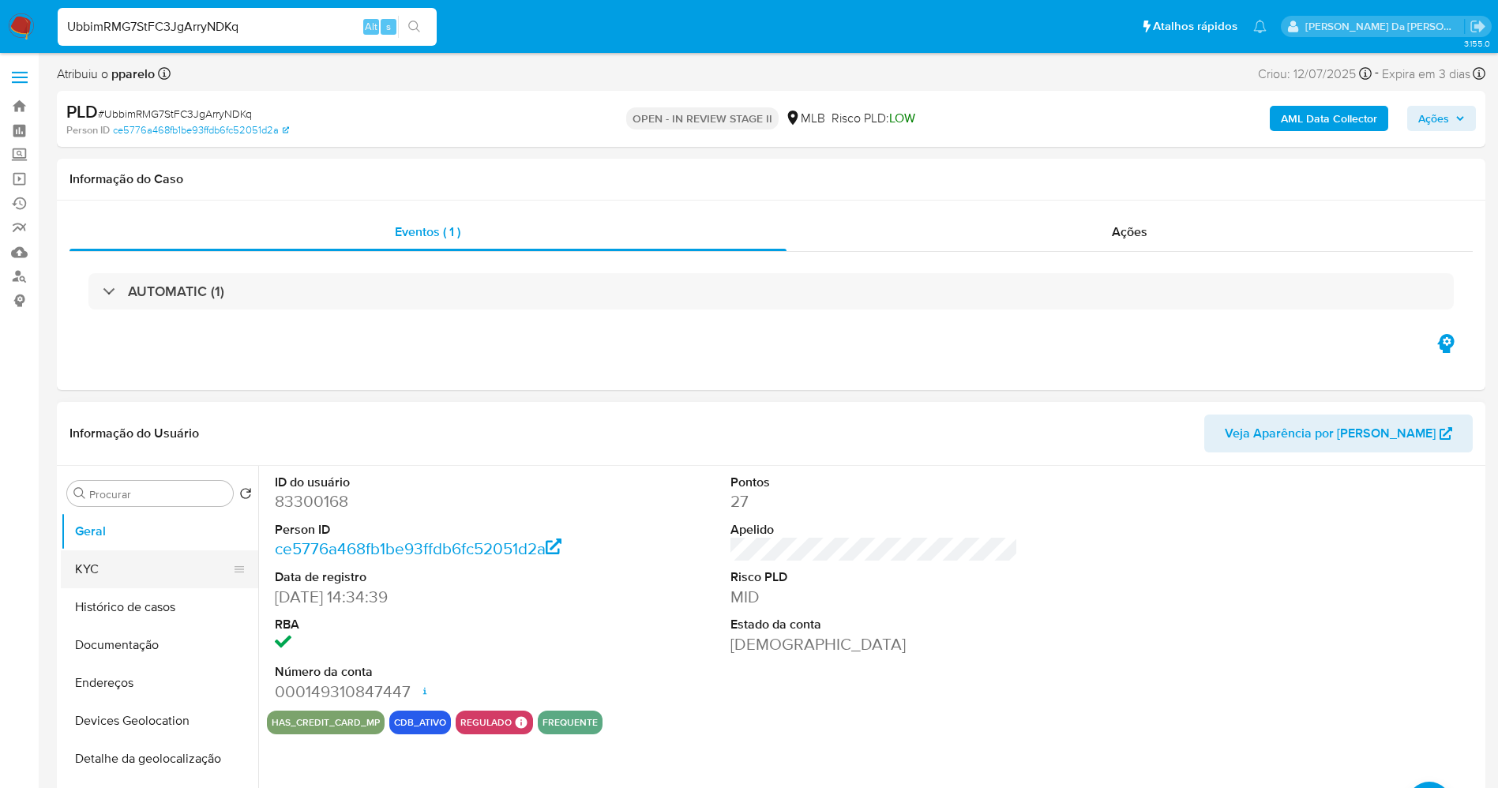
click at [115, 567] on button "KYC" at bounding box center [153, 569] width 185 height 38
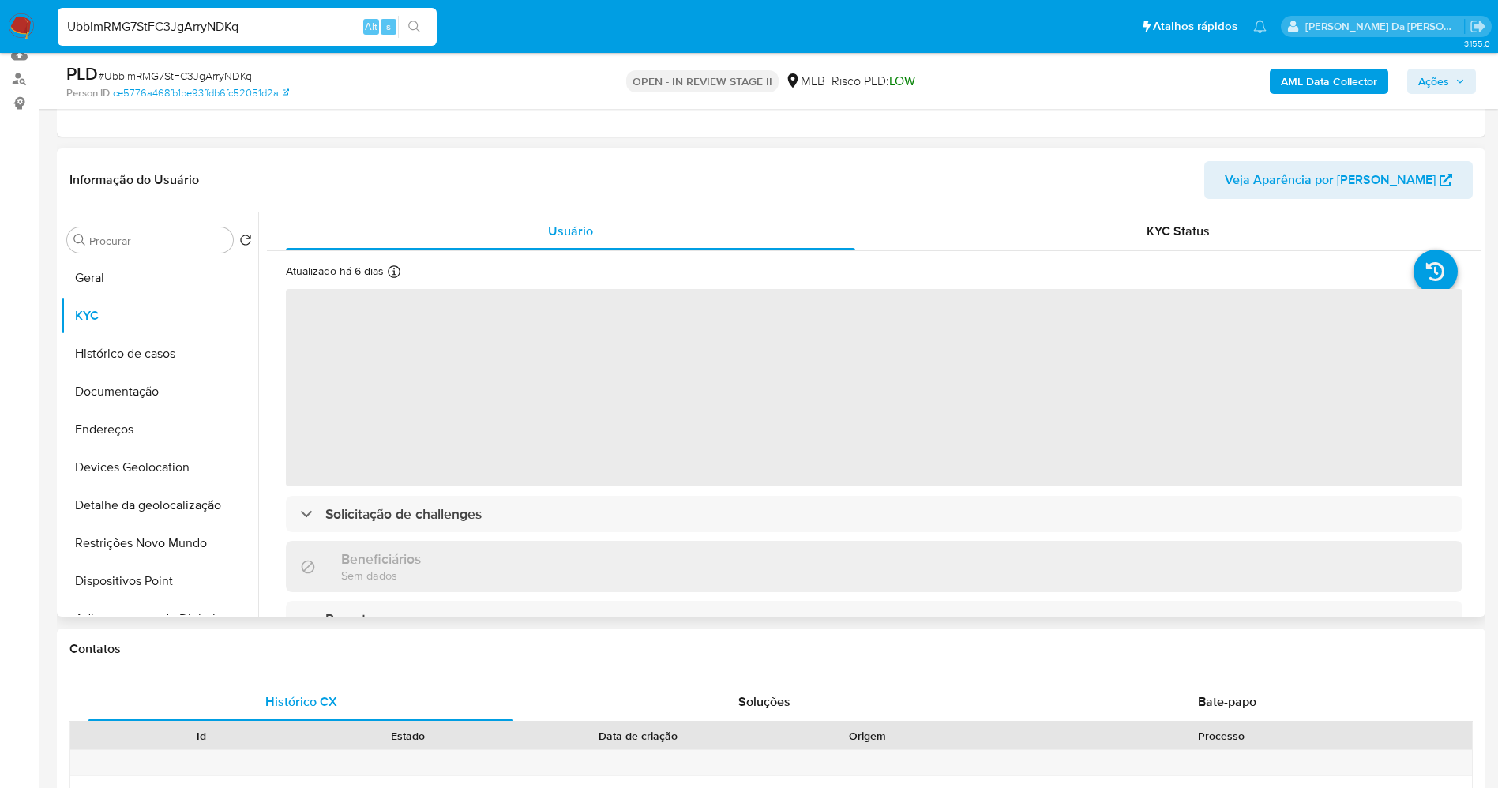
scroll to position [237, 0]
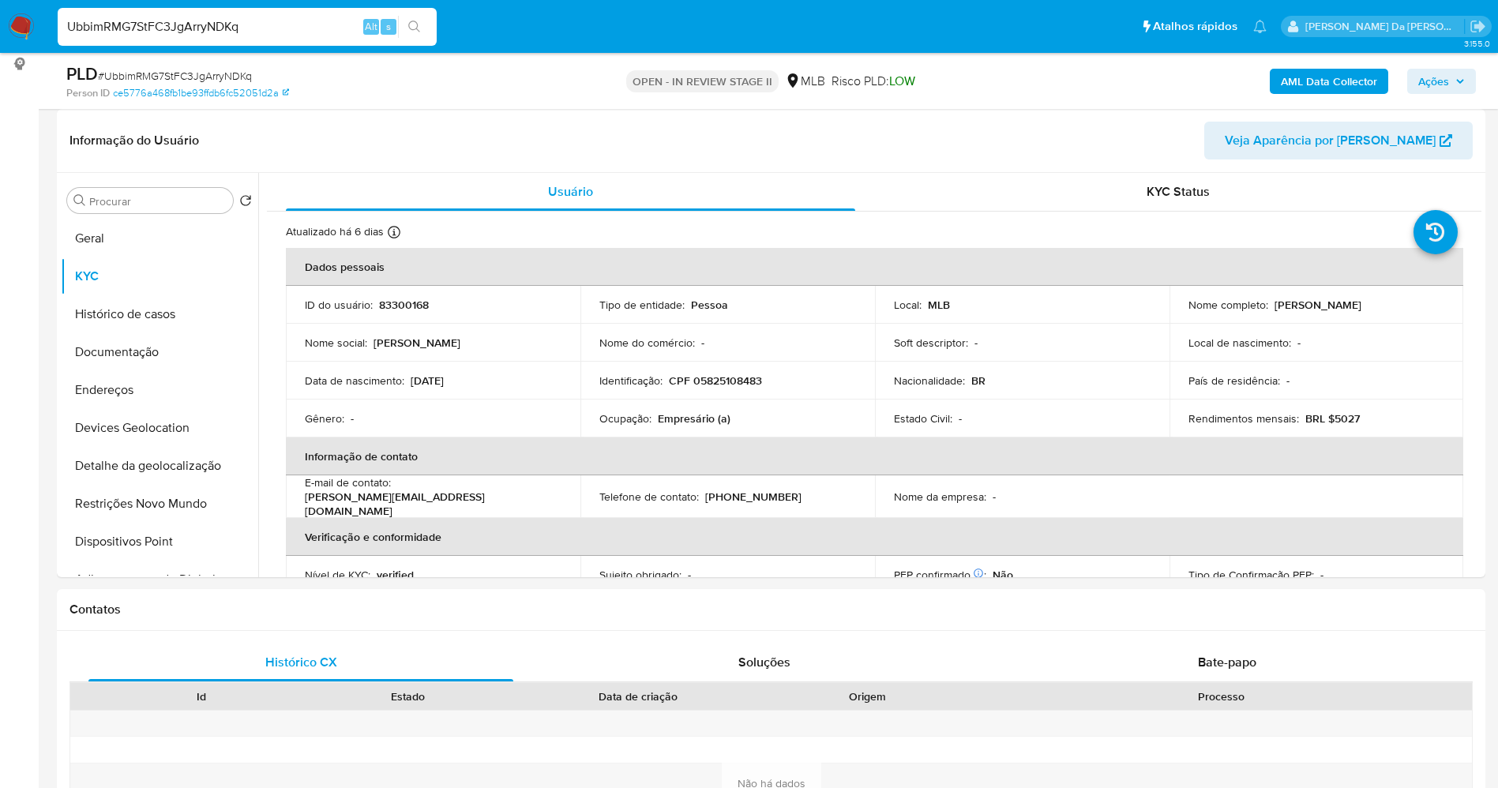
click at [1430, 81] on span "Ações" at bounding box center [1433, 81] width 31 height 25
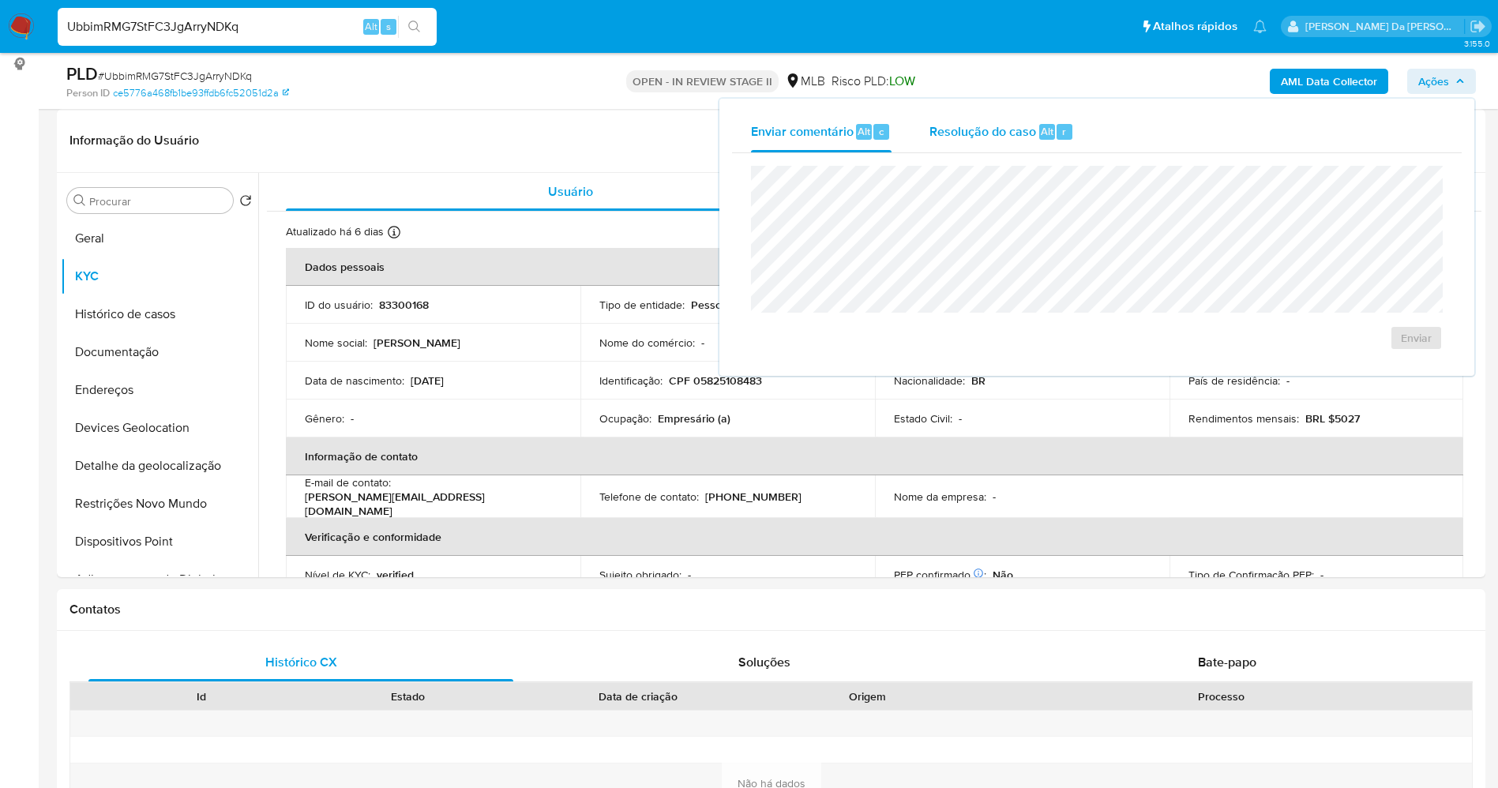
click at [1035, 138] on div "Resolução do caso Alt r" at bounding box center [1002, 131] width 145 height 41
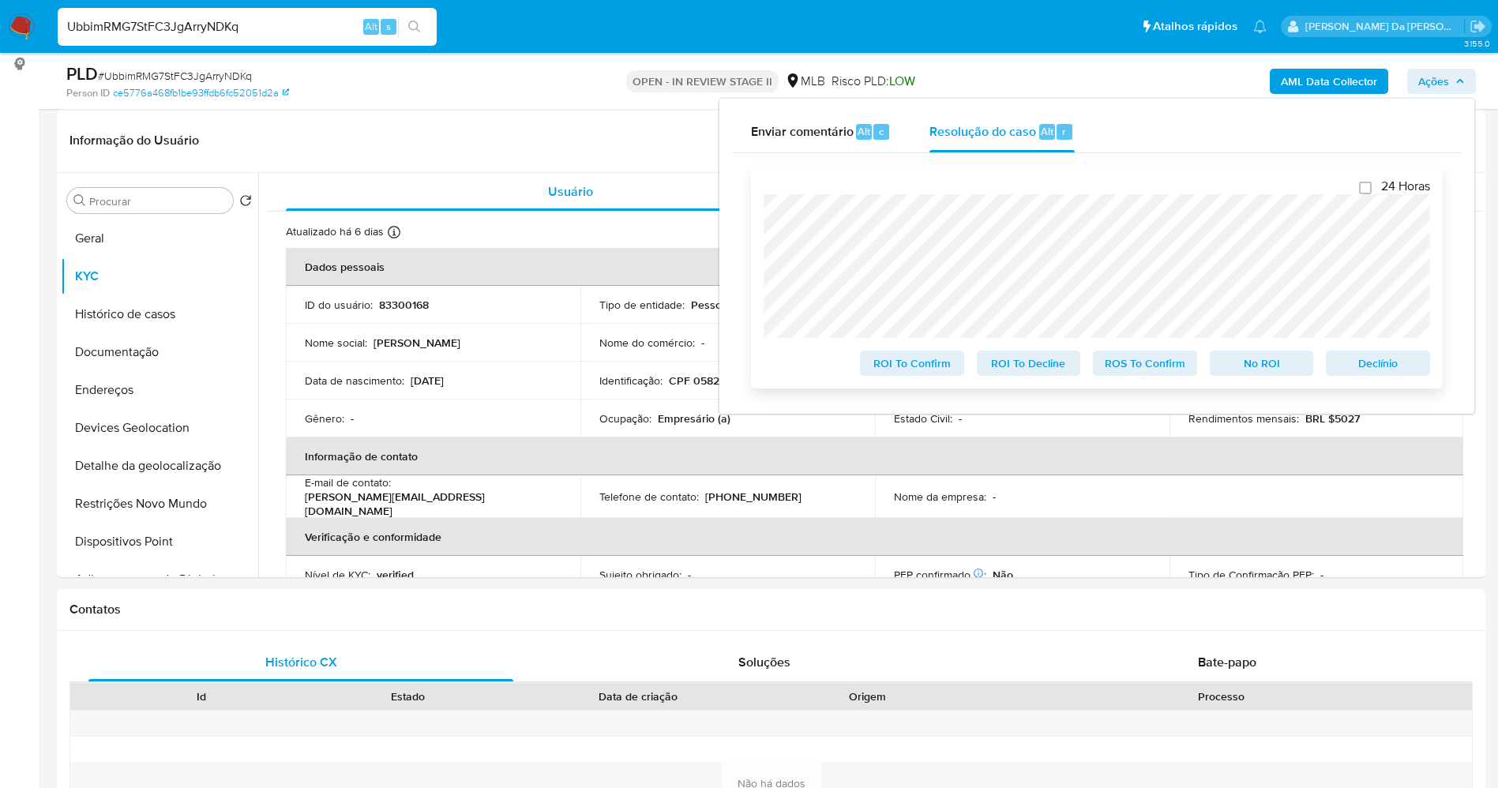
click at [1133, 364] on span "ROS To Confirm" at bounding box center [1145, 363] width 82 height 22
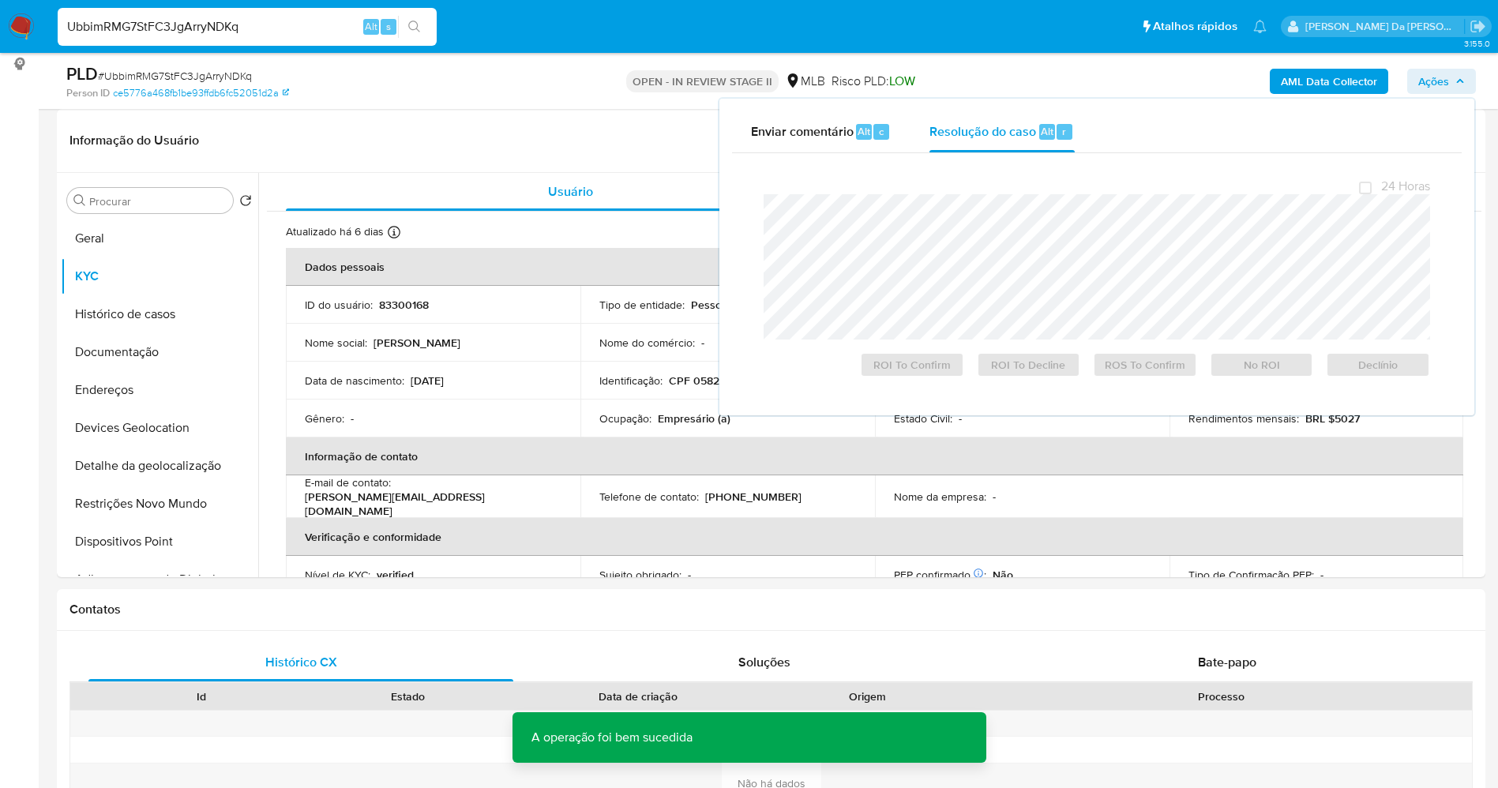
click at [217, 28] on input "UbbimRMG7StFC3JgArryNDKq" at bounding box center [247, 27] width 379 height 21
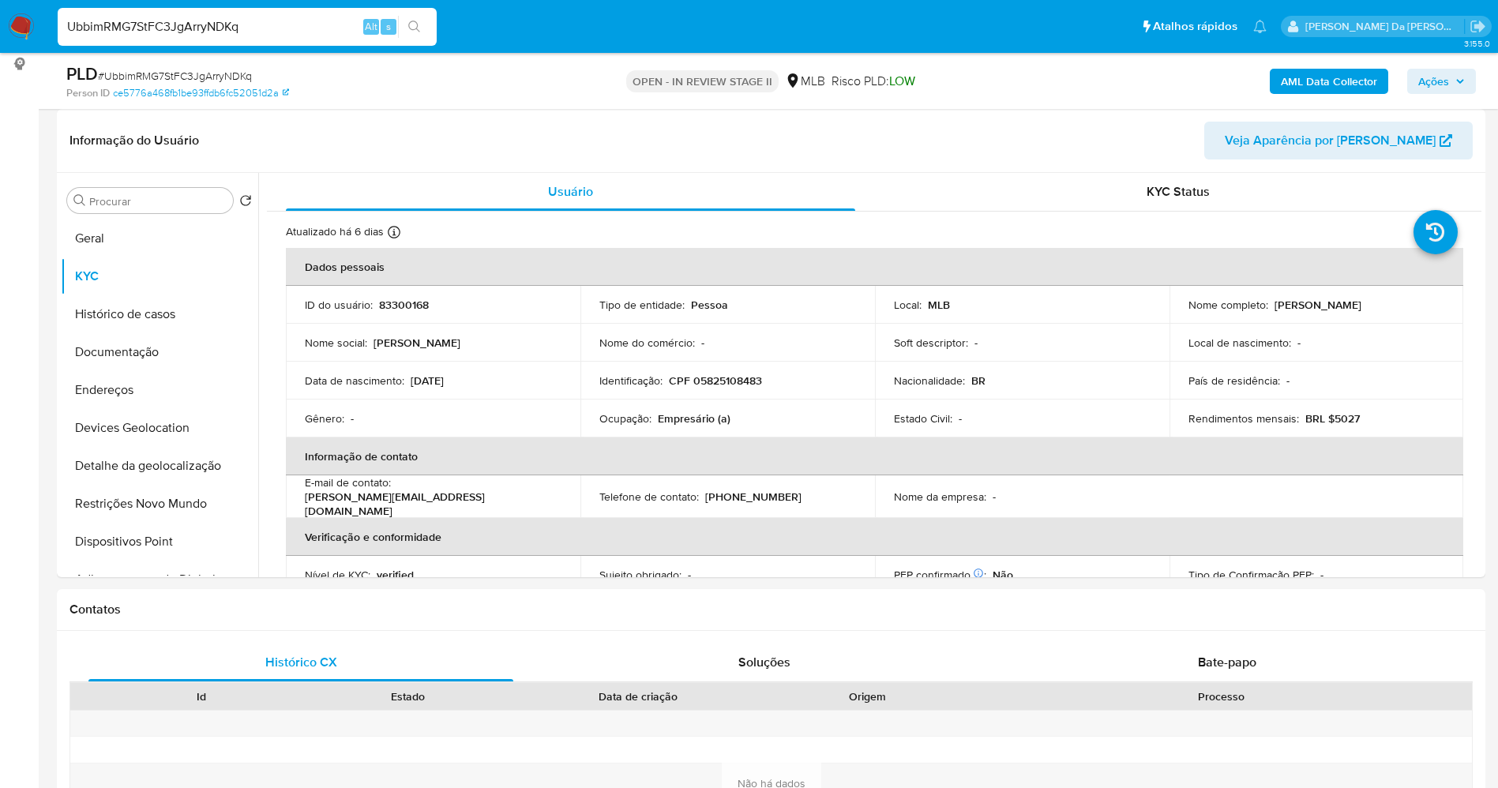
click at [23, 27] on img at bounding box center [21, 26] width 27 height 27
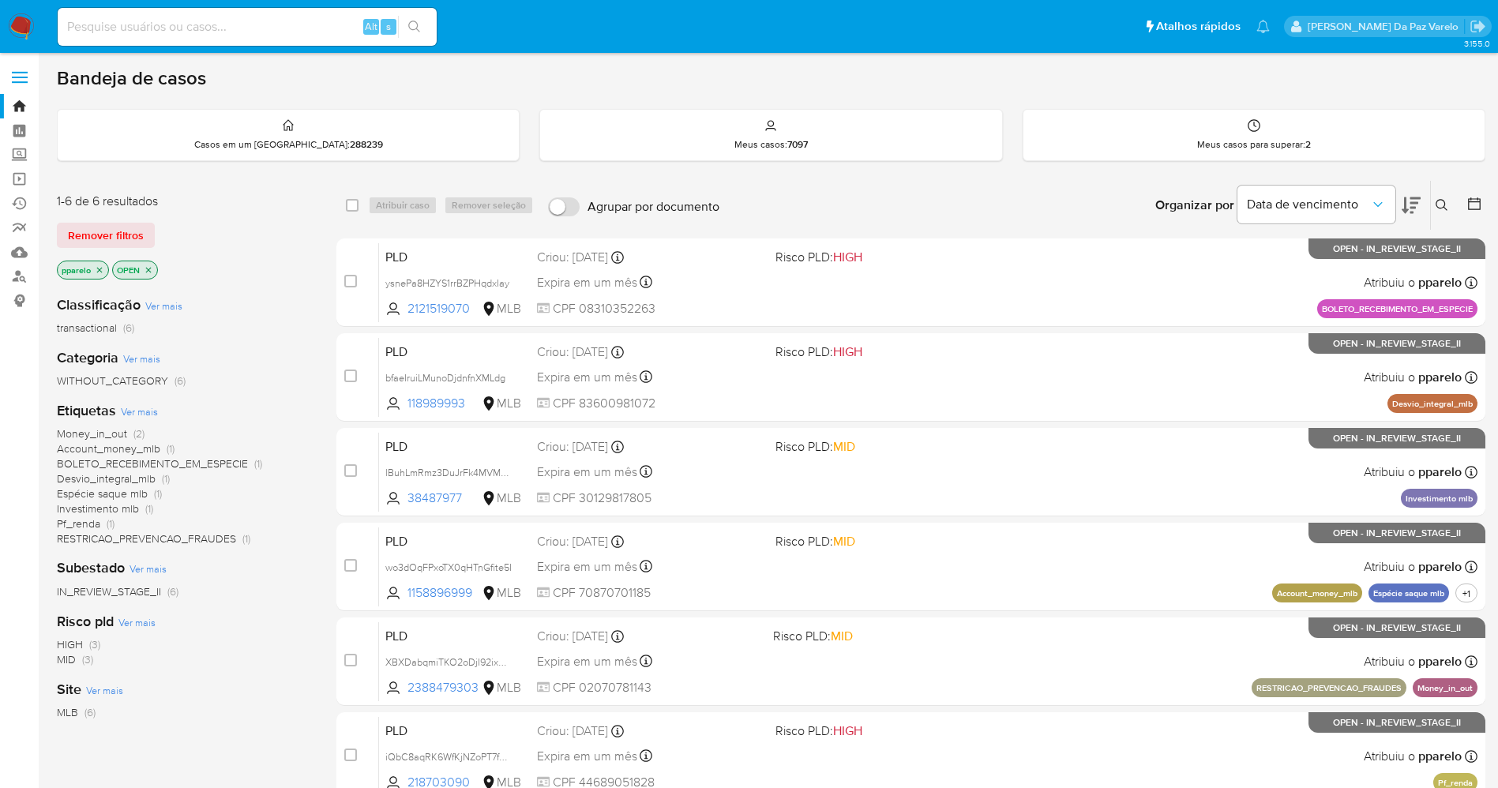
click at [1439, 203] on icon at bounding box center [1442, 205] width 13 height 13
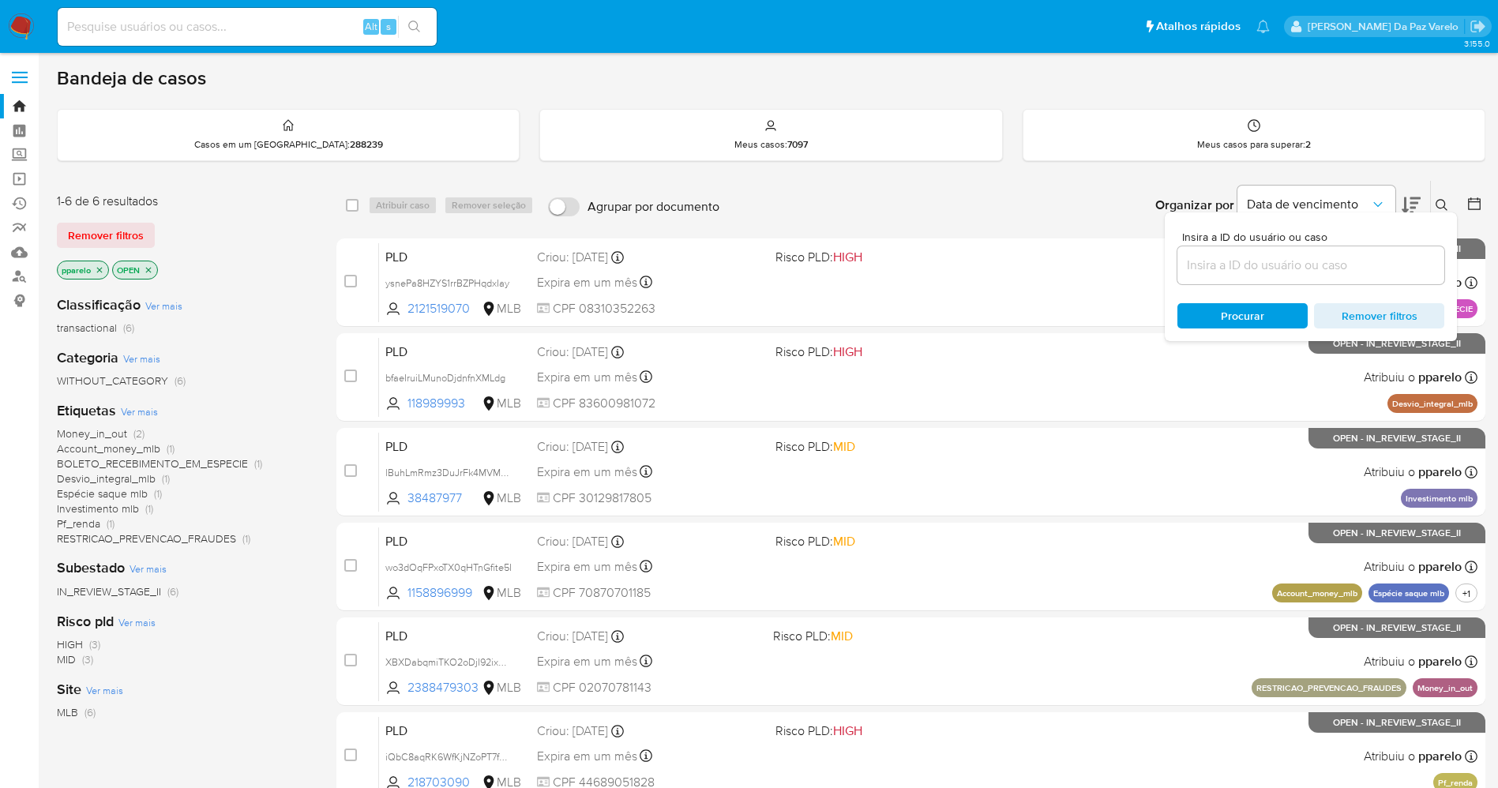
click at [1382, 270] on input at bounding box center [1311, 265] width 267 height 21
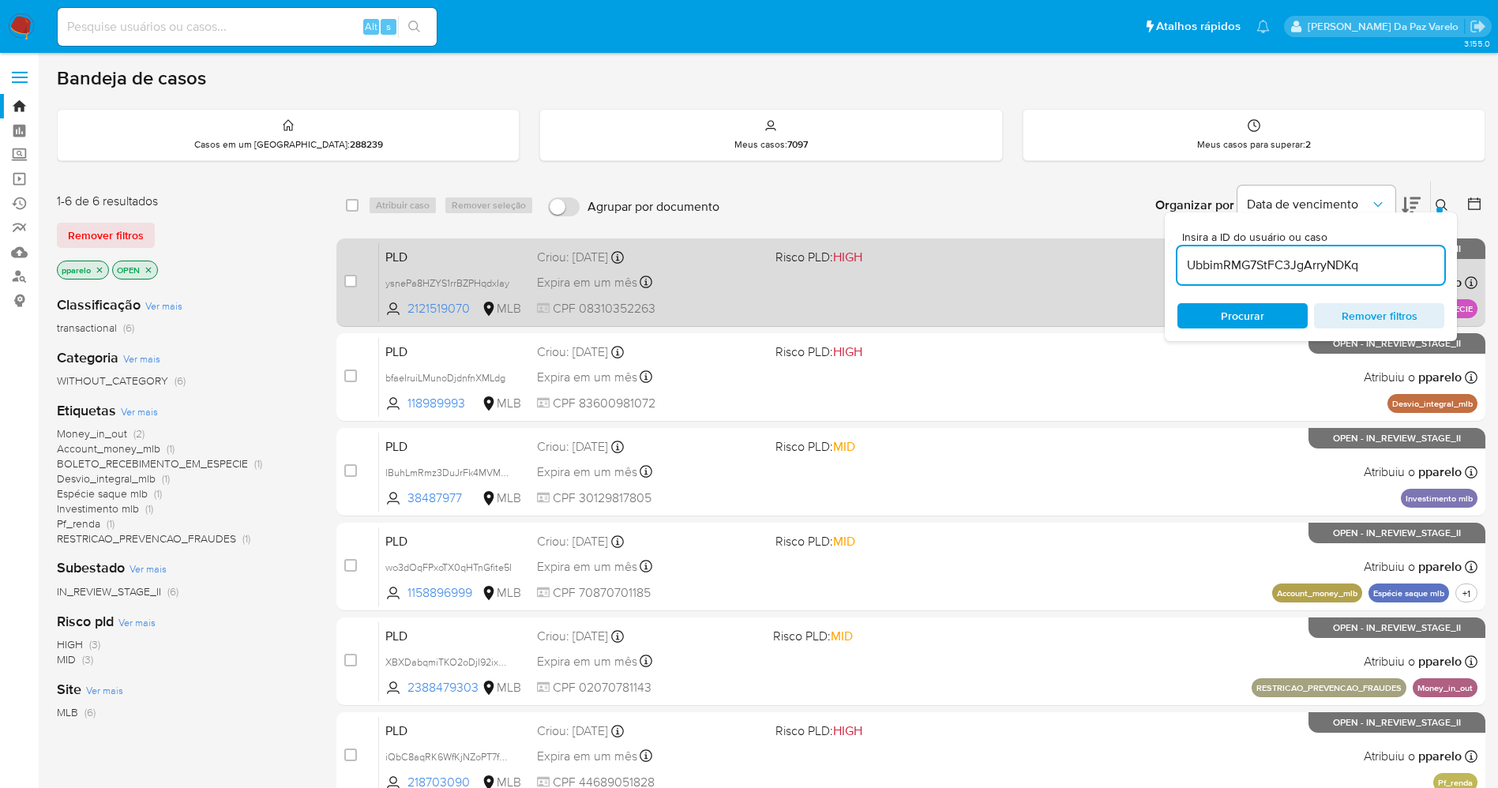
type input "UbbimRMG7StFC3JgArryNDKq"
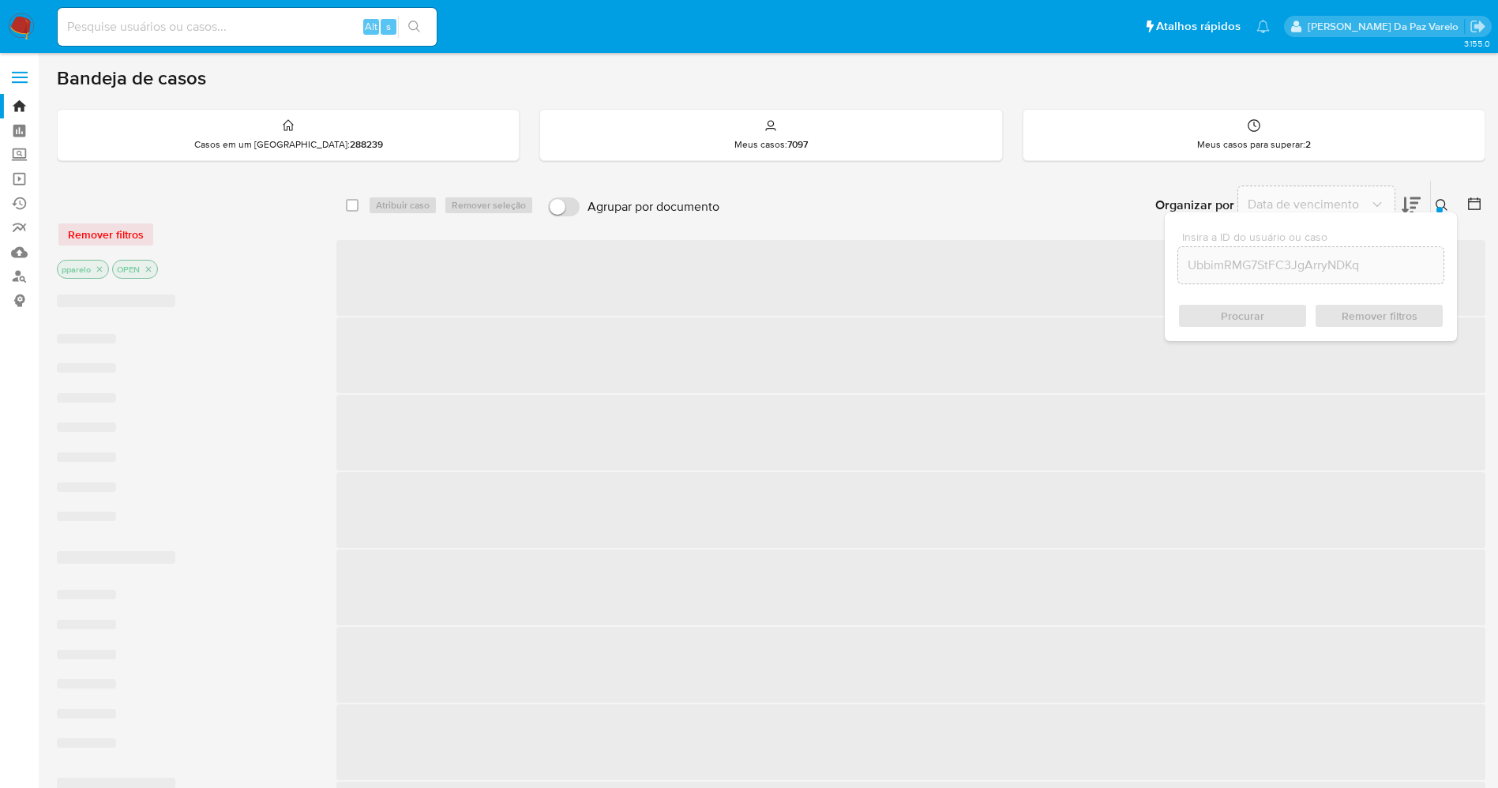
click at [105, 269] on p "pparelo" at bounding box center [83, 269] width 51 height 17
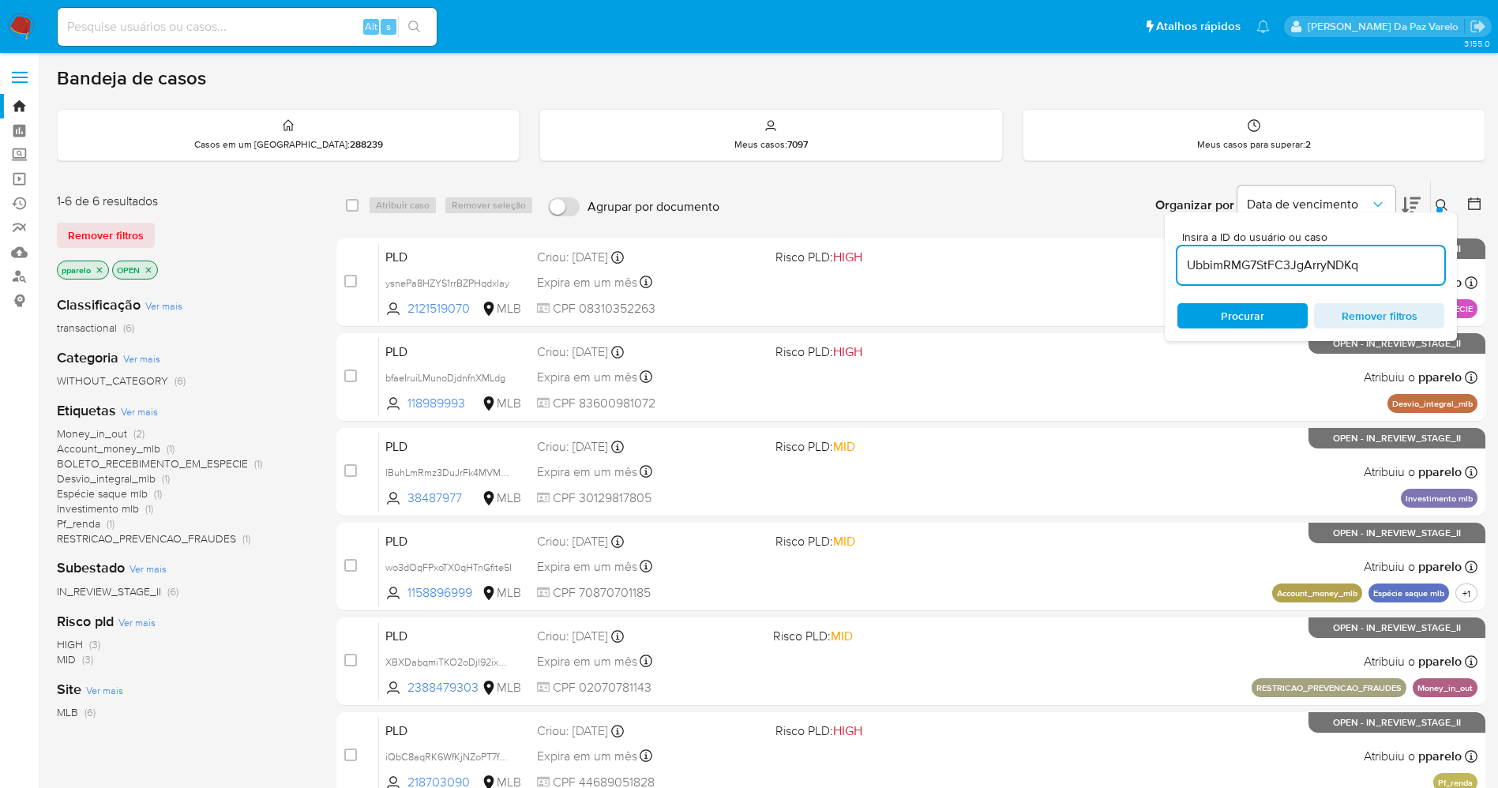
click at [101, 269] on icon "close-filter" at bounding box center [100, 270] width 6 height 6
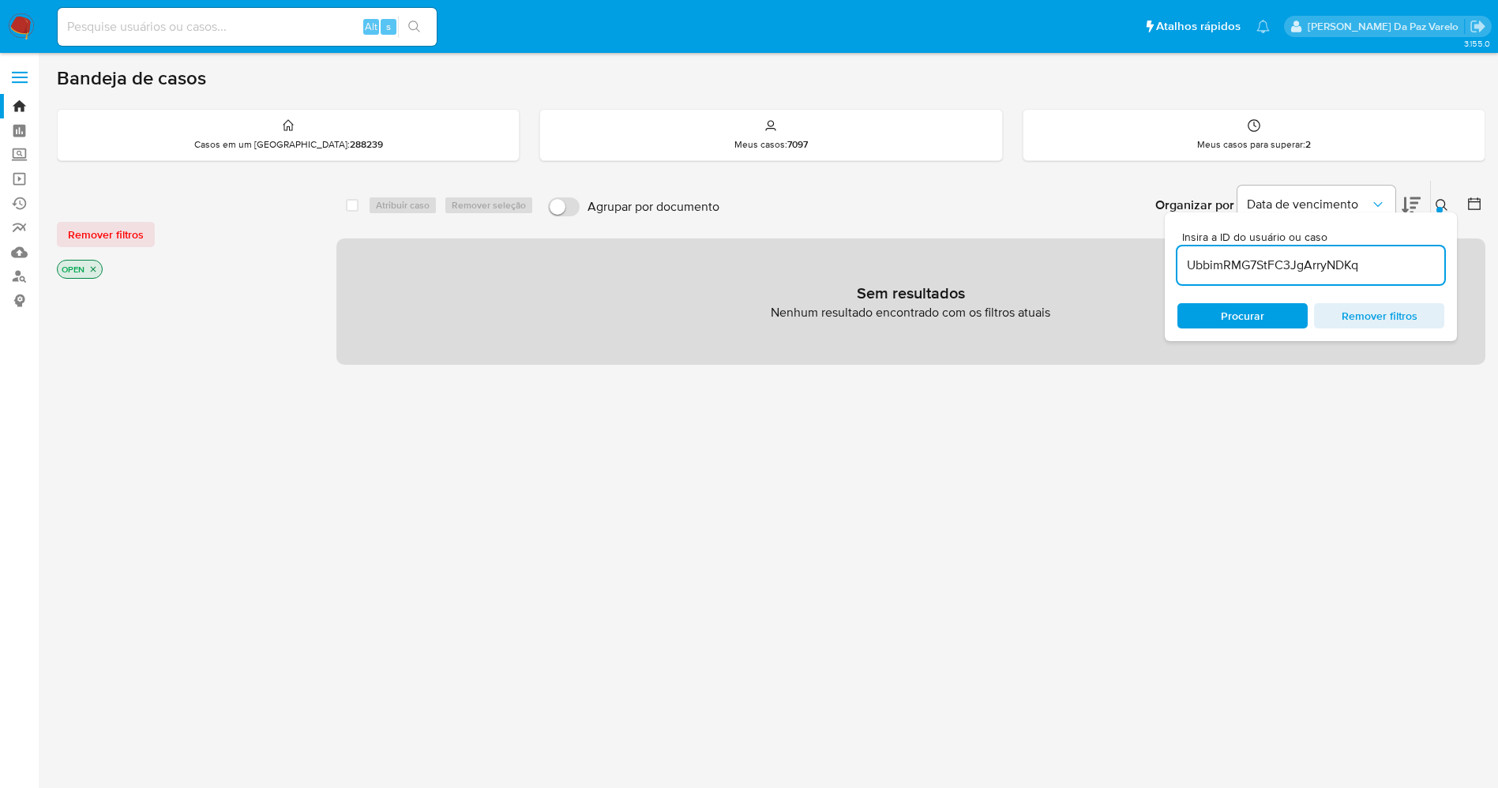
click at [99, 269] on p "OPEN" at bounding box center [80, 269] width 44 height 17
click at [93, 272] on icon "close-filter" at bounding box center [92, 269] width 9 height 9
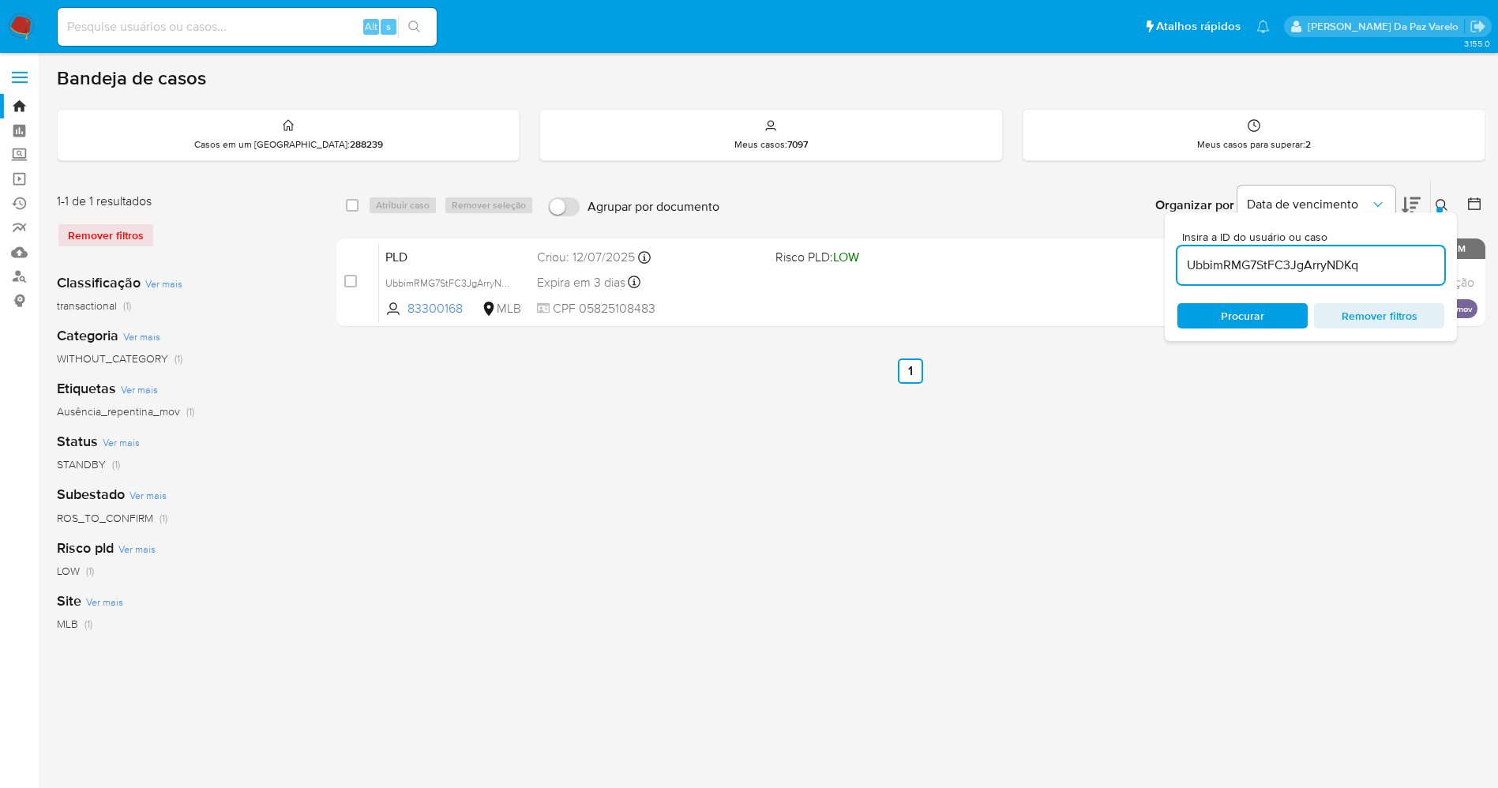
click at [360, 208] on div "select-all-cases-checkbox" at bounding box center [355, 205] width 19 height 19
click at [351, 208] on input "checkbox" at bounding box center [352, 205] width 13 height 13
checkbox input "true"
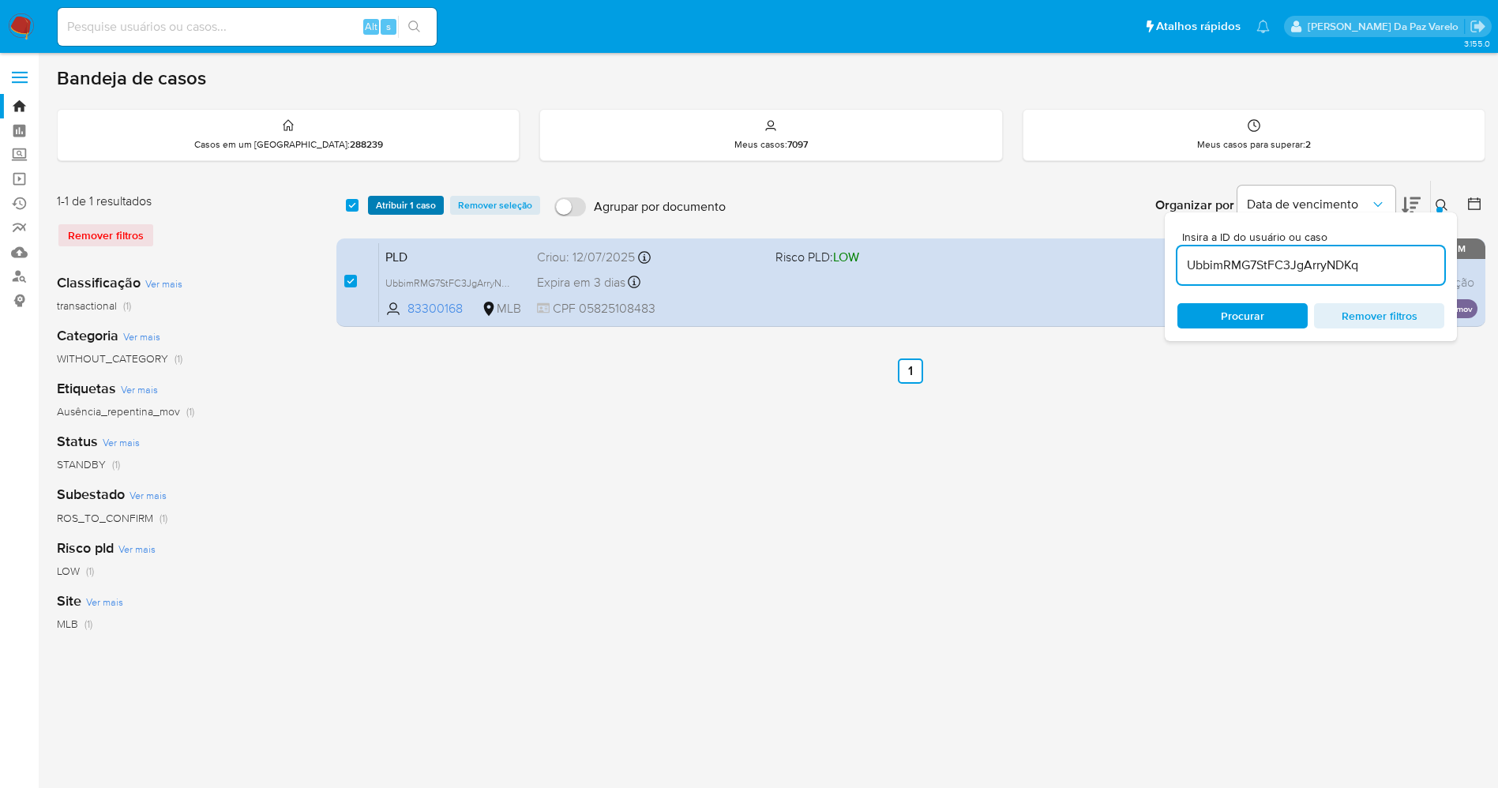
click at [396, 209] on span "Atribuir 1 caso" at bounding box center [406, 205] width 60 height 16
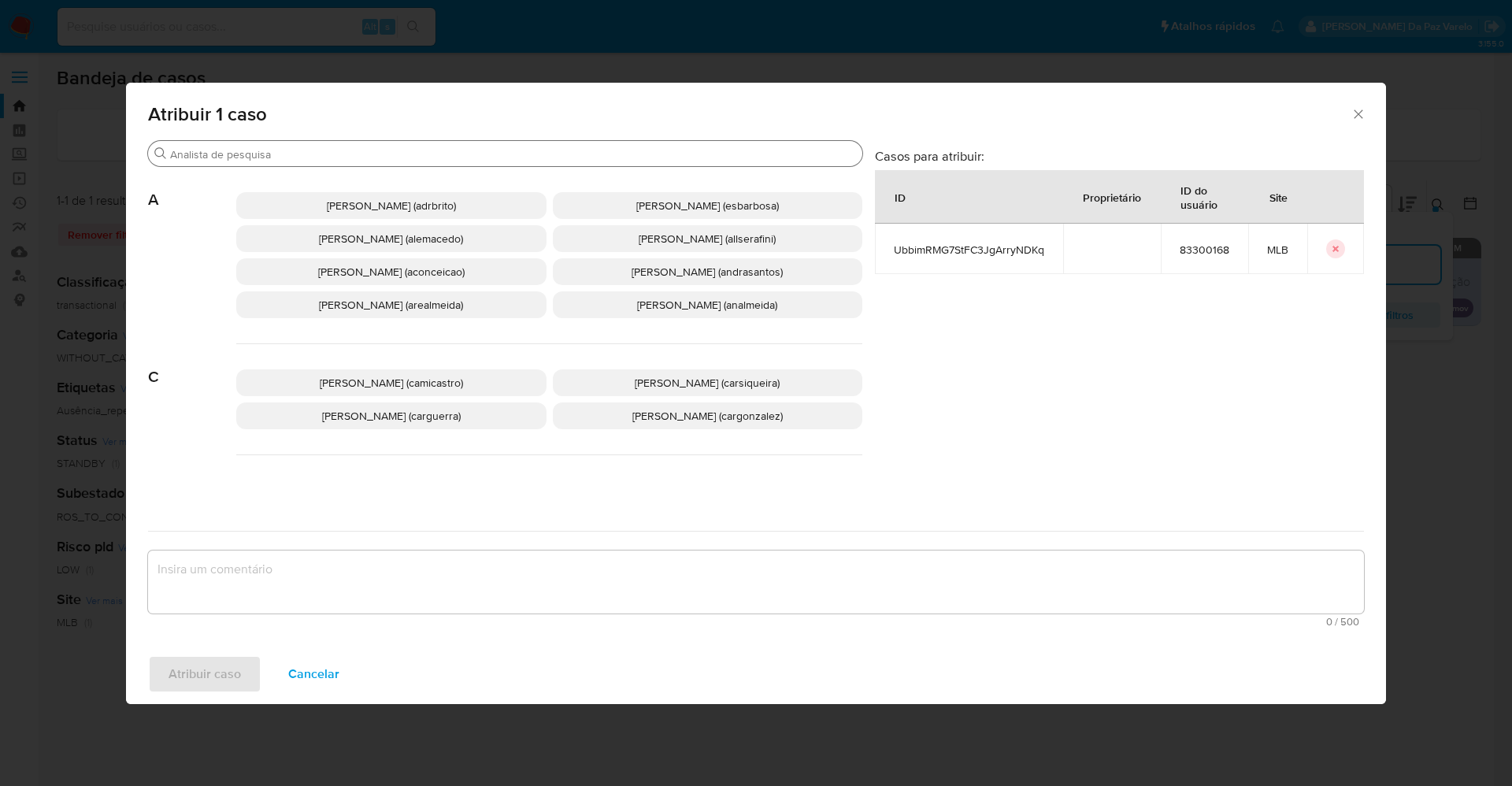
click at [546, 150] on input "Procurar" at bounding box center [514, 155] width 686 height 14
click at [1356, 113] on icon "Fechar a janela" at bounding box center [1358, 115] width 16 height 16
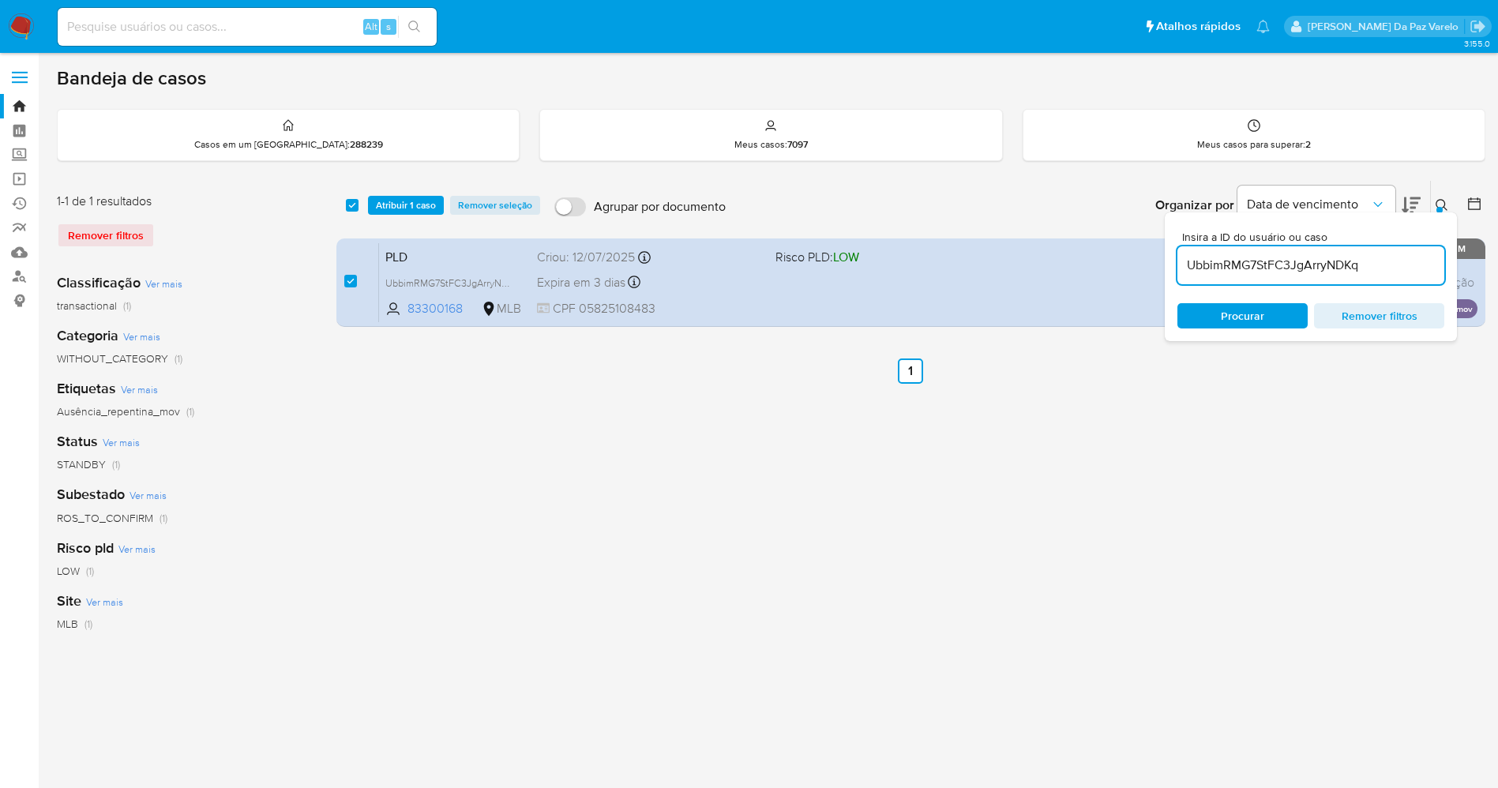
click at [1444, 207] on icon at bounding box center [1442, 205] width 12 height 12
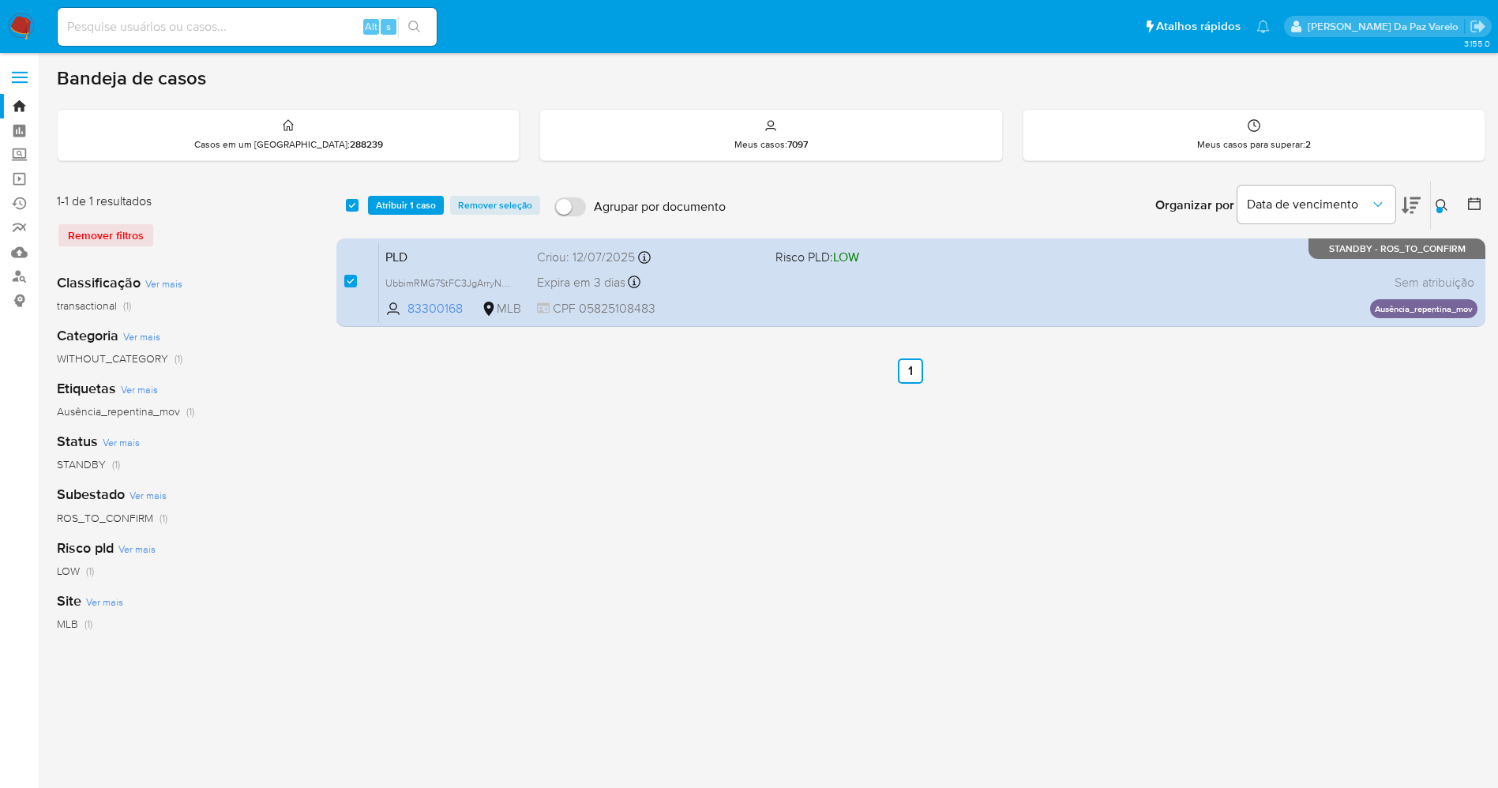
click at [1444, 207] on icon at bounding box center [1442, 205] width 12 height 12
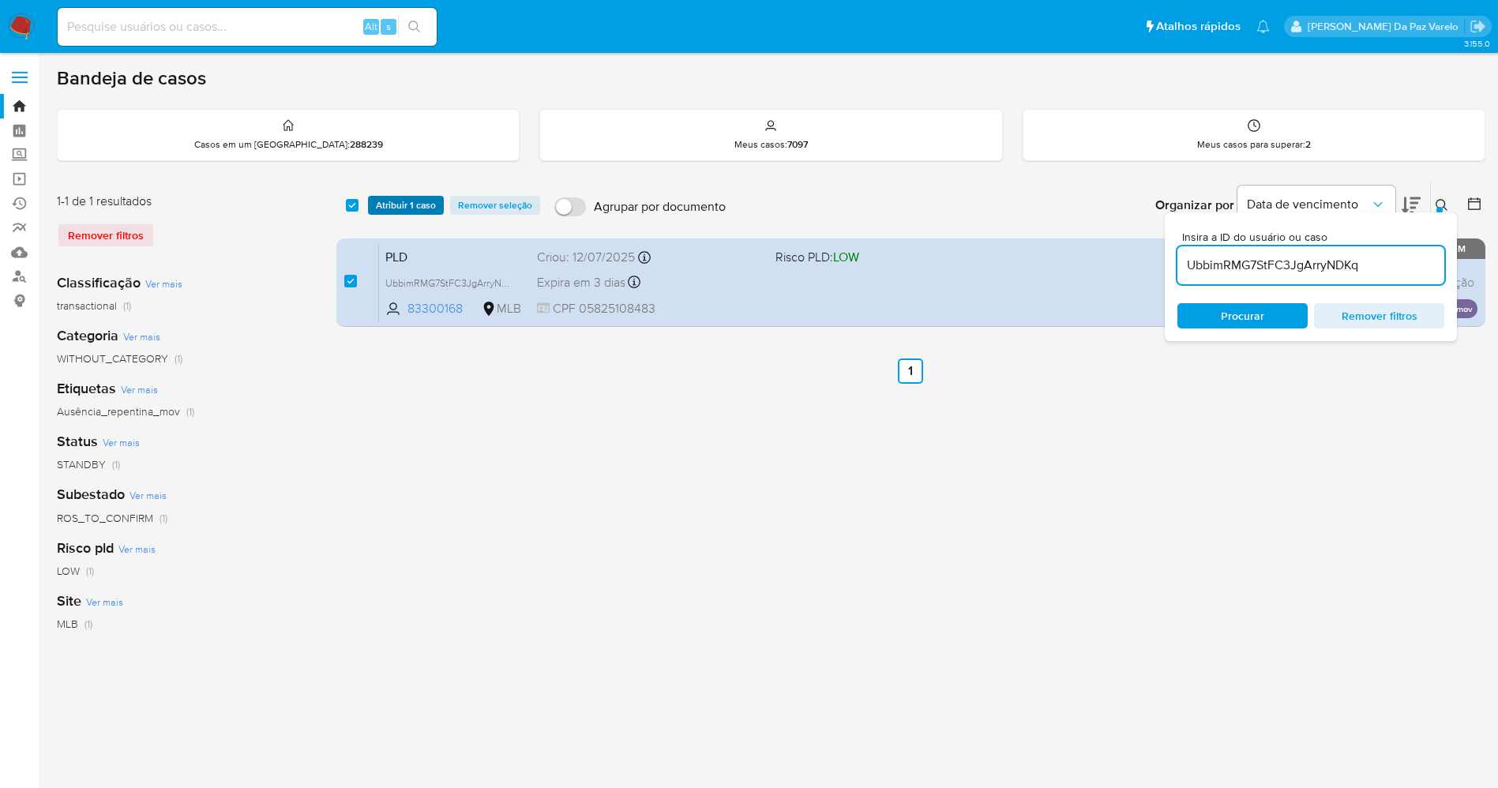
click at [393, 204] on span "Atribuir 1 caso" at bounding box center [406, 205] width 60 height 16
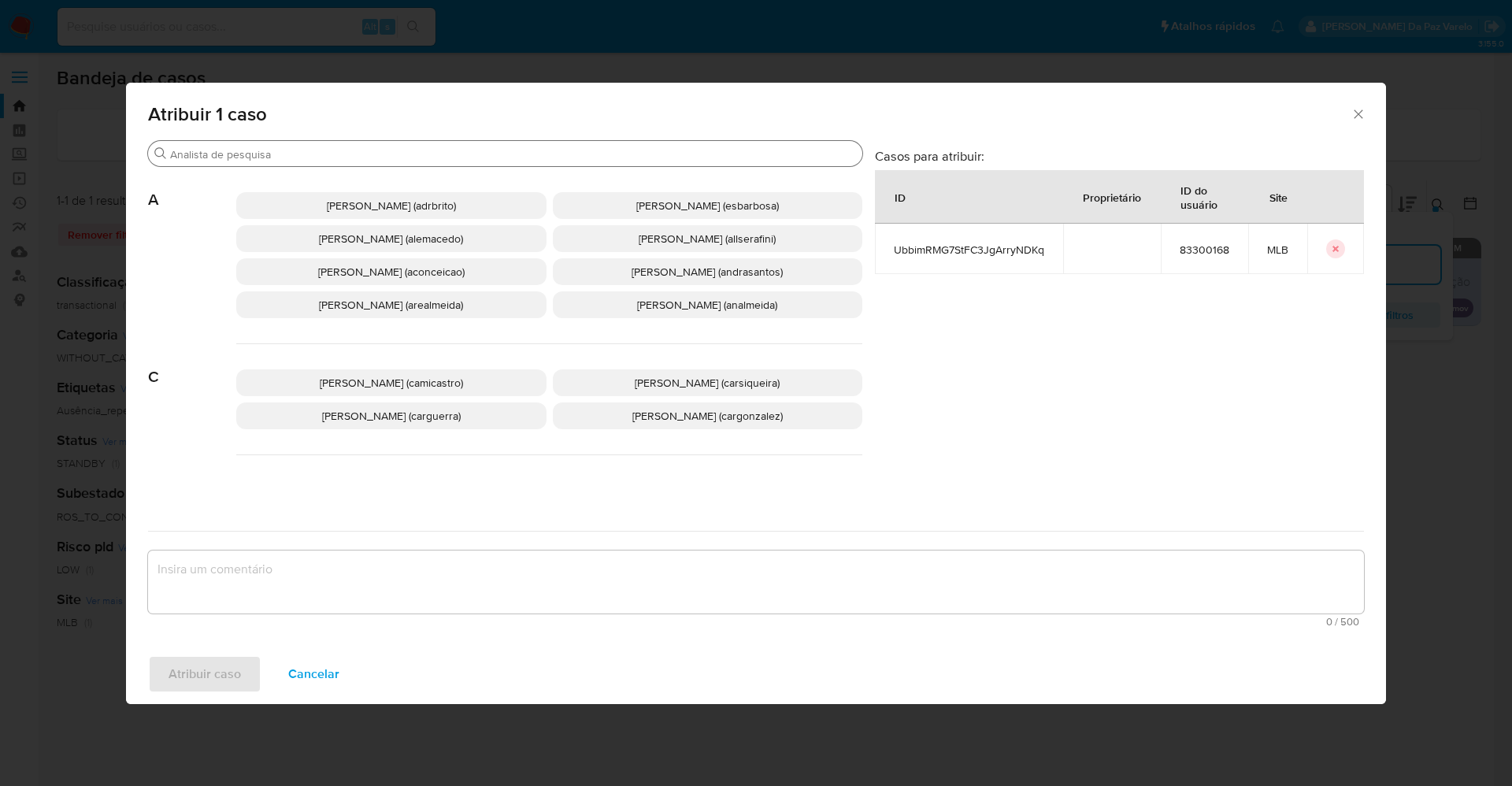
click at [414, 156] on input "Procurar" at bounding box center [514, 155] width 686 height 14
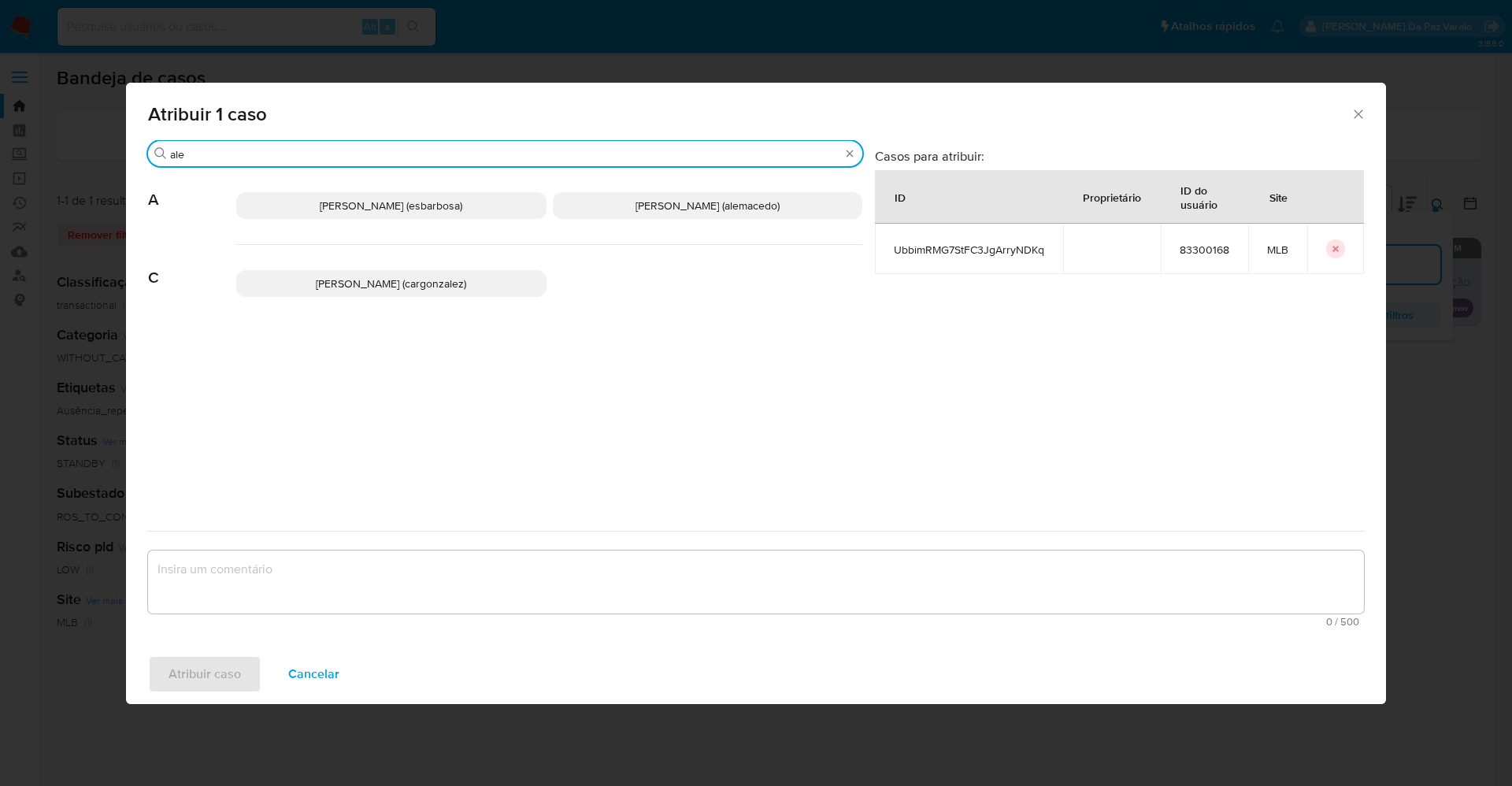
type input "ale"
click at [399, 199] on span "[PERSON_NAME] (esbarbosa)" at bounding box center [391, 205] width 143 height 16
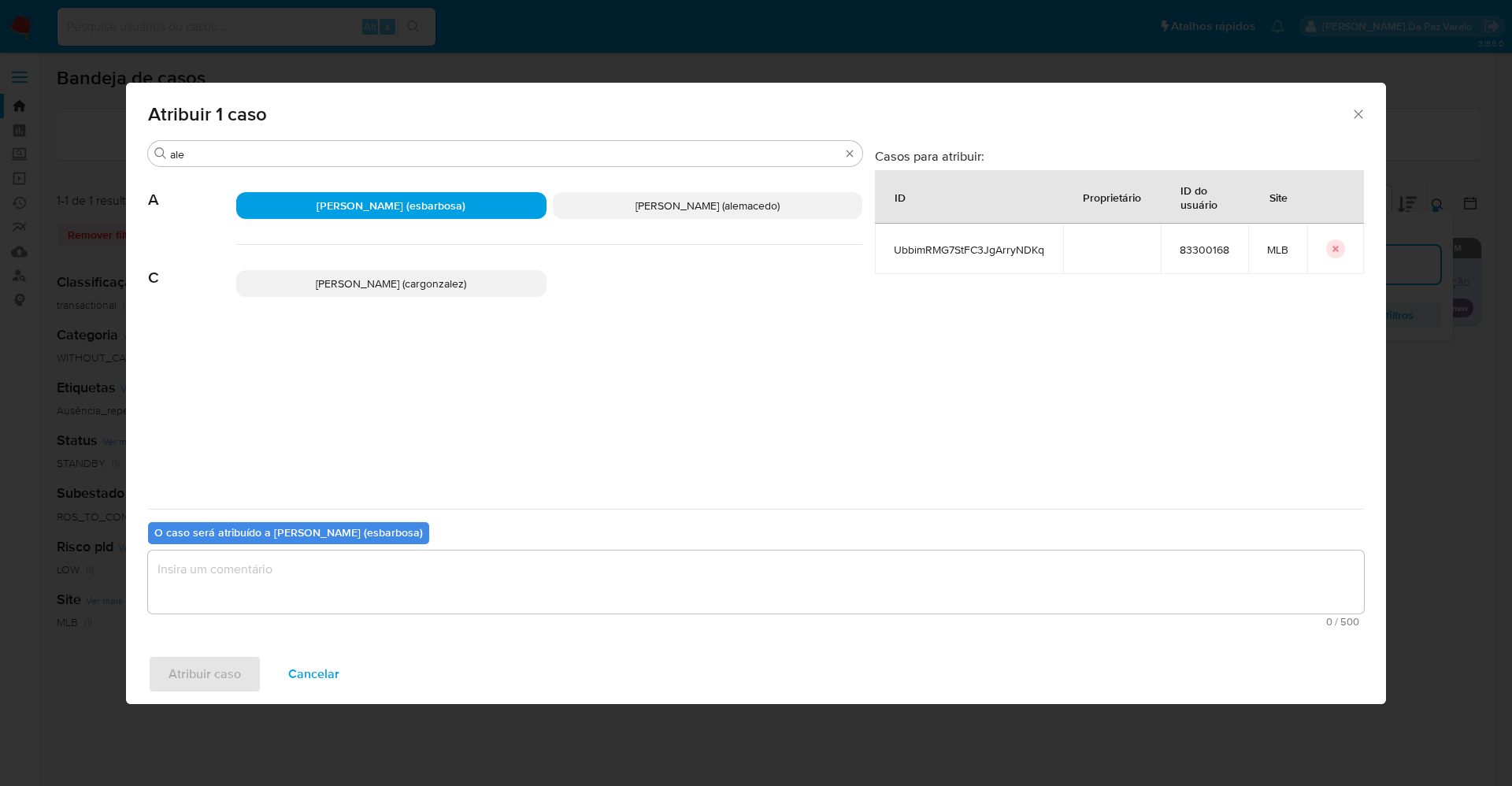
click at [388, 579] on textarea "assign-modal" at bounding box center [755, 582] width 1216 height 63
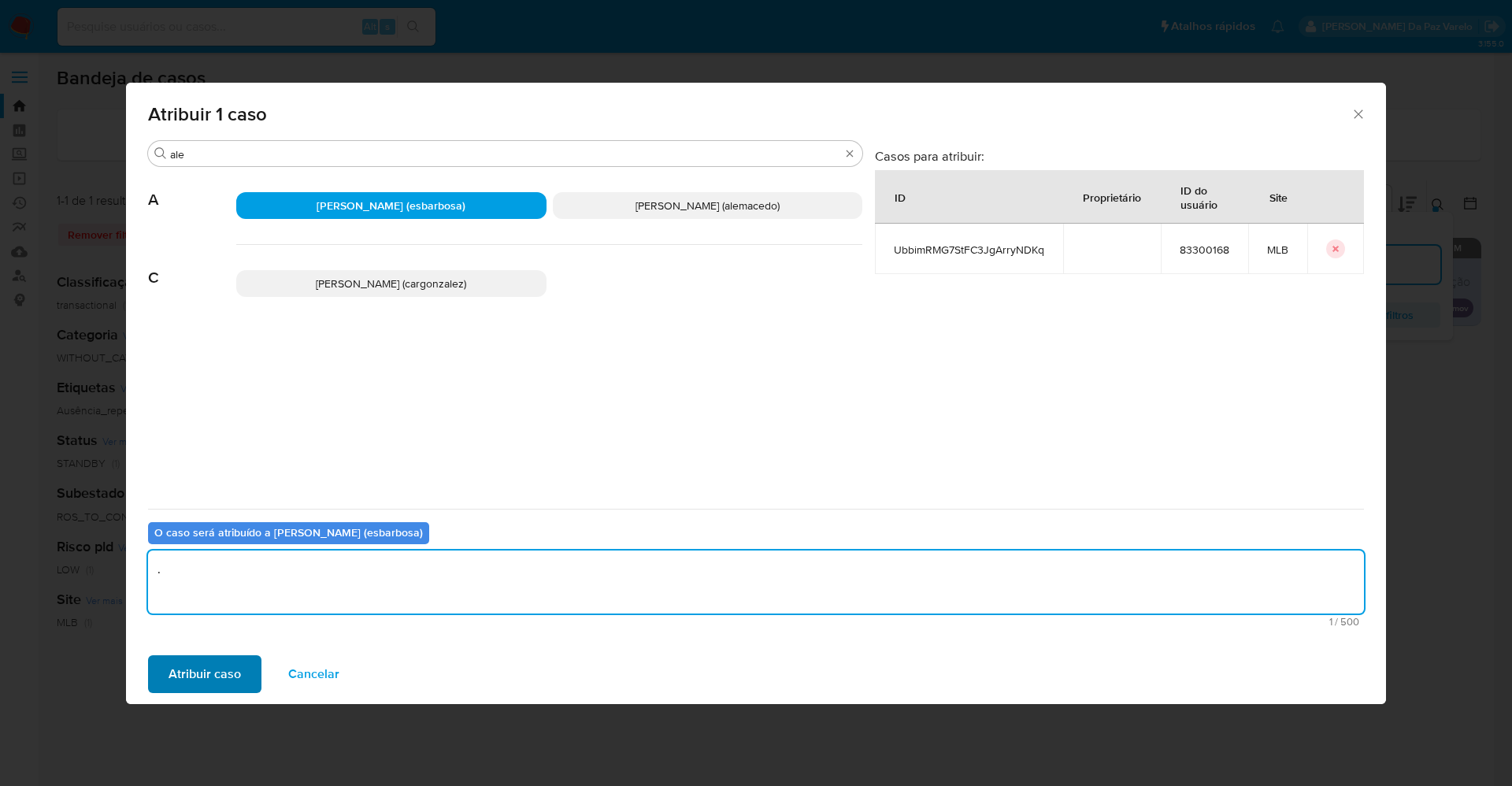
type textarea "."
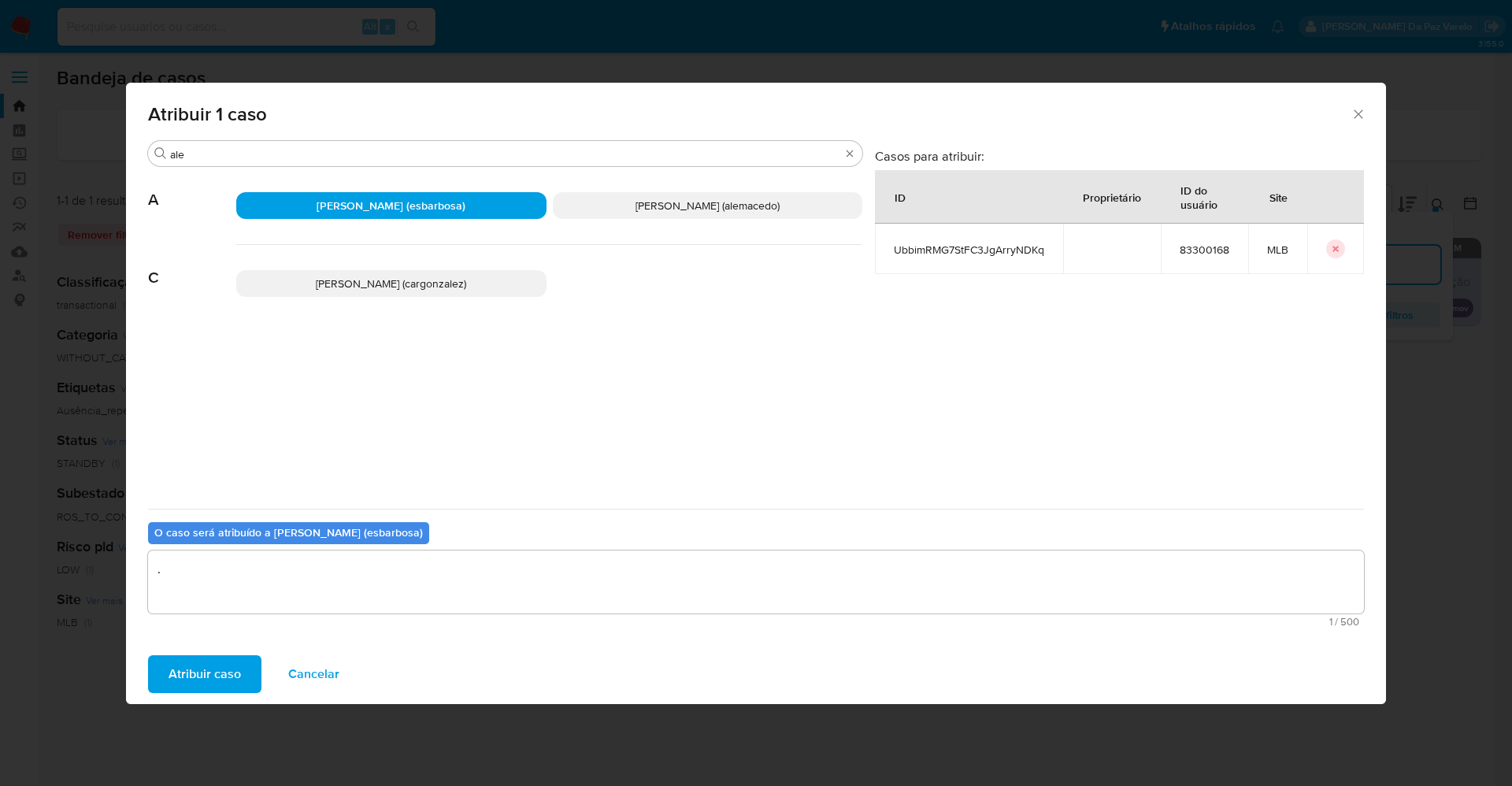
click at [233, 679] on span "Atribuir caso" at bounding box center [204, 674] width 73 height 35
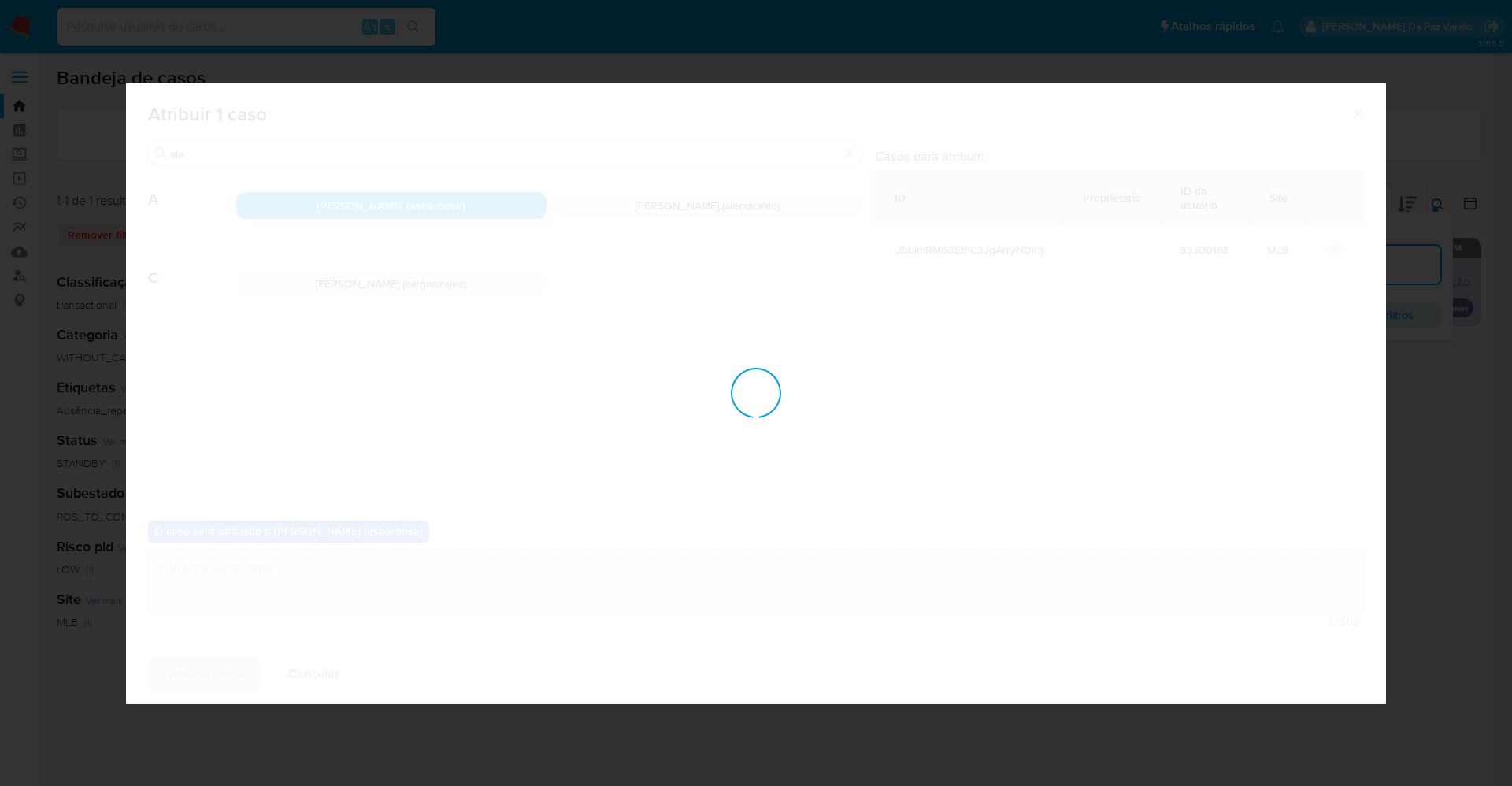
checkbox input "false"
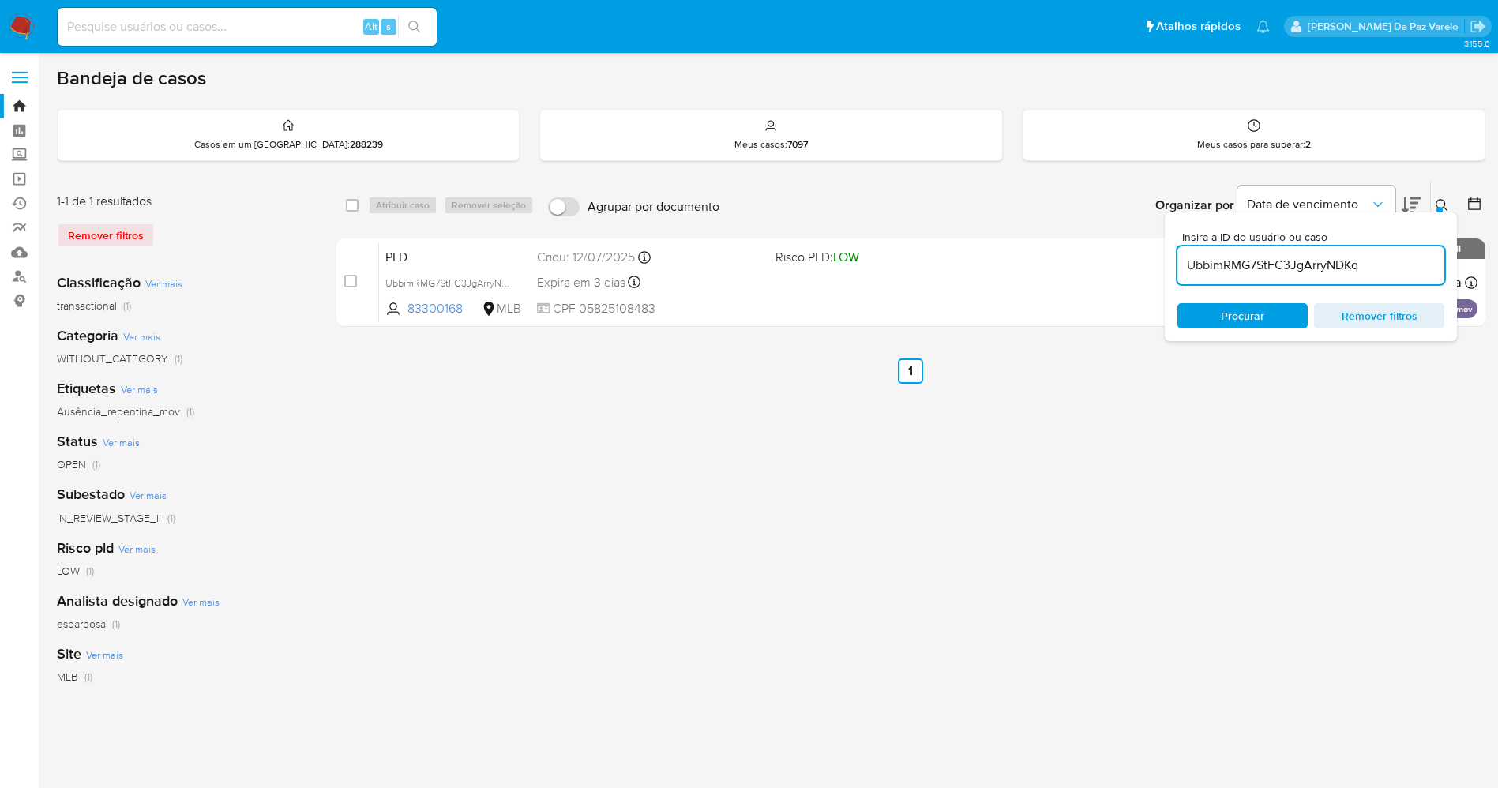
click at [280, 23] on input at bounding box center [247, 27] width 379 height 21
paste input "UbbimRMG7StFC3JgArryNDKq"
type input "UbbimRMG7StFC3JgArryNDKq"
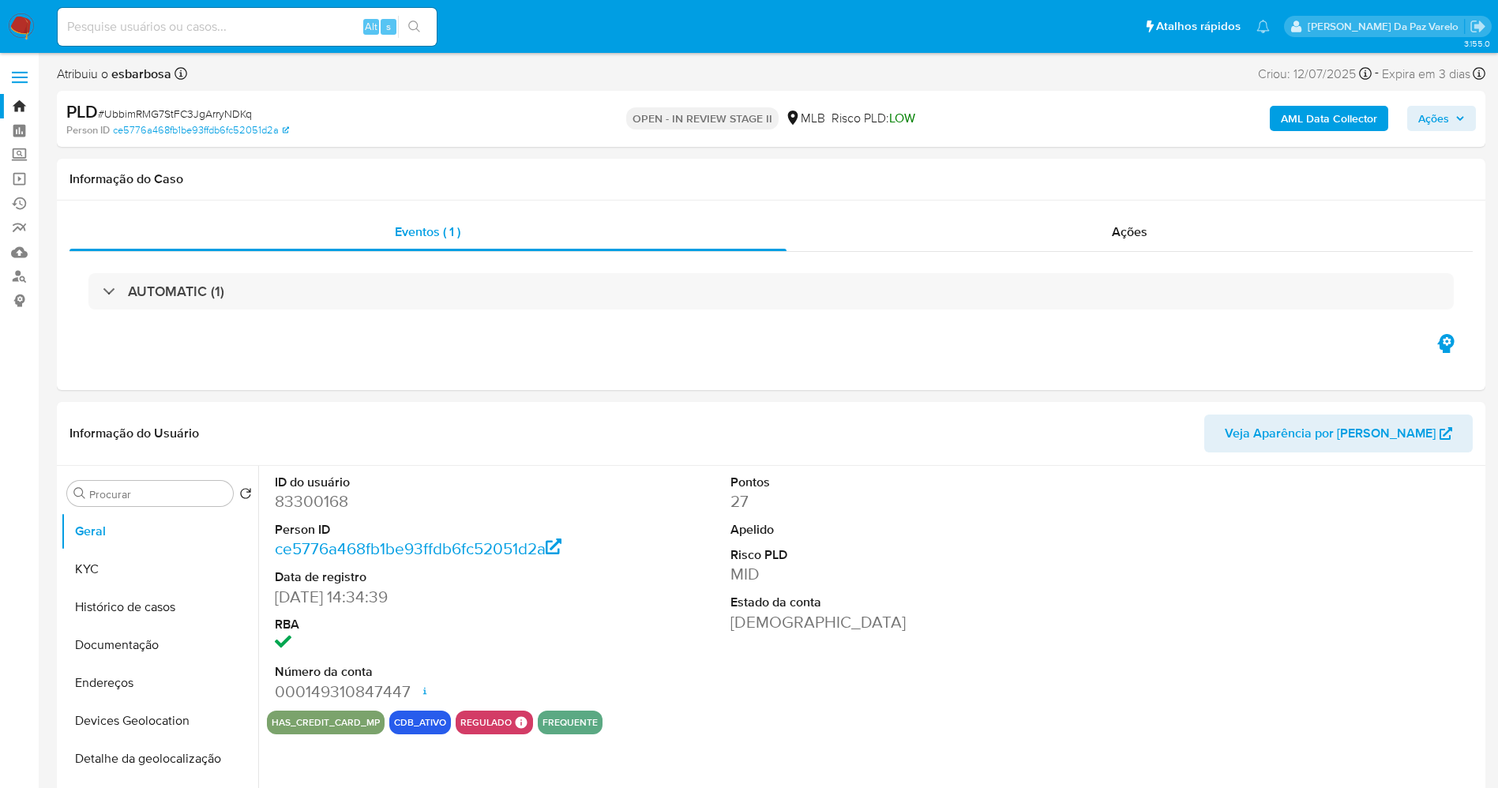
select select "10"
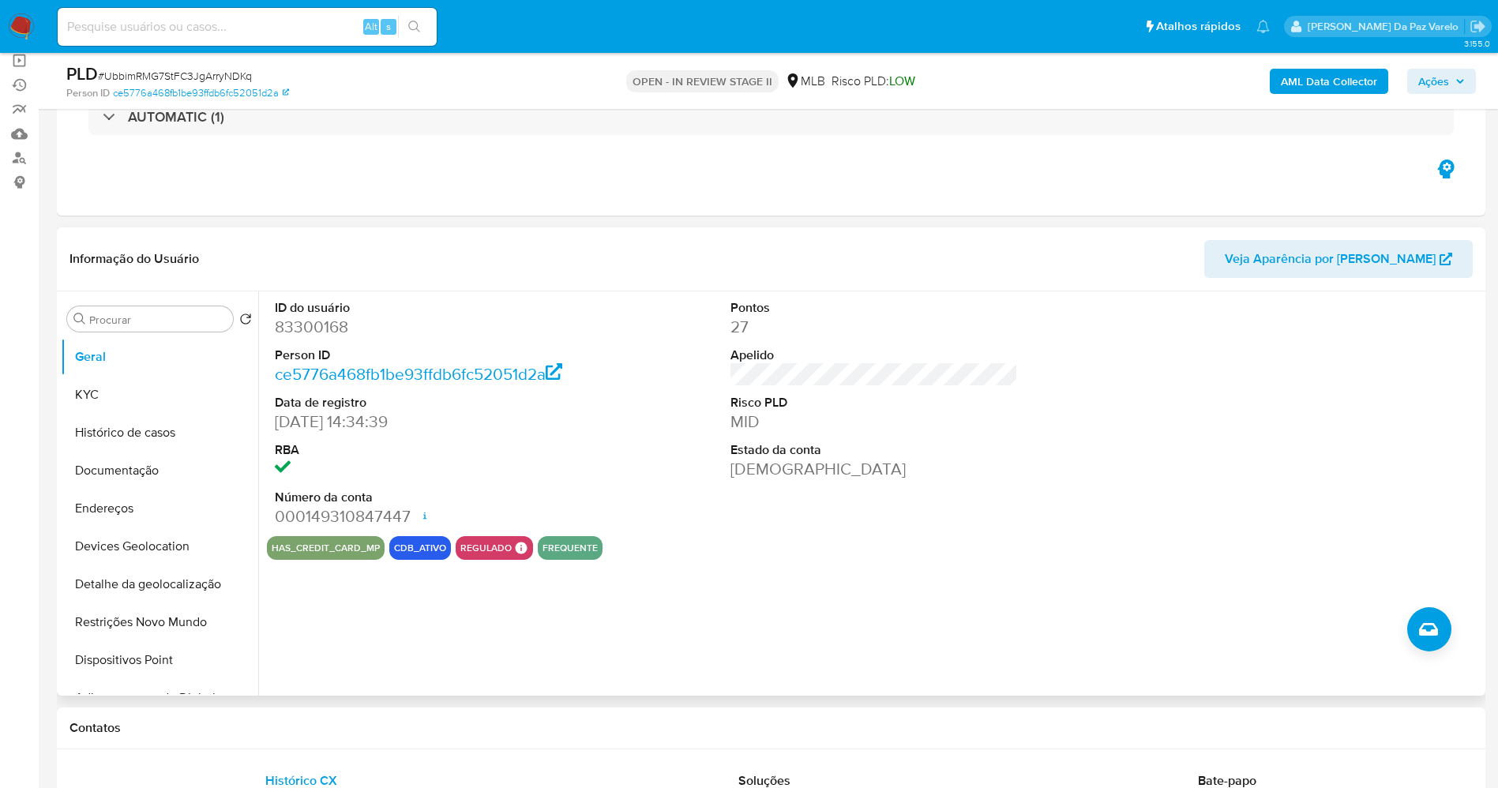
click at [492, 344] on dl "ID do usuário 83300168 Person ID ce5776a468fb1be93ffdb6fc52051d2a Data de regis…" at bounding box center [419, 413] width 288 height 229
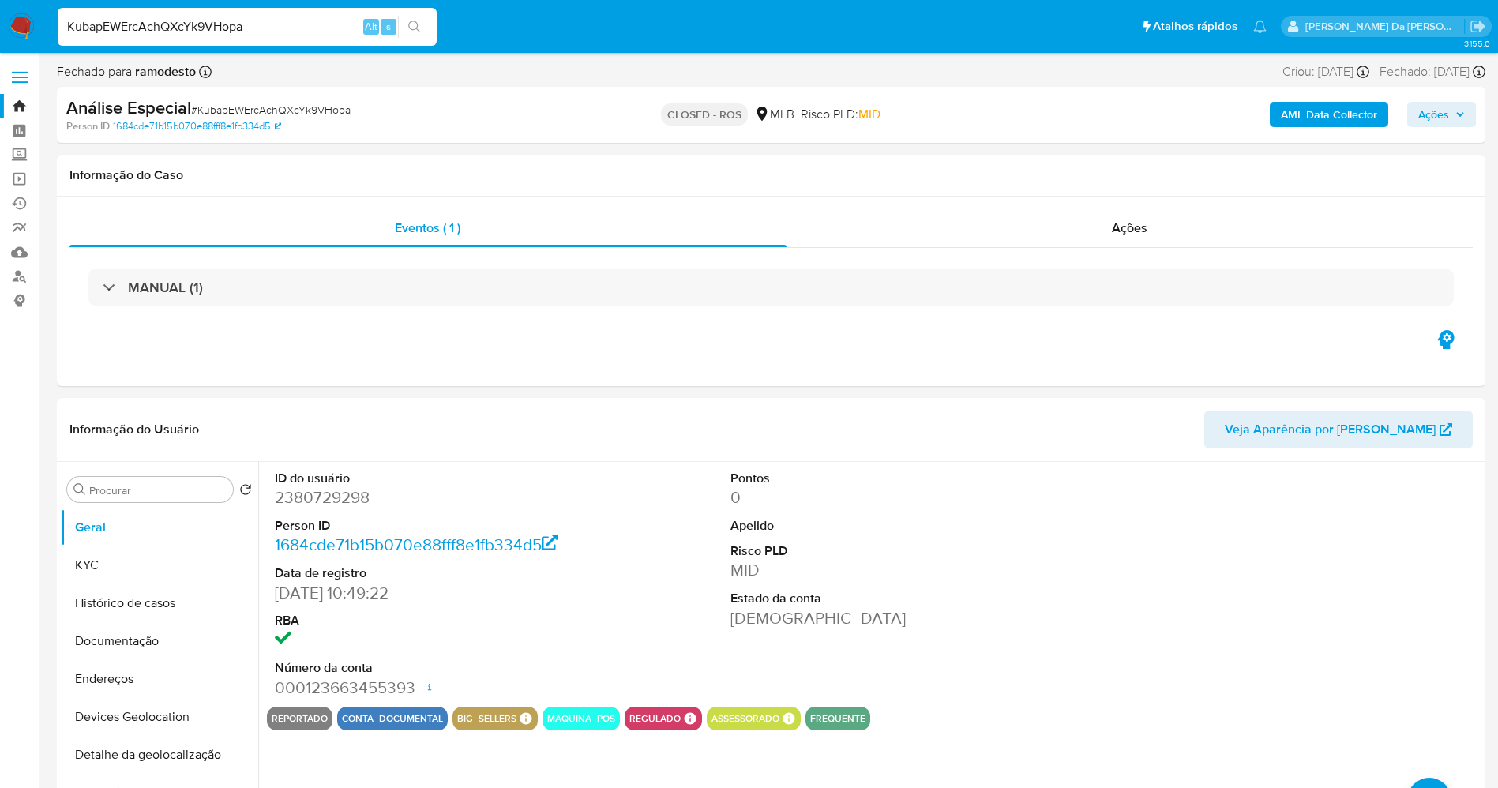
select select "10"
click at [254, 24] on input "KubapEWErcAchQXcYk9VHopa" at bounding box center [247, 27] width 379 height 21
paste input "UbbimRMG7StFC3JgArryNDKq"
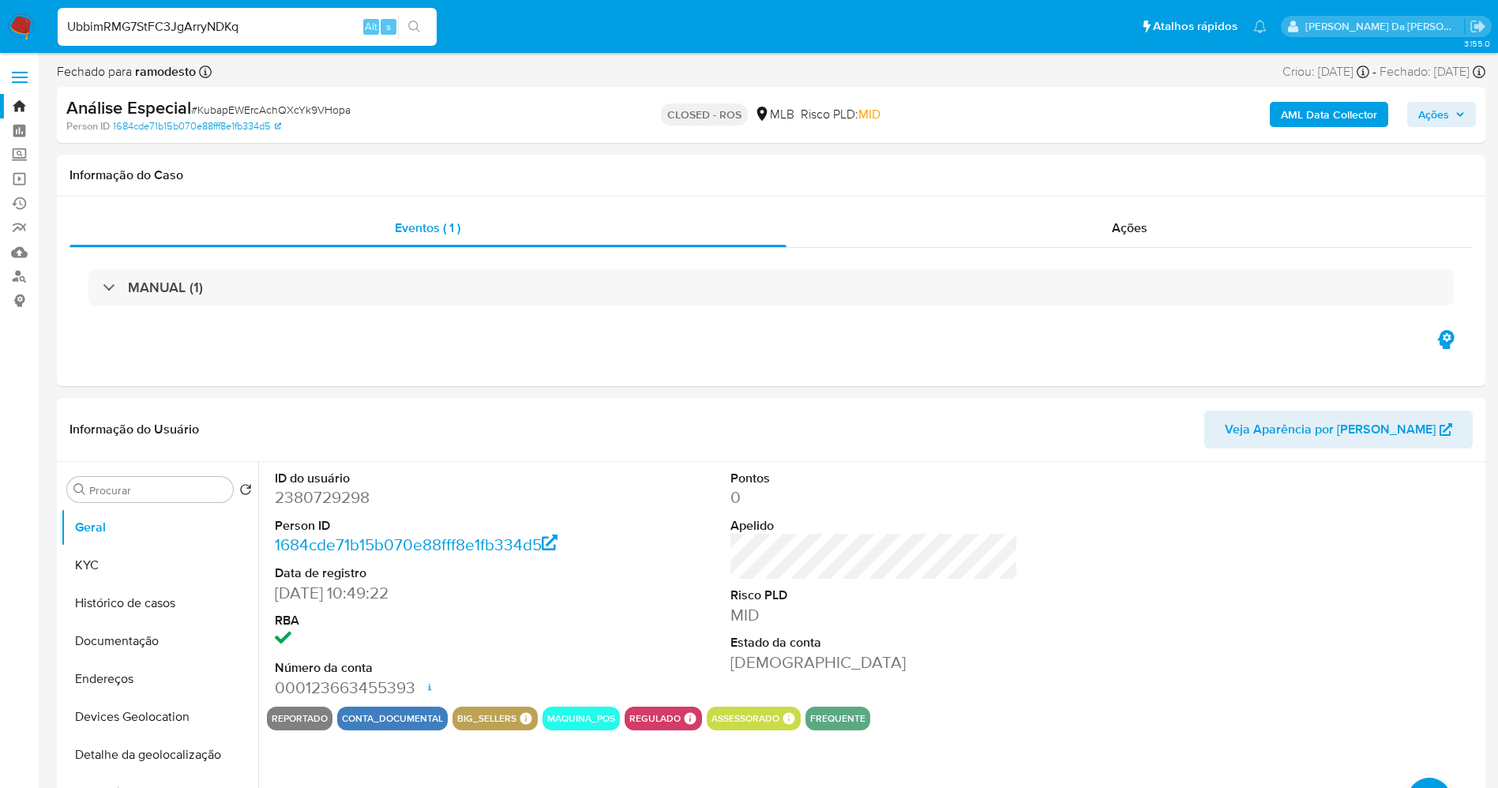
type input "UbbimRMG7StFC3JgArryNDKq"
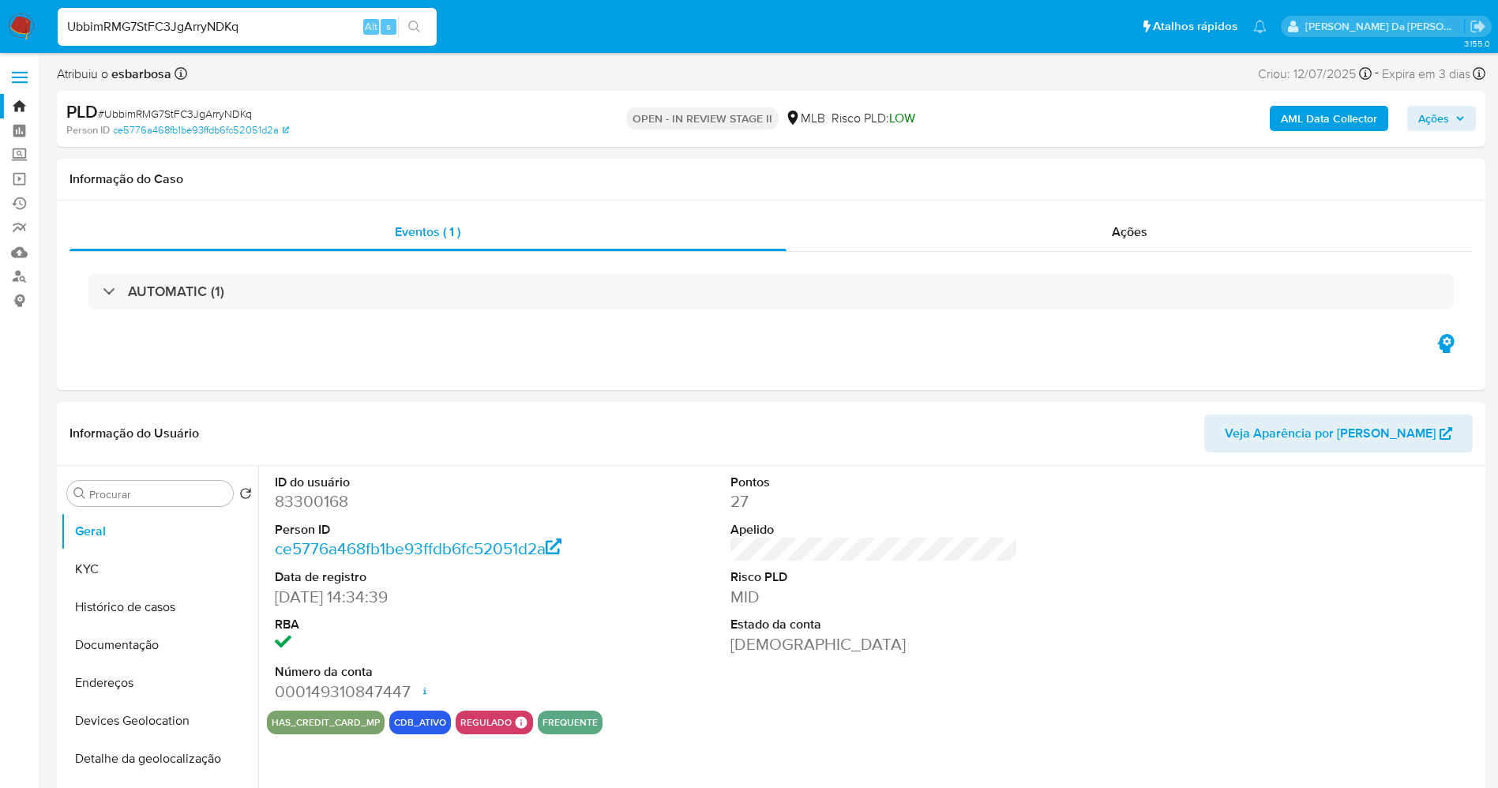
click at [1425, 117] on span "Ações" at bounding box center [1433, 118] width 31 height 25
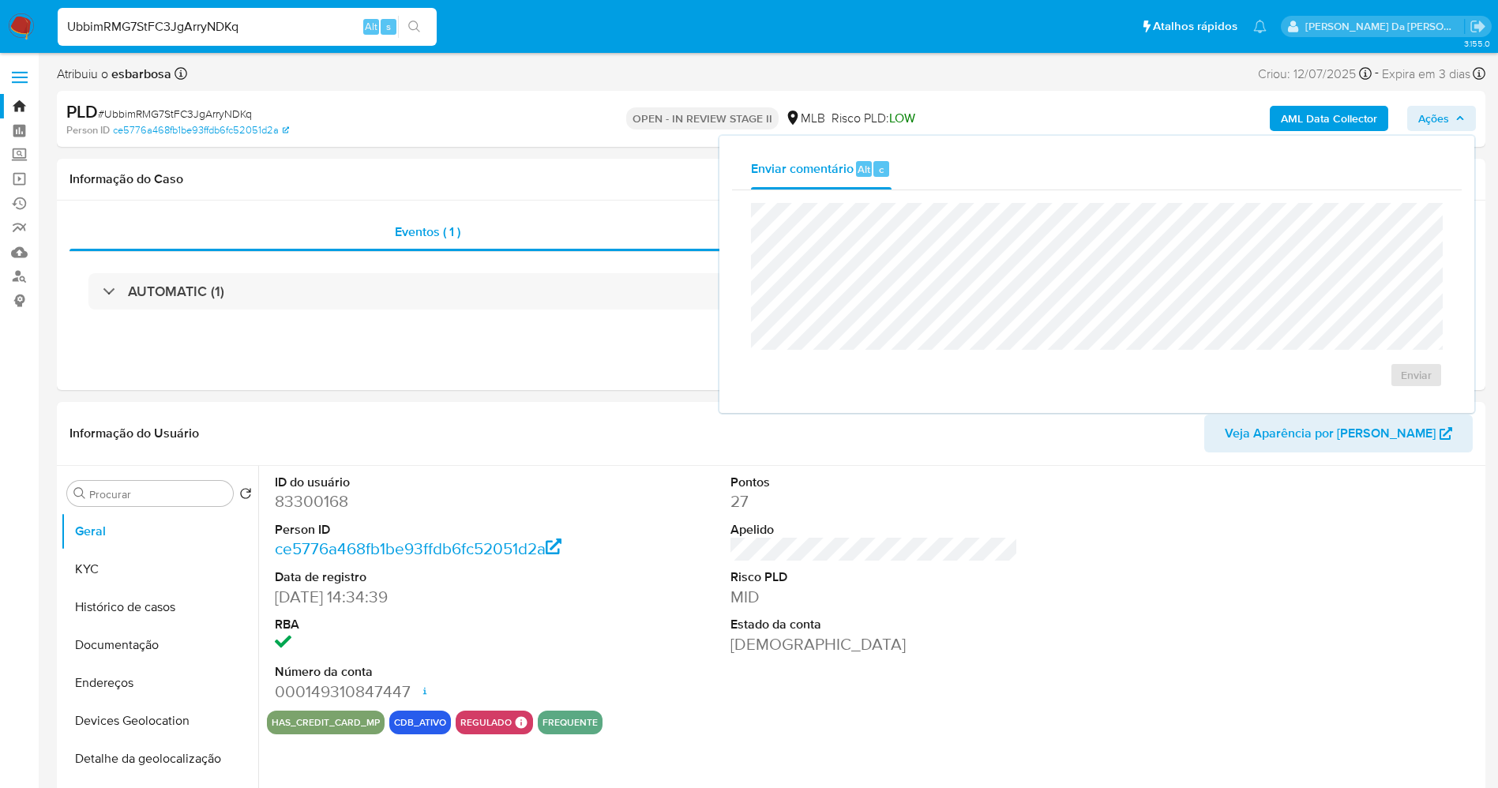
select select "10"
click at [1099, 129] on div "AML Data Collector Ações Enviar comentário Alt c Enviar" at bounding box center [1243, 118] width 466 height 37
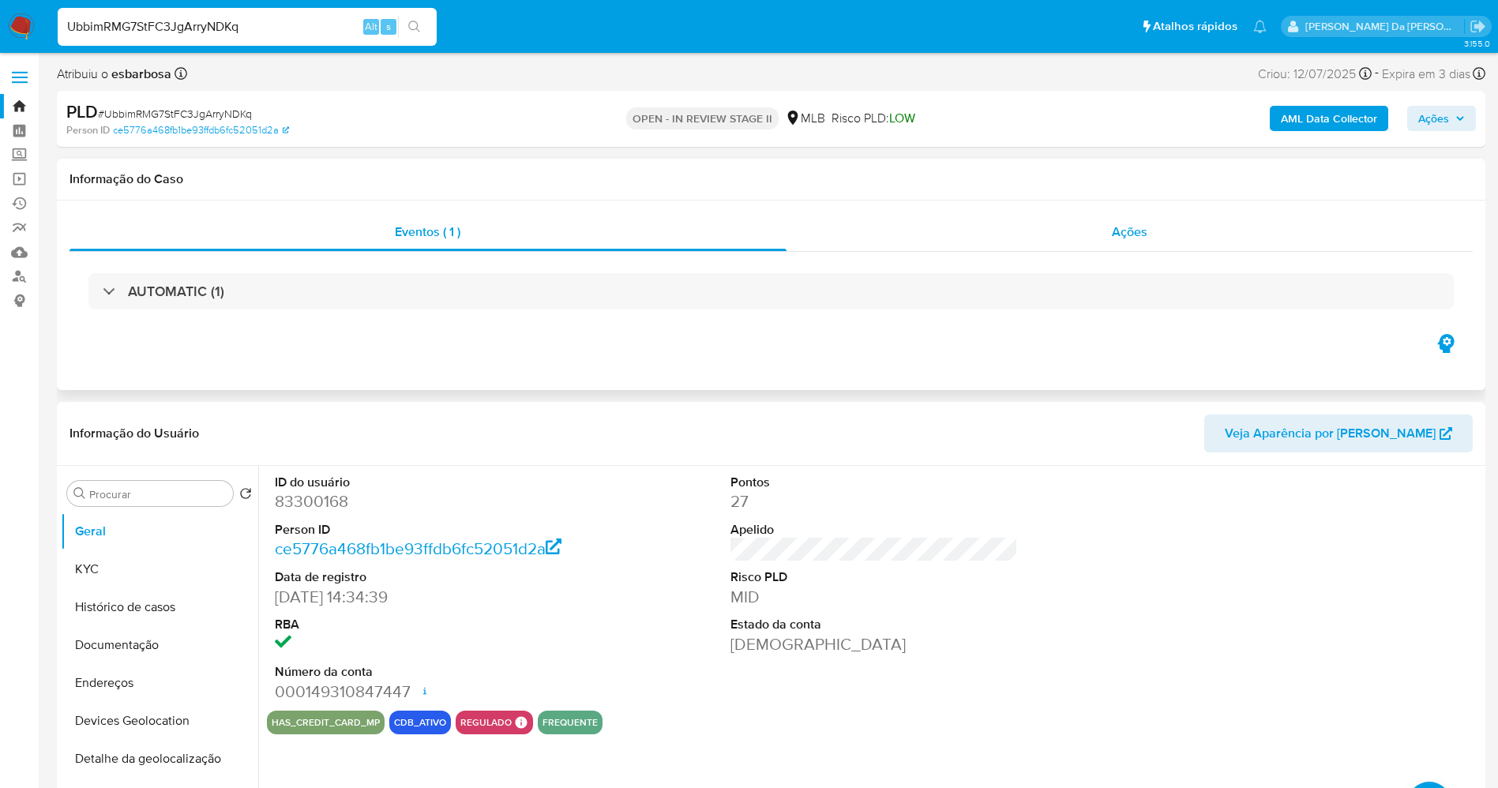
click at [1121, 235] on span "Ações" at bounding box center [1130, 232] width 36 height 18
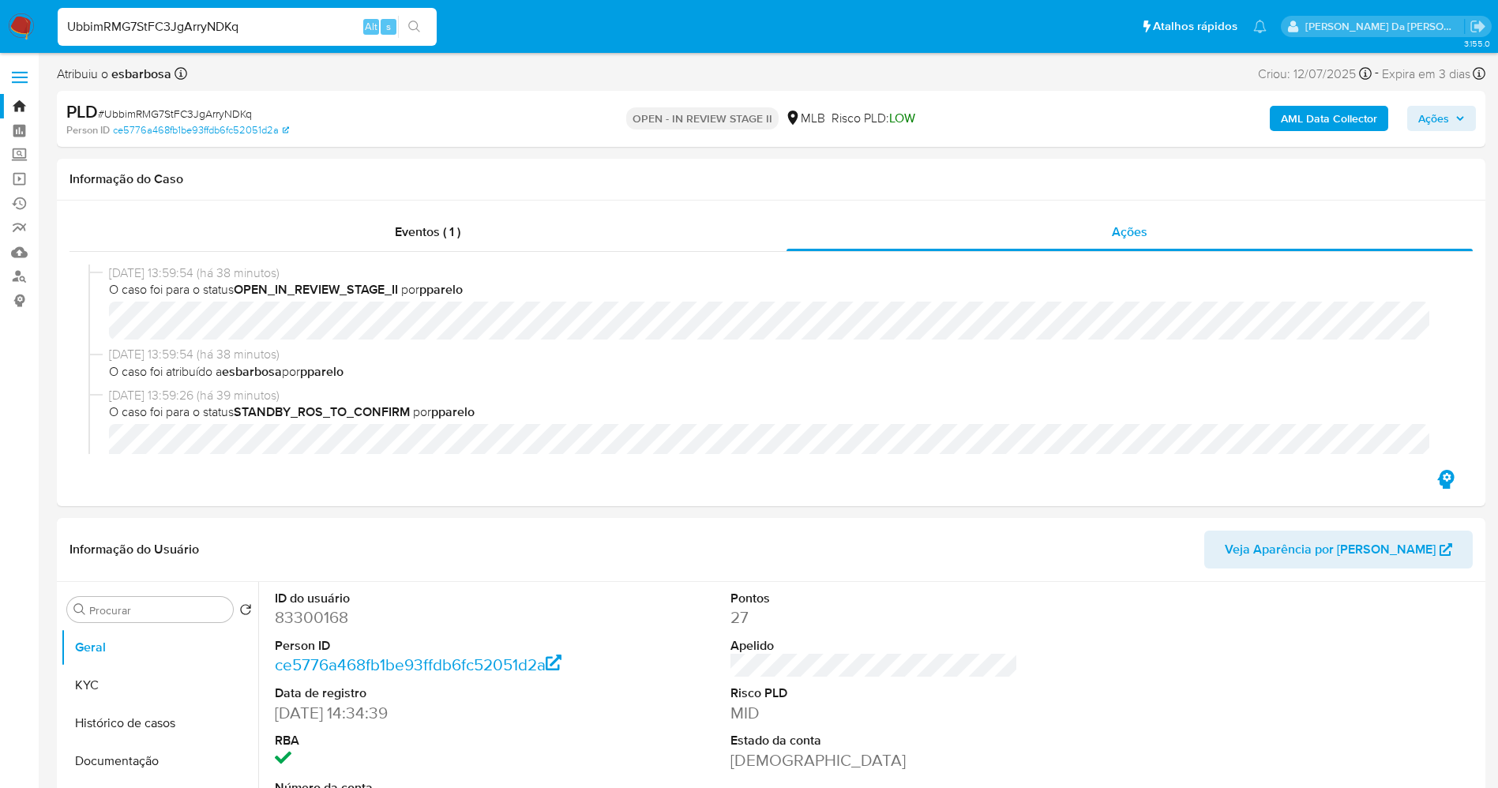
click at [25, 28] on img at bounding box center [21, 26] width 27 height 27
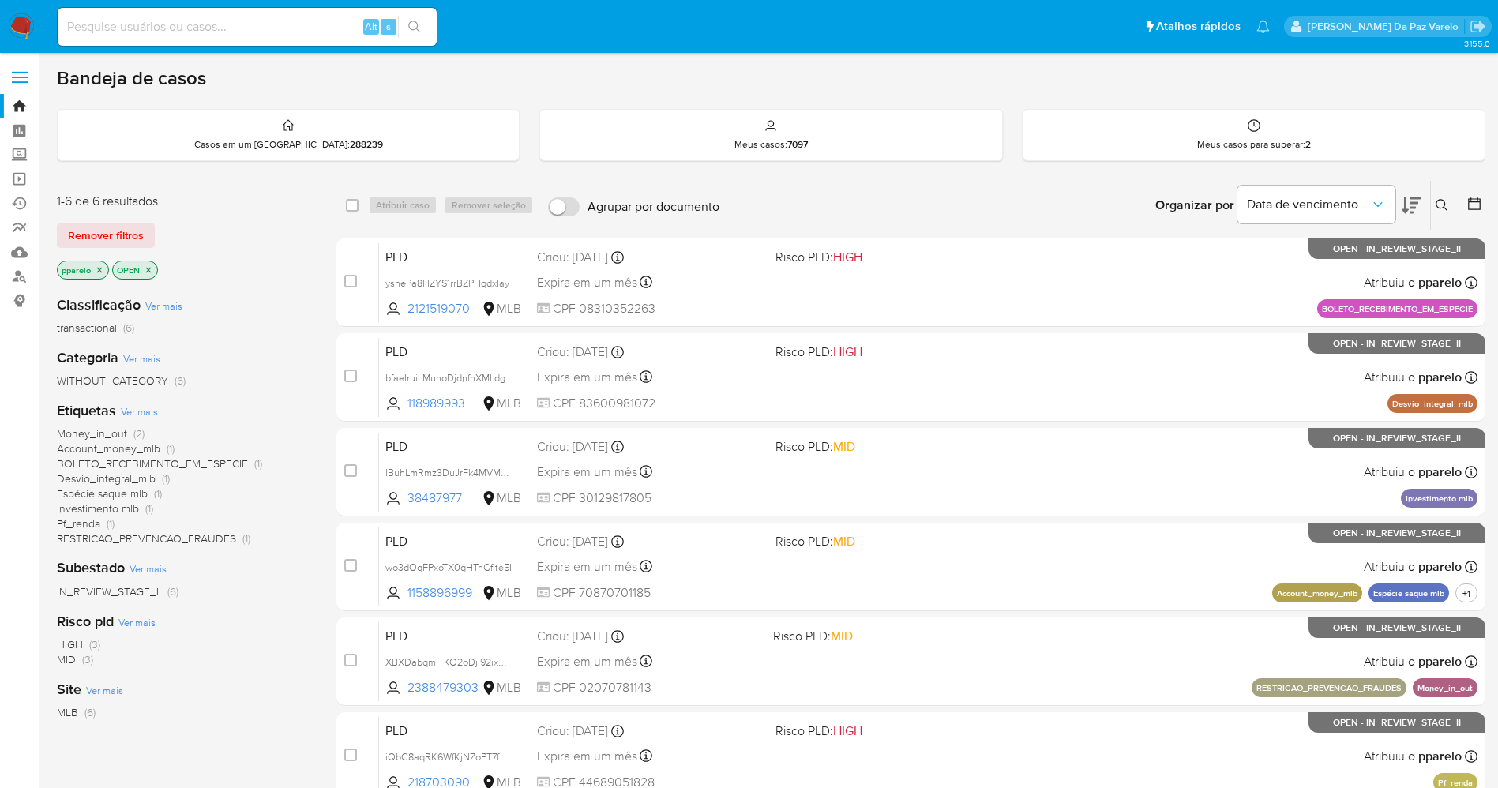
click at [1442, 194] on div "Insira a ID do usuário ou caso Procurar Remover filtros" at bounding box center [1443, 205] width 27 height 49
click at [1442, 196] on button at bounding box center [1444, 205] width 26 height 19
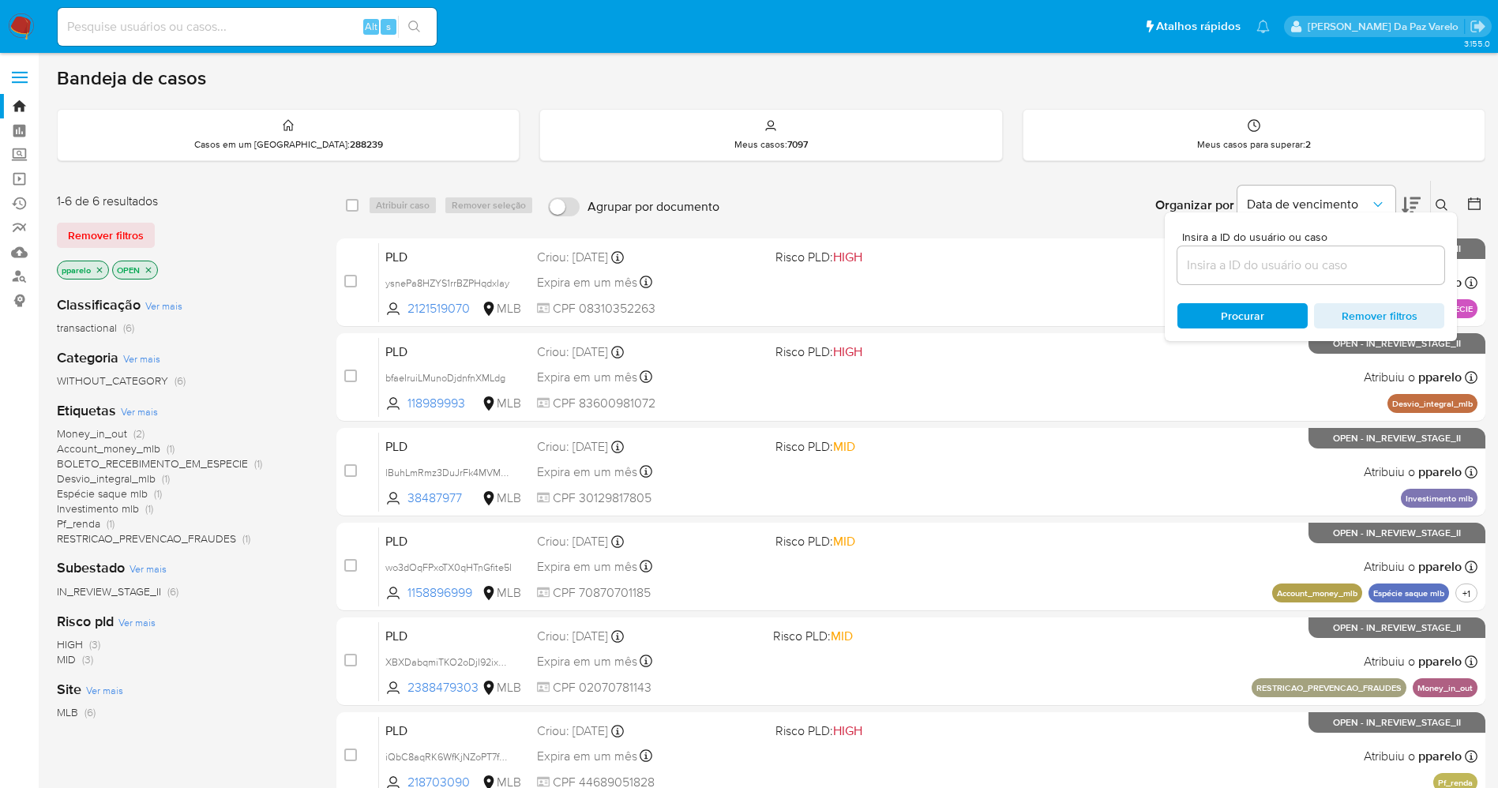
click at [1442, 196] on button at bounding box center [1444, 205] width 26 height 19
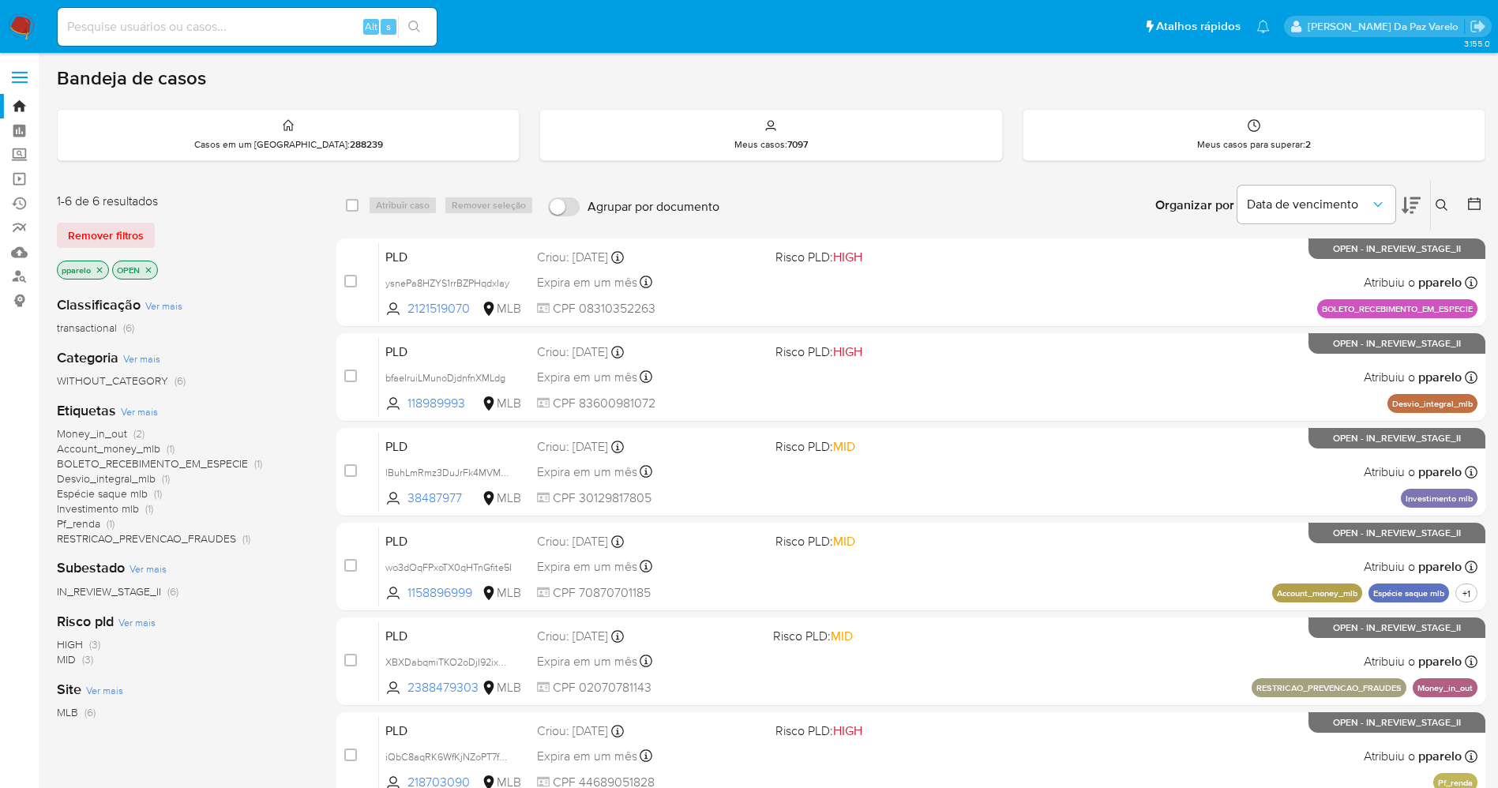
click at [1437, 208] on icon at bounding box center [1442, 205] width 13 height 13
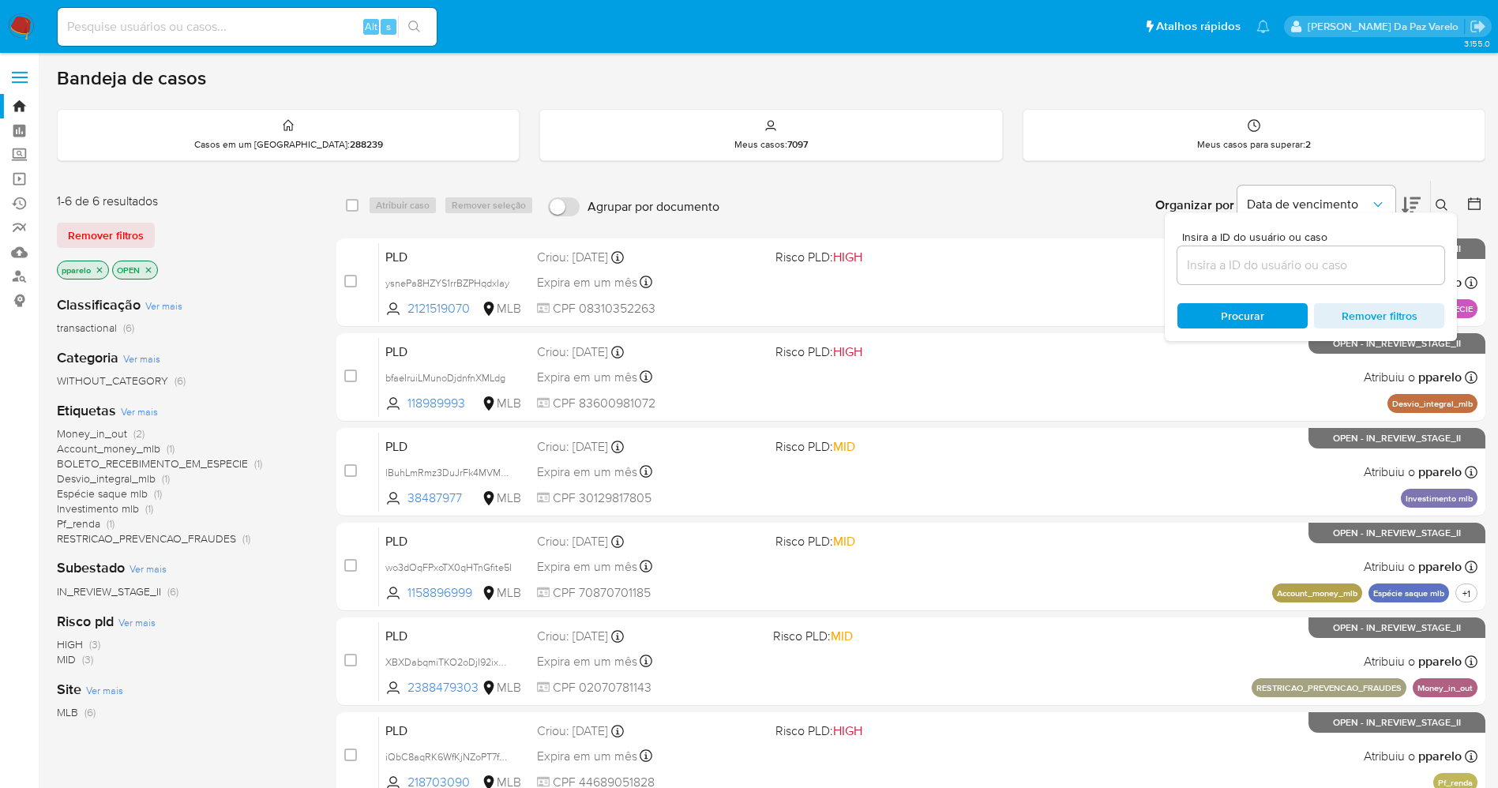
click at [1229, 273] on input at bounding box center [1311, 265] width 267 height 21
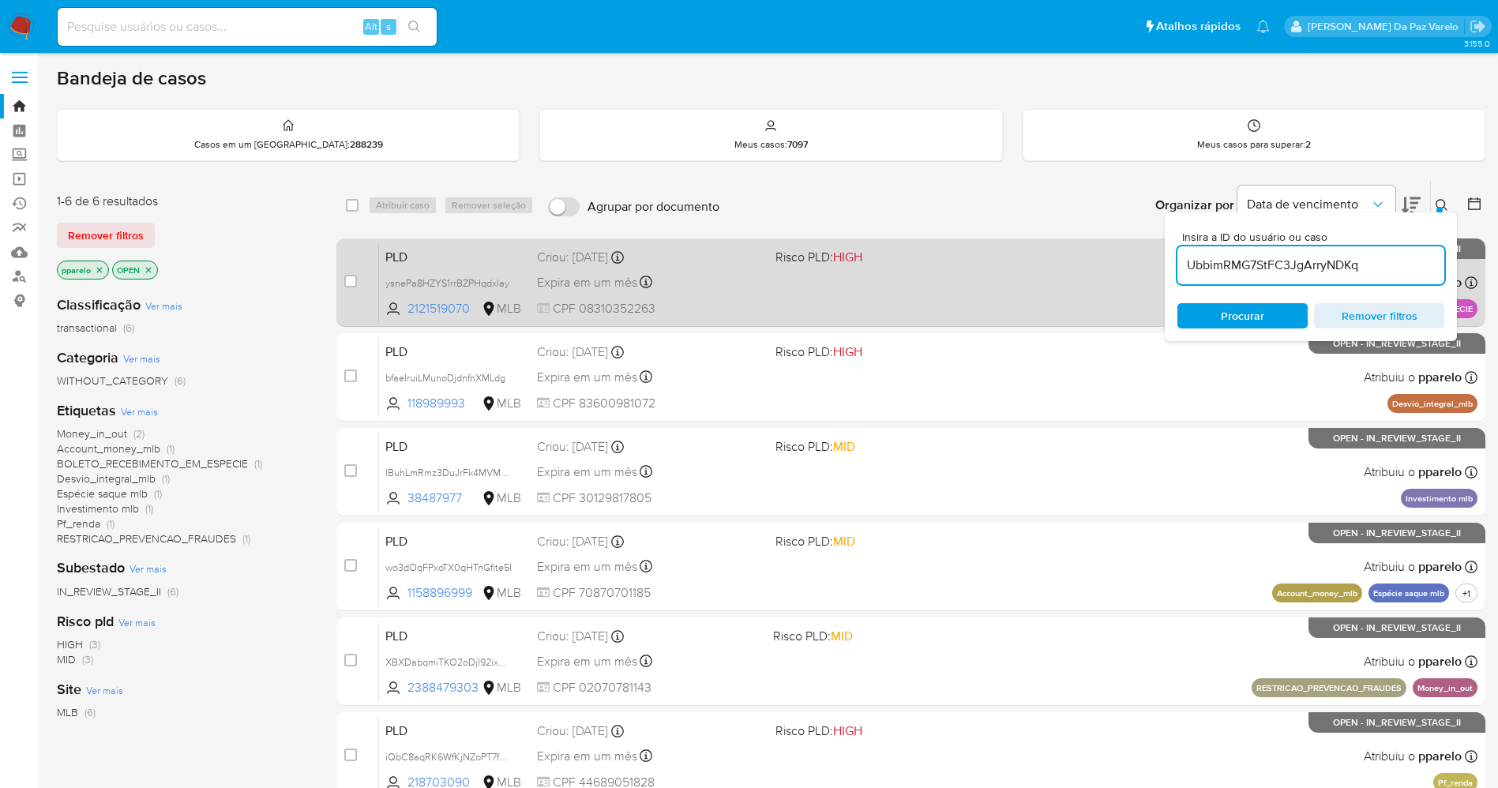
type input "UbbimRMG7StFC3JgArryNDKq"
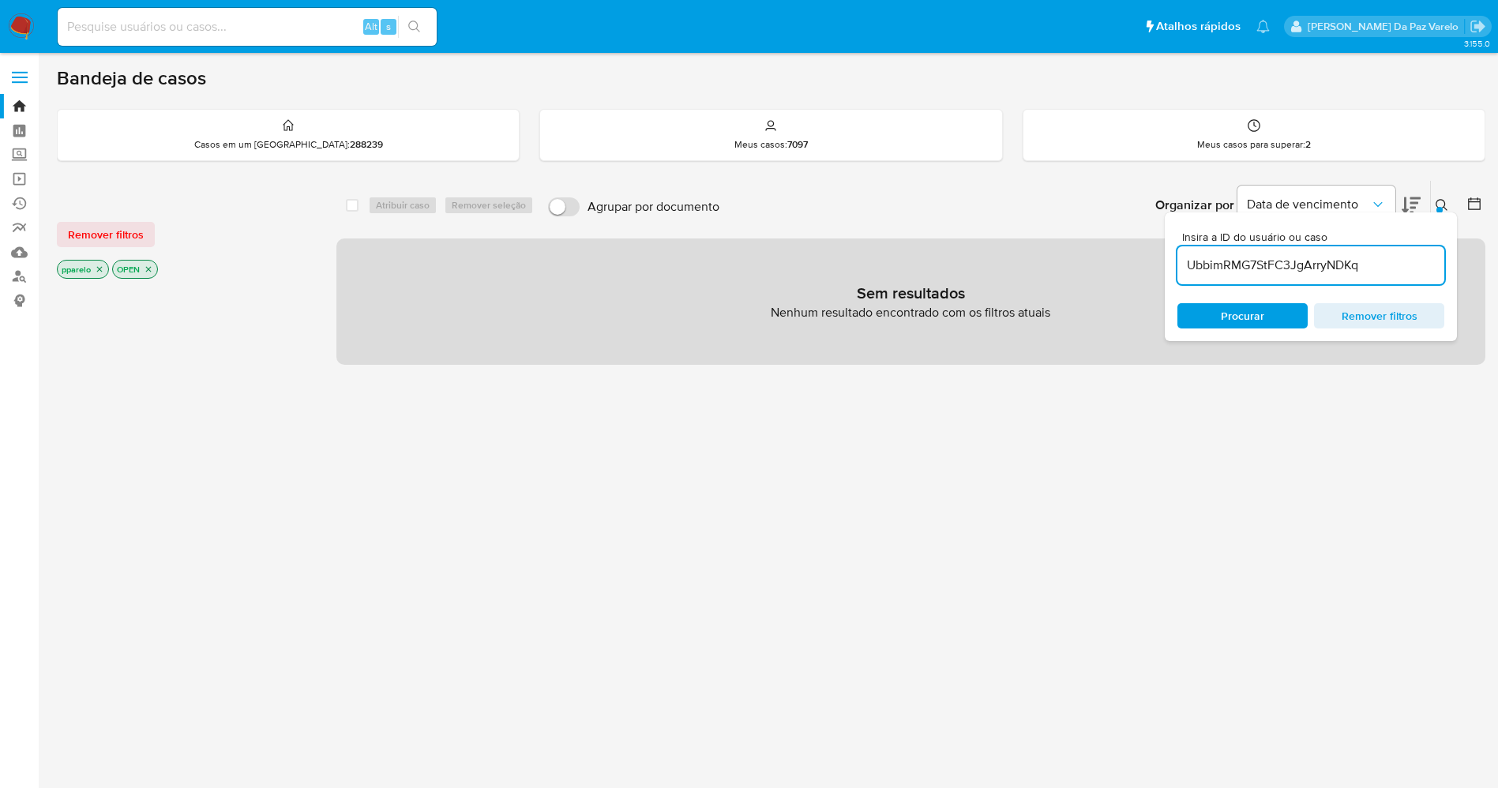
click at [103, 272] on icon "close-filter" at bounding box center [99, 269] width 9 height 9
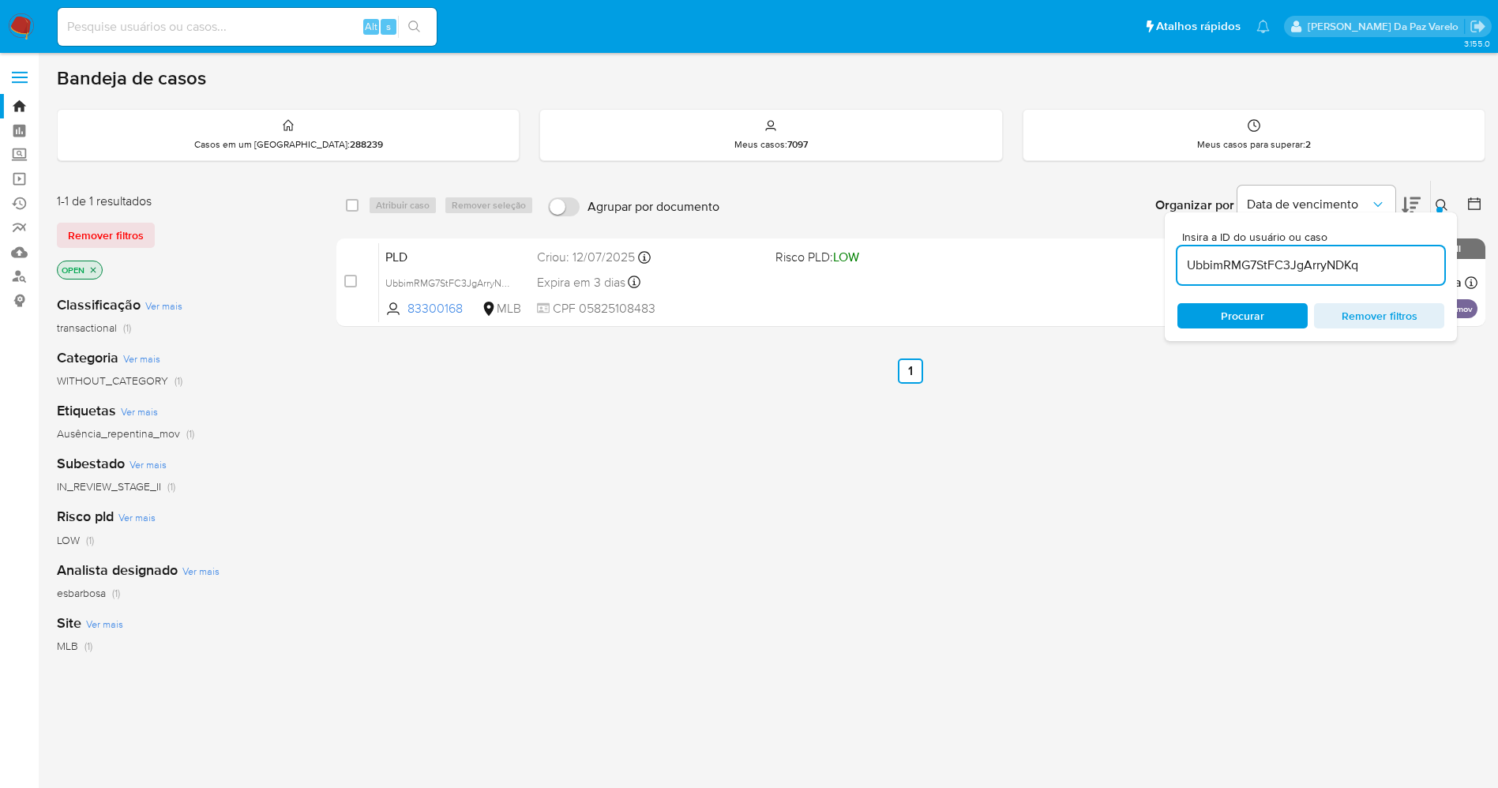
click at [99, 272] on p "OPEN" at bounding box center [80, 269] width 44 height 17
click at [95, 273] on icon "close-filter" at bounding box center [92, 269] width 9 height 9
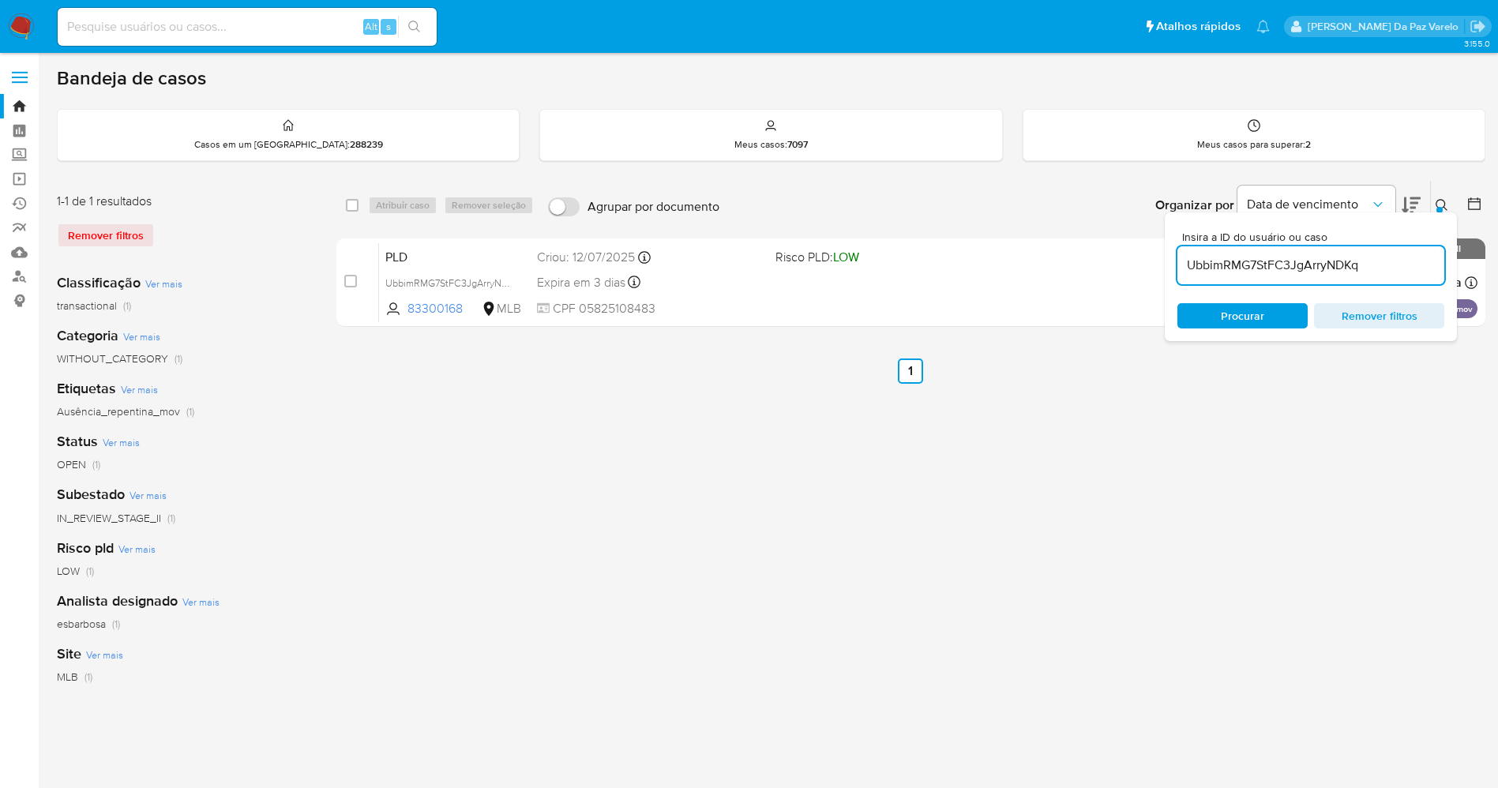
click at [355, 212] on div "select-all-cases-checkbox" at bounding box center [352, 205] width 13 height 16
click at [351, 208] on input "checkbox" at bounding box center [352, 205] width 13 height 13
checkbox input "true"
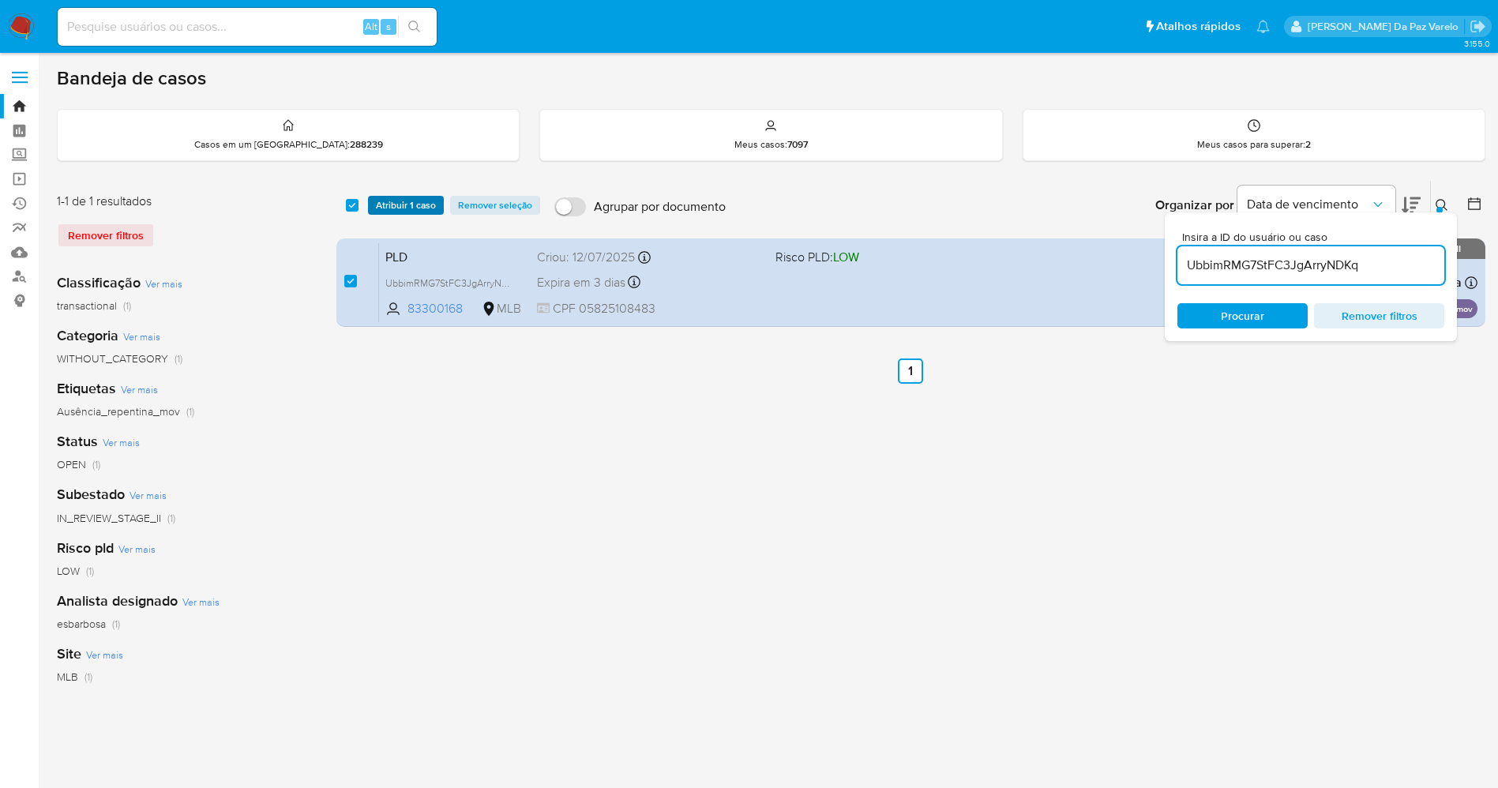
click at [393, 202] on span "Atribuir 1 caso" at bounding box center [406, 205] width 60 height 16
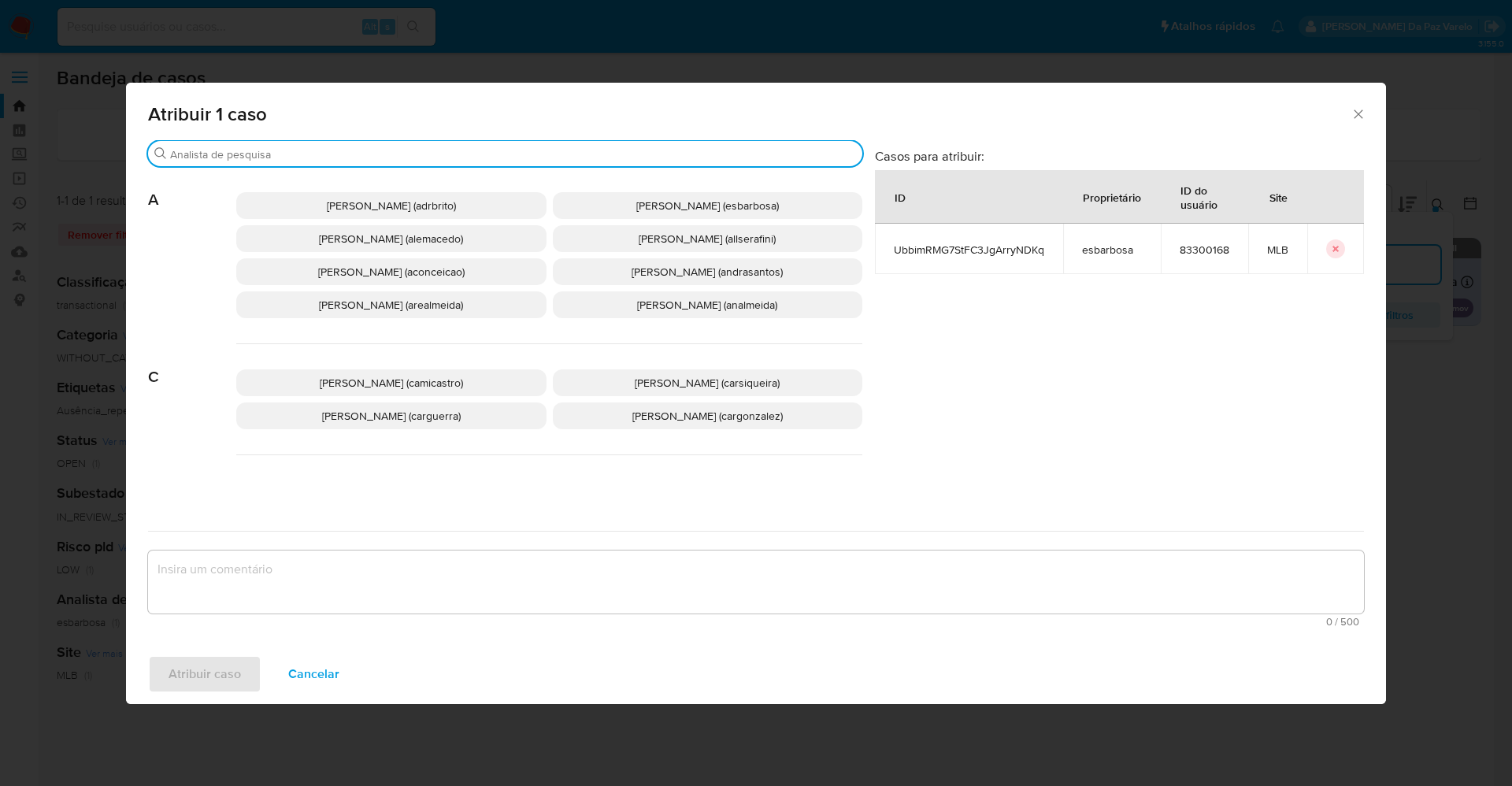
click at [520, 157] on input "Procurar" at bounding box center [514, 155] width 686 height 14
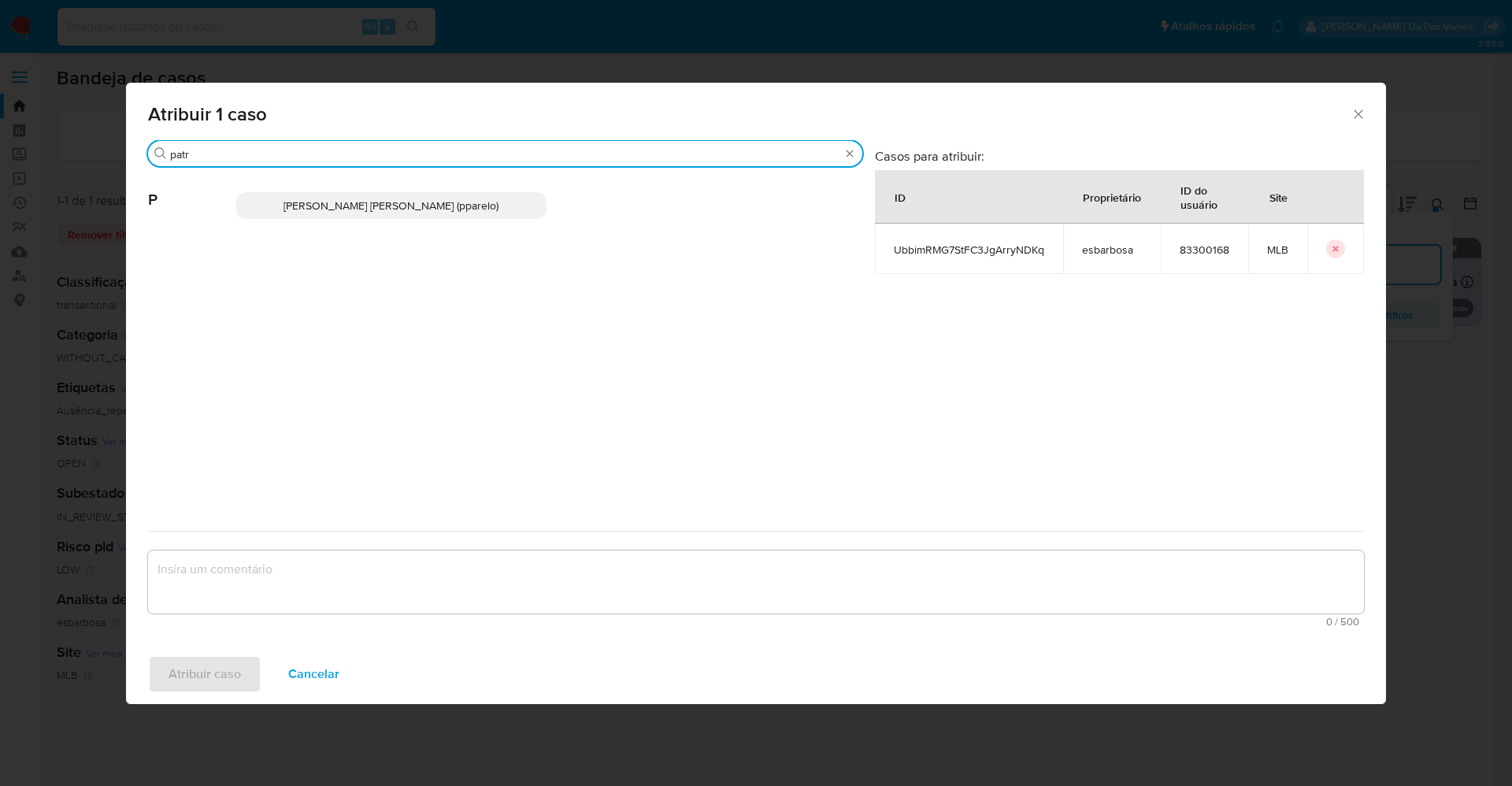
type input "patr"
click at [475, 200] on span "Patricia Aparecida Da Paz Varelo (pparelo)" at bounding box center [391, 205] width 215 height 16
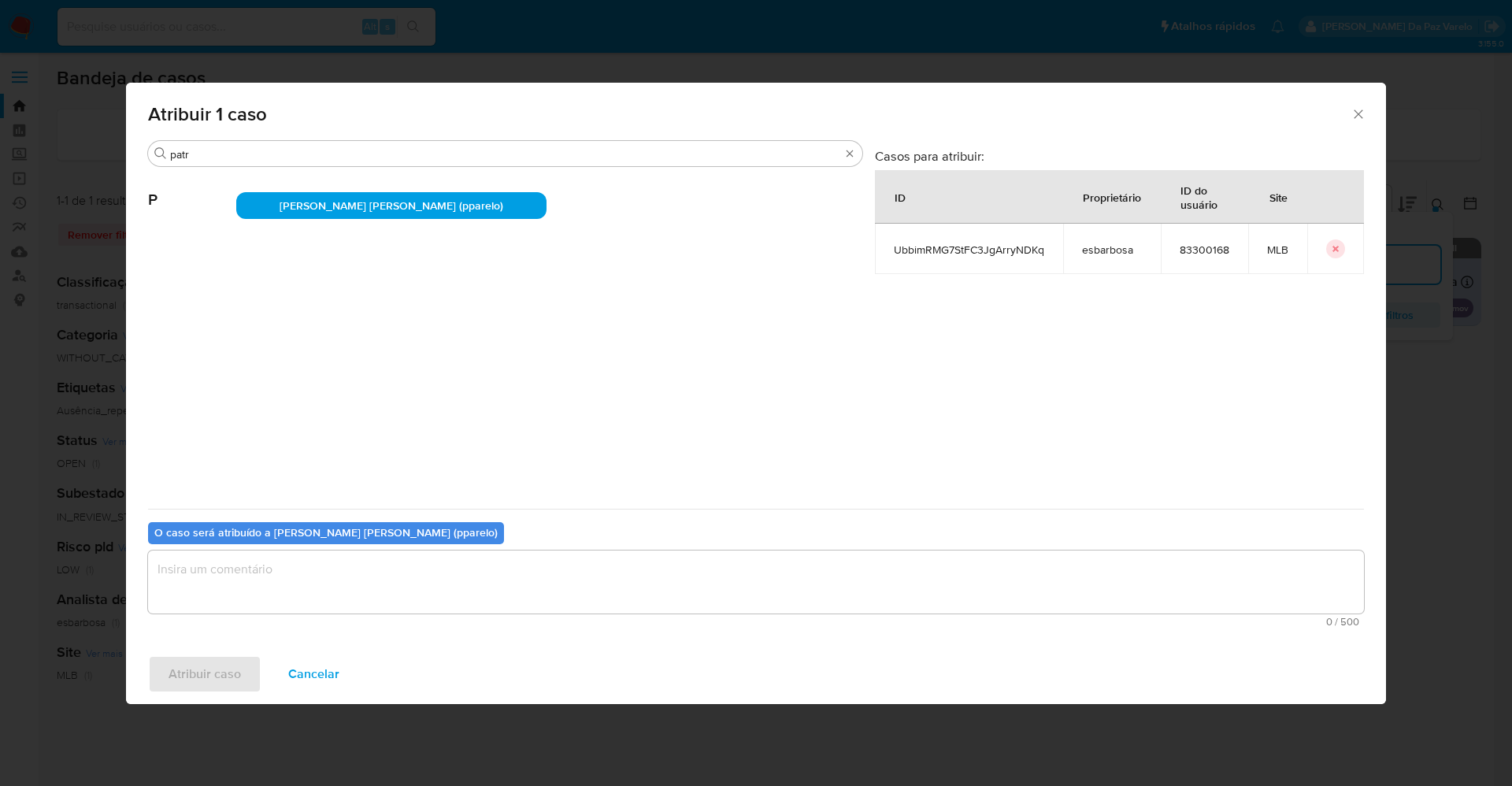
click at [487, 568] on textarea "assign-modal" at bounding box center [755, 582] width 1216 height 63
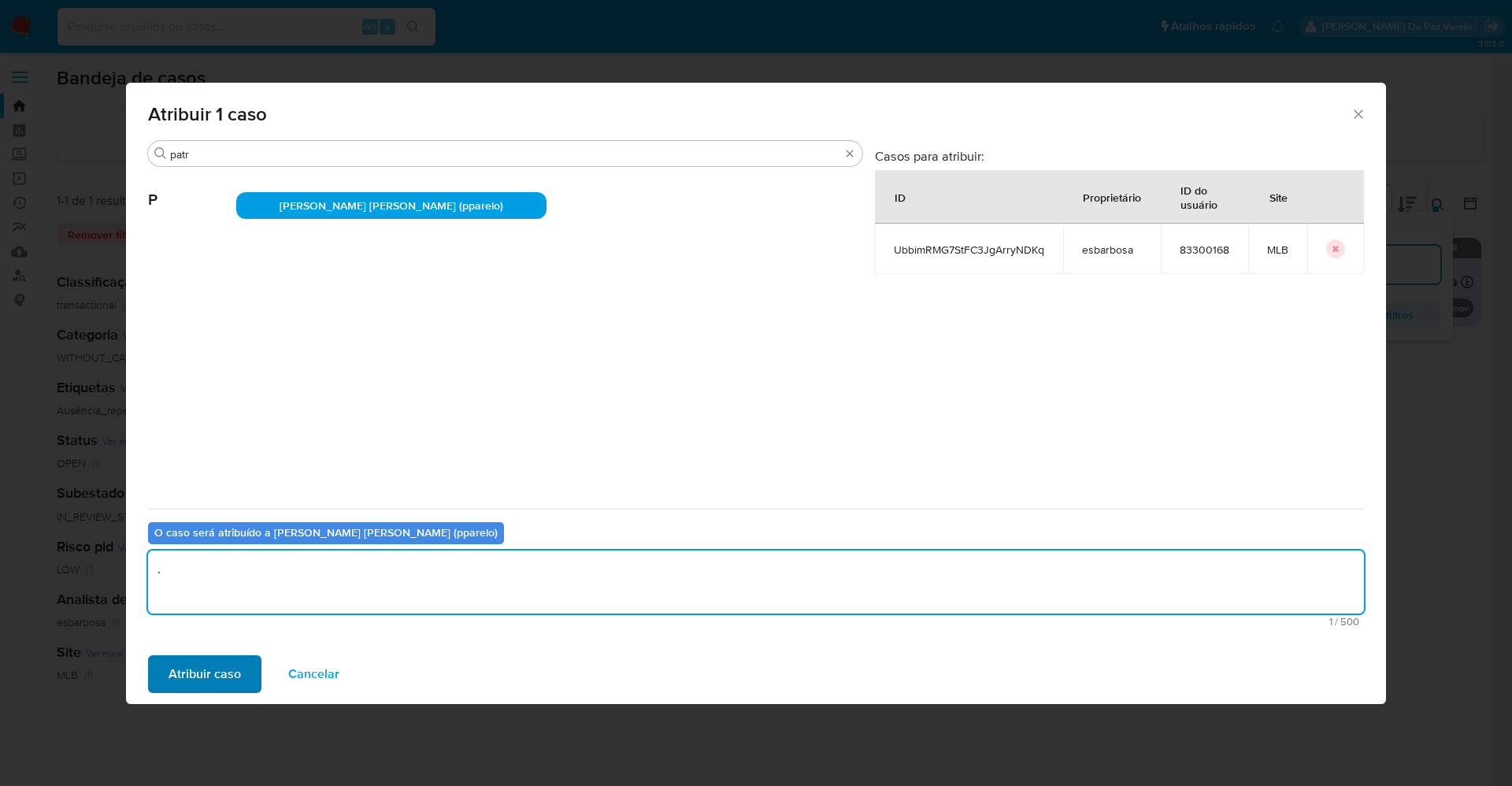
type textarea "."
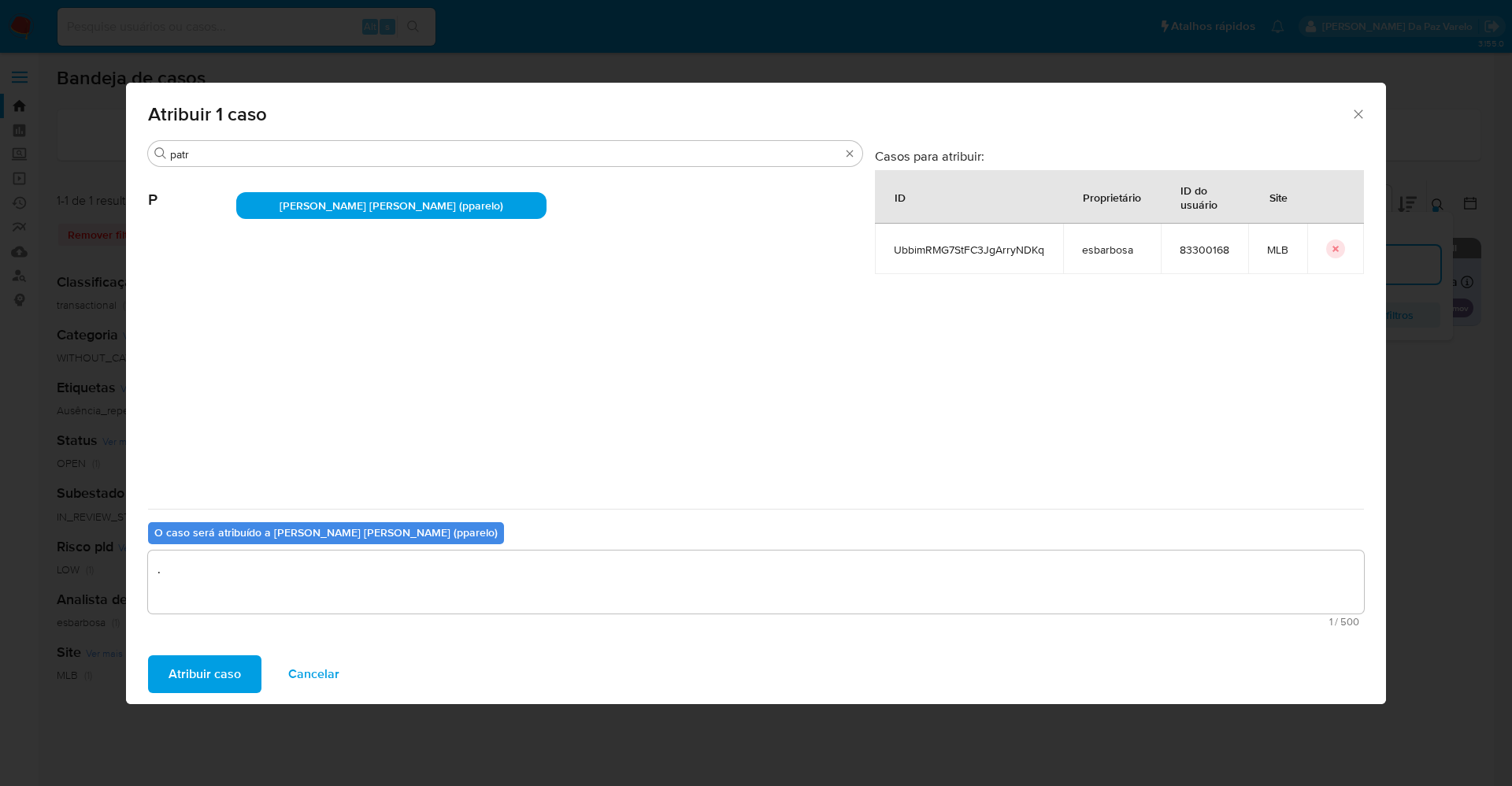
click at [230, 664] on span "Atribuir caso" at bounding box center [204, 674] width 73 height 35
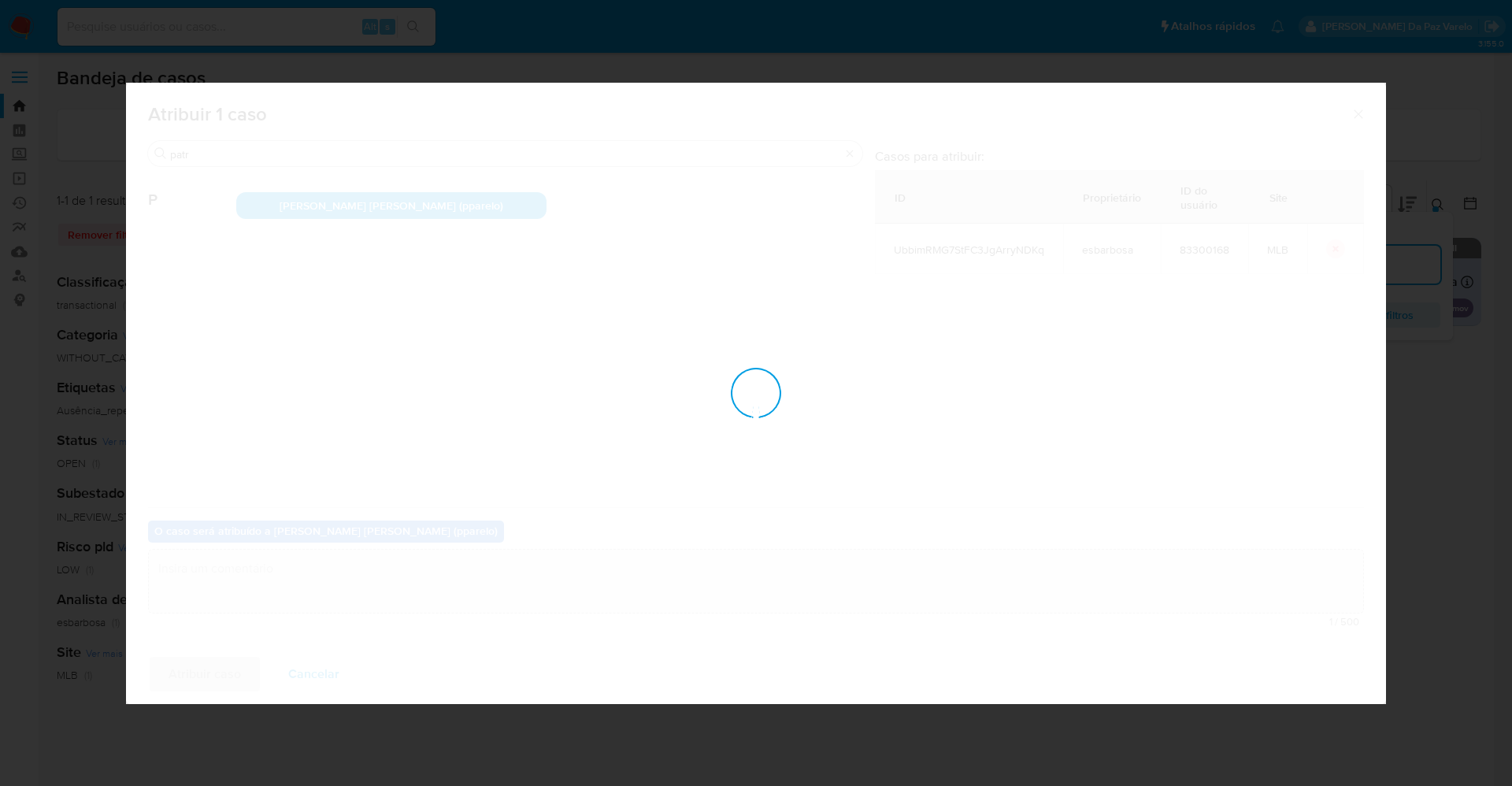
checkbox input "false"
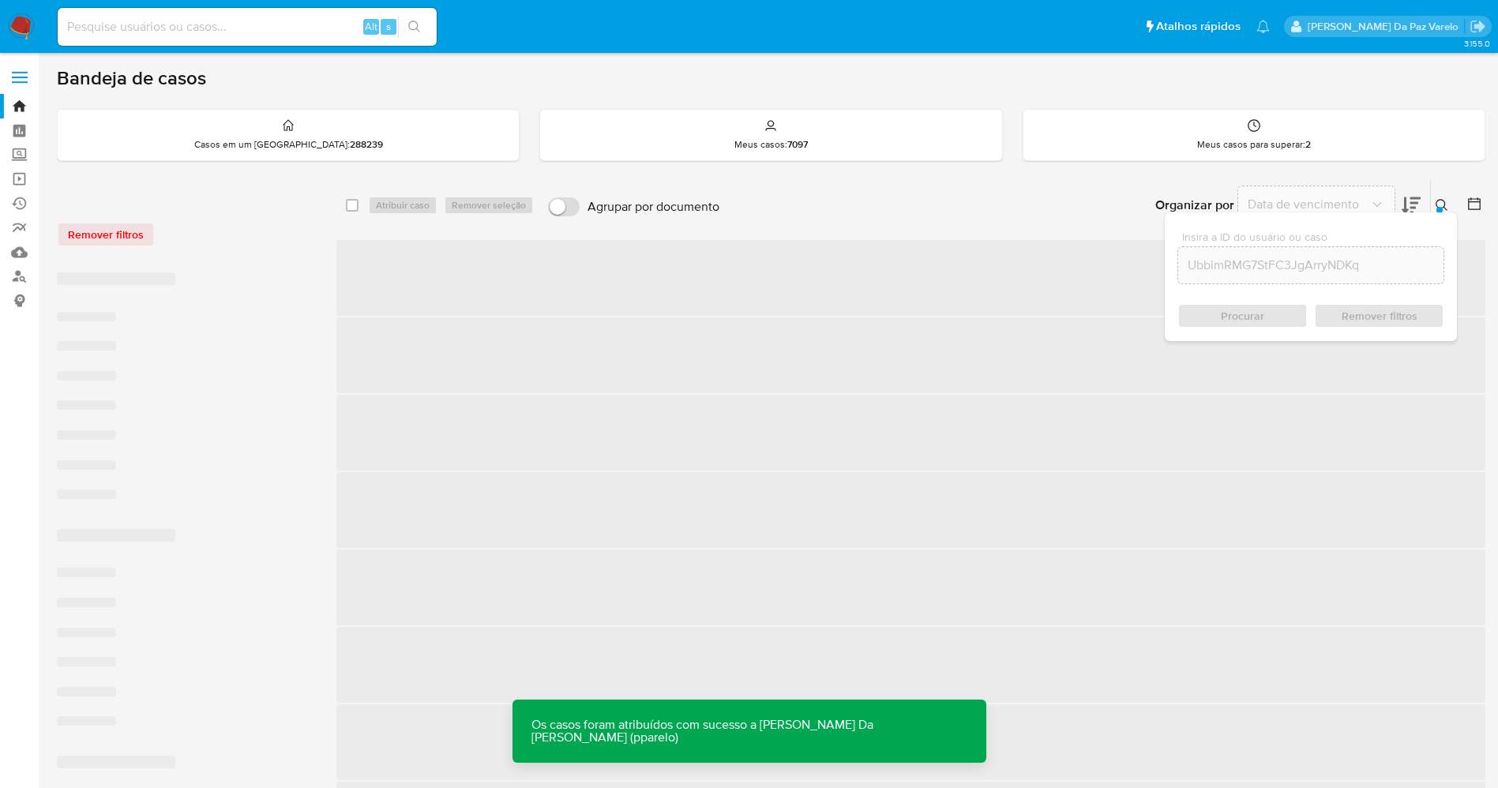
click at [1441, 199] on icon at bounding box center [1442, 205] width 13 height 13
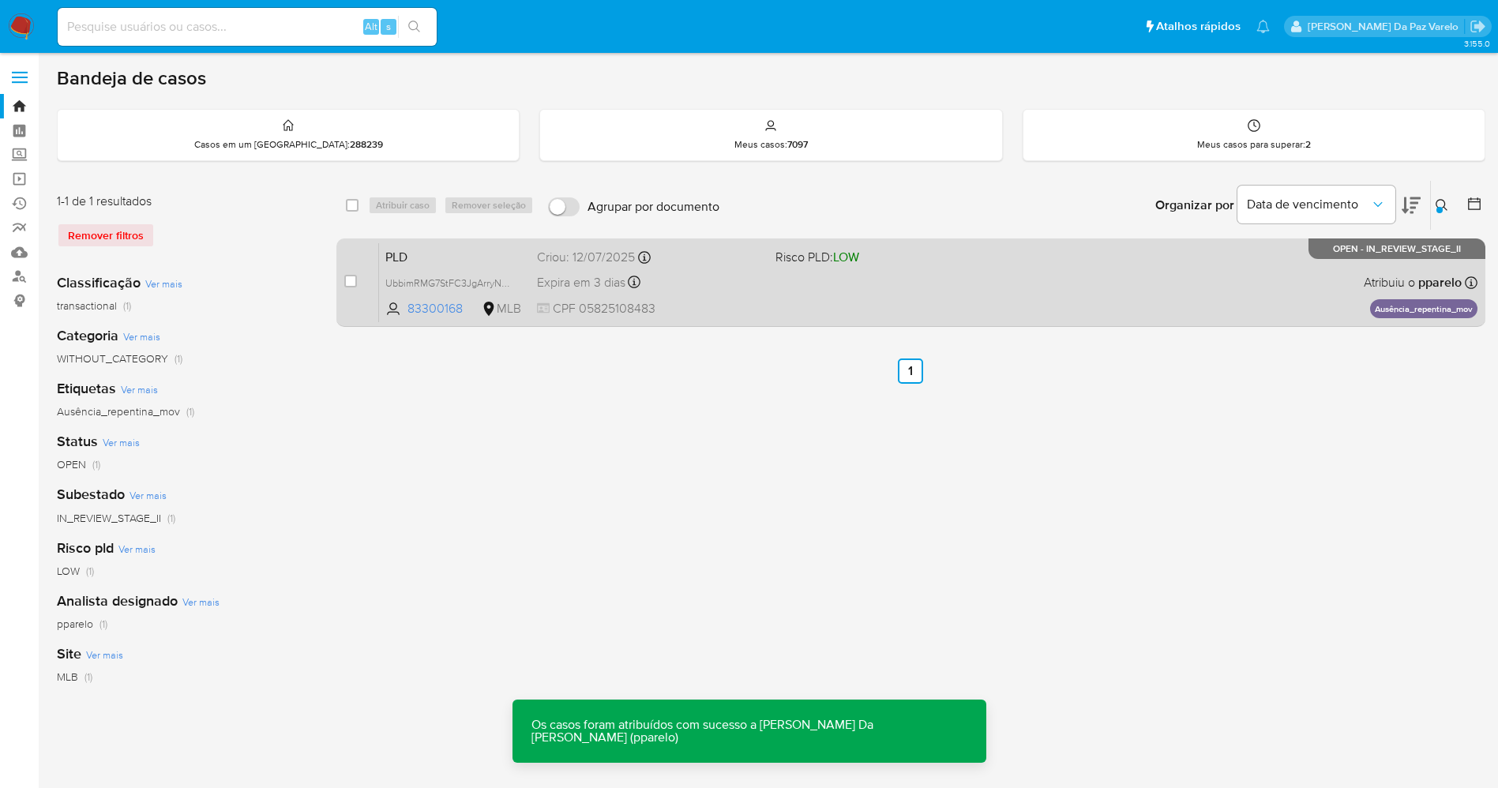
click at [733, 305] on span "CPF 05825108483" at bounding box center [650, 308] width 226 height 17
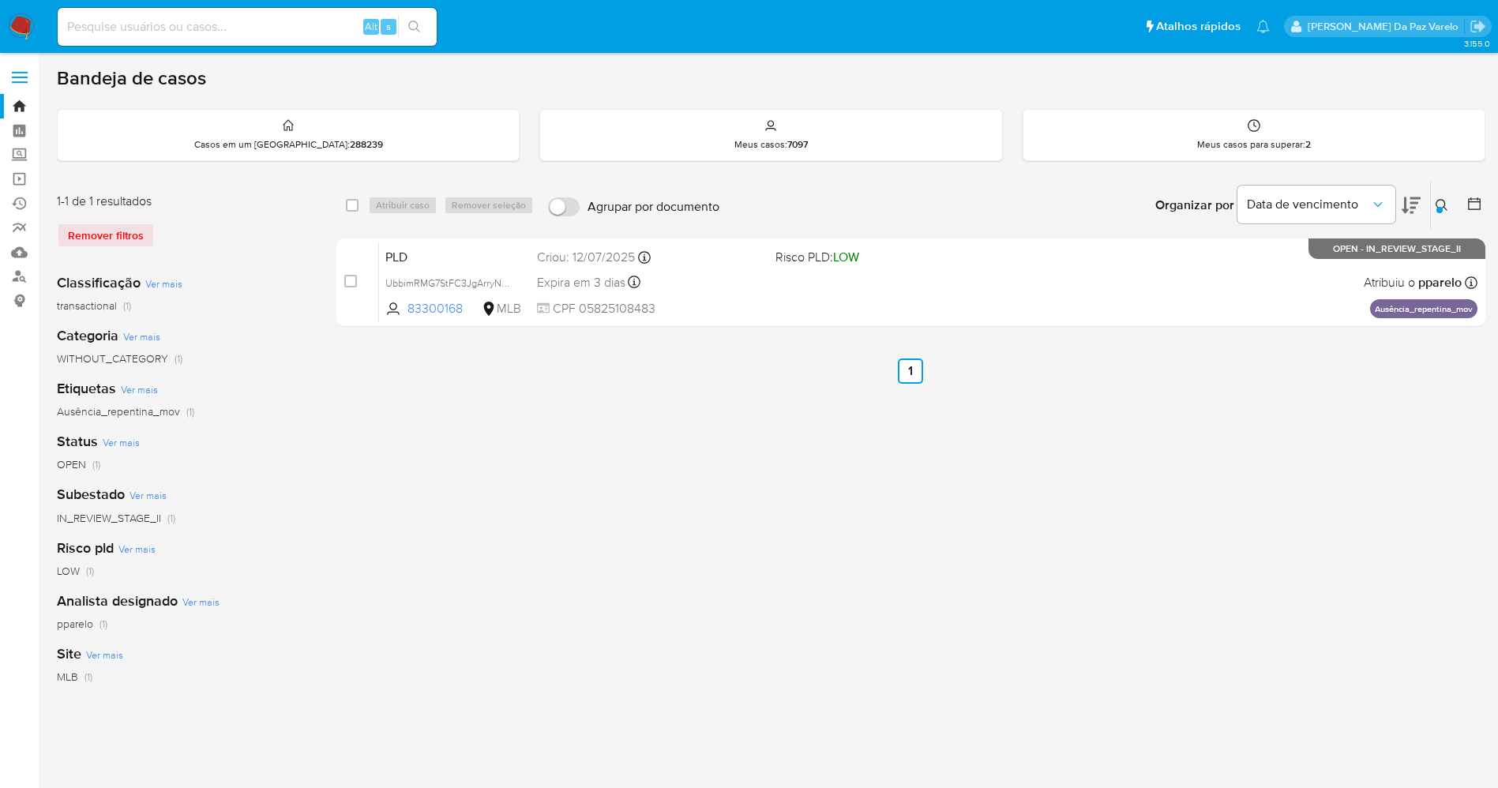
click at [298, 24] on input at bounding box center [247, 27] width 379 height 21
paste input "UbbimRMG7StFC3JgArryNDKq"
type input "UbbimRMG7StFC3JgArryNDKq"
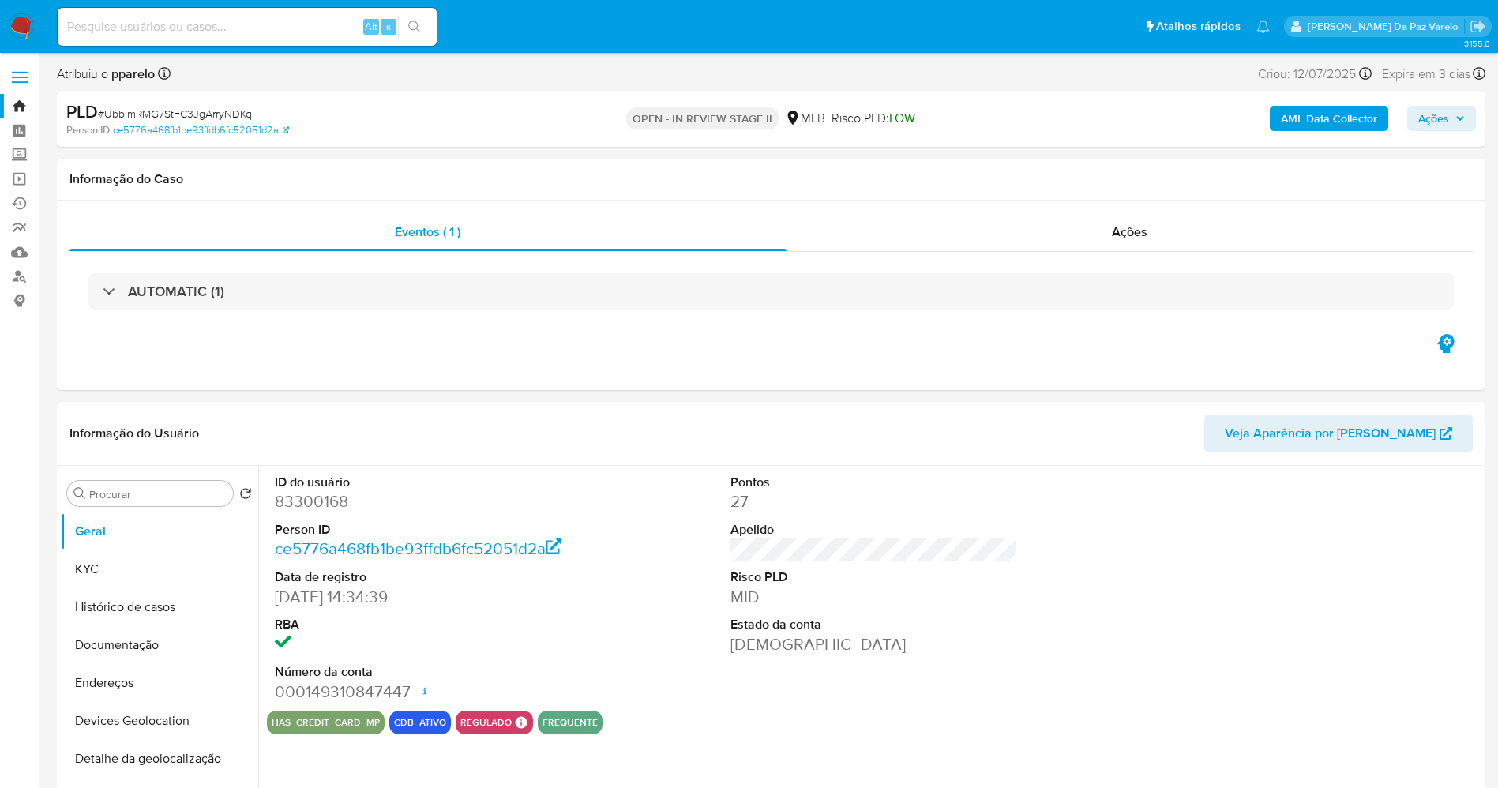
select select "10"
click at [1422, 115] on span "Ações" at bounding box center [1433, 118] width 31 height 25
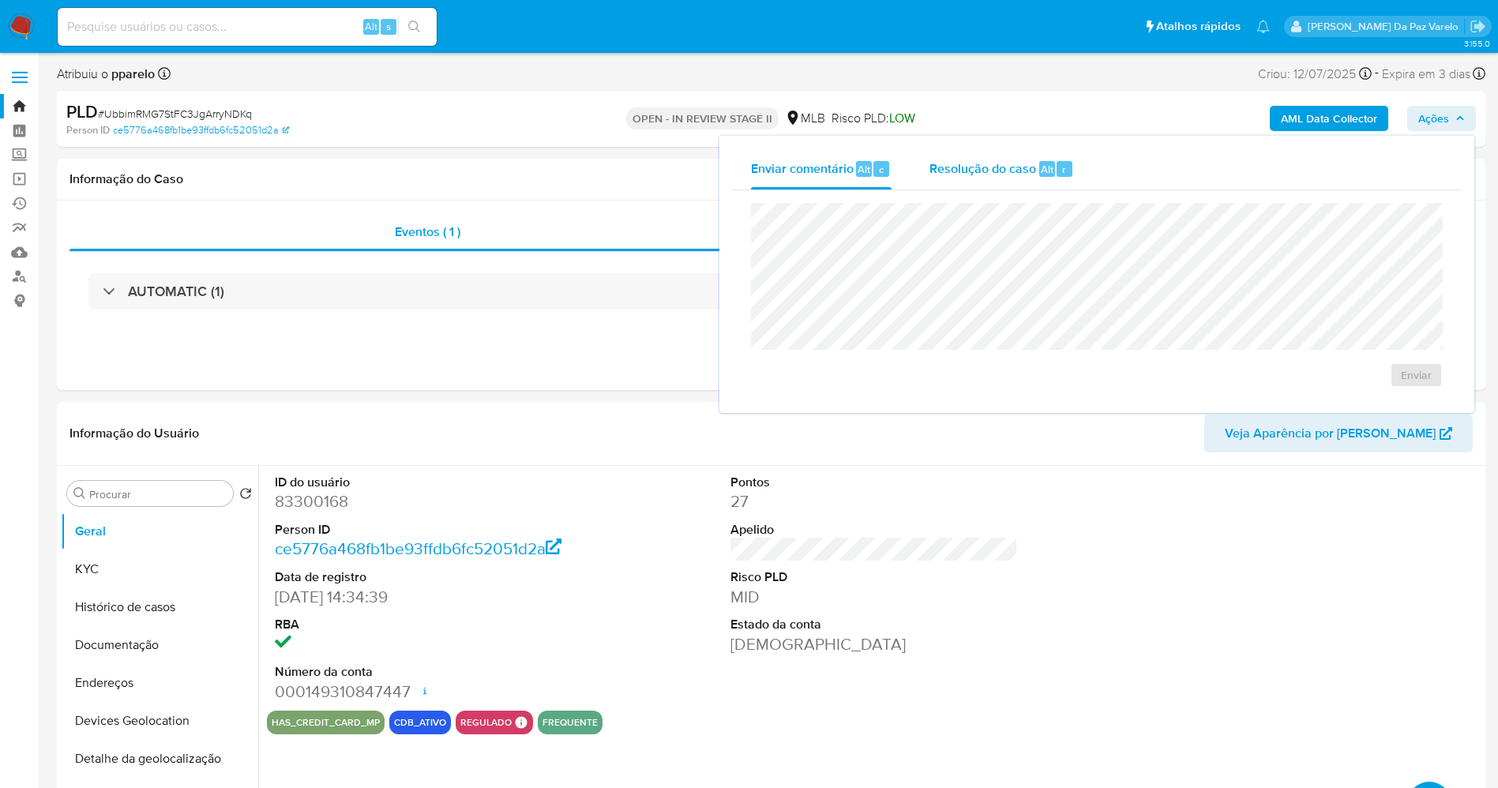
click at [1020, 172] on span "Resolução do caso" at bounding box center [983, 169] width 107 height 18
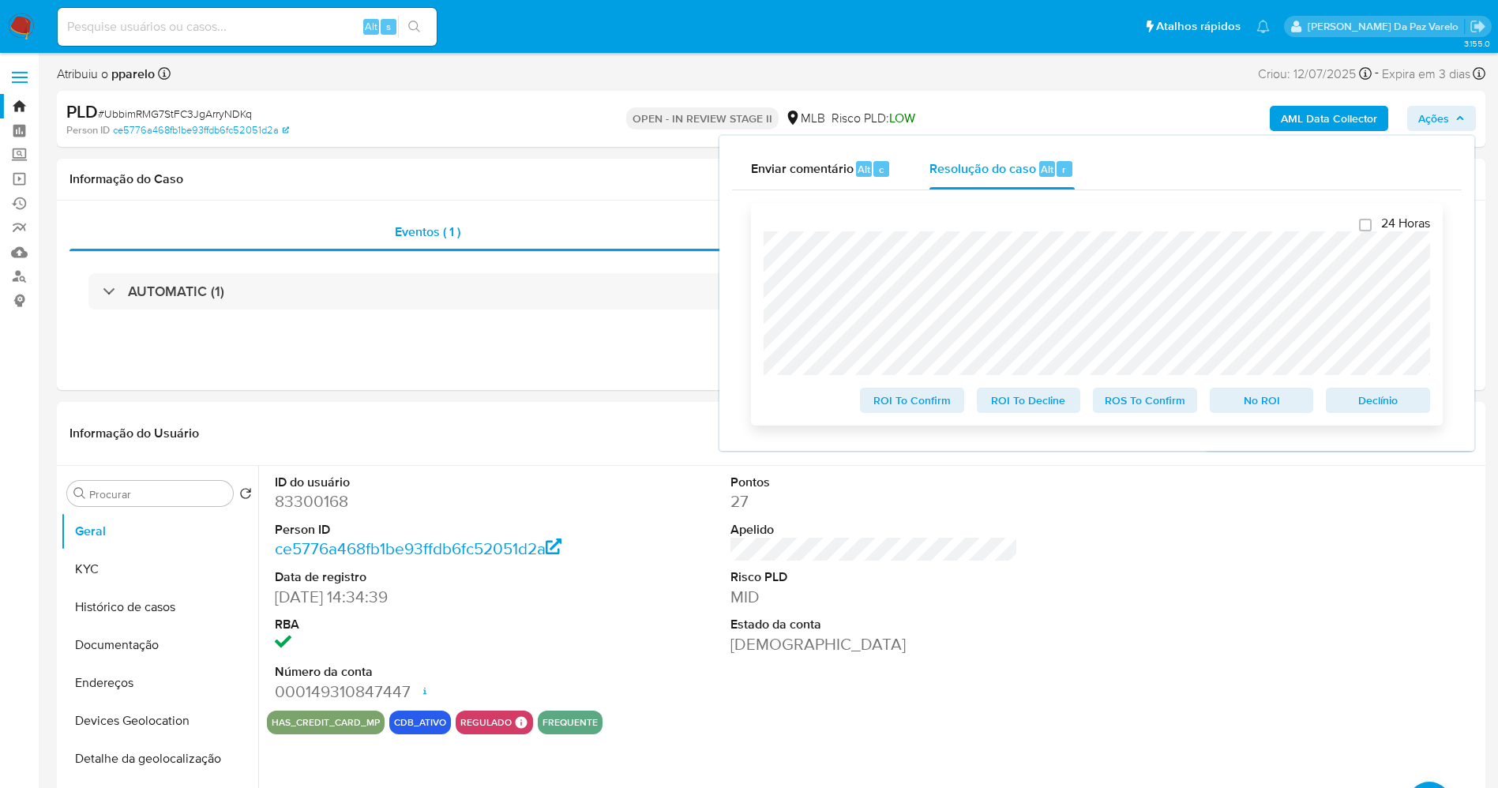
click at [1144, 403] on span "ROS To Confirm" at bounding box center [1145, 400] width 82 height 22
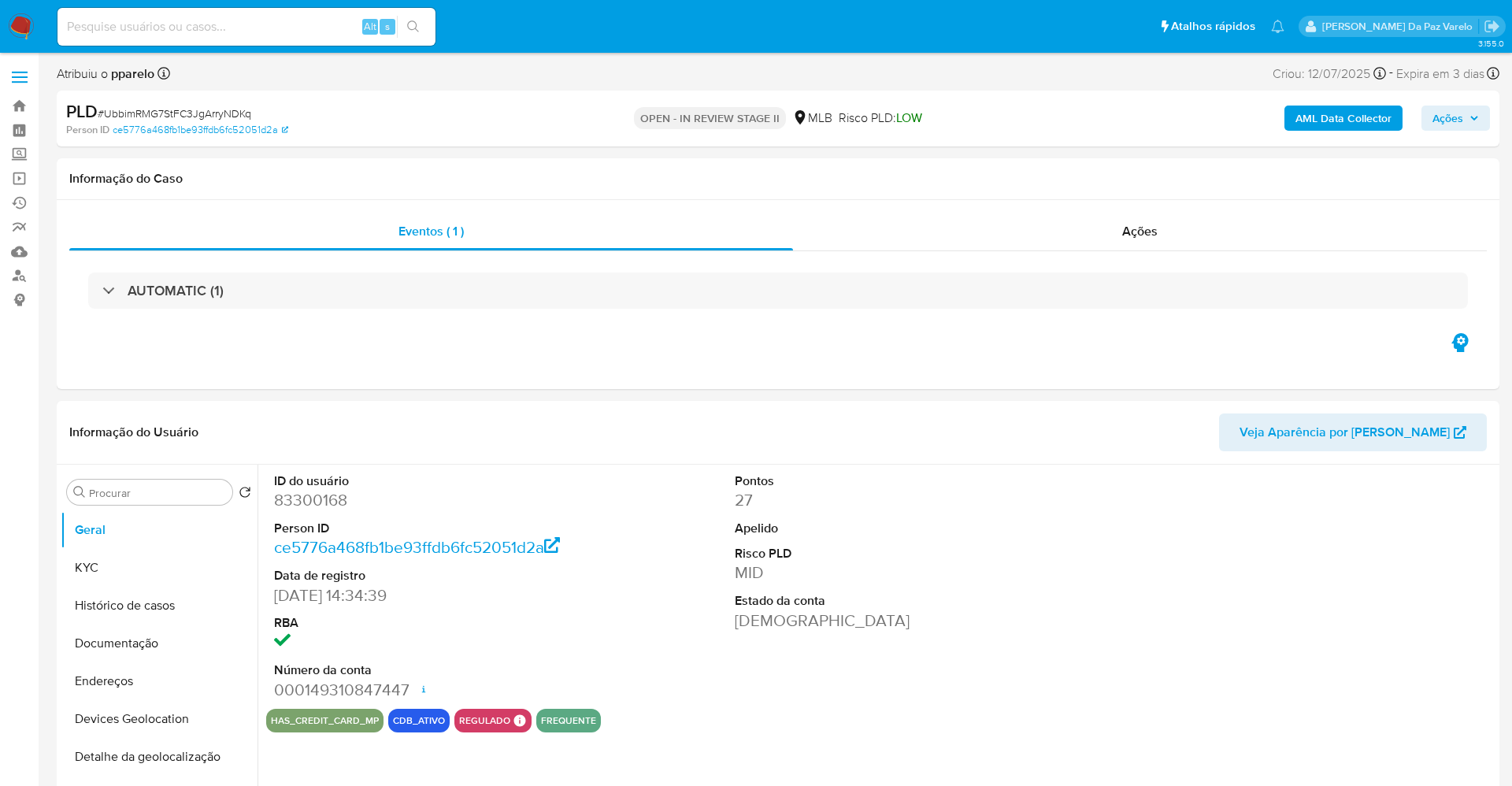
select select "10"
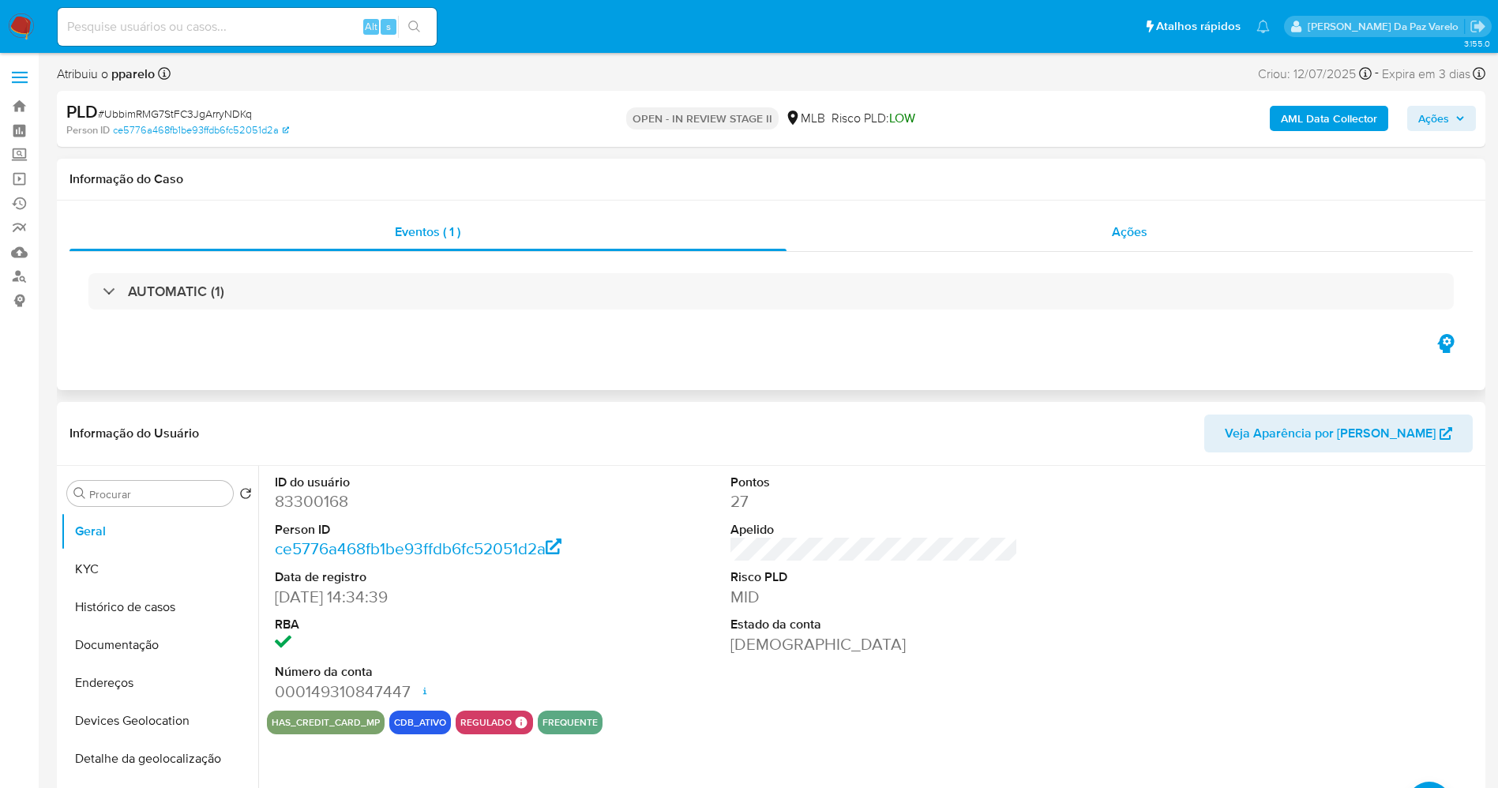
click at [1140, 226] on span "Ações" at bounding box center [1130, 232] width 36 height 18
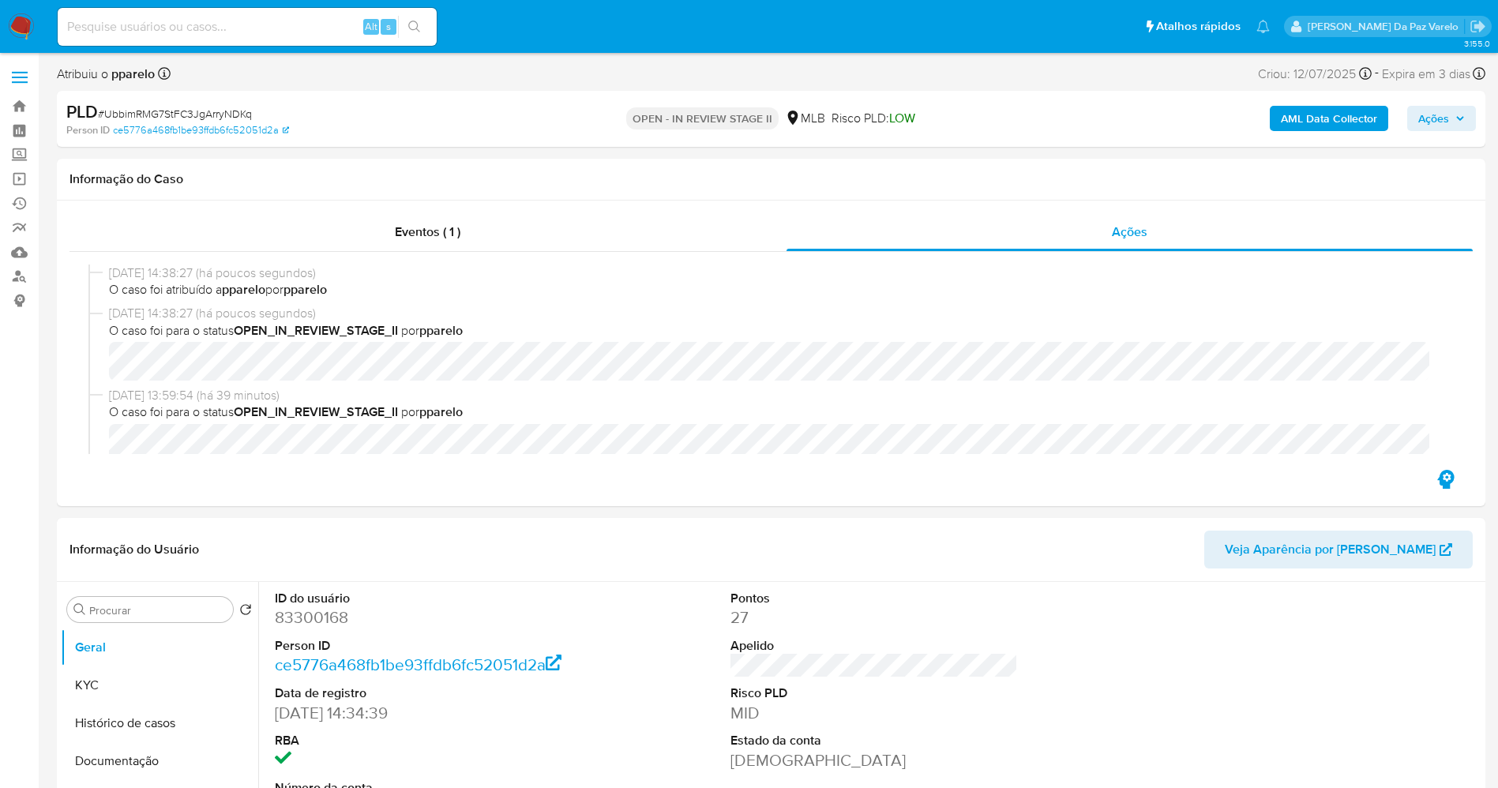
click at [1442, 118] on span "Ações" at bounding box center [1433, 118] width 31 height 25
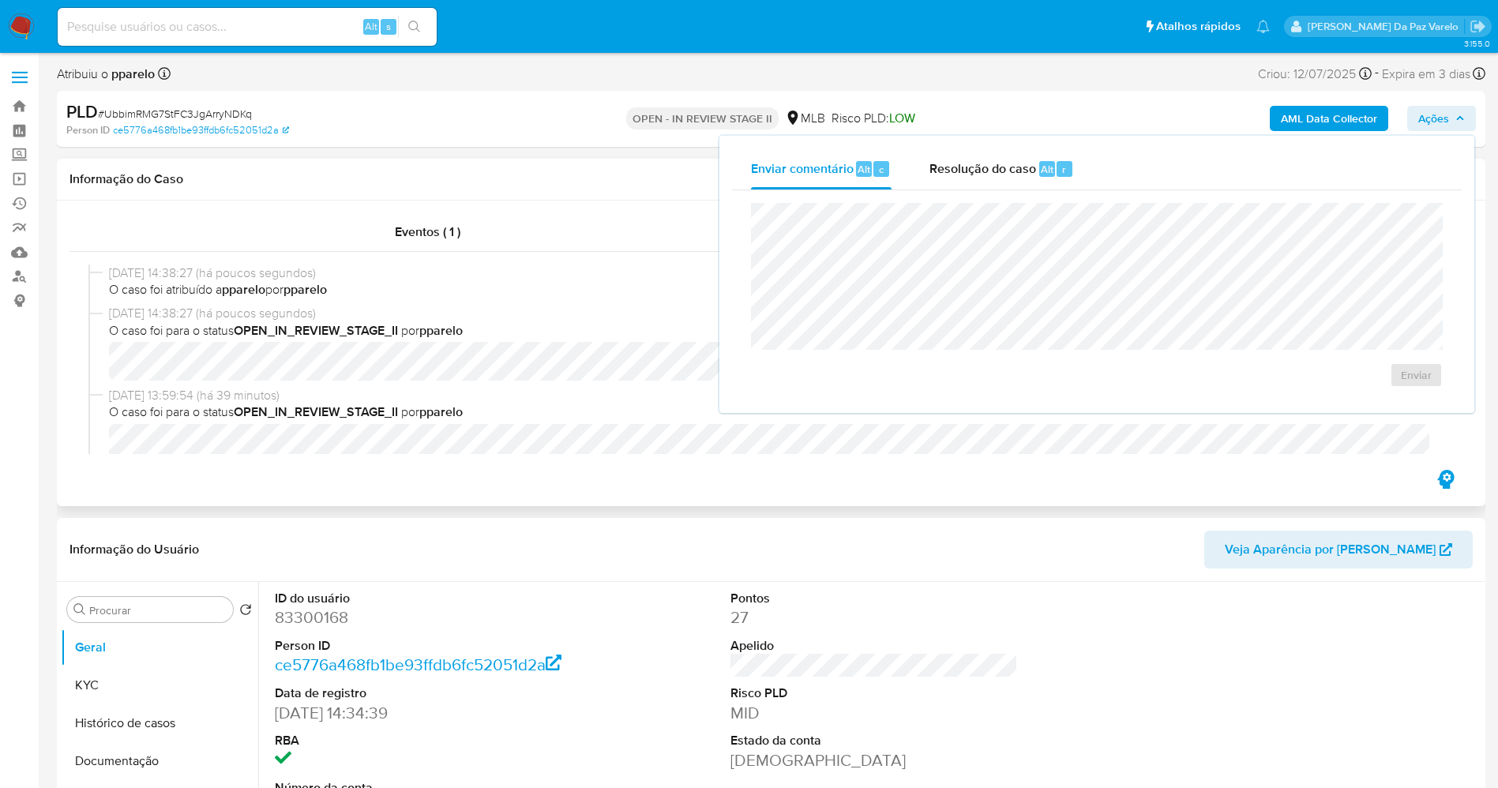
click at [565, 257] on div "[DATE] 14:38:27 (há poucos segundos) O caso foi atribuído a pparelo por pparelo…" at bounding box center [770, 359] width 1403 height 215
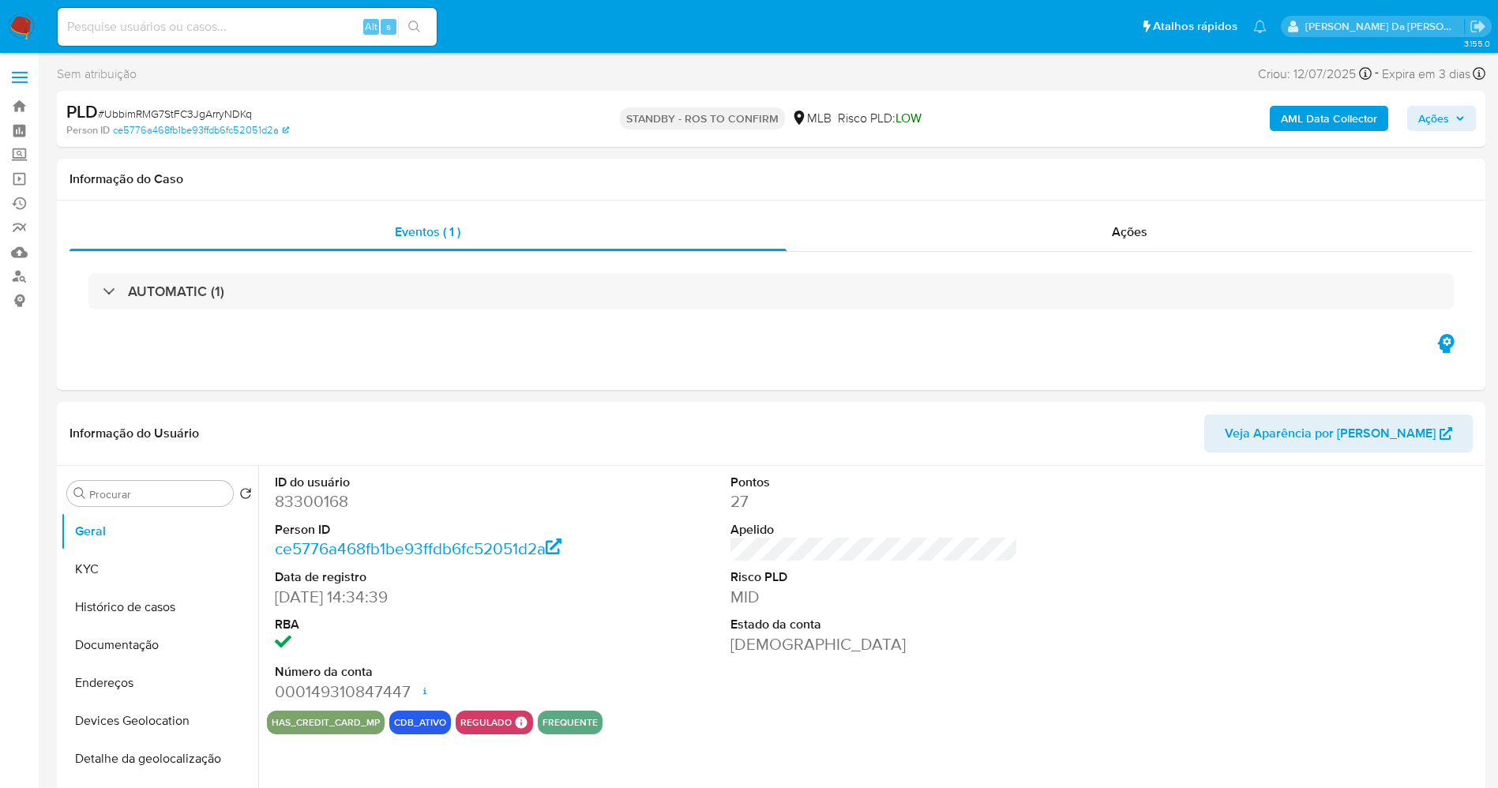
select select "10"
click at [15, 22] on img at bounding box center [21, 26] width 27 height 27
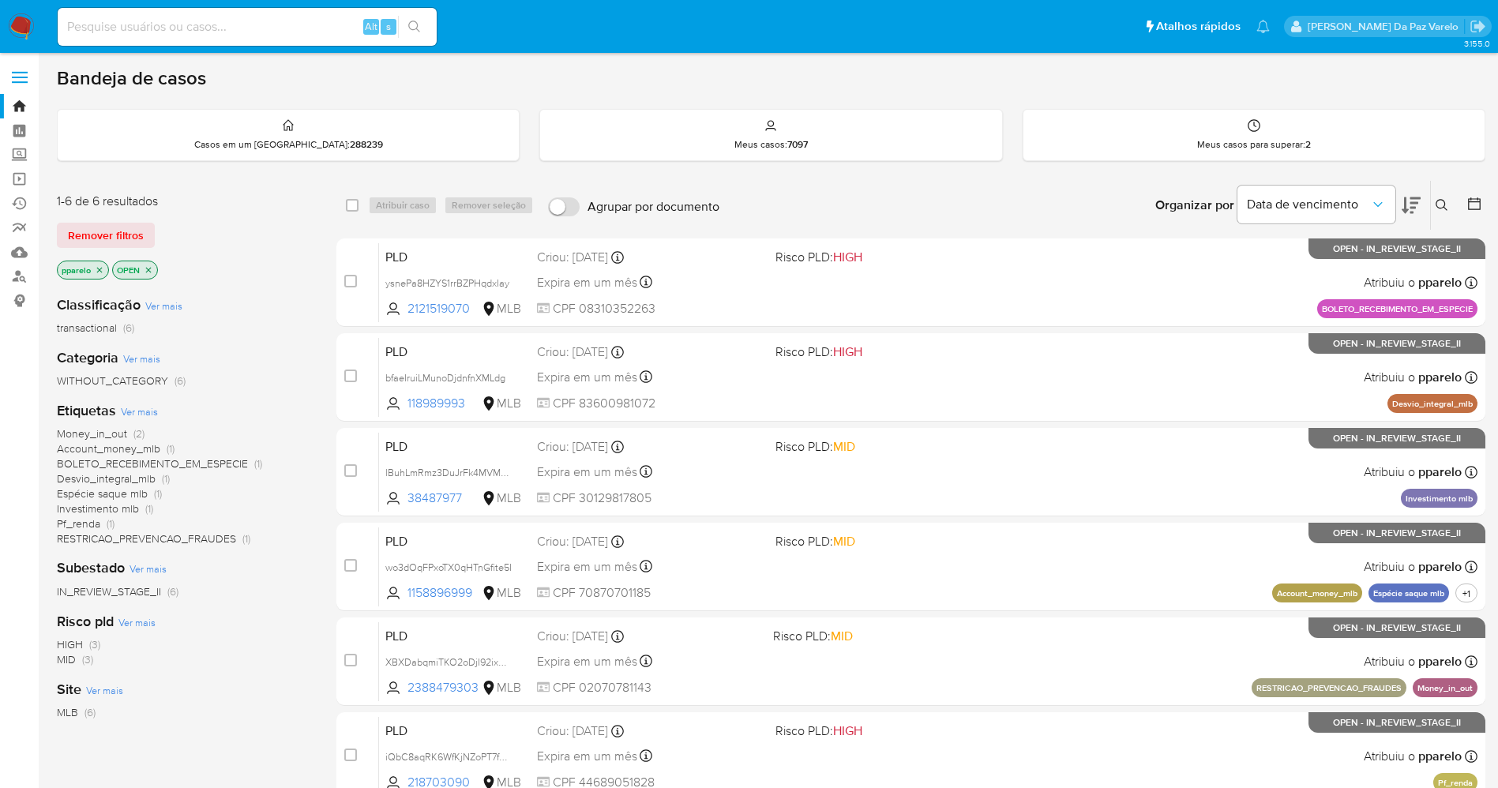
click at [1445, 197] on button at bounding box center [1444, 205] width 26 height 19
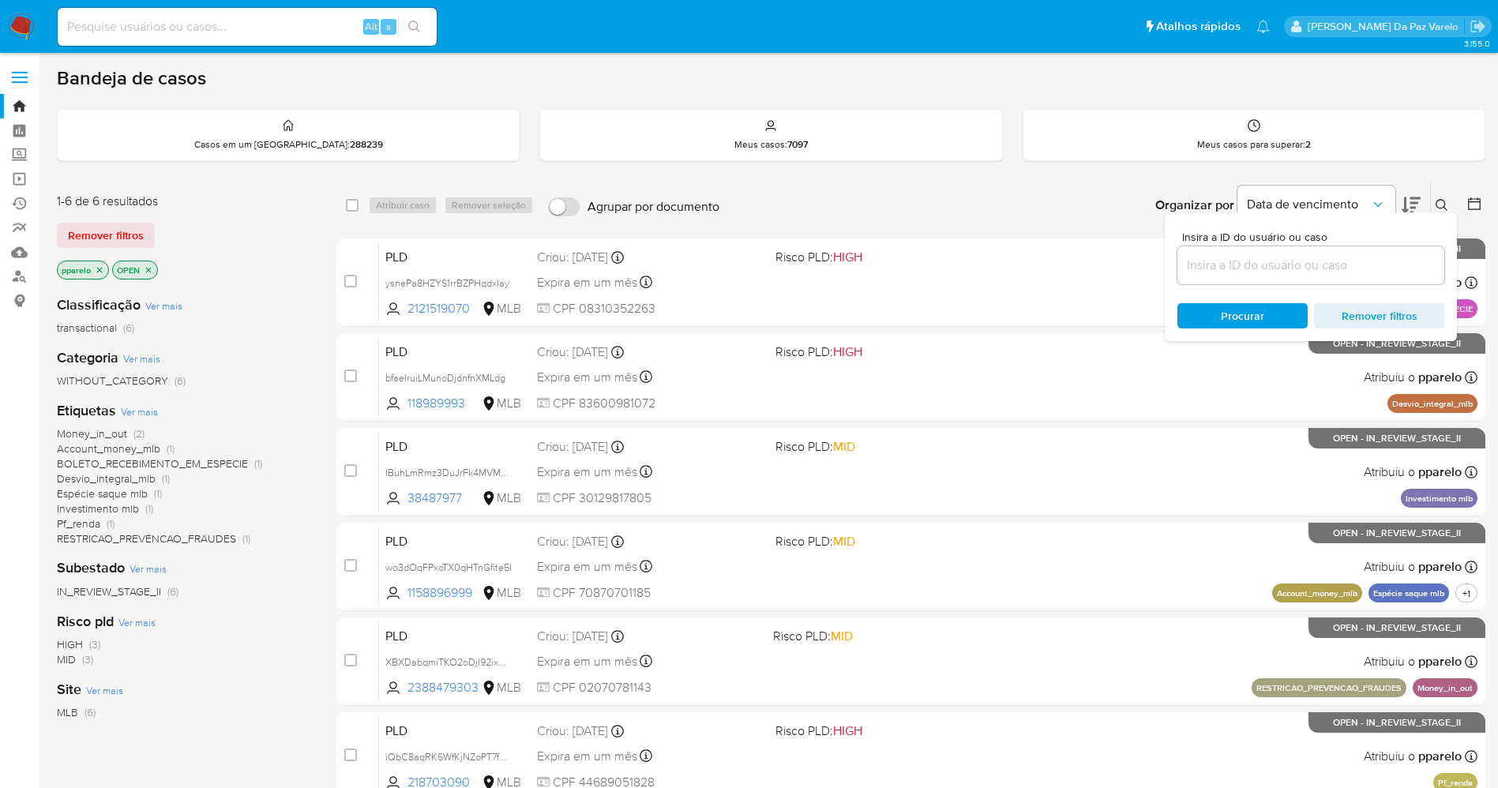
click at [1309, 254] on div at bounding box center [1311, 265] width 267 height 38
click at [1308, 261] on input at bounding box center [1311, 265] width 267 height 21
paste input "UbbimRMG7StFC3JgArryNDKq"
type input "UbbimRMG7StFC3JgArryNDKq"
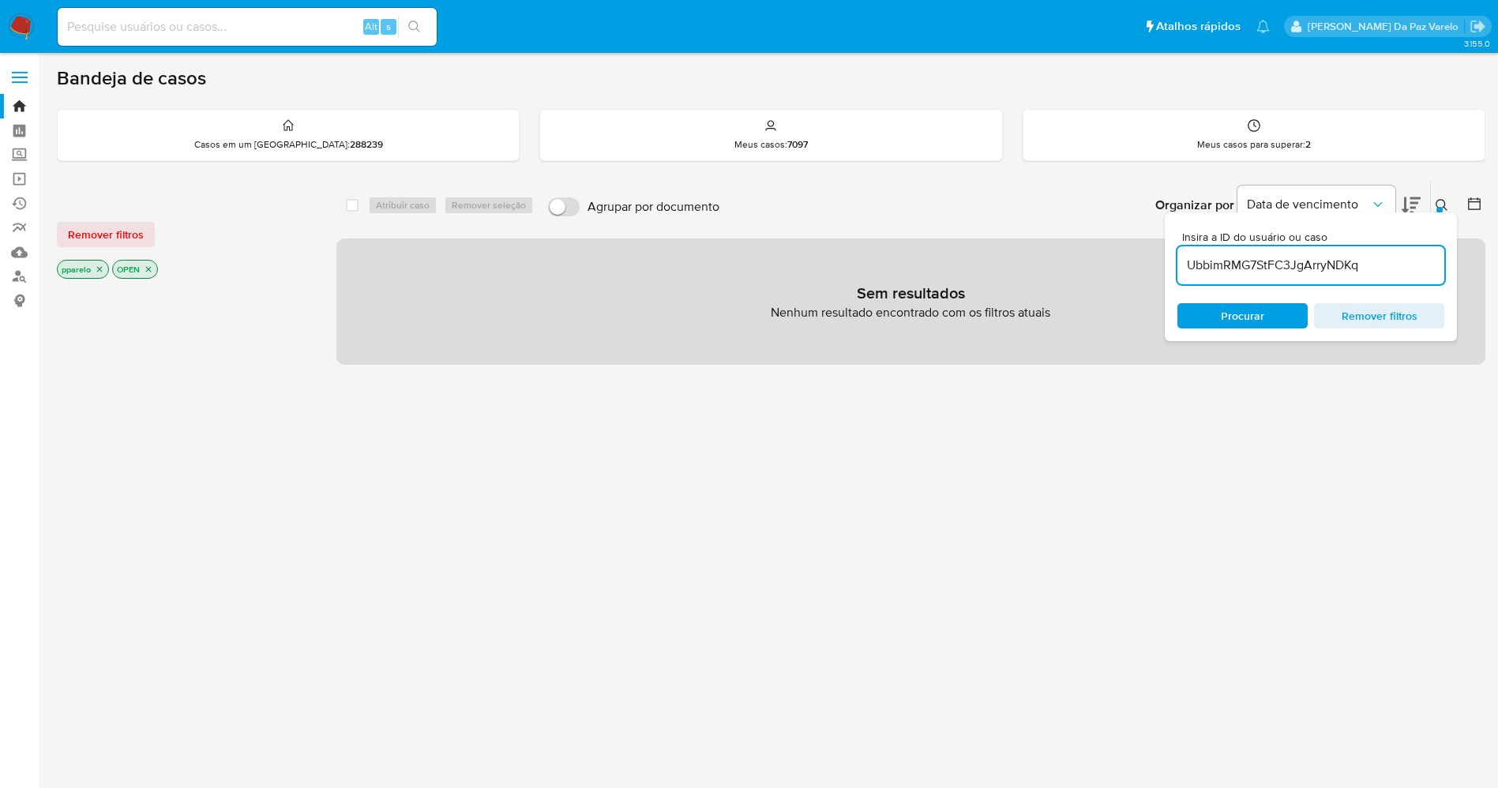
click at [105, 278] on div "pparelo OPEN" at bounding box center [183, 271] width 253 height 22
click at [101, 271] on icon "close-filter" at bounding box center [99, 269] width 9 height 9
click at [96, 272] on icon "close-filter" at bounding box center [92, 269] width 9 height 9
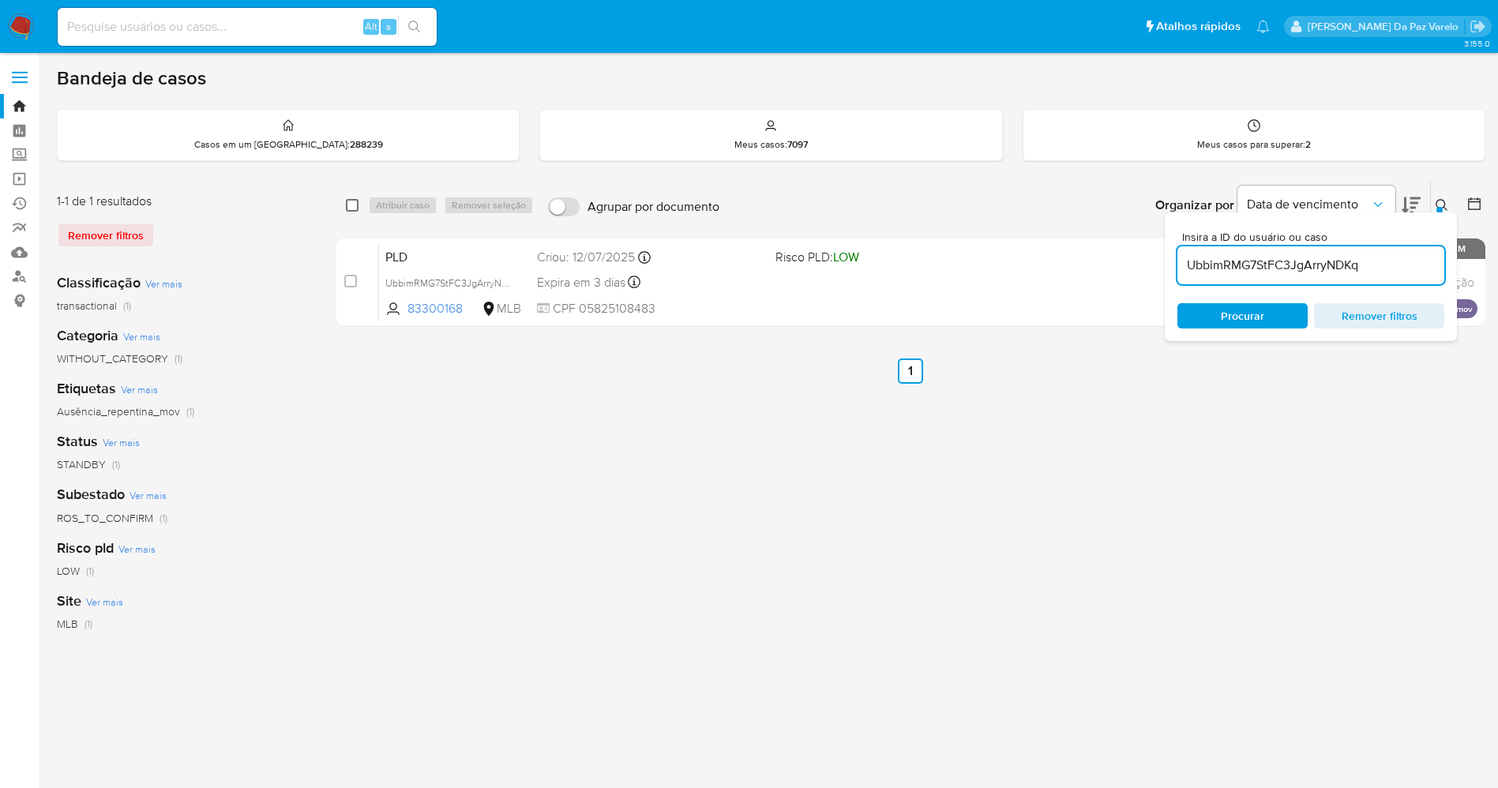
click at [351, 200] on input "checkbox" at bounding box center [352, 205] width 13 height 13
checkbox input "true"
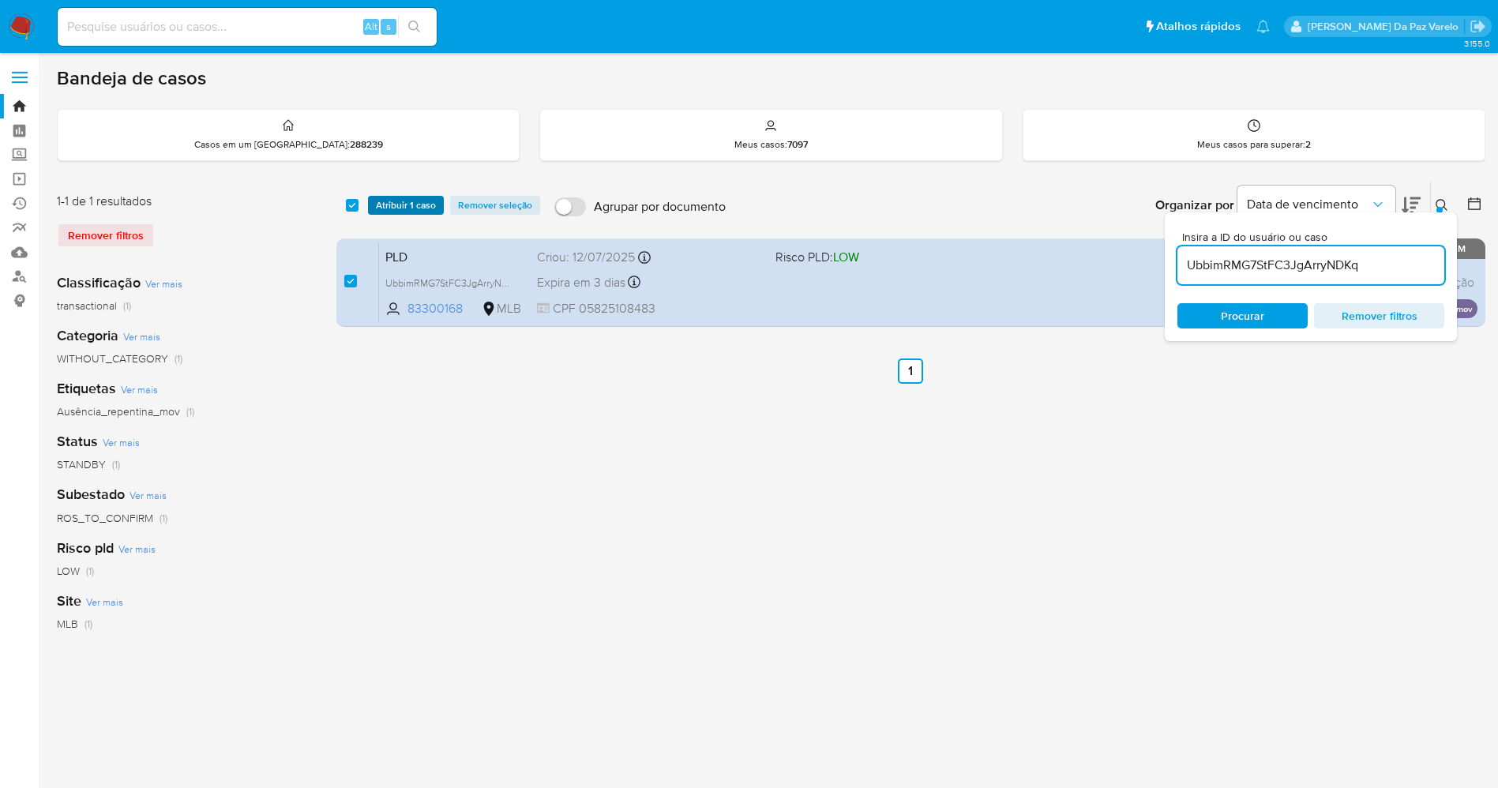
click at [393, 210] on span "Atribuir 1 caso" at bounding box center [406, 205] width 60 height 16
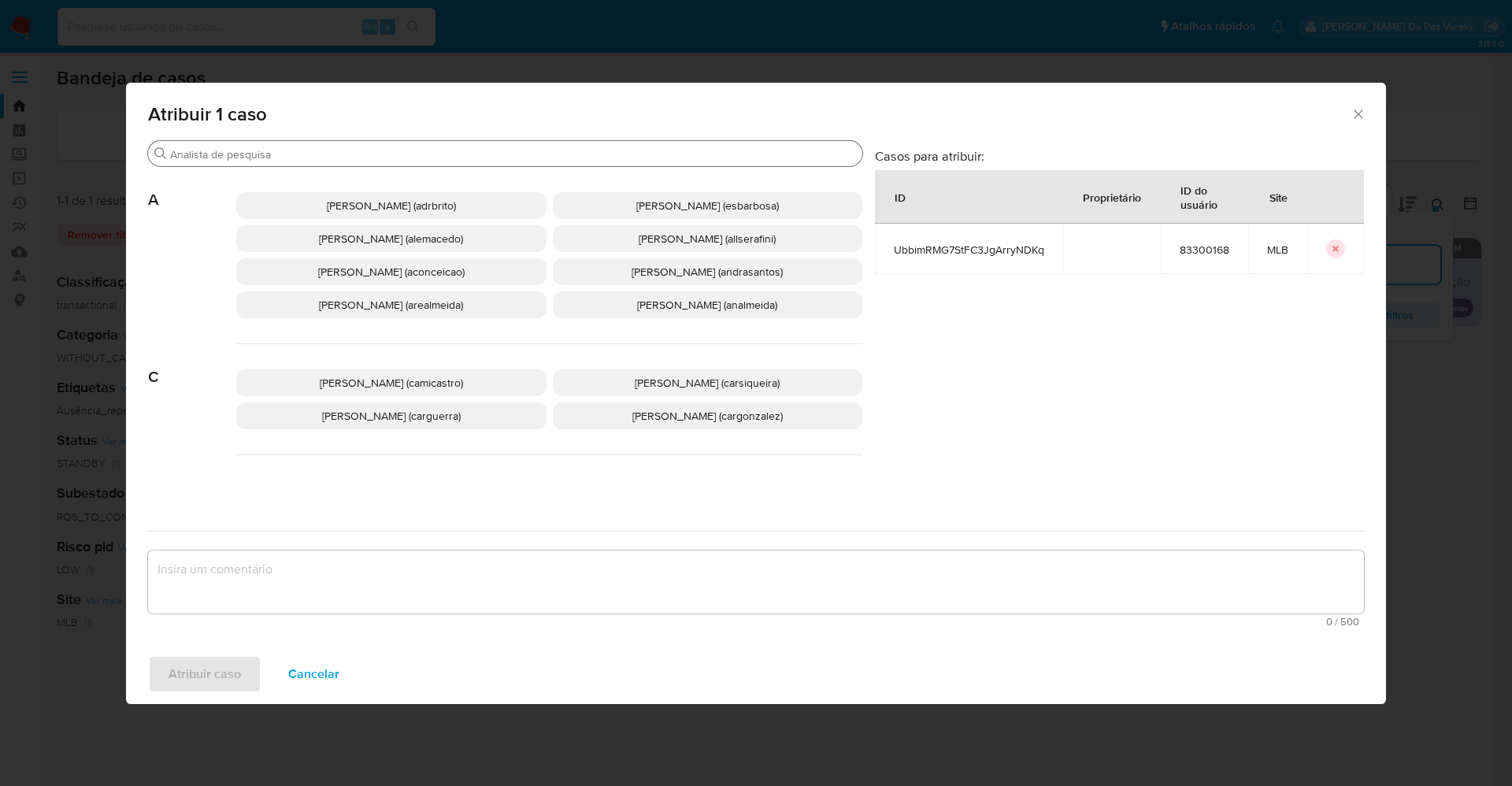
click at [417, 154] on input "Procurar" at bounding box center [514, 155] width 686 height 14
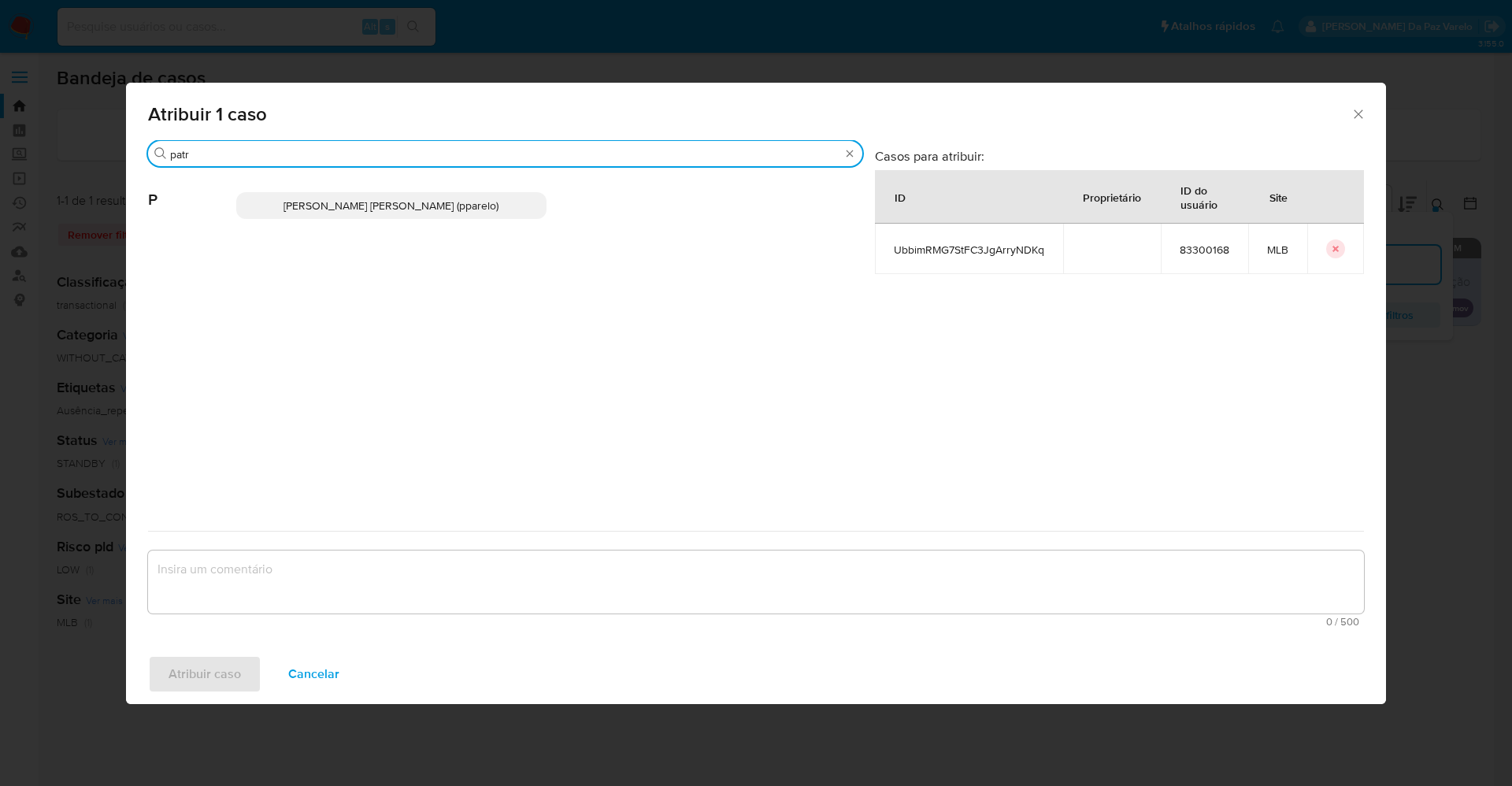
click at [373, 156] on input "patr" at bounding box center [506, 155] width 670 height 14
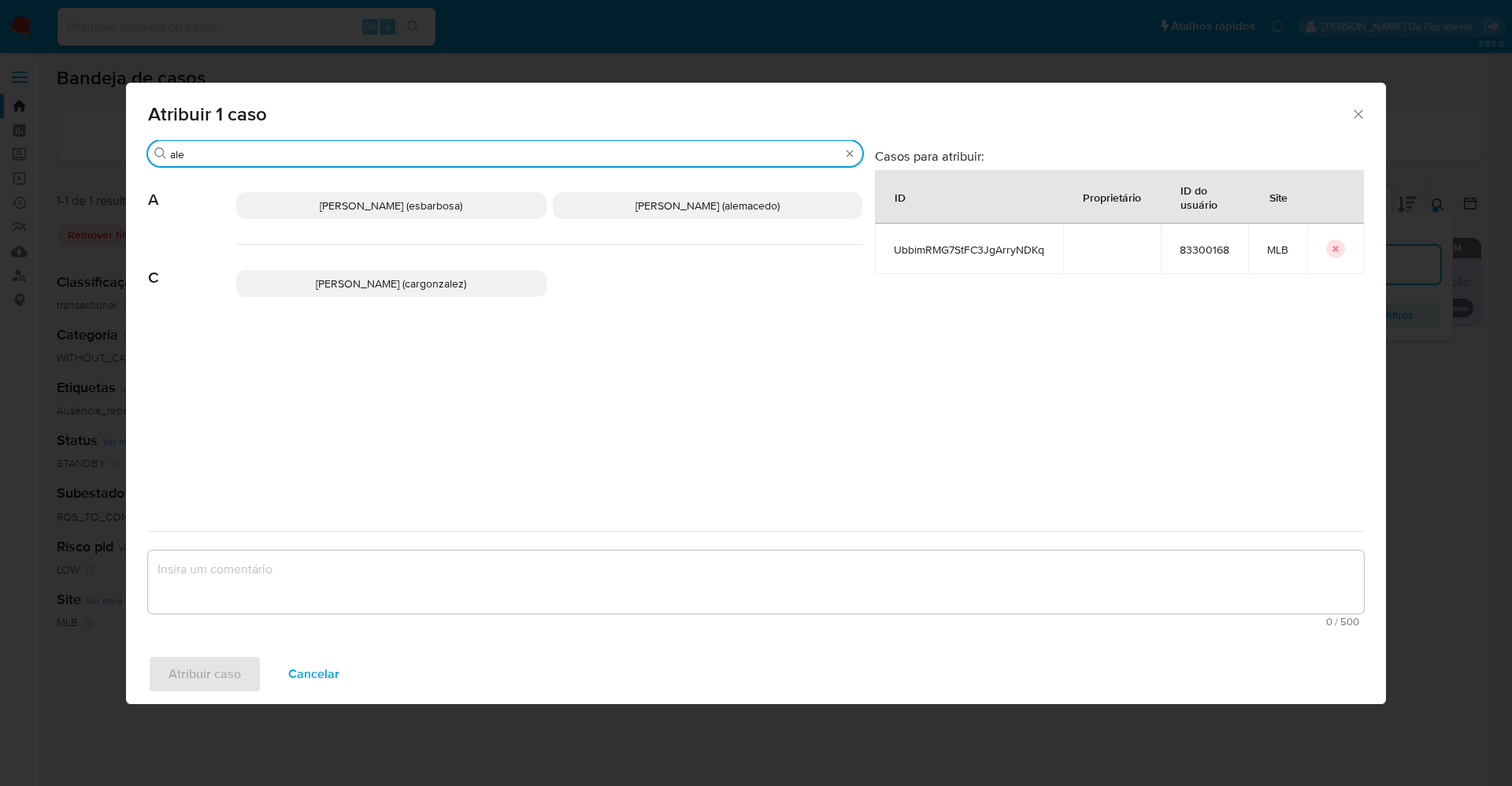
type input "ale"
click at [635, 205] on span "Alexandra Macedo Da Silva (alemacedo)" at bounding box center [707, 205] width 145 height 16
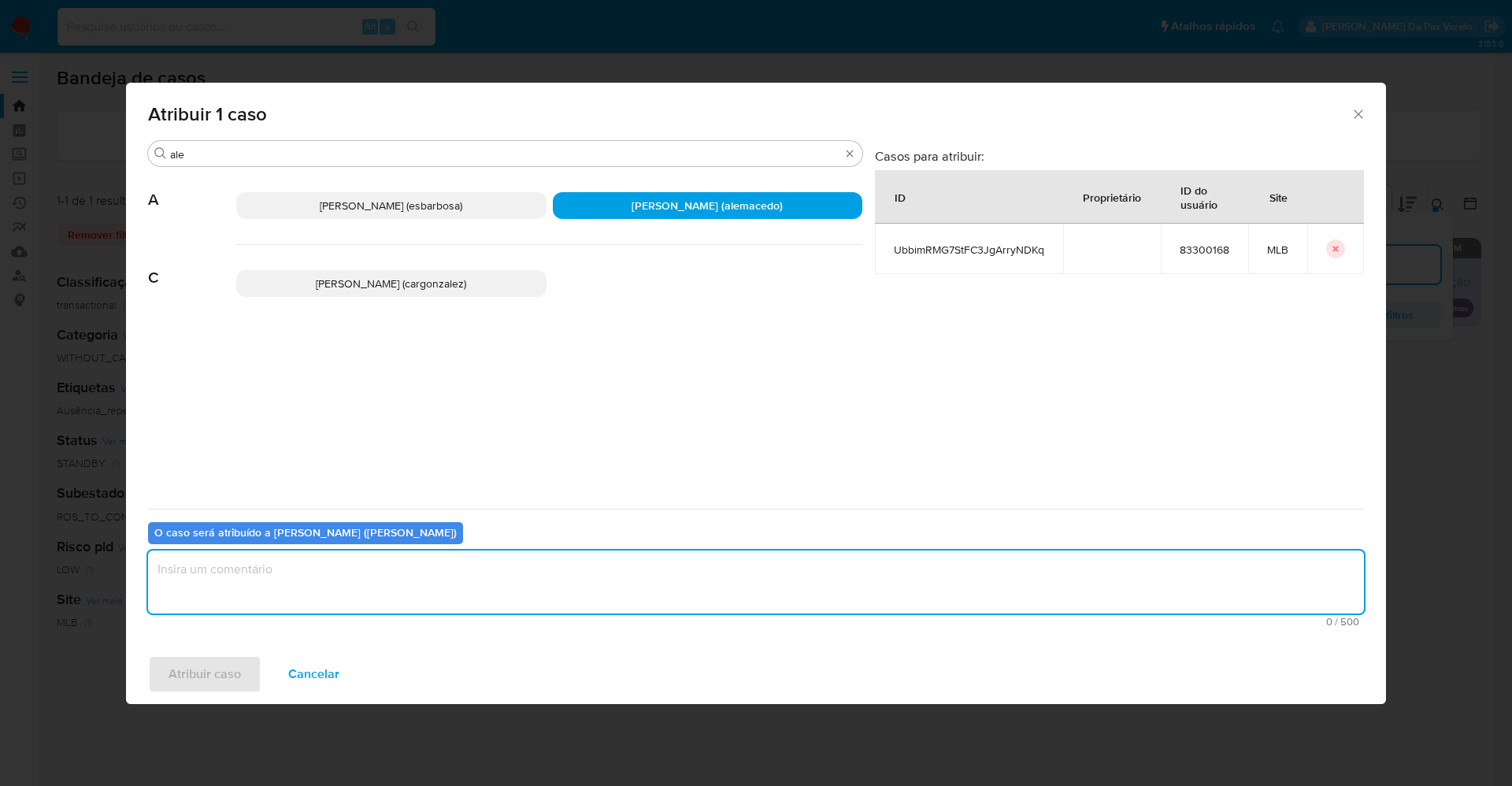
click at [575, 590] on textarea "assign-modal" at bounding box center [755, 582] width 1216 height 63
type textarea "."
click at [200, 684] on span "Atribuir caso" at bounding box center [204, 674] width 73 height 35
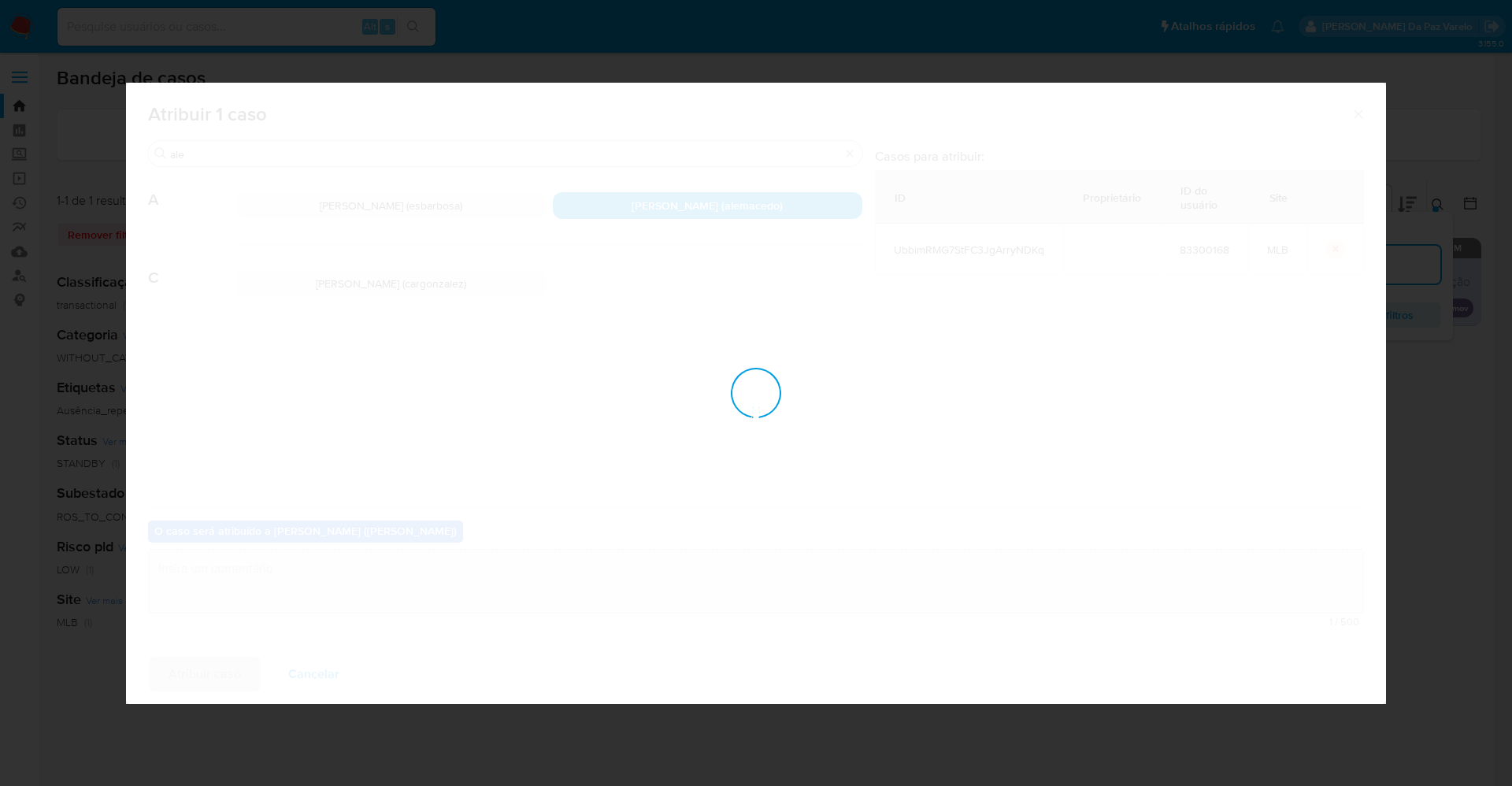
checkbox input "false"
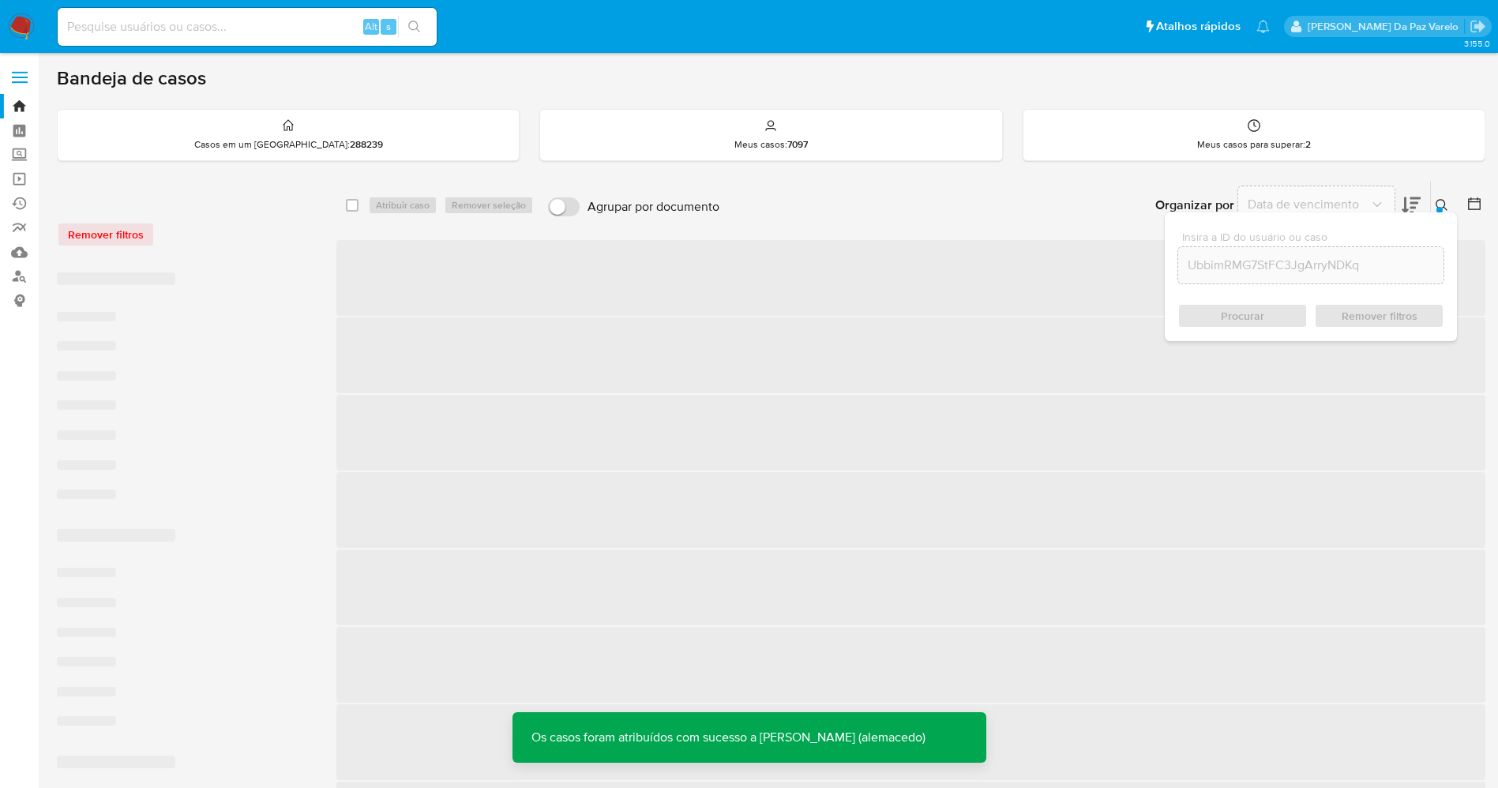
click at [1442, 203] on icon at bounding box center [1442, 205] width 13 height 13
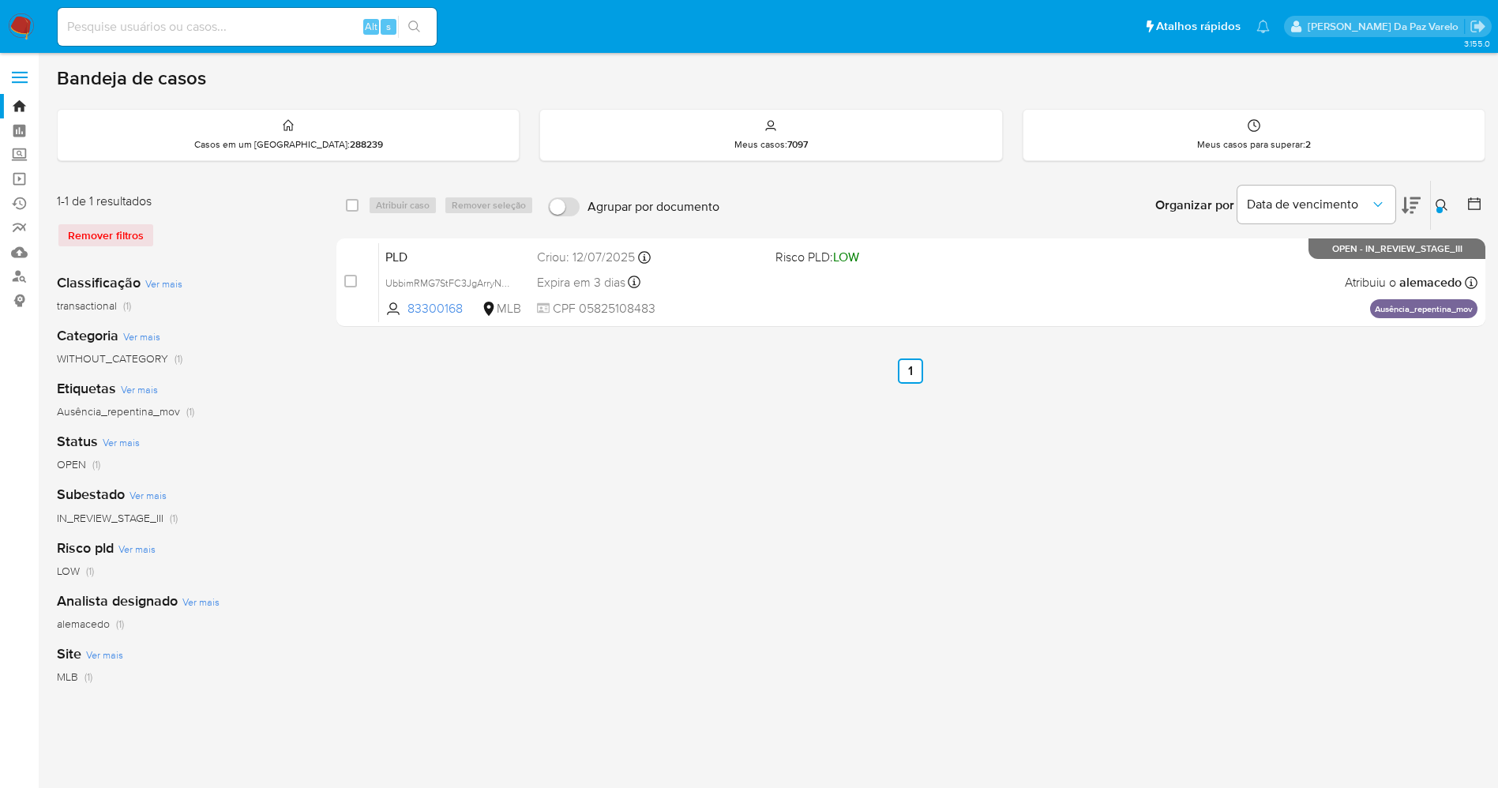
click at [1118, 359] on ul "Anterior 1 Seguinte" at bounding box center [910, 371] width 1149 height 25
drag, startPoint x: 1118, startPoint y: 358, endPoint x: 1114, endPoint y: 370, distance: 13.2
click at [1118, 359] on ul "Anterior 1 Seguinte" at bounding box center [910, 371] width 1149 height 25
click at [1109, 379] on ul "Anterior 1 Seguinte" at bounding box center [910, 371] width 1149 height 25
click at [1118, 362] on ul "Anterior 1 Seguinte" at bounding box center [910, 371] width 1149 height 25
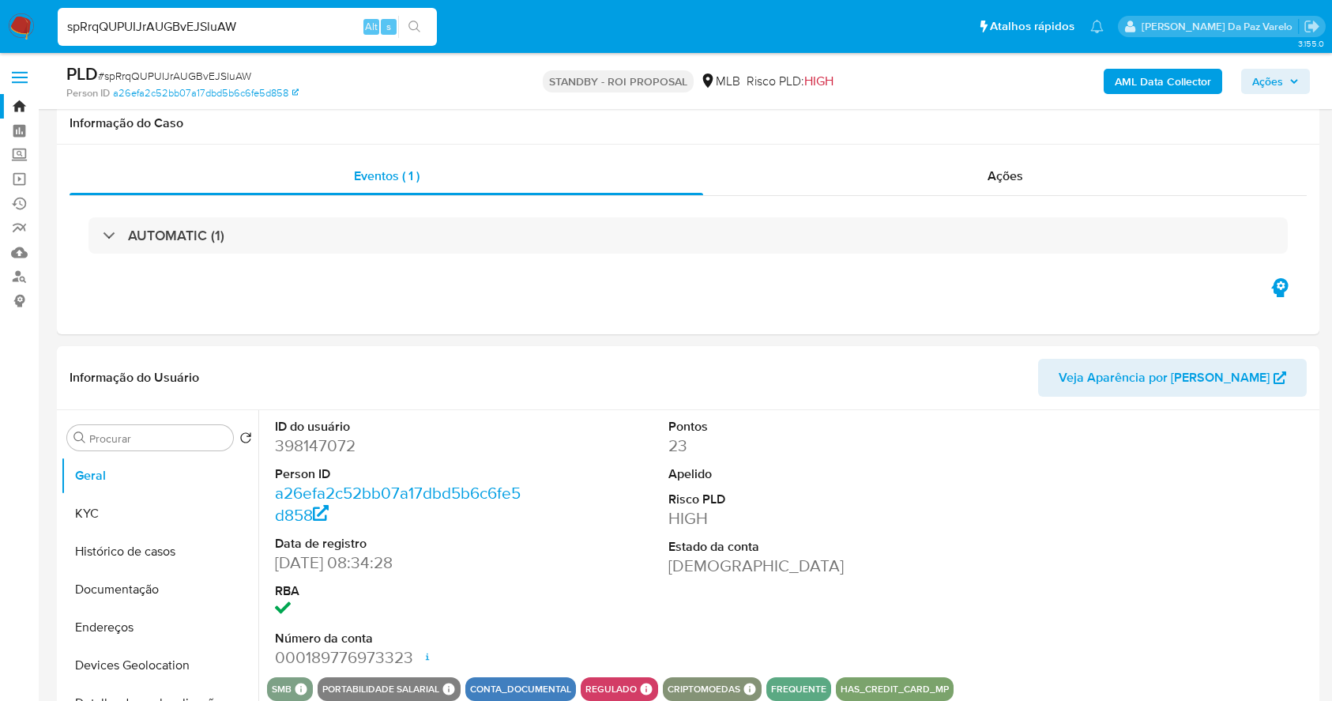
select select "10"
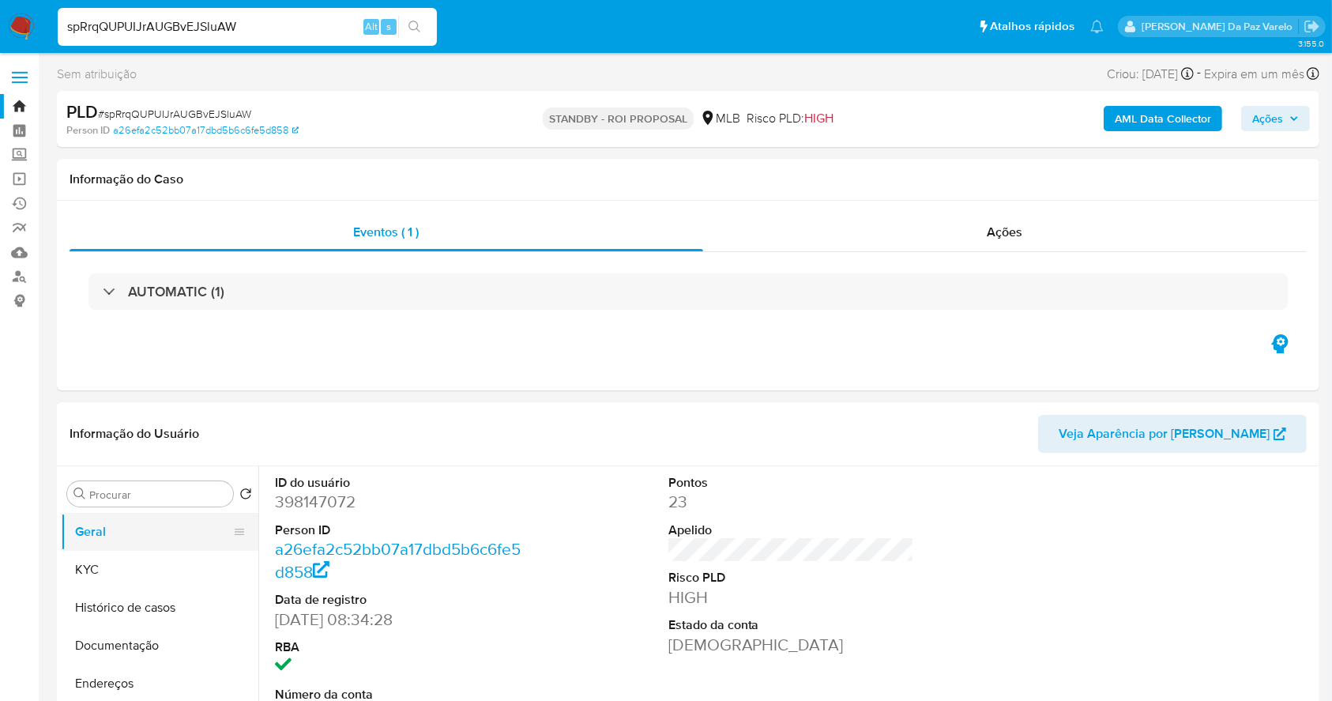
click at [164, 567] on button "KYC" at bounding box center [159, 569] width 197 height 38
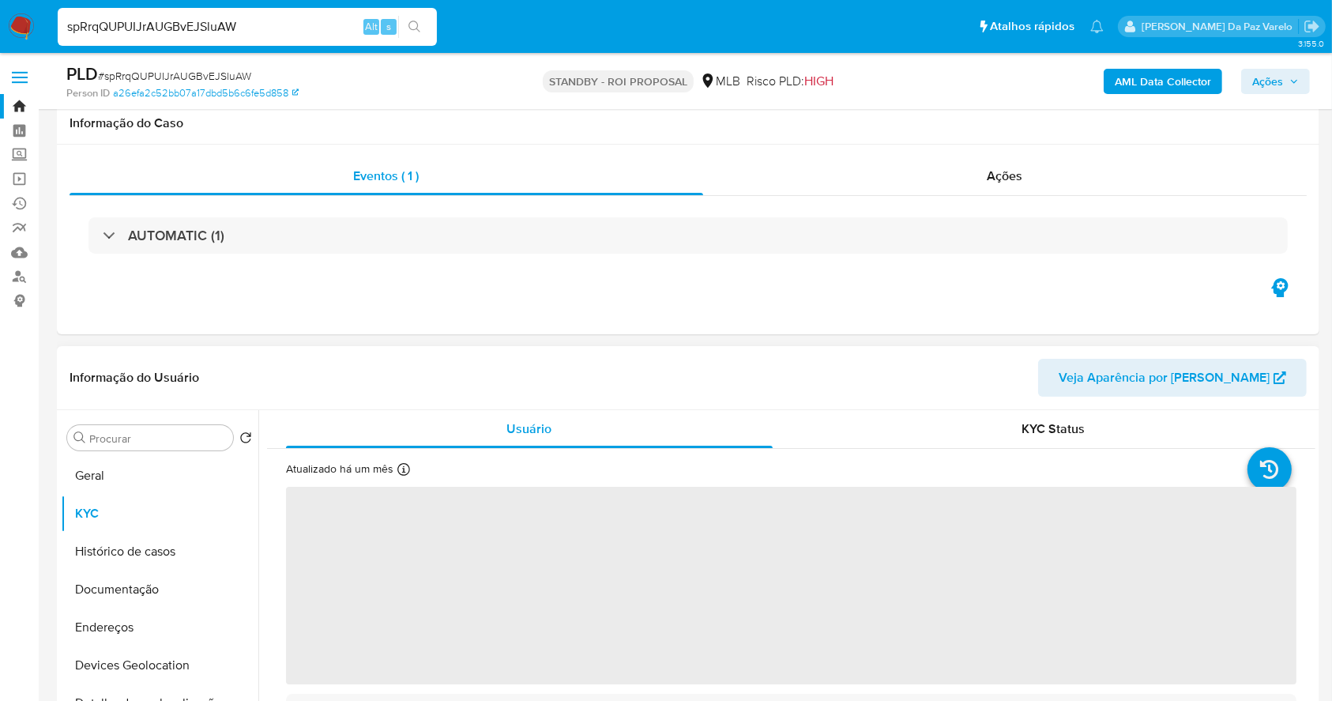
scroll to position [105, 0]
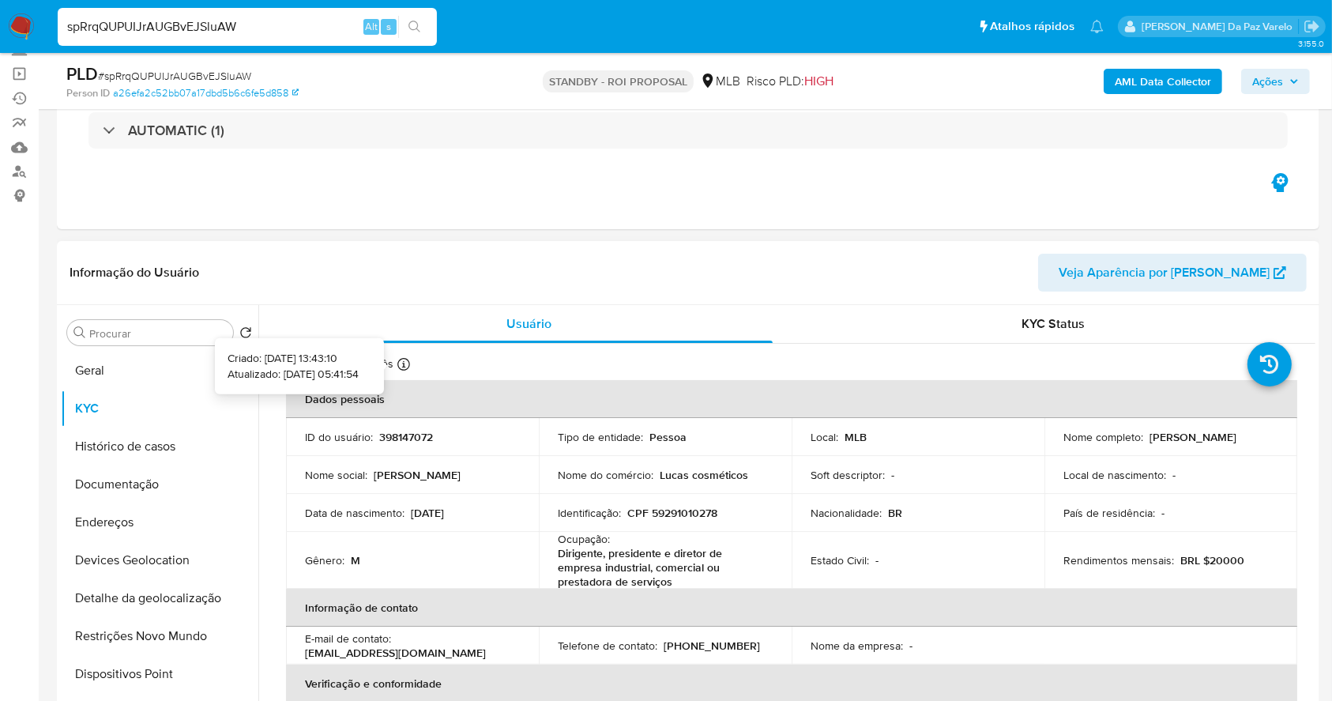
click at [403, 368] on icon at bounding box center [403, 364] width 13 height 13
click at [328, 17] on input "spRrqQUPUIJrAUGBvEJSluAW" at bounding box center [247, 27] width 379 height 21
click at [395, 358] on div "Atualizado há um mês Criado: 04/08/2020 13:43:10 Atualizado: 17/07/2025 05:41:54" at bounding box center [371, 366] width 171 height 21
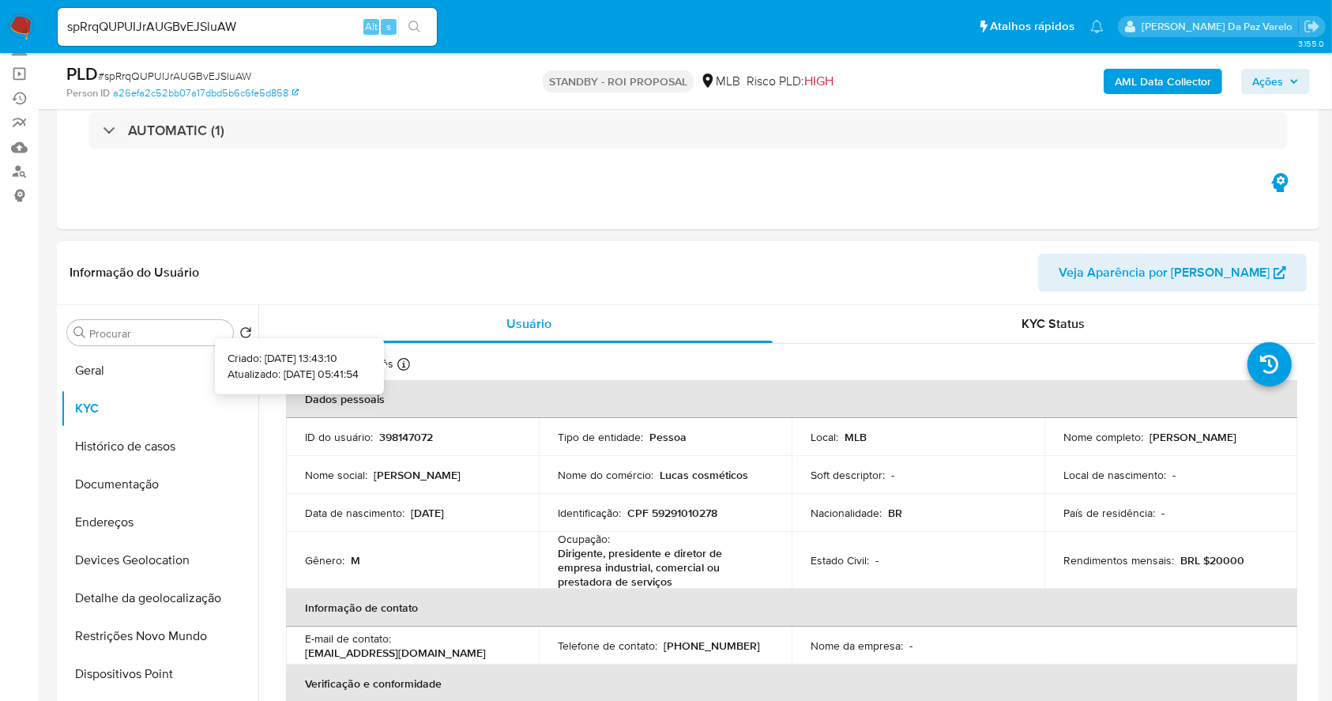
click at [400, 363] on icon at bounding box center [403, 364] width 13 height 13
click at [265, 32] on input "spRrqQUPUIJrAUGBvEJSluAW" at bounding box center [247, 27] width 379 height 21
paste input "J6liIat9i2KnIjotPYYne5nr"
type input "J6liIat9i2KnIjotPYYne5nr"
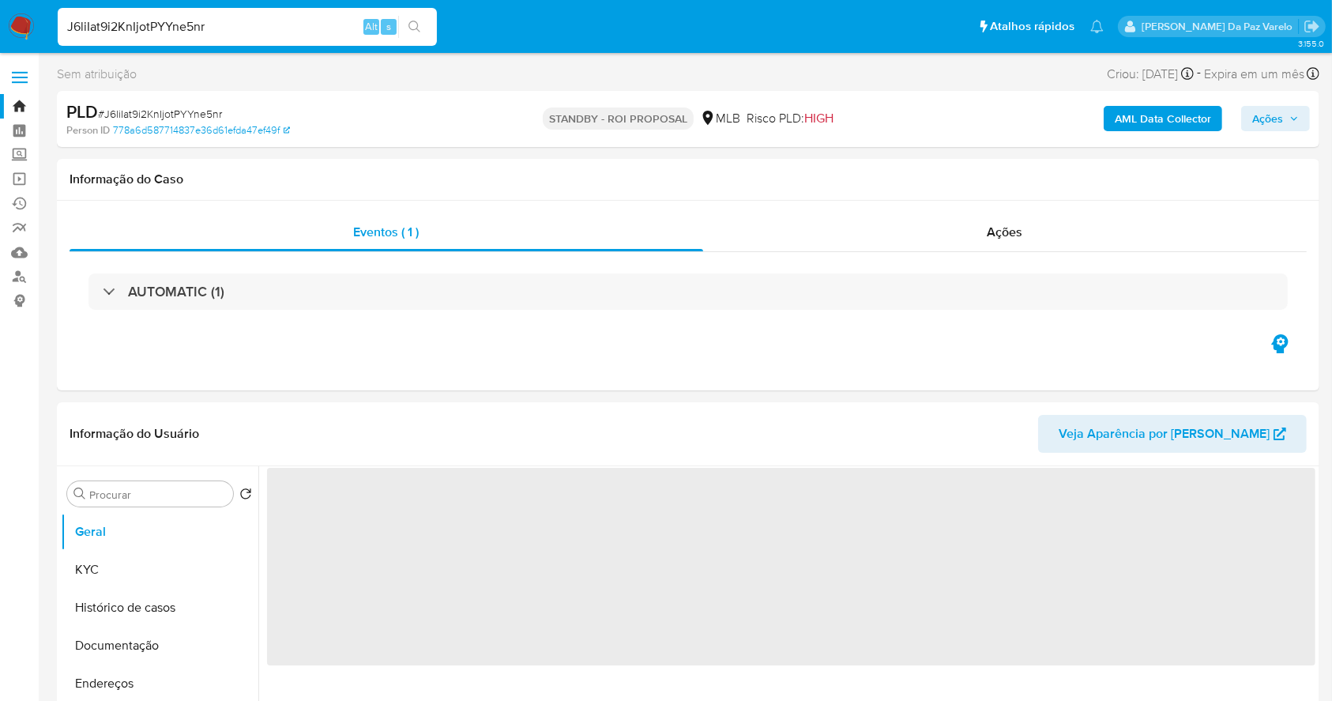
select select "10"
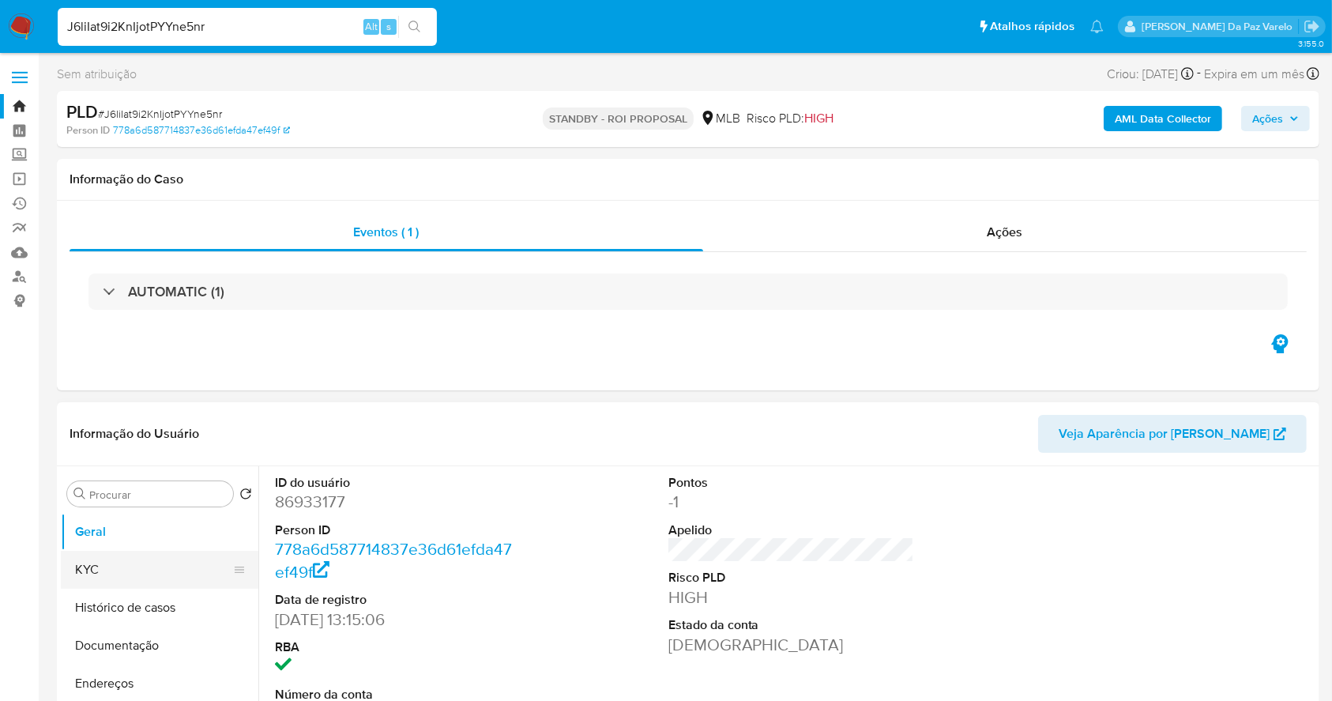
click at [128, 558] on button "KYC" at bounding box center [153, 569] width 185 height 38
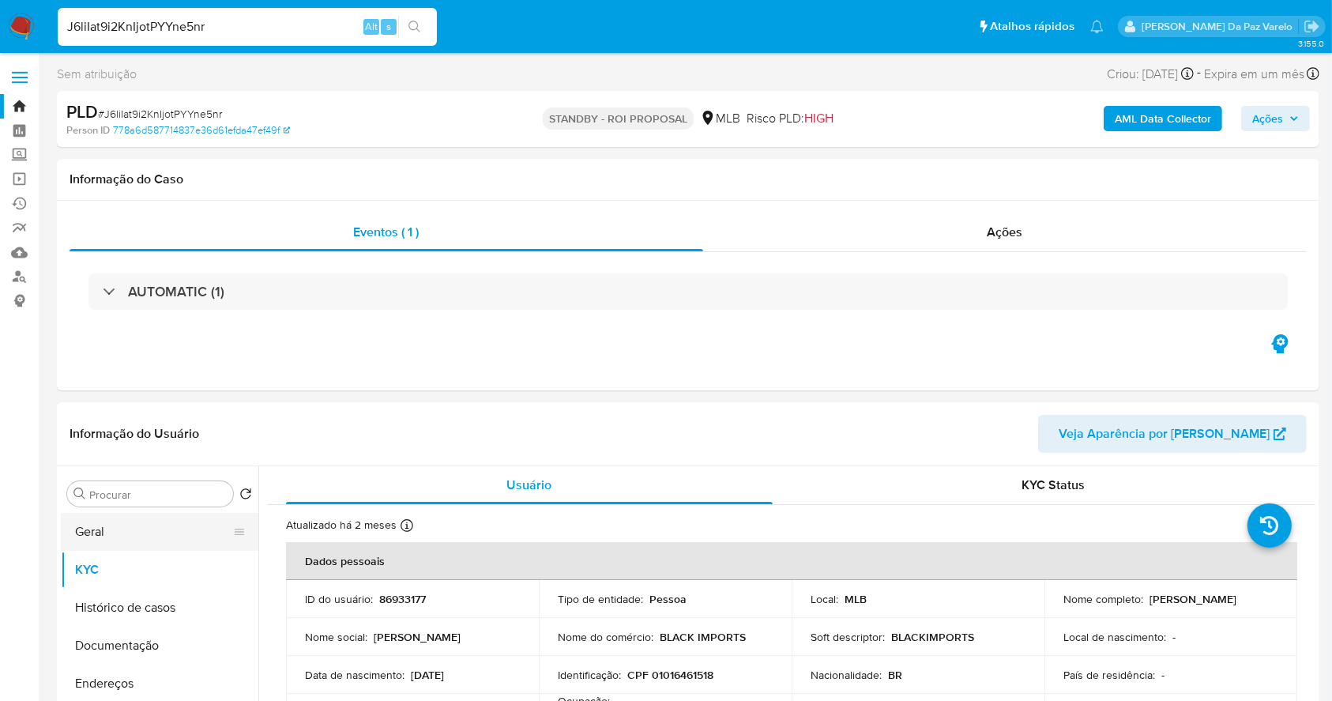
click at [141, 524] on button "Geral" at bounding box center [153, 532] width 185 height 38
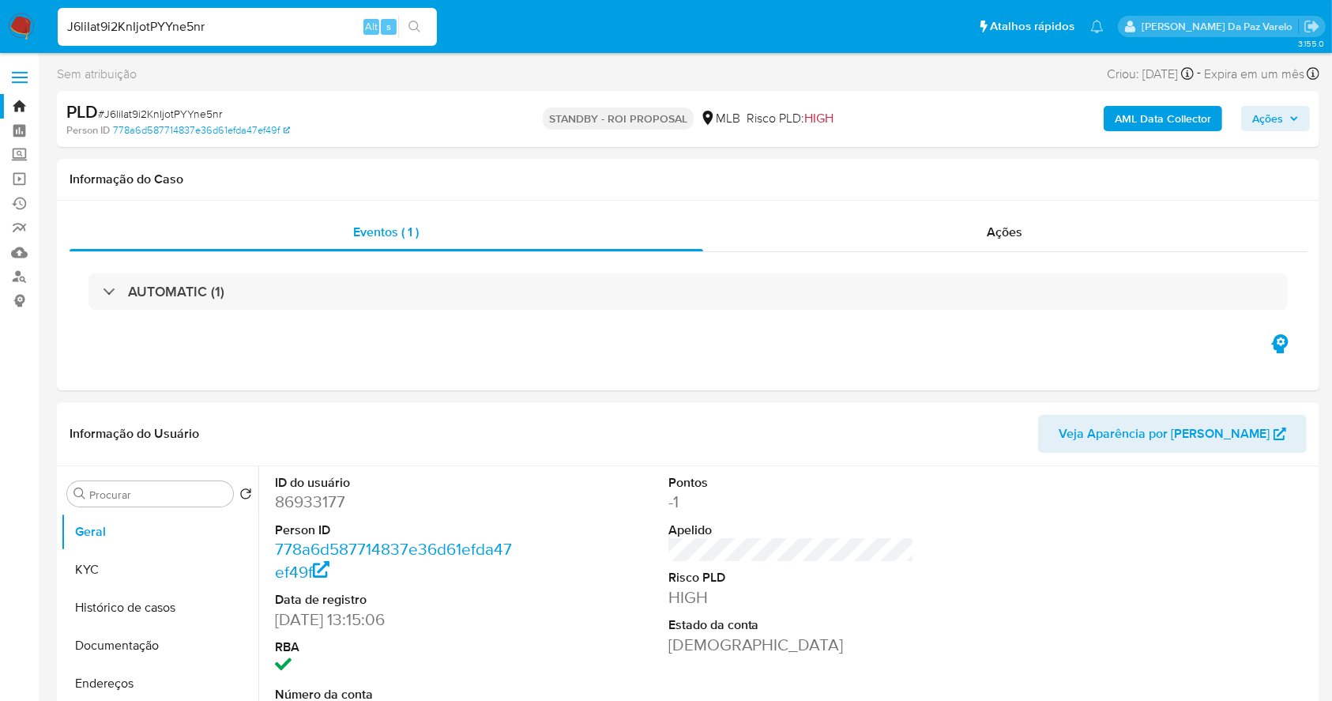
click at [356, 21] on input "J6liIat9i2KnIjotPYYne5nr" at bounding box center [247, 27] width 379 height 21
paste input "rwVR7HPuK0Ov7aCQcoYyoRaE"
type input "rwVR7HPuK0Ov7aCQcoYyoRaE"
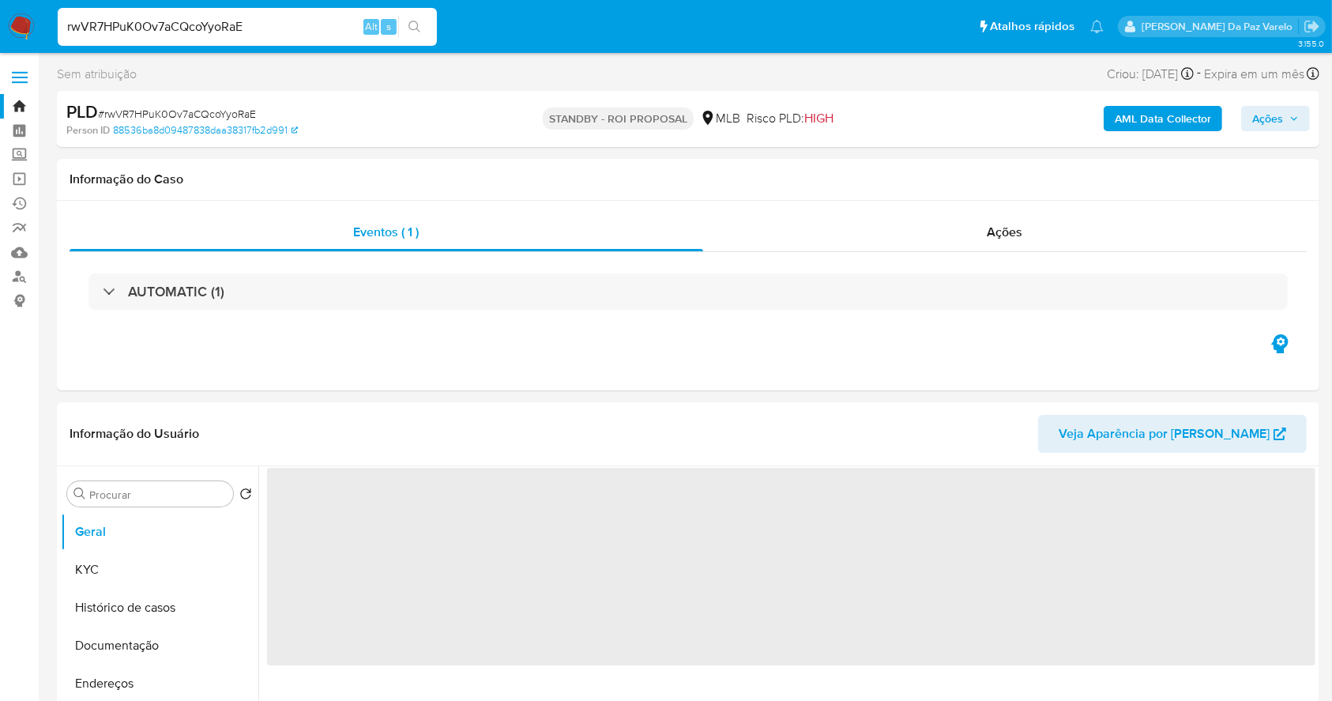
select select "10"
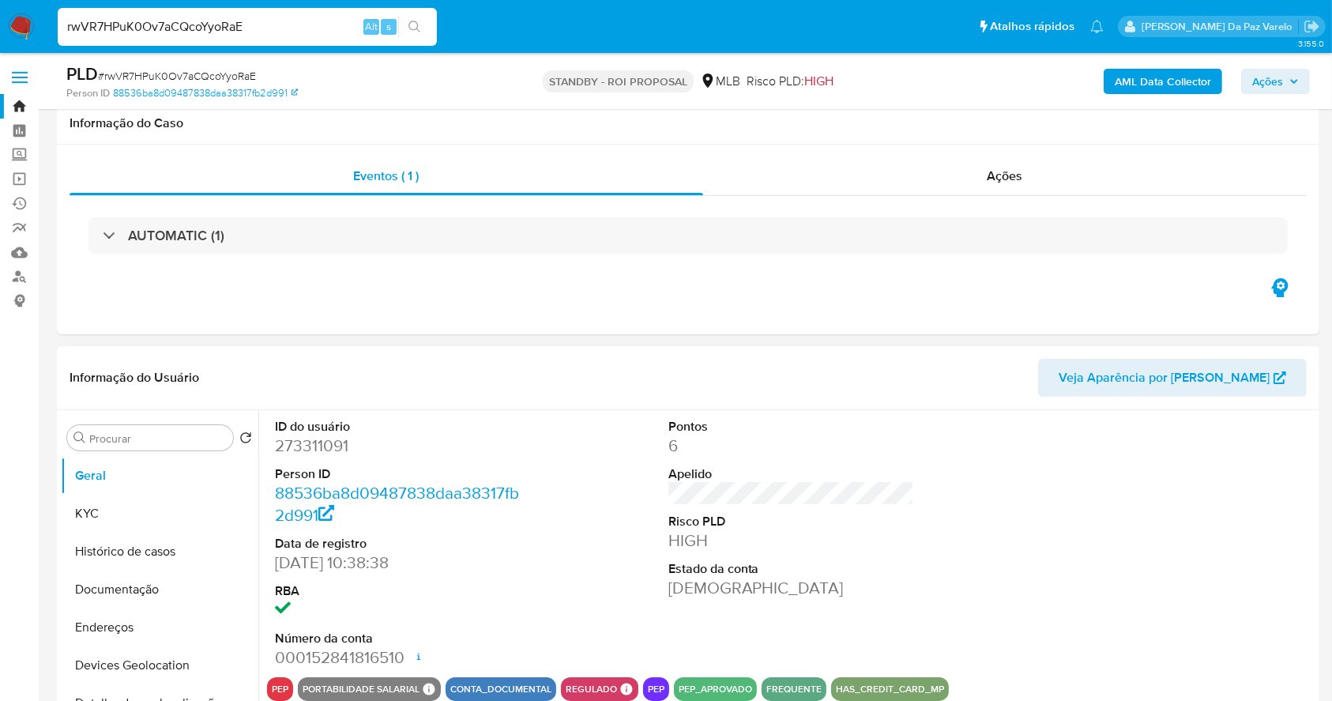
scroll to position [363, 0]
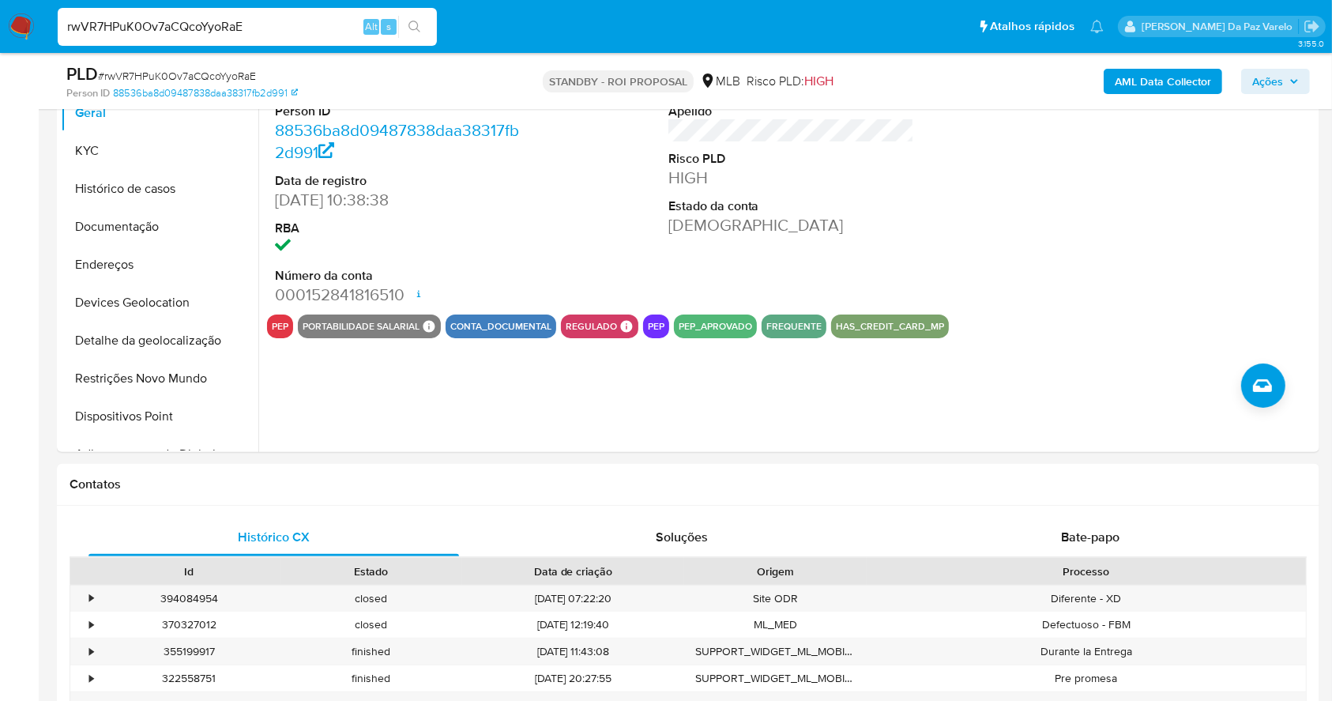
click at [262, 36] on input "rwVR7HPuK0Ov7aCQcoYyoRaE" at bounding box center [247, 27] width 379 height 21
click at [262, 35] on input "rwVR7HPuK0Ov7aCQcoYyoRaE" at bounding box center [247, 27] width 379 height 21
paste input "Ca184qZQMYPPYpCXYEu7i4ew"
type input "Ca184qZQMYPPYpCXYEu7i4ew"
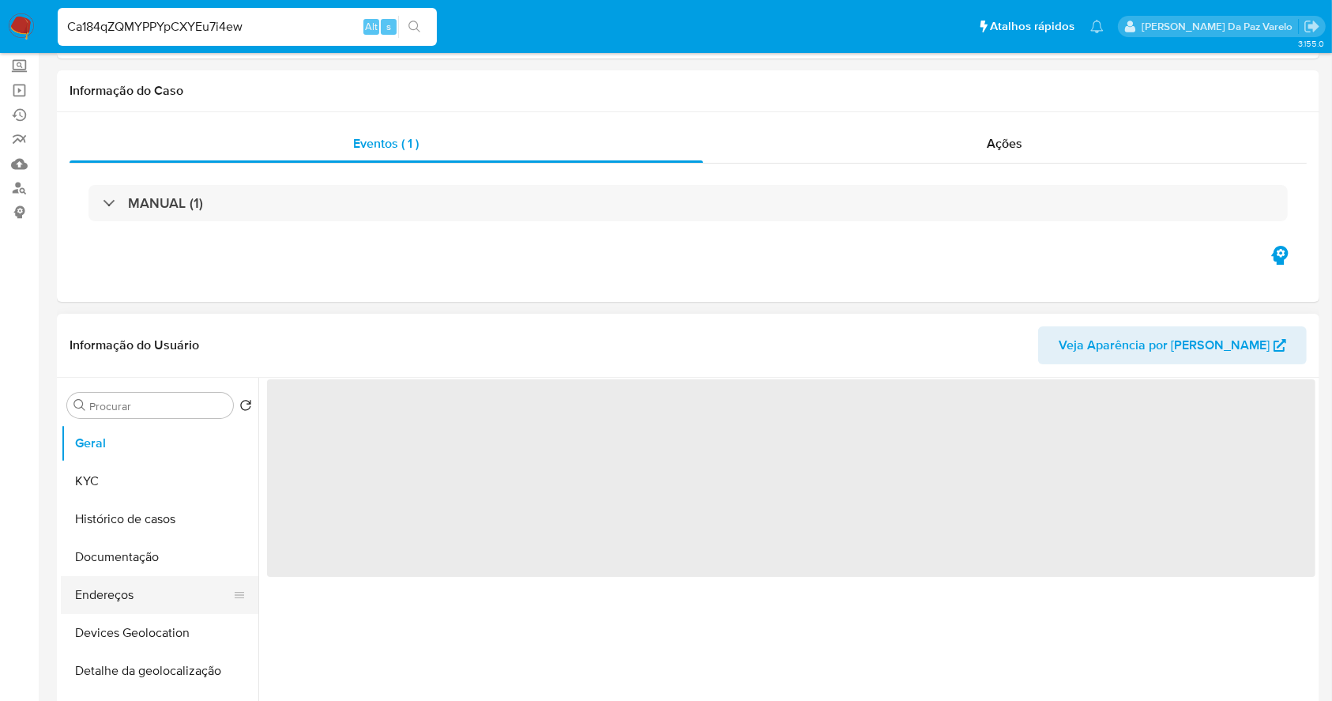
scroll to position [210, 0]
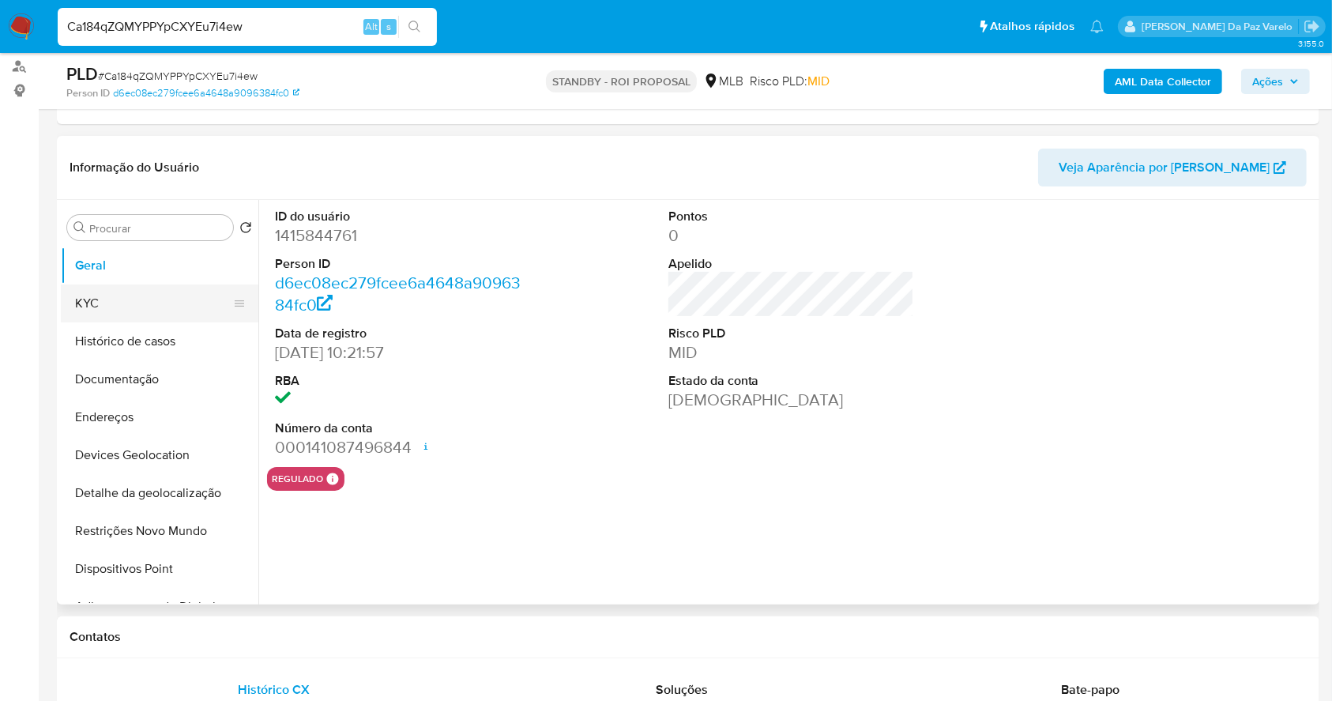
click at [114, 314] on button "KYC" at bounding box center [153, 303] width 185 height 38
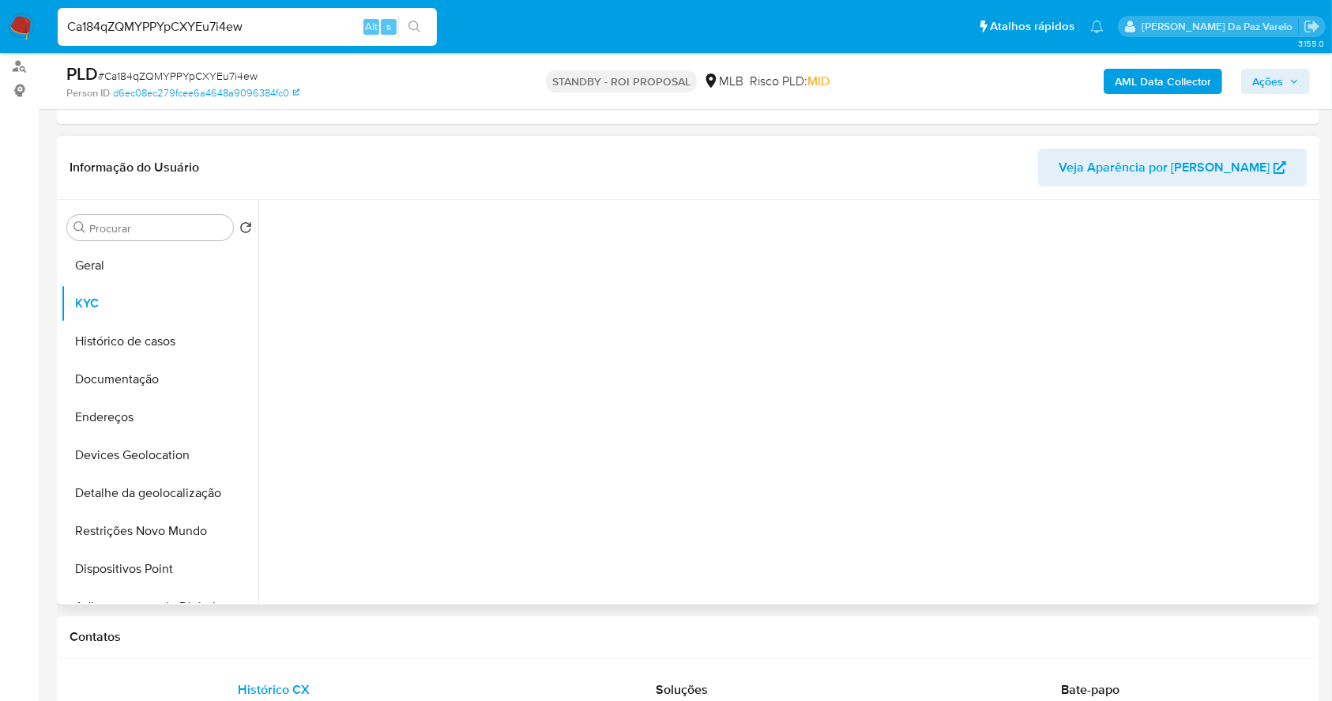
select select "10"
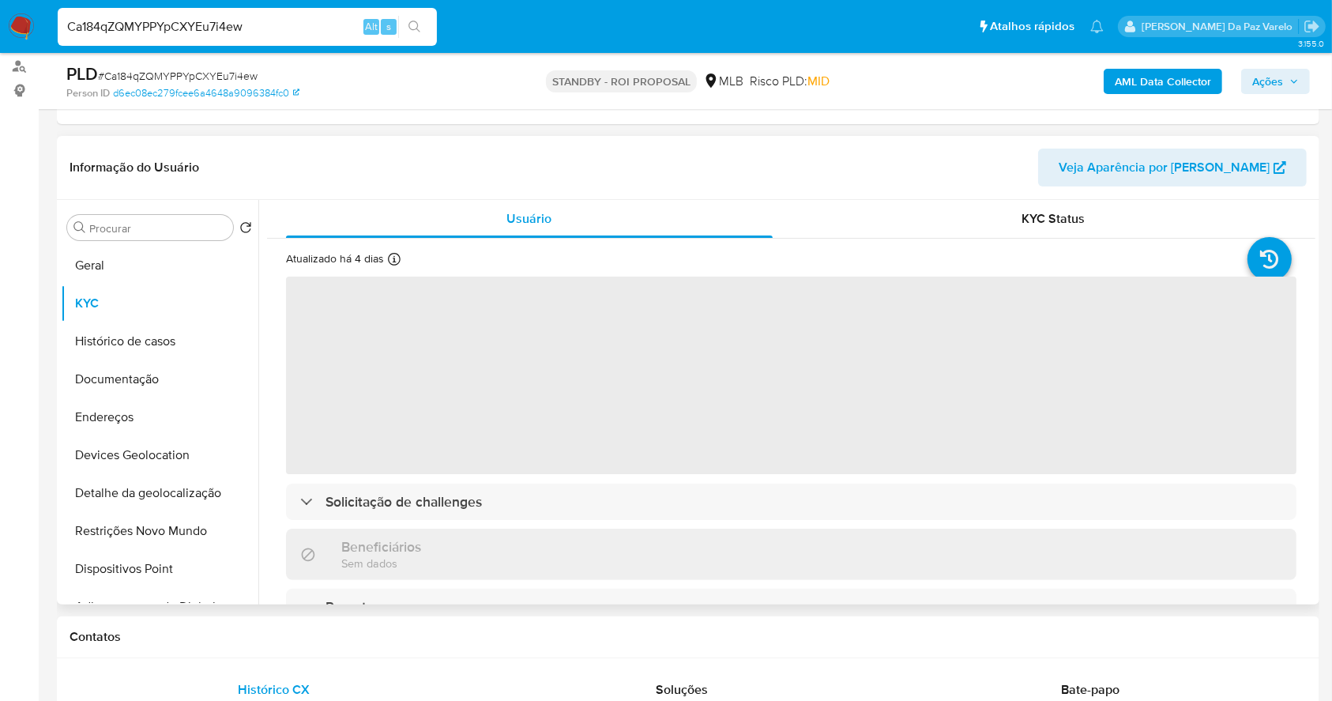
click at [396, 257] on icon at bounding box center [394, 259] width 13 height 13
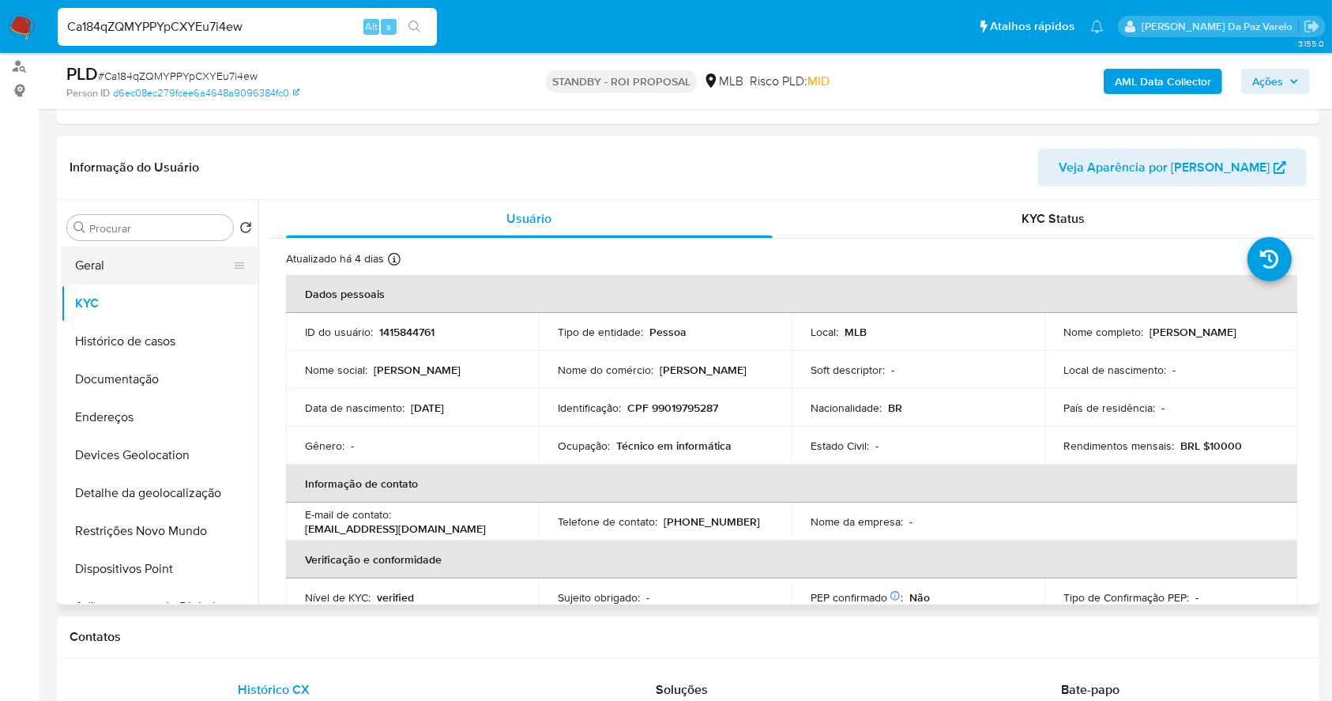
click at [126, 265] on button "Geral" at bounding box center [153, 265] width 185 height 38
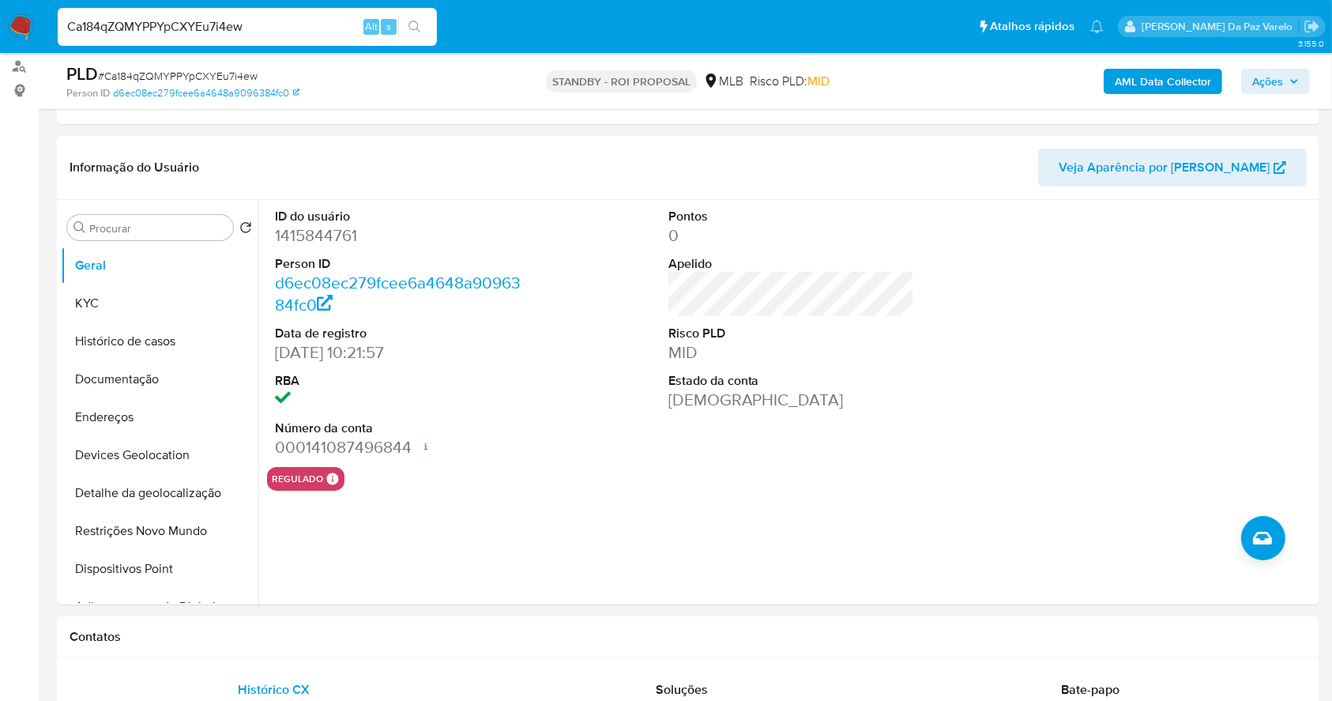
click at [344, 2] on nav "Pausado Ver notificaciones Ca184qZQMYPPYpCXYEu7i4ew Alt s Atalhos rápidos Presi…" at bounding box center [666, 26] width 1332 height 53
click at [278, 28] on input "Ca184qZQMYPPYpCXYEu7i4ew" at bounding box center [247, 27] width 379 height 21
paste input "WCEhNlmD52qfxM6dBhchXBv9"
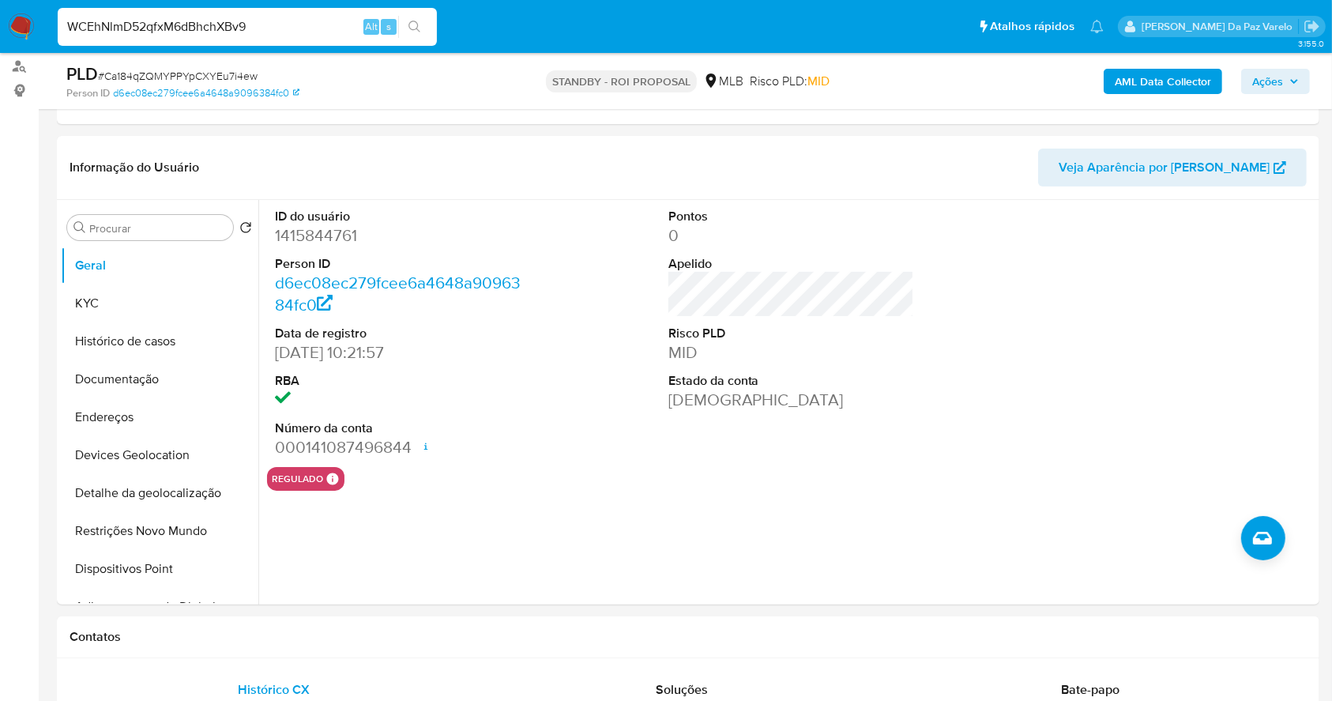
type input "WCEhNlmD52qfxM6dBhchXBv9"
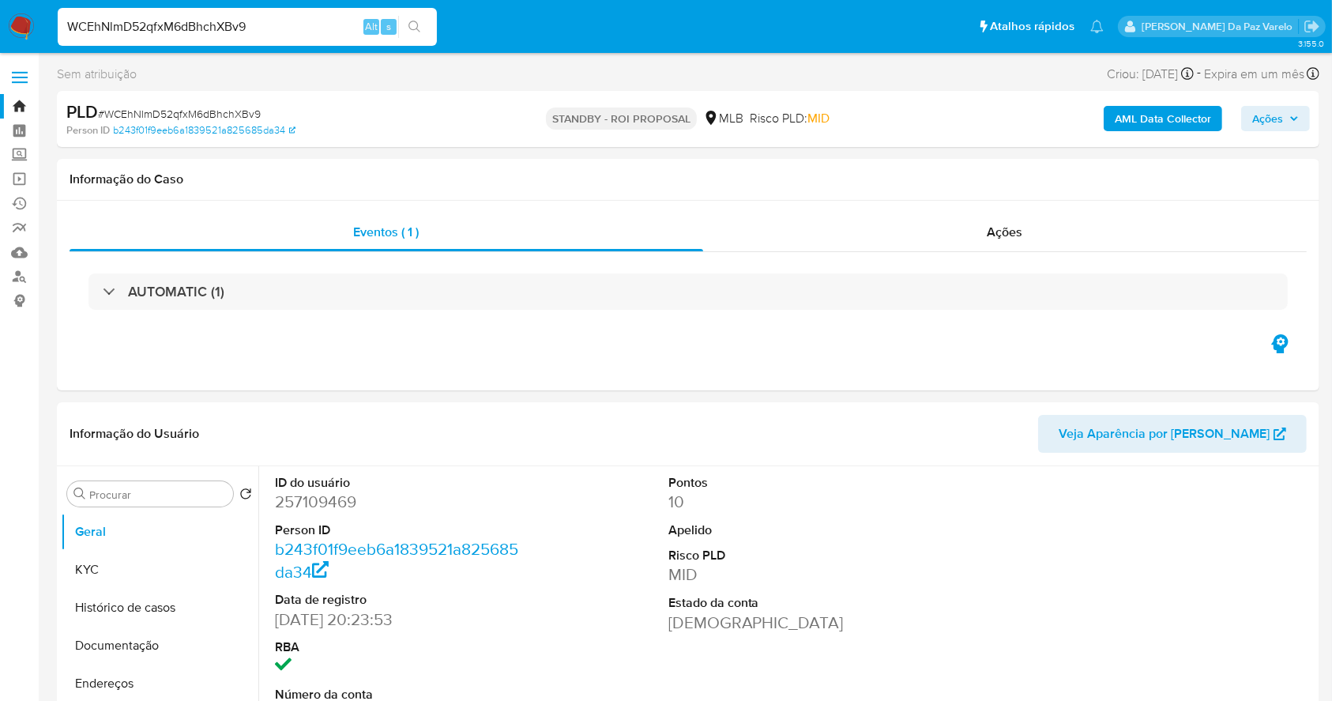
select select "10"
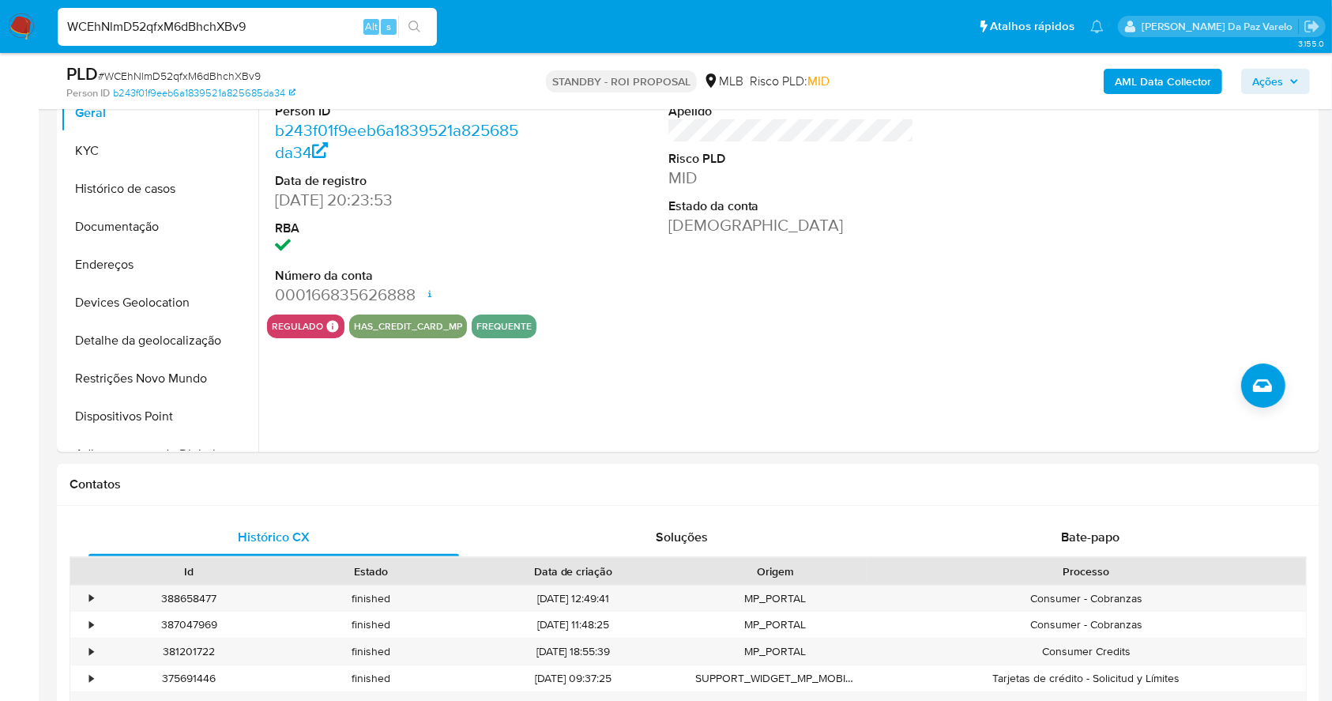
click at [246, 24] on input "WCEhNlmD52qfxM6dBhchXBv9" at bounding box center [247, 27] width 379 height 21
paste input "TP3l2gpkVv3iL6Li5B5hoxvx"
type input "TP3l2gpkVv3iL6Li5B5hoxvx"
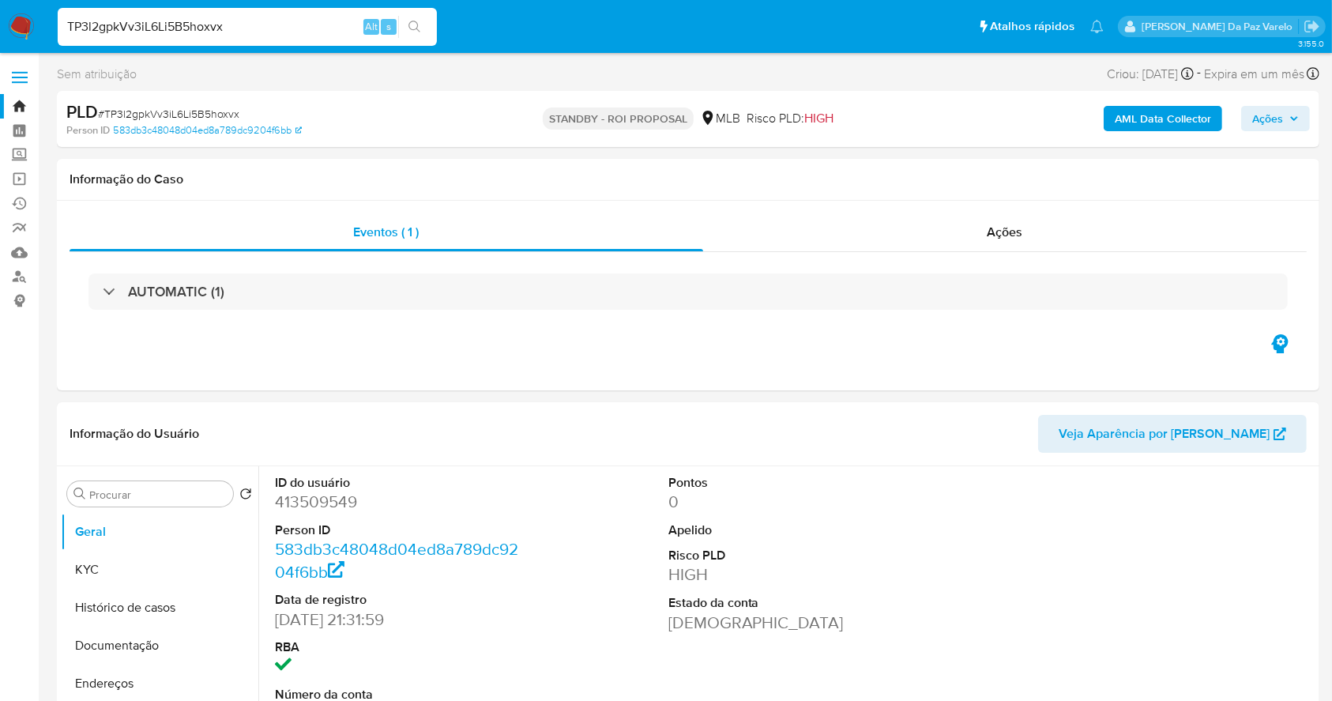
select select "10"
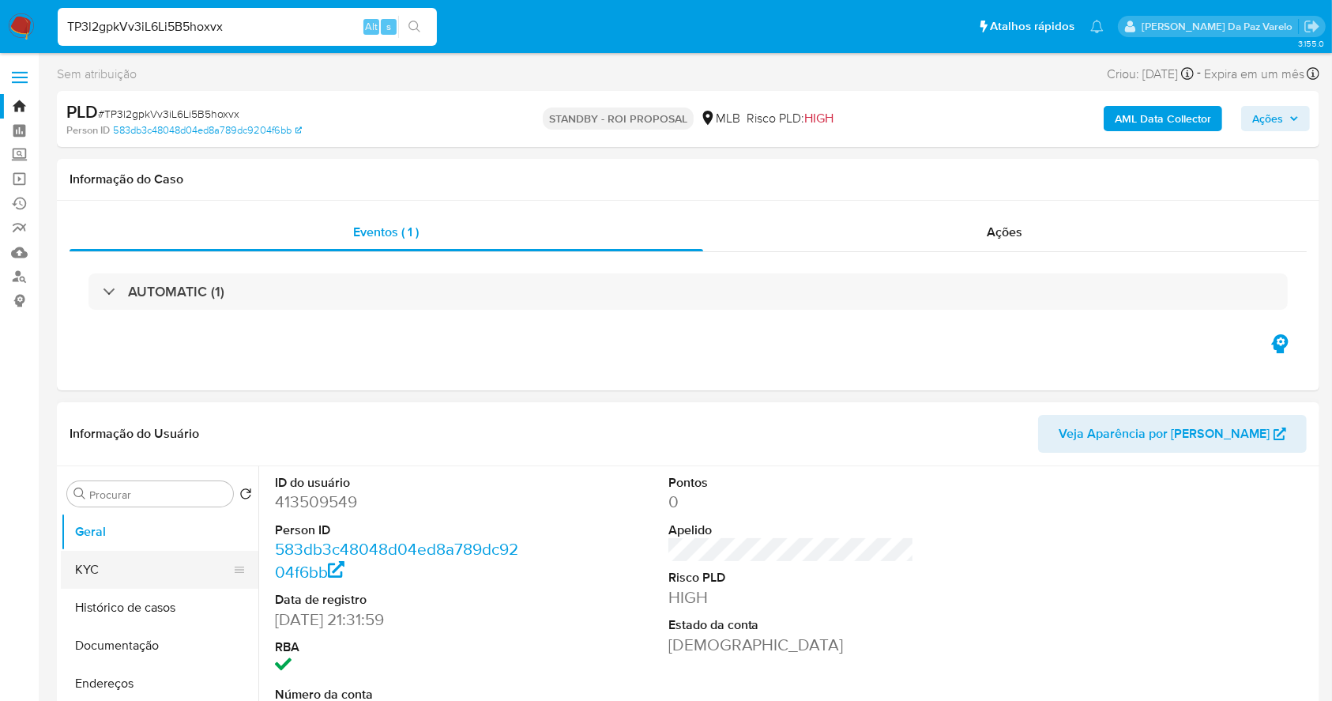
click at [132, 553] on button "KYC" at bounding box center [153, 569] width 185 height 38
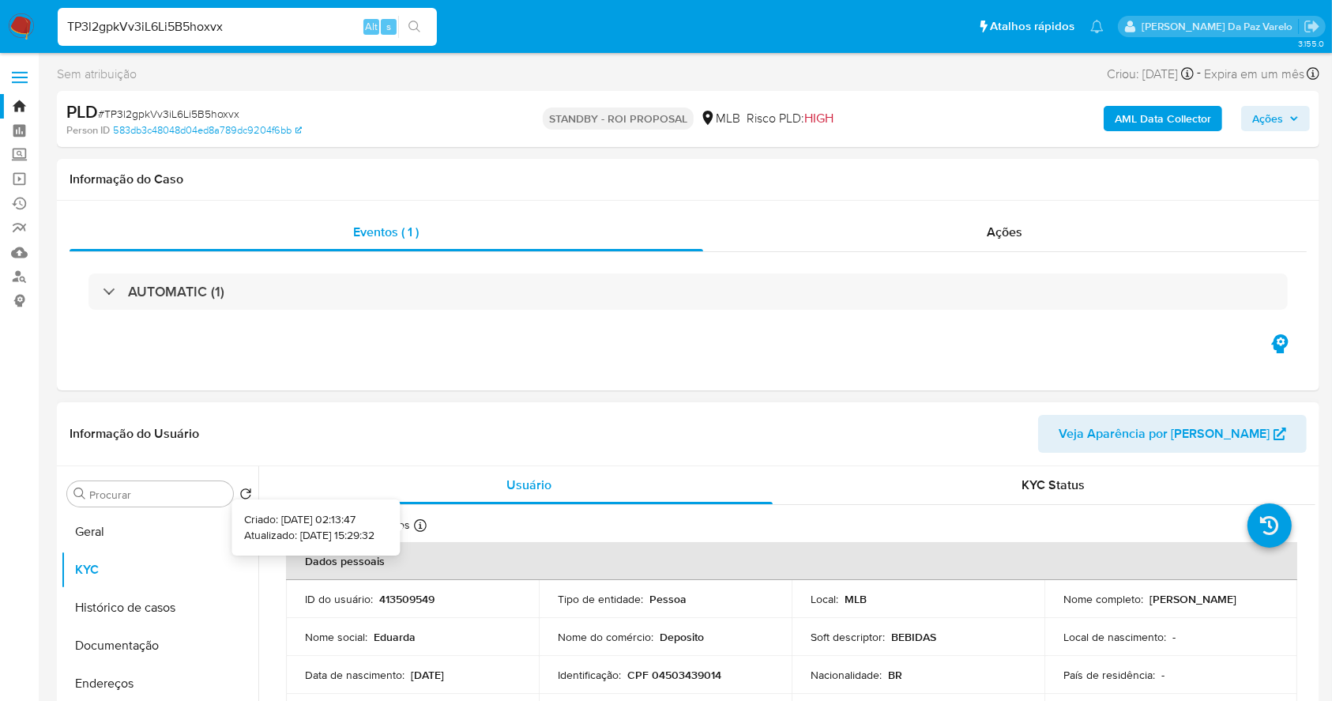
click at [417, 525] on icon at bounding box center [420, 525] width 13 height 13
click at [272, 24] on input "TP3l2gpkVv3iL6Li5B5hoxvx" at bounding box center [247, 27] width 379 height 21
click at [128, 534] on button "Geral" at bounding box center [153, 532] width 185 height 38
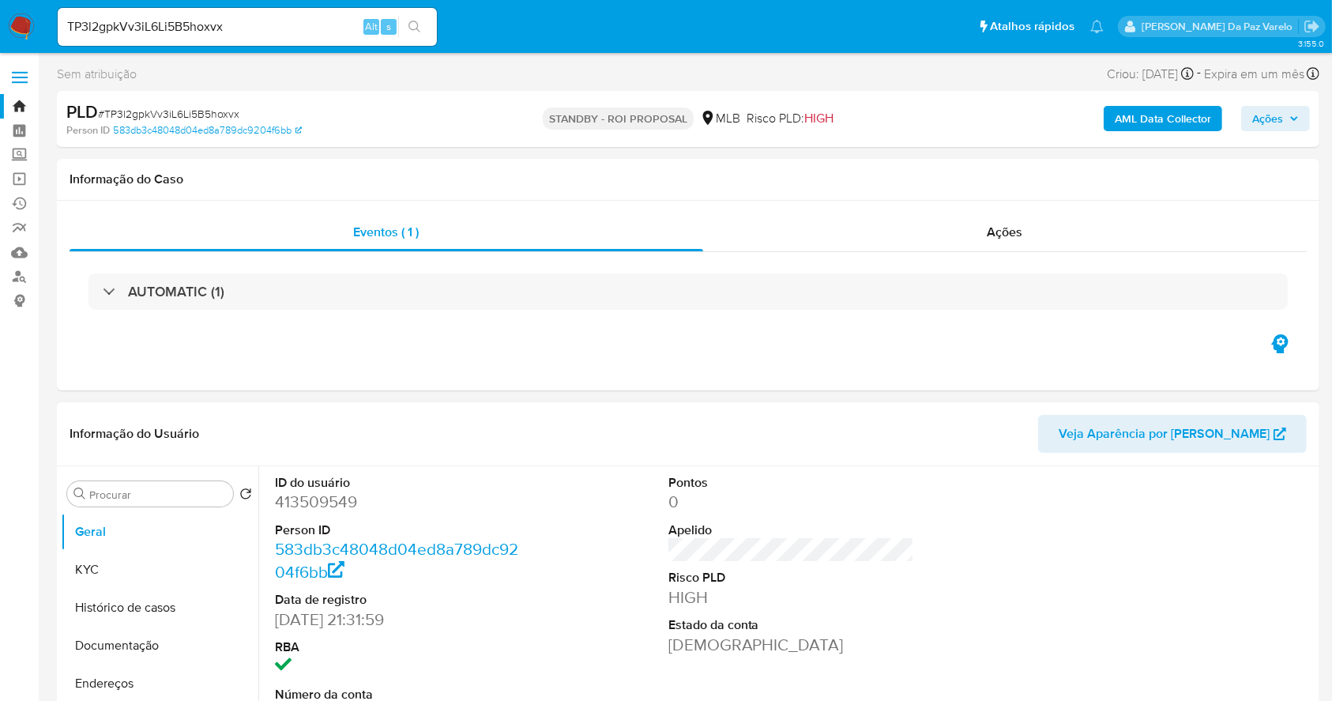
scroll to position [363, 0]
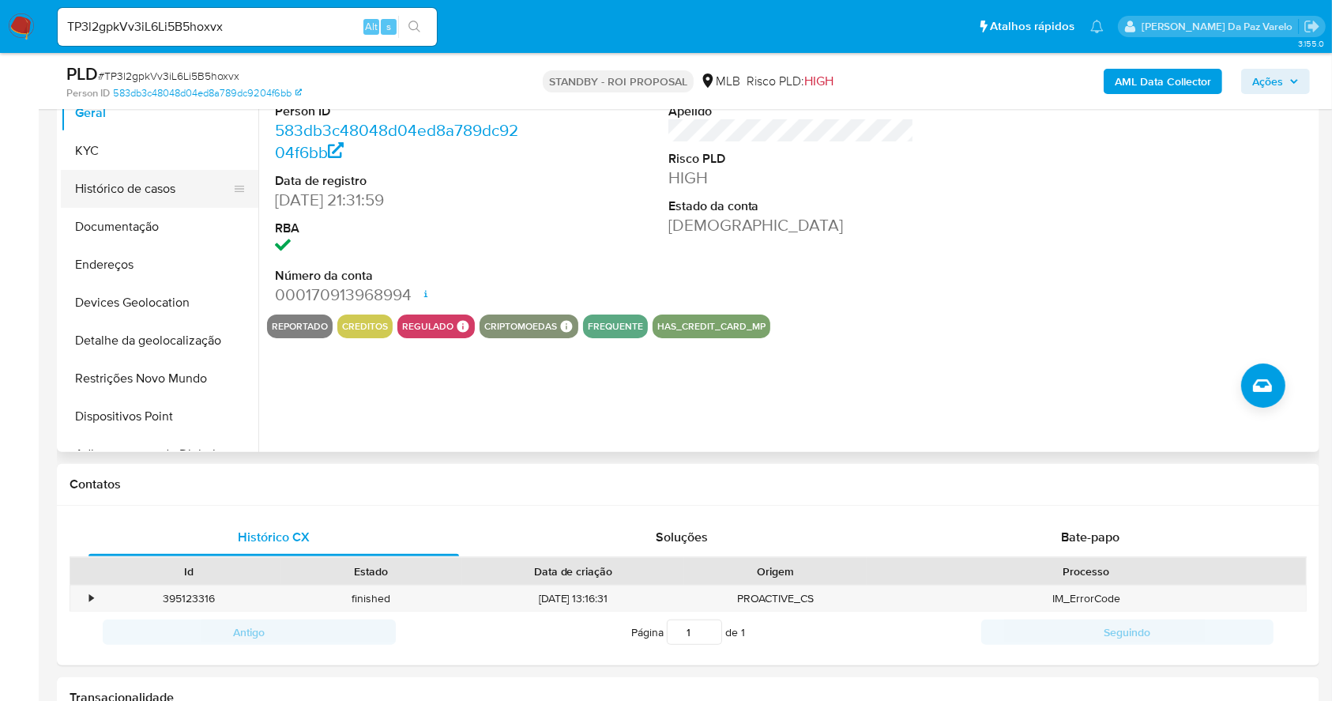
click at [145, 192] on button "Histórico de casos" at bounding box center [153, 189] width 185 height 38
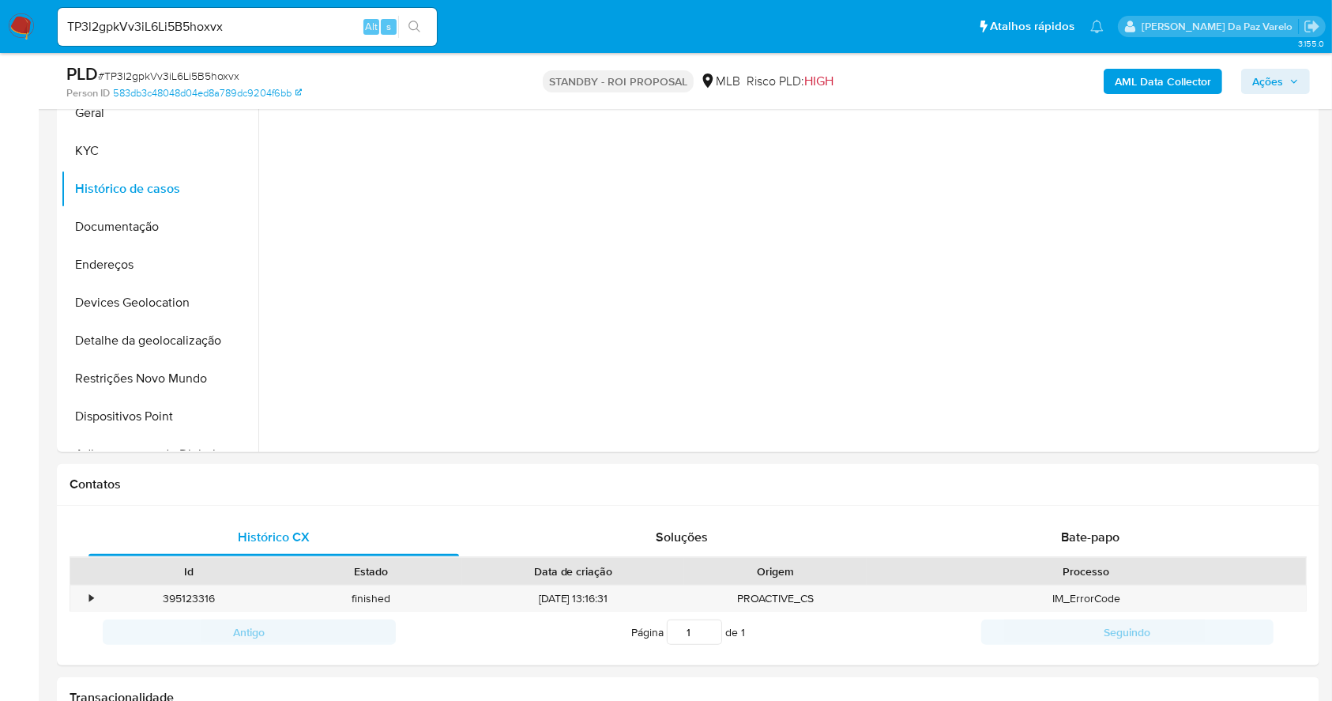
scroll to position [257, 0]
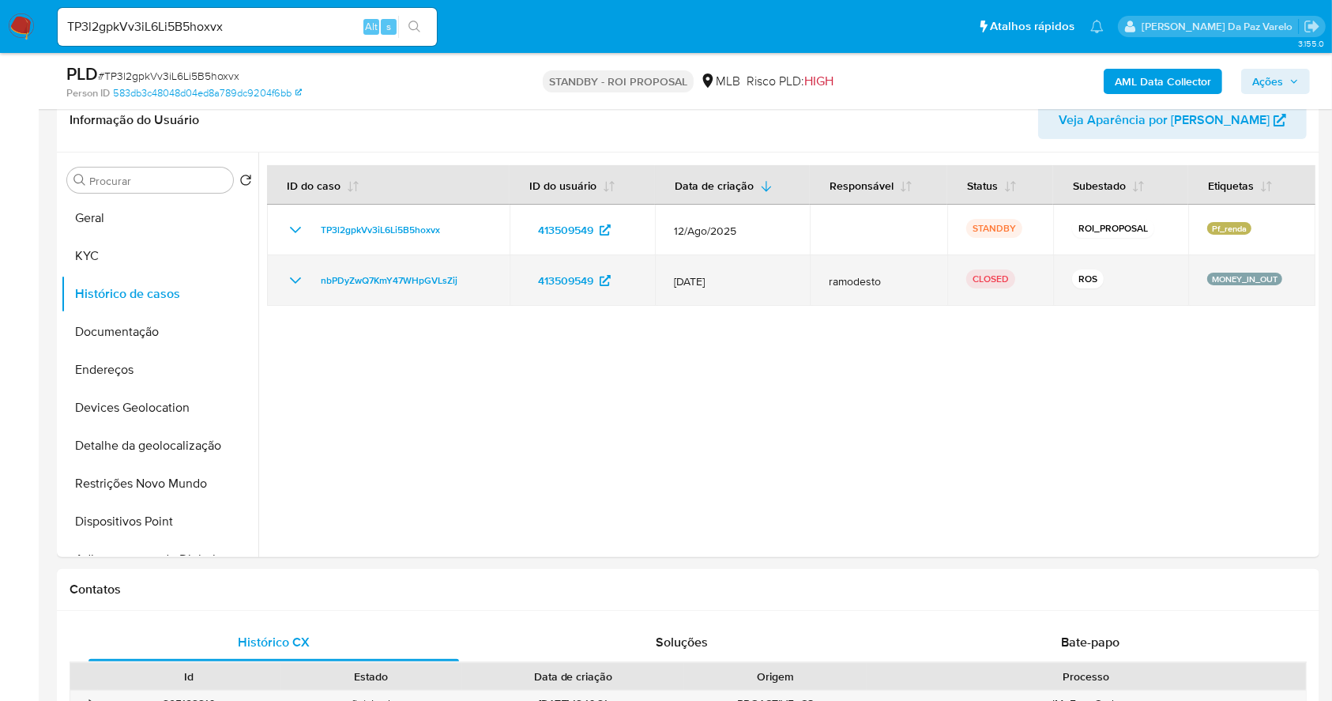
click at [296, 280] on icon "Mostrar/Ocultar" at bounding box center [295, 280] width 11 height 6
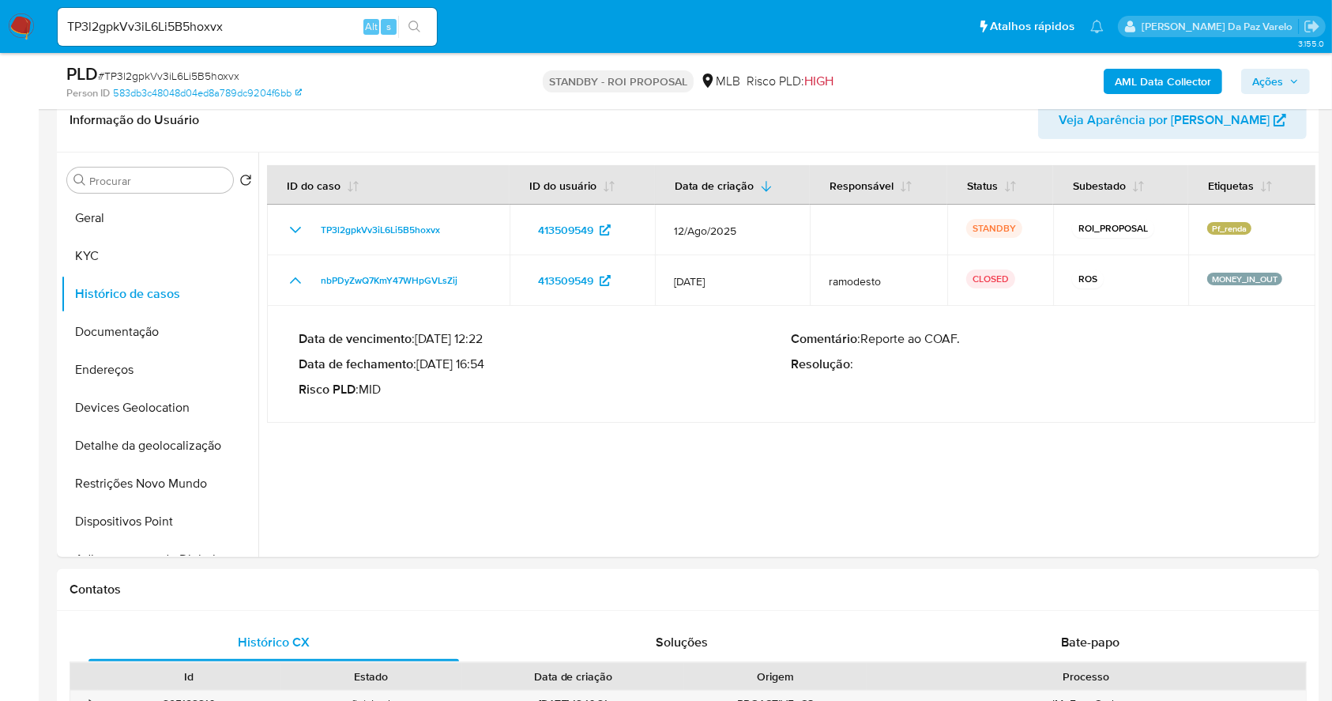
click at [424, 358] on p "Data de fechamento : 17/08/2023 16:54" at bounding box center [545, 364] width 493 height 16
drag, startPoint x: 424, startPoint y: 358, endPoint x: 456, endPoint y: 359, distance: 31.6
click at [456, 359] on p "Data de fechamento : 17/08/2023 16:54" at bounding box center [545, 364] width 493 height 16
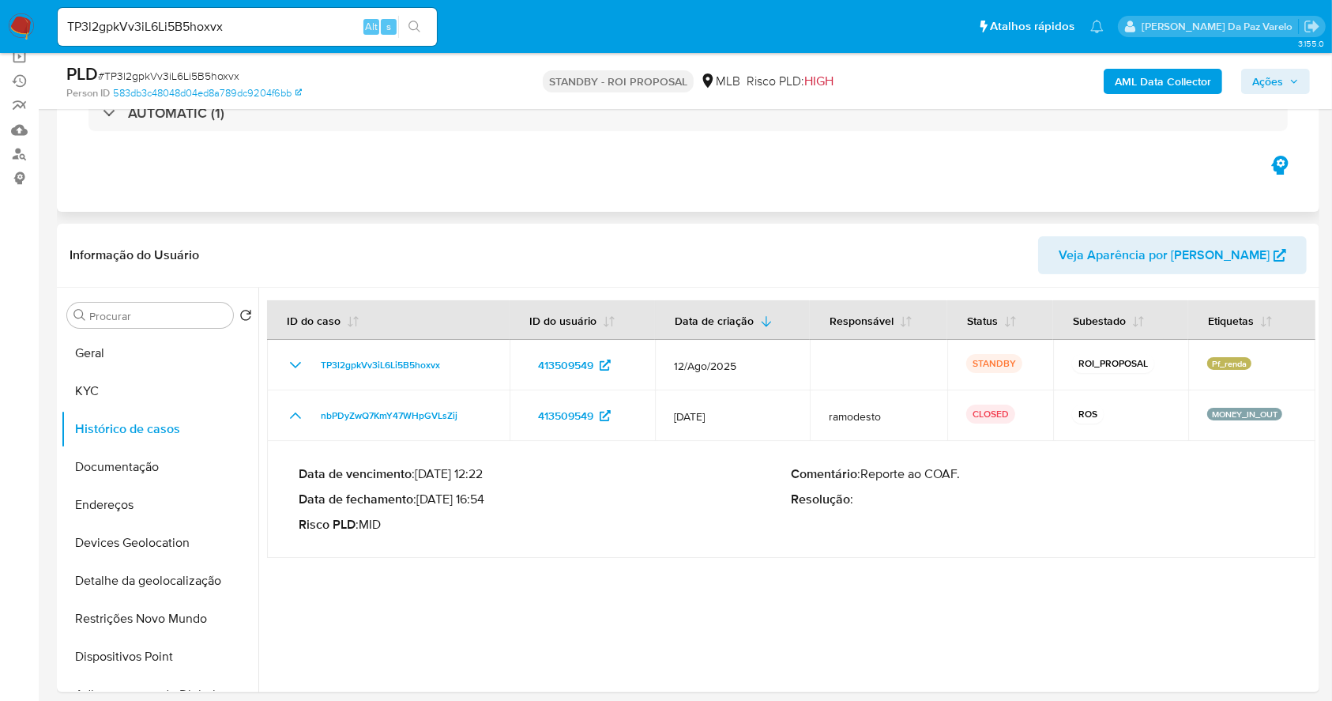
scroll to position [0, 0]
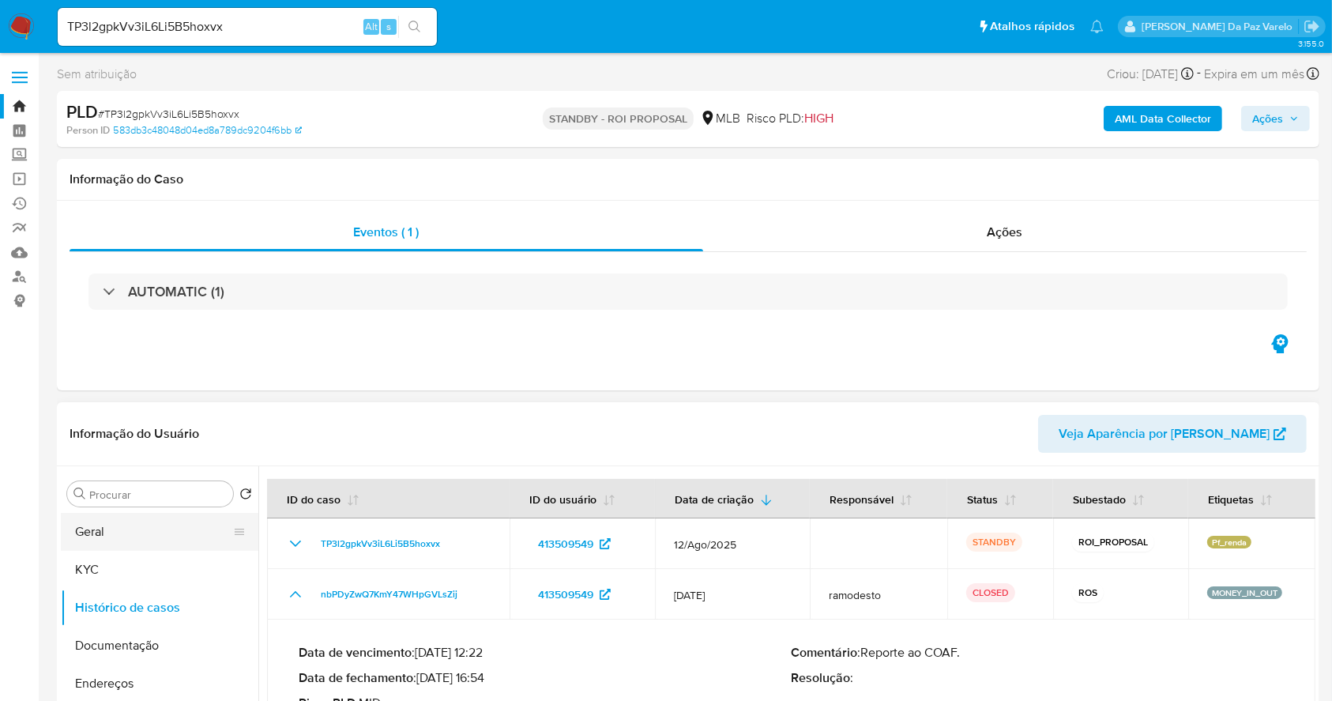
click at [136, 532] on button "Geral" at bounding box center [153, 532] width 185 height 38
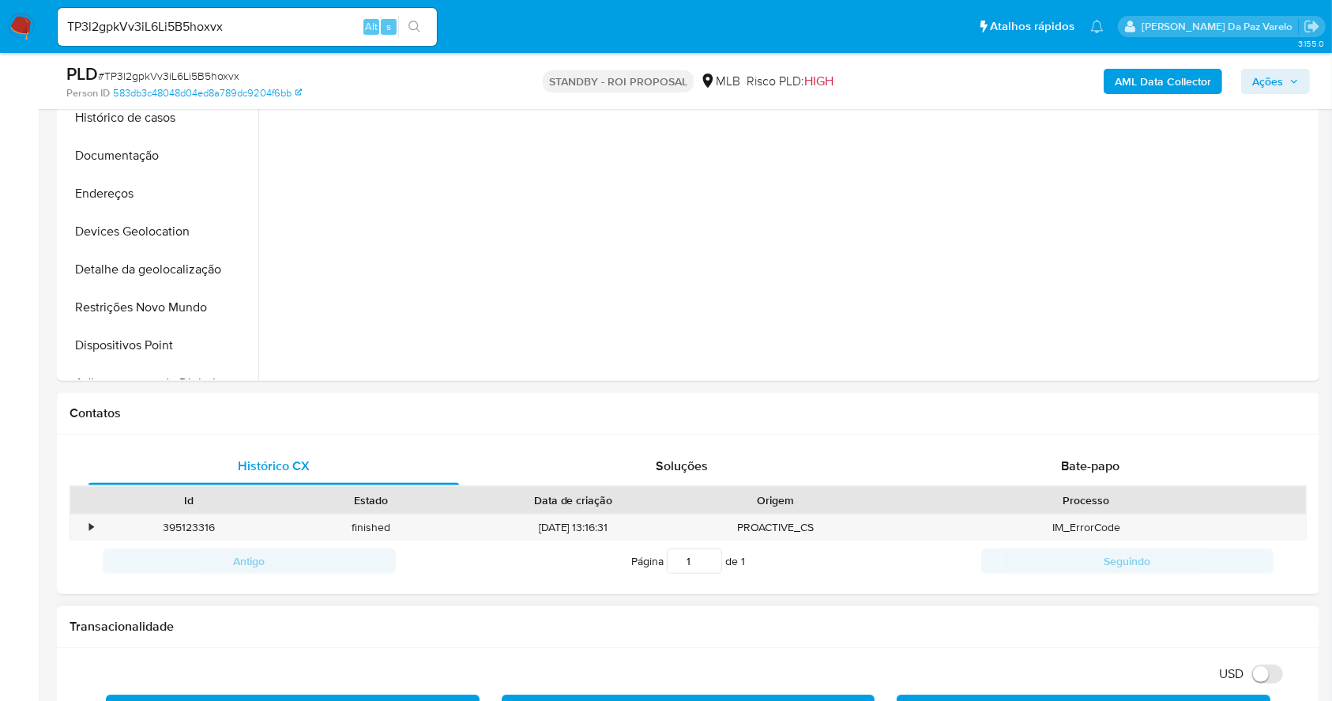
scroll to position [135, 0]
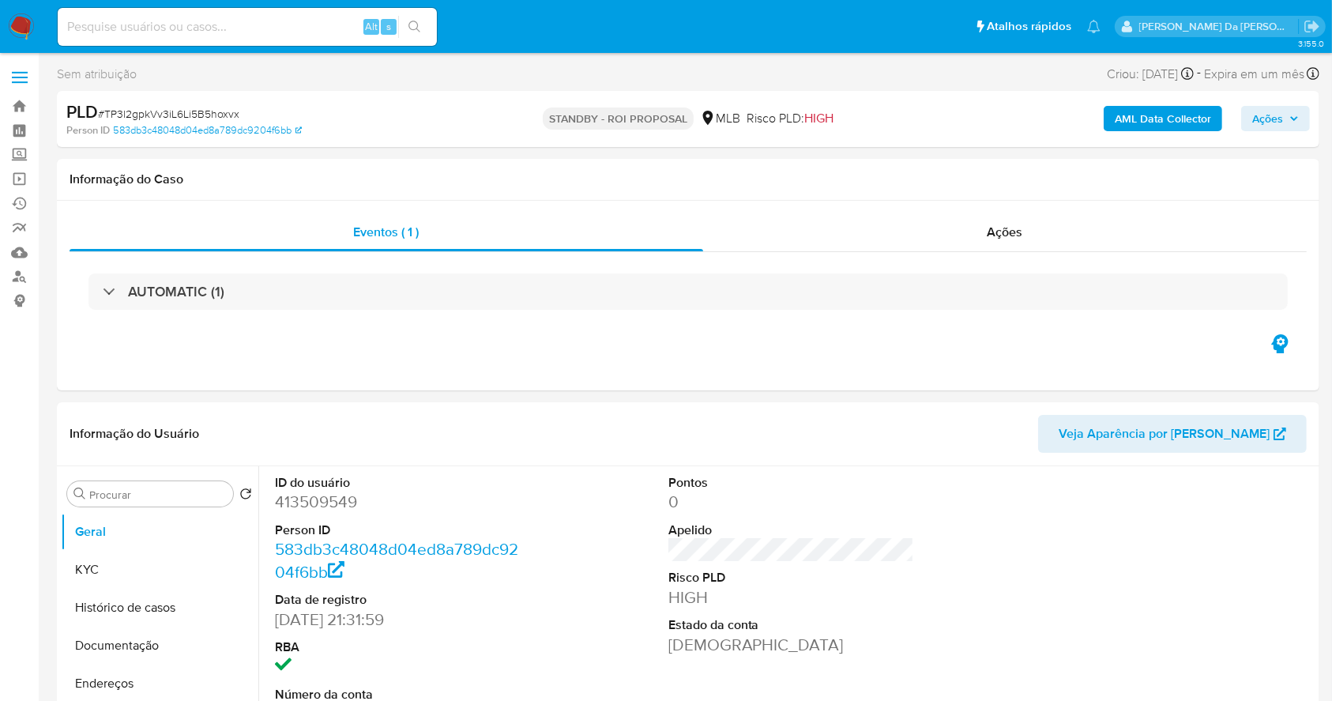
select select "10"
click at [297, 31] on input at bounding box center [247, 27] width 379 height 21
paste input "vF2U2qnYyANv0ezswH7I7LuR"
type input "vF2U2qnYyANv0ezswH7I7LuR"
select select "10"
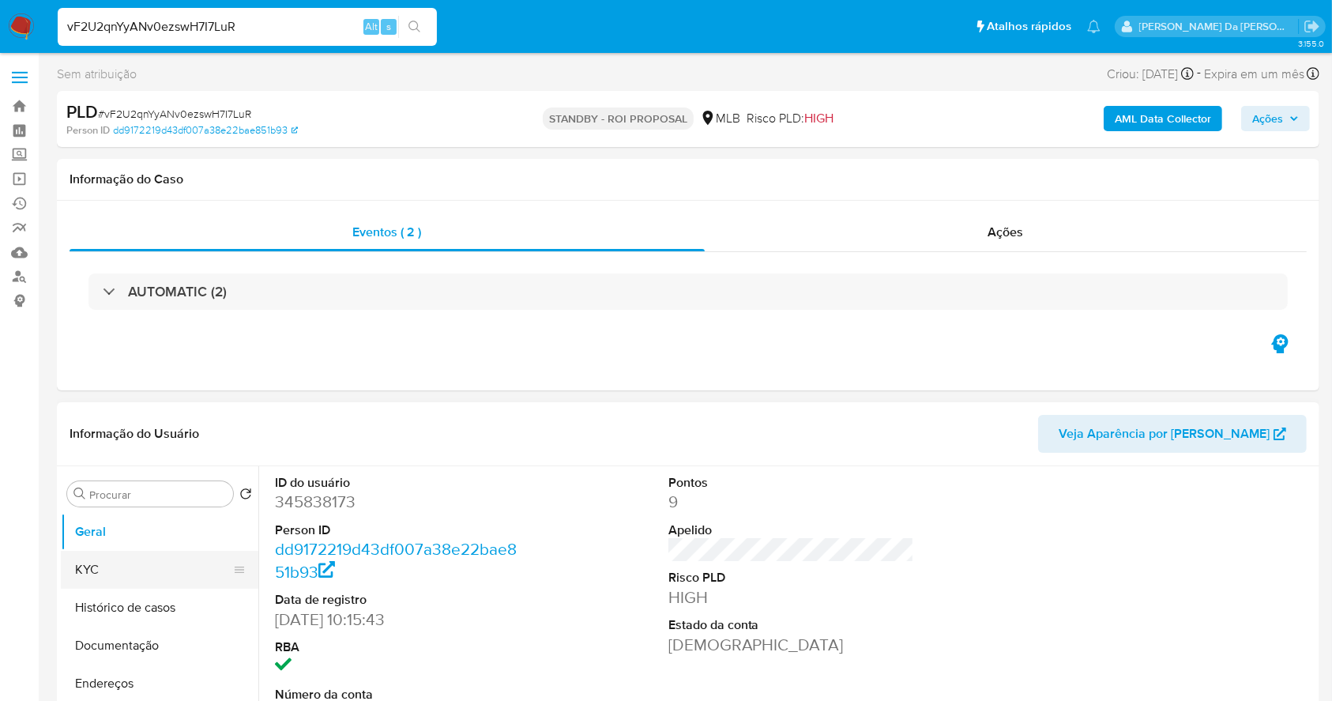
click at [152, 564] on button "KYC" at bounding box center [153, 569] width 185 height 38
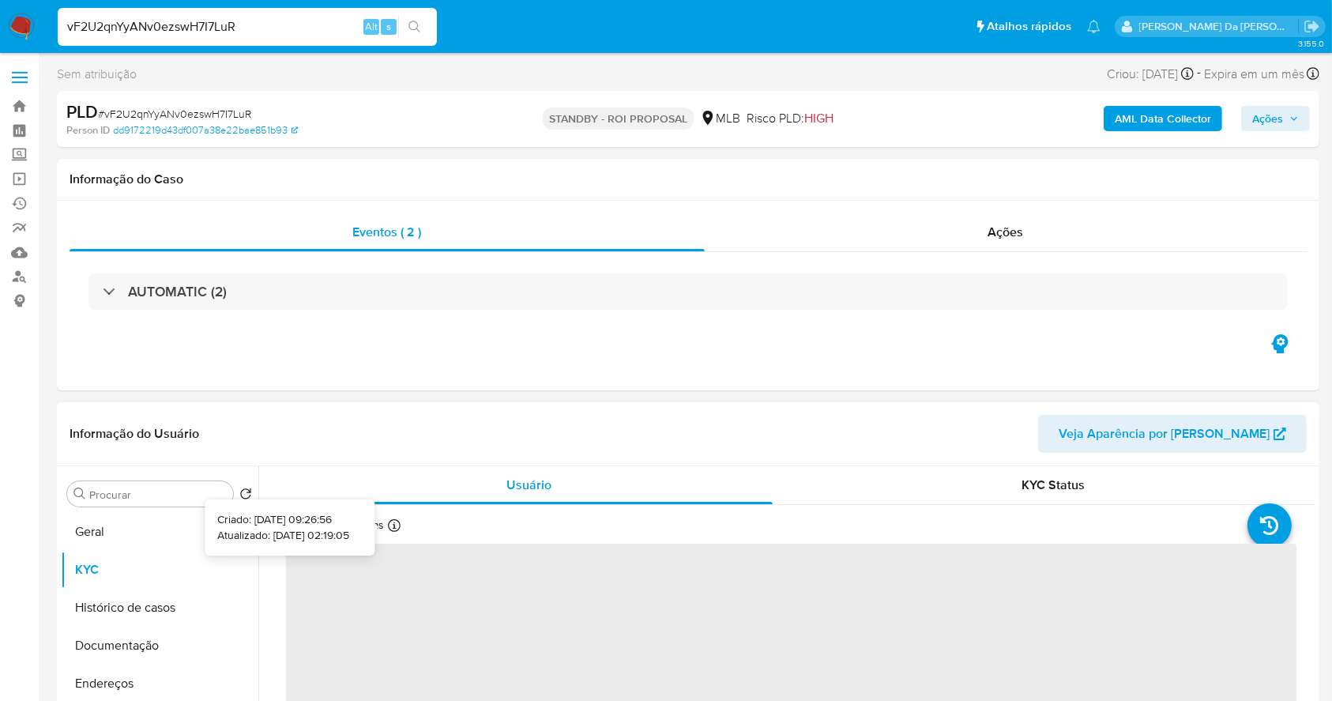
click at [395, 525] on icon at bounding box center [394, 525] width 13 height 13
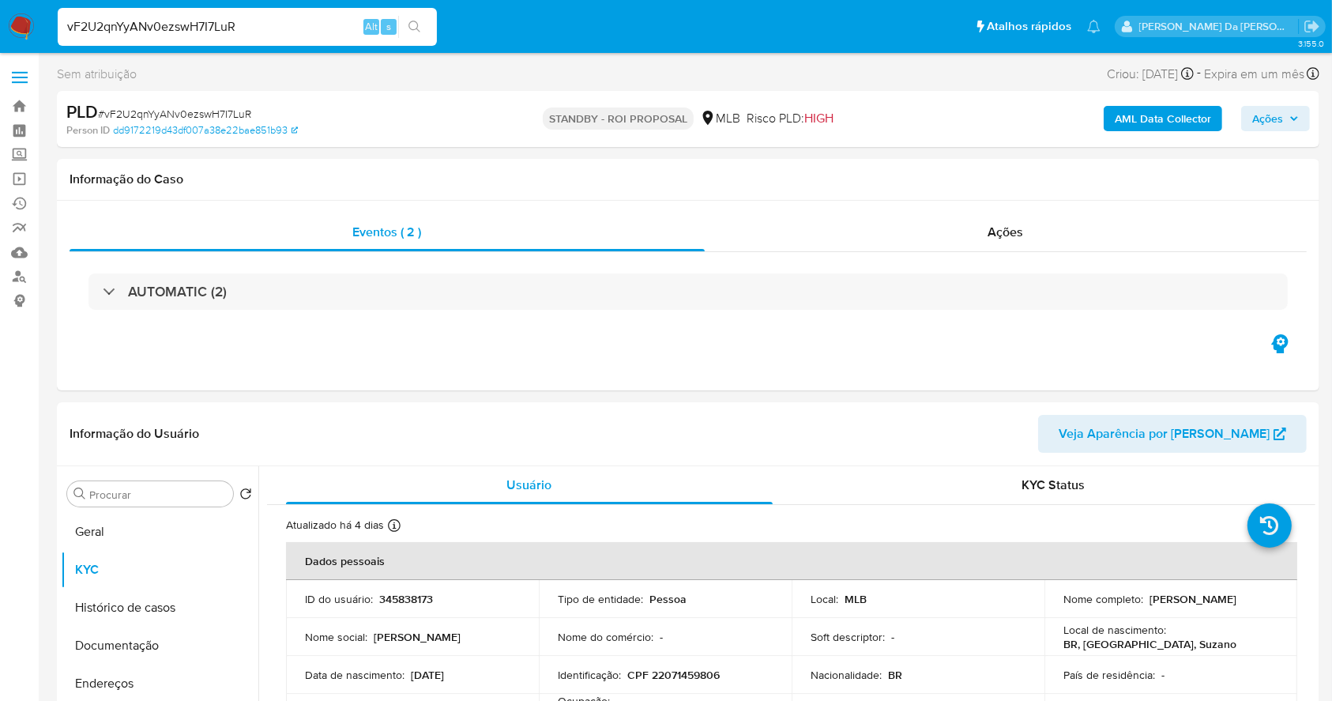
click at [229, 21] on input "vF2U2qnYyANv0ezswH7I7LuR" at bounding box center [247, 27] width 379 height 21
click at [93, 520] on button "Geral" at bounding box center [153, 532] width 185 height 38
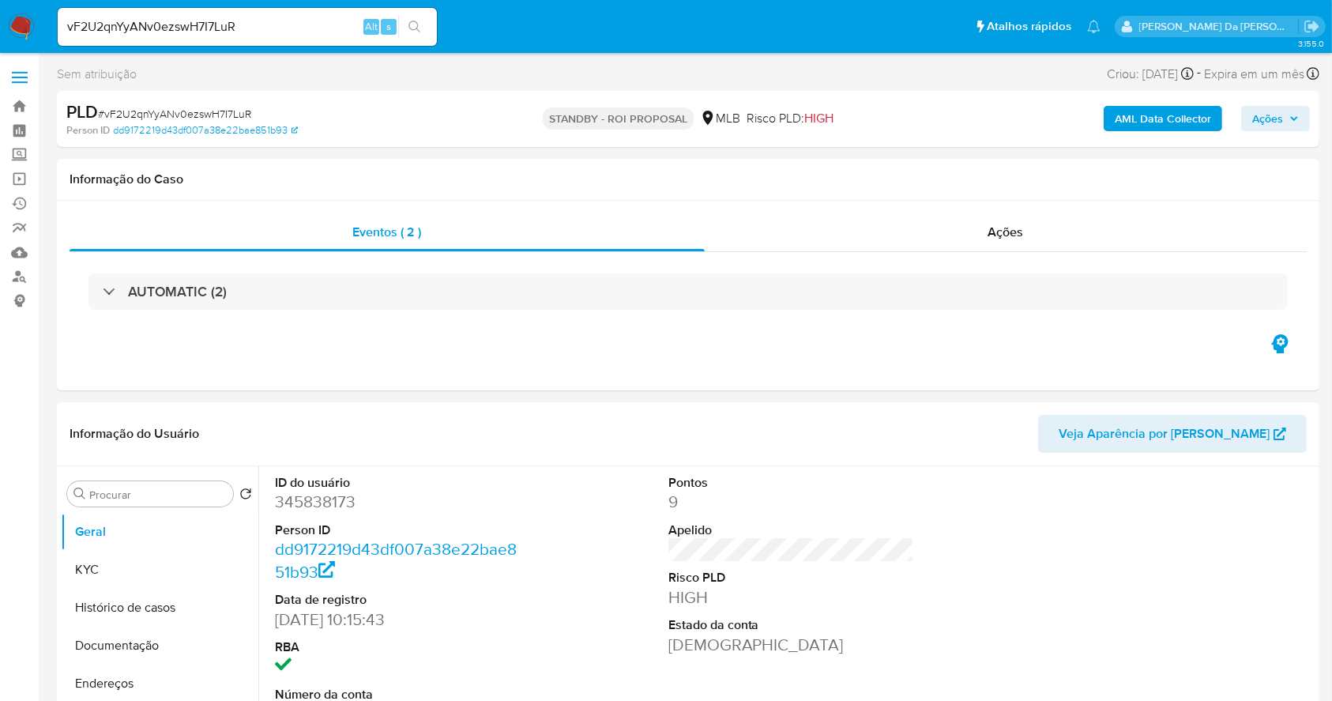
scroll to position [363, 0]
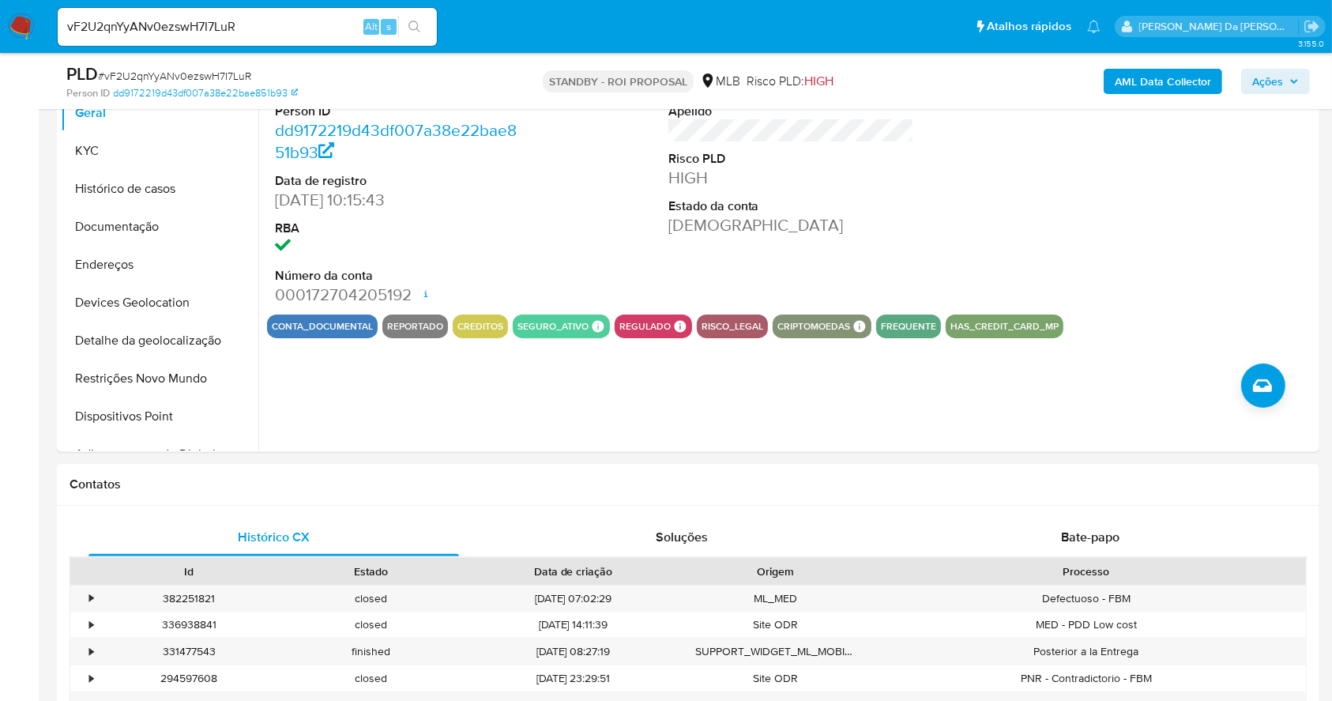
click at [265, 46] on div "vF2U2qnYyANv0ezswH7I7LuR Alt s" at bounding box center [247, 27] width 379 height 44
click at [263, 28] on input "vF2U2qnYyANv0ezswH7I7LuR" at bounding box center [247, 27] width 379 height 21
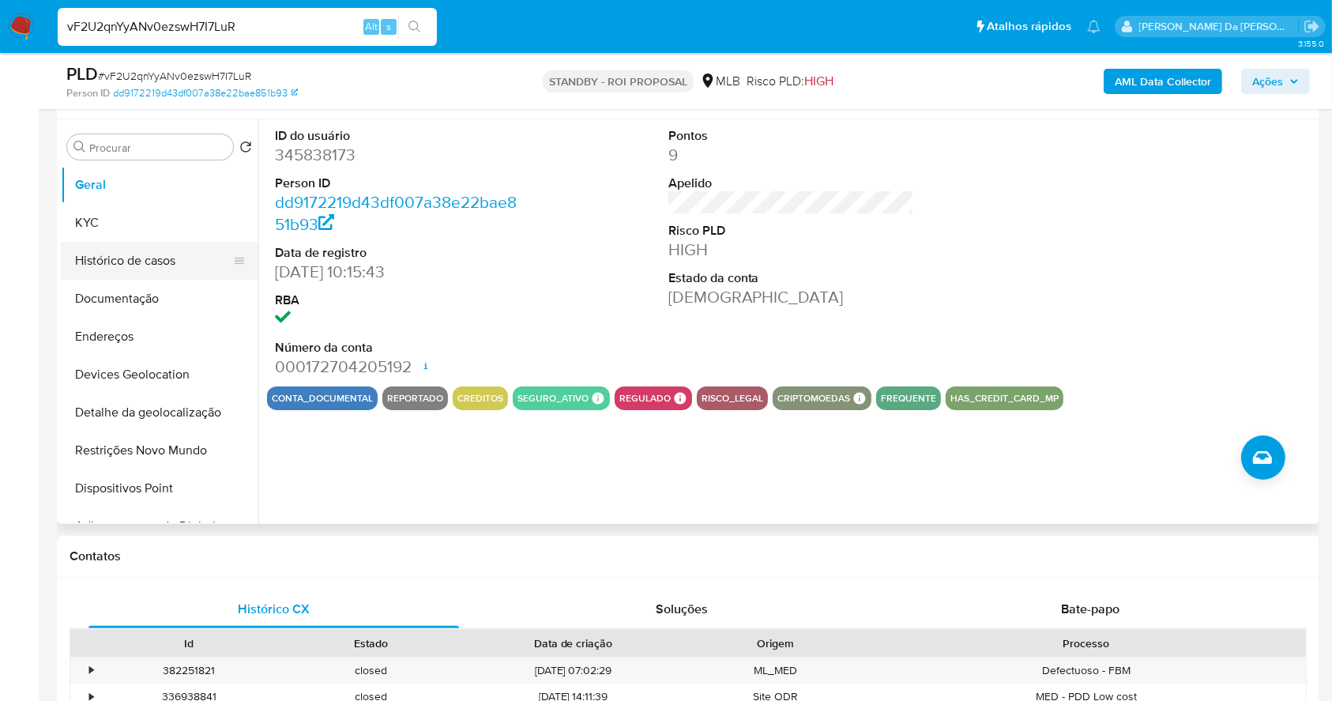
scroll to position [257, 0]
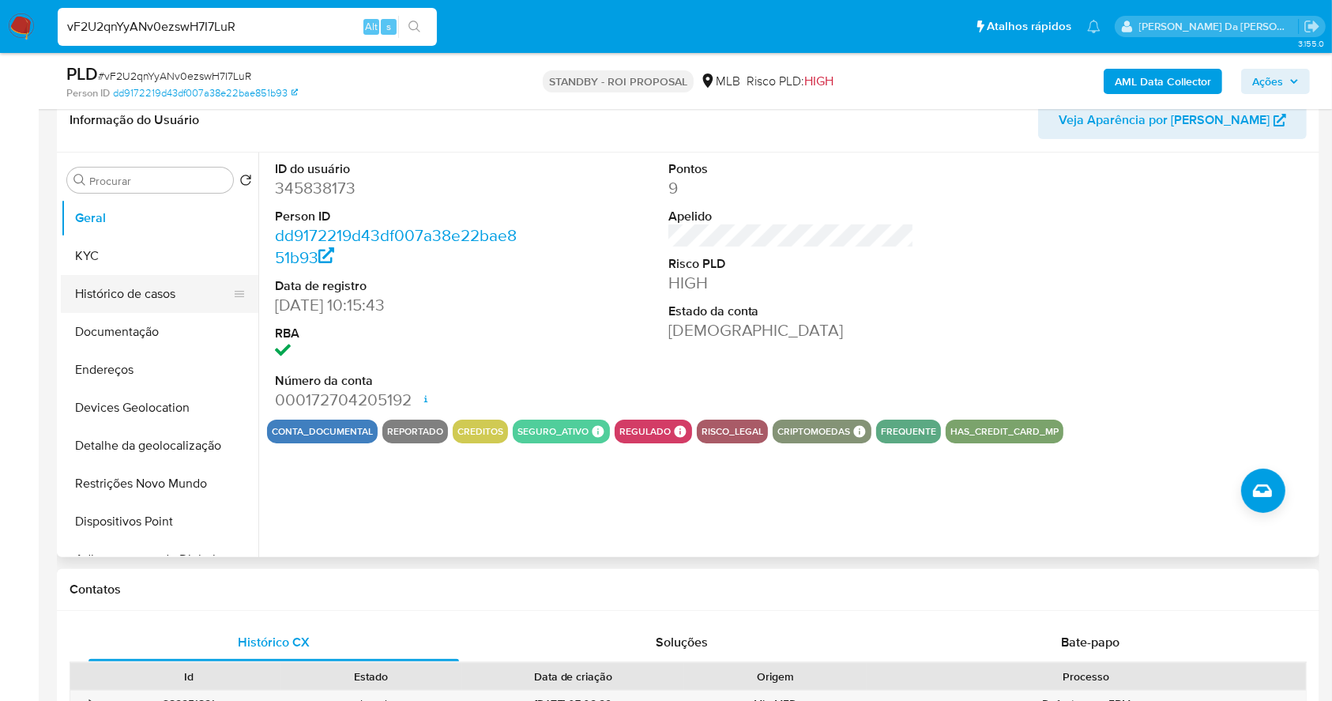
click at [140, 300] on button "Histórico de casos" at bounding box center [153, 294] width 185 height 38
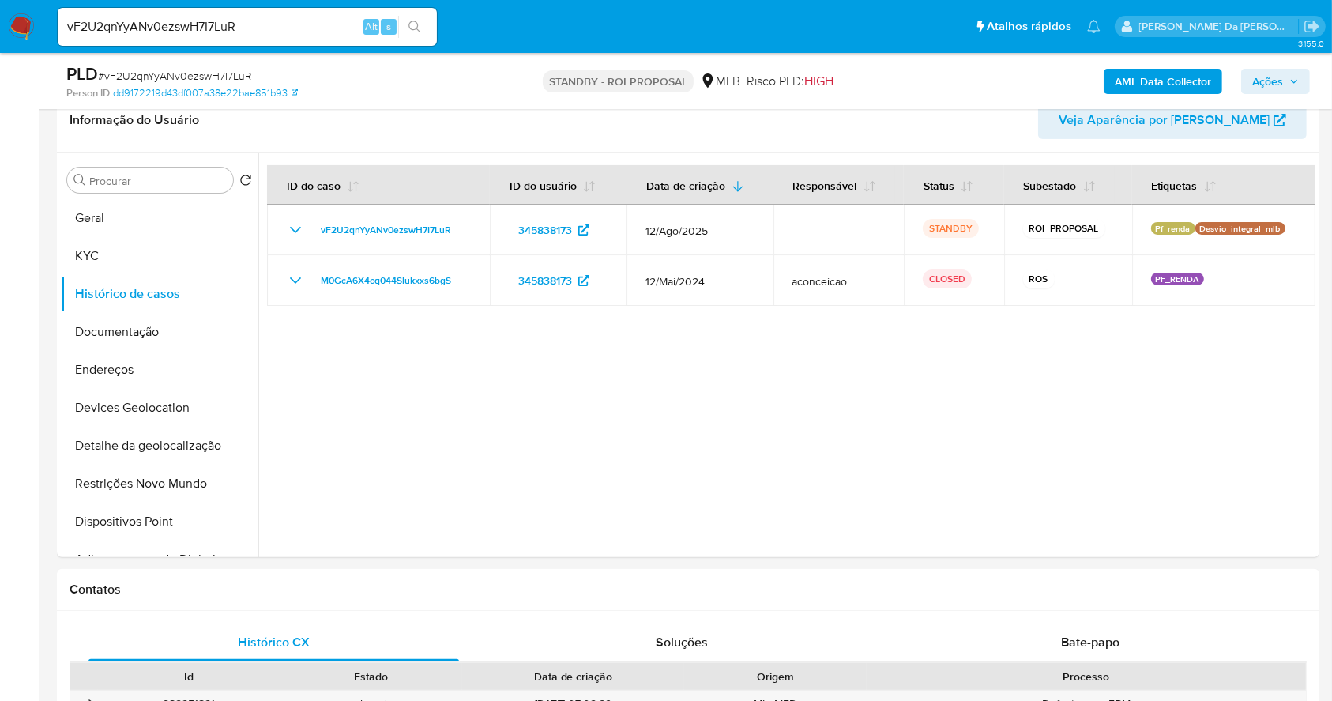
click at [335, 18] on input "vF2U2qnYyANv0ezswH7I7LuR" at bounding box center [247, 27] width 379 height 21
paste input "YGTXIP7314vJ5AHXxOI9M1iL"
type input "YGTXIP7314vJ5AHXxOI9M1iL"
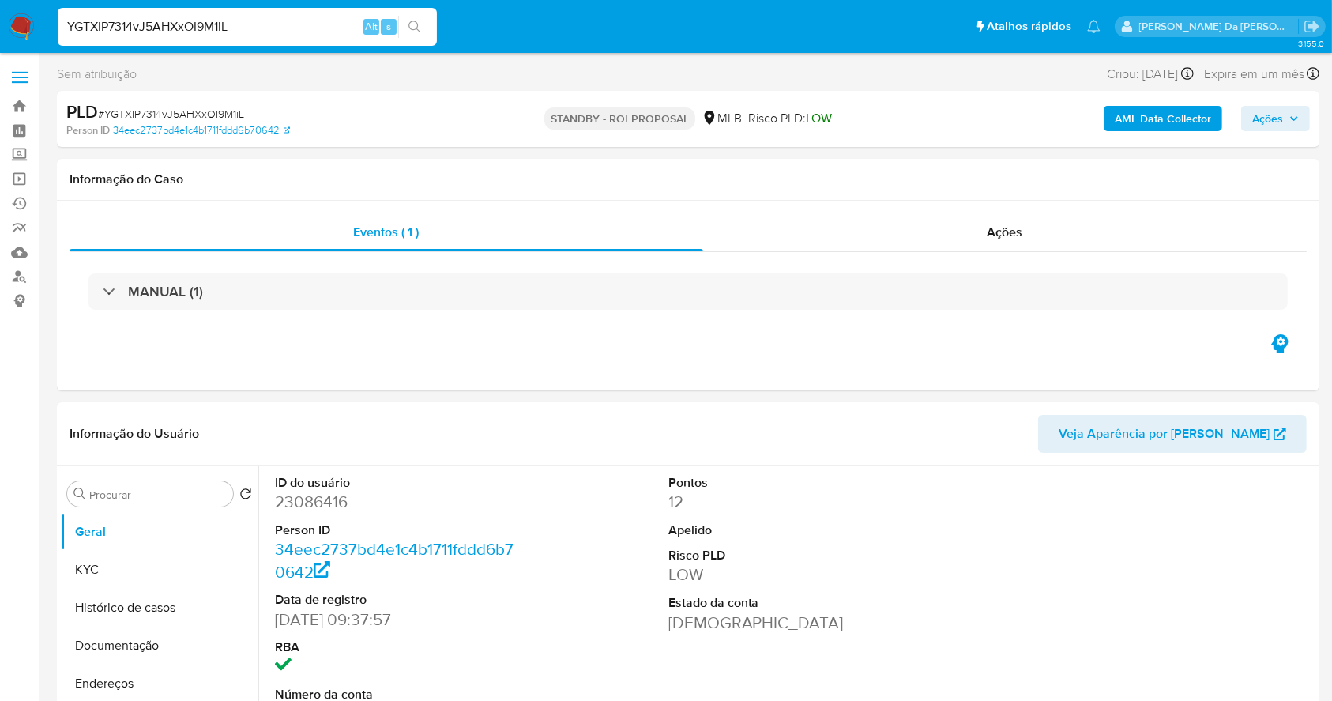
select select "10"
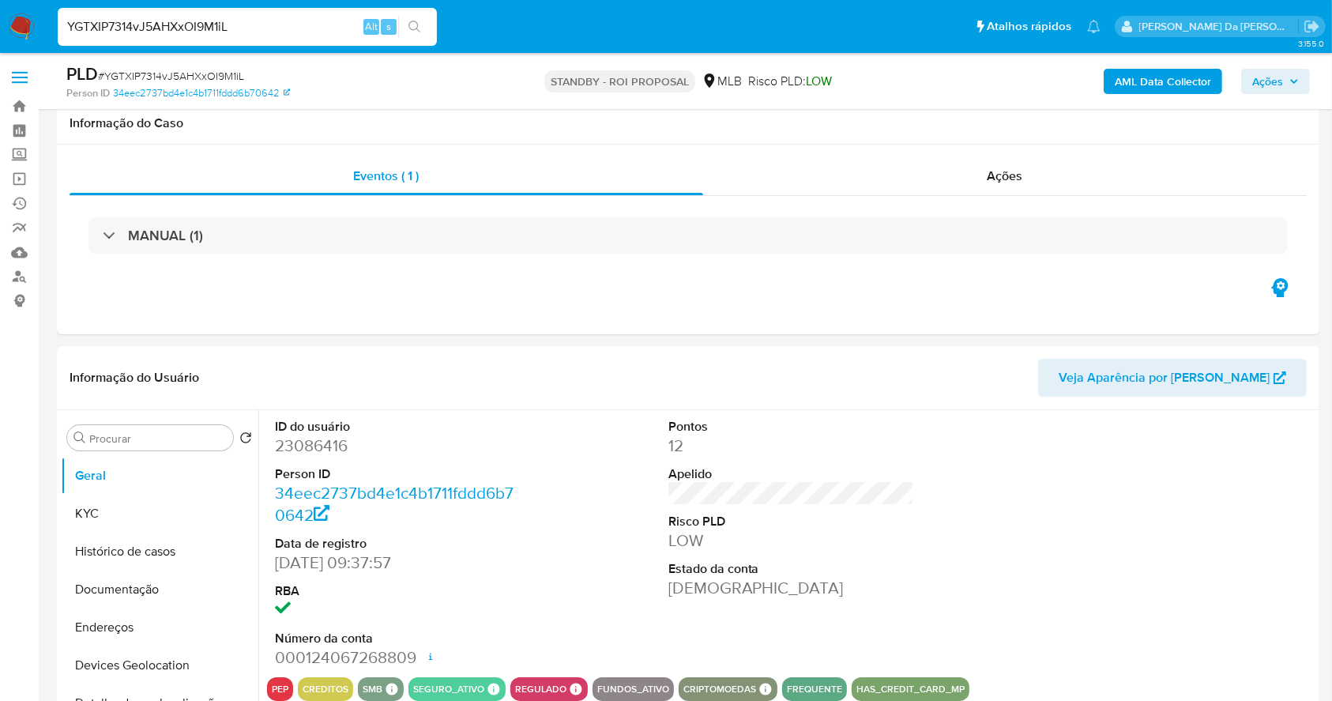
scroll to position [363, 0]
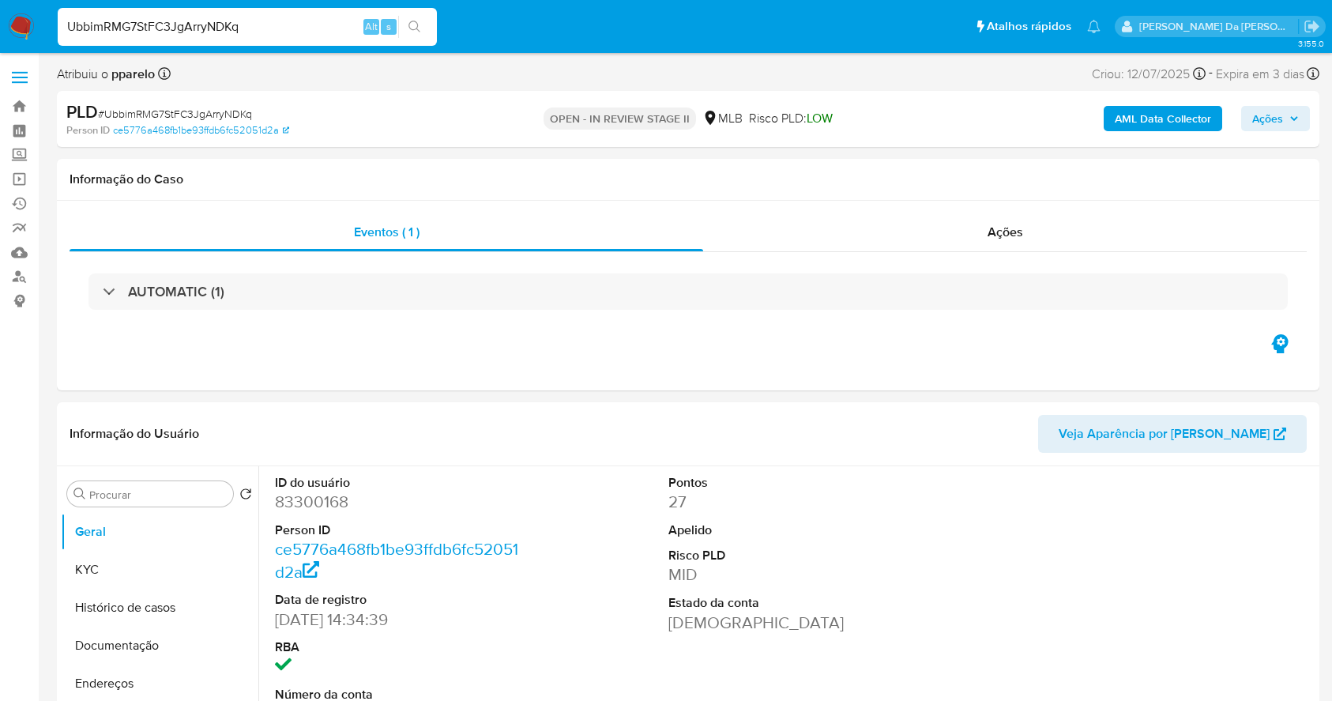
select select "10"
click at [291, 28] on input "UbbimRMG7StFC3JgArryNDKq" at bounding box center [247, 27] width 379 height 21
type input "a"
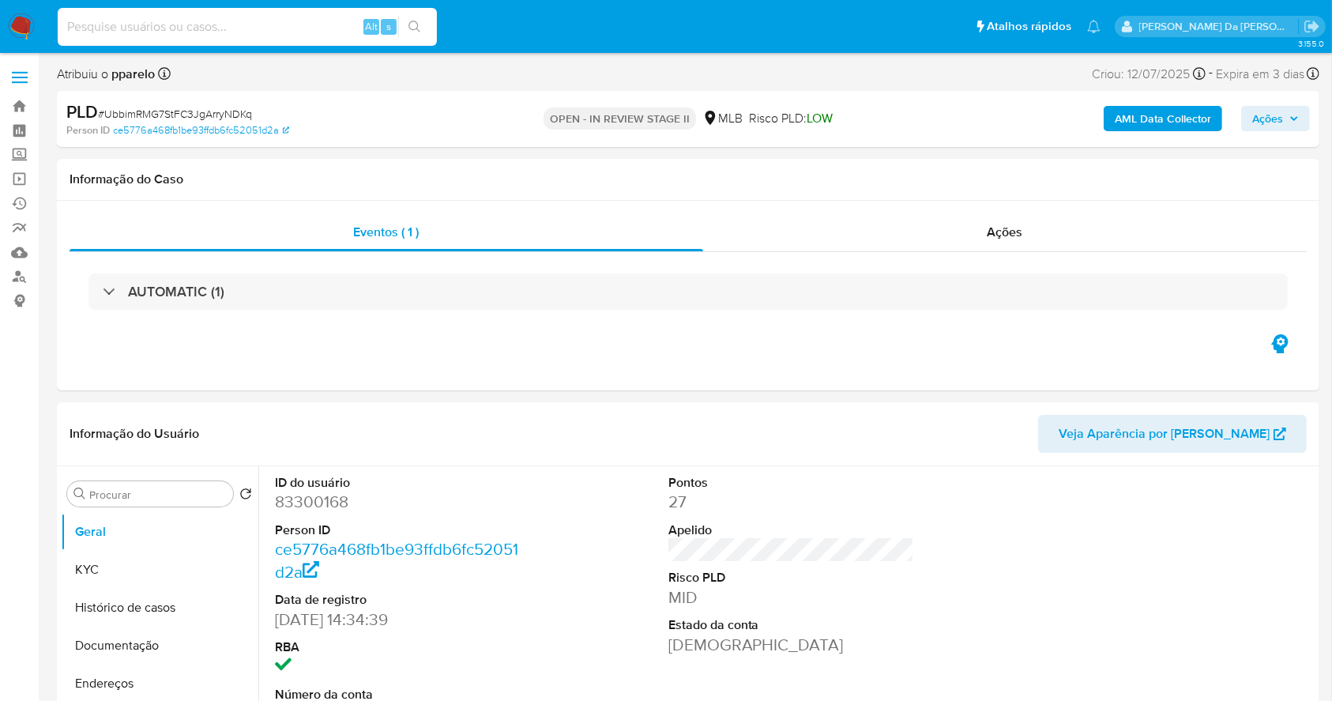
paste input "1109399001"
type input "1109399001"
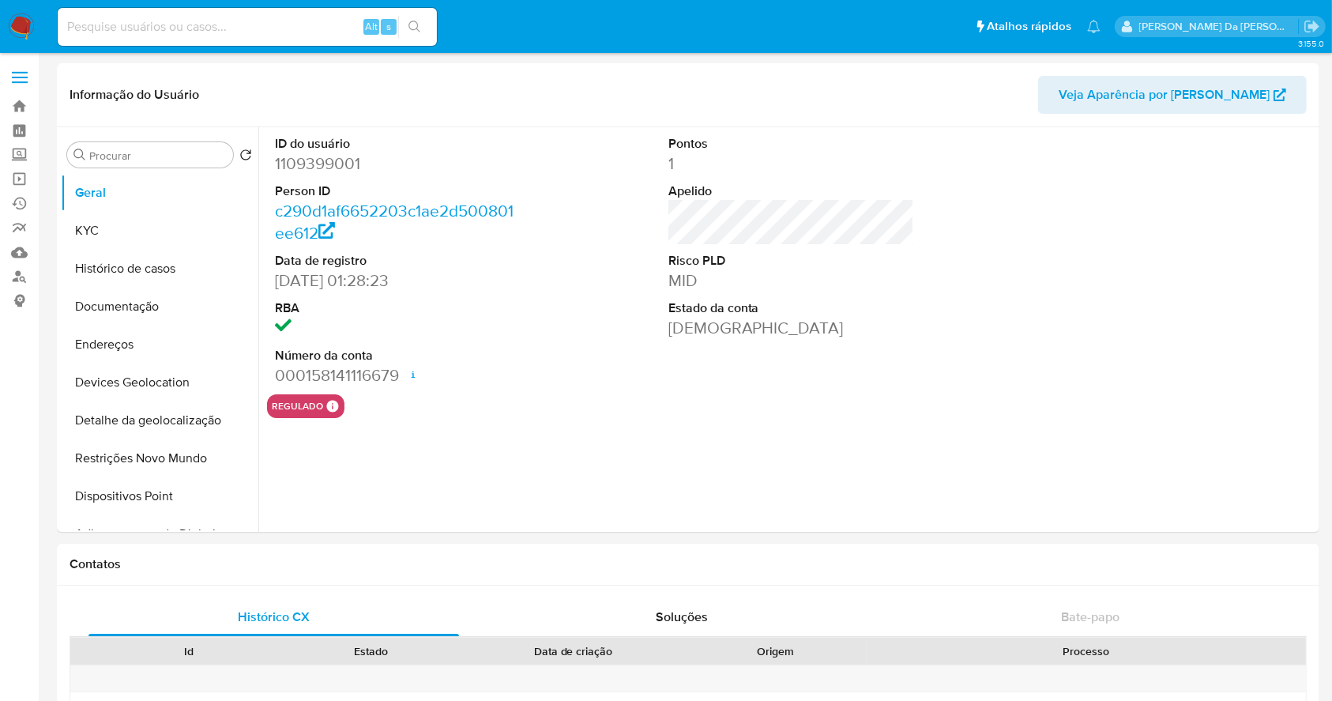
select select "10"
